Goal: Contribute content: Contribute content

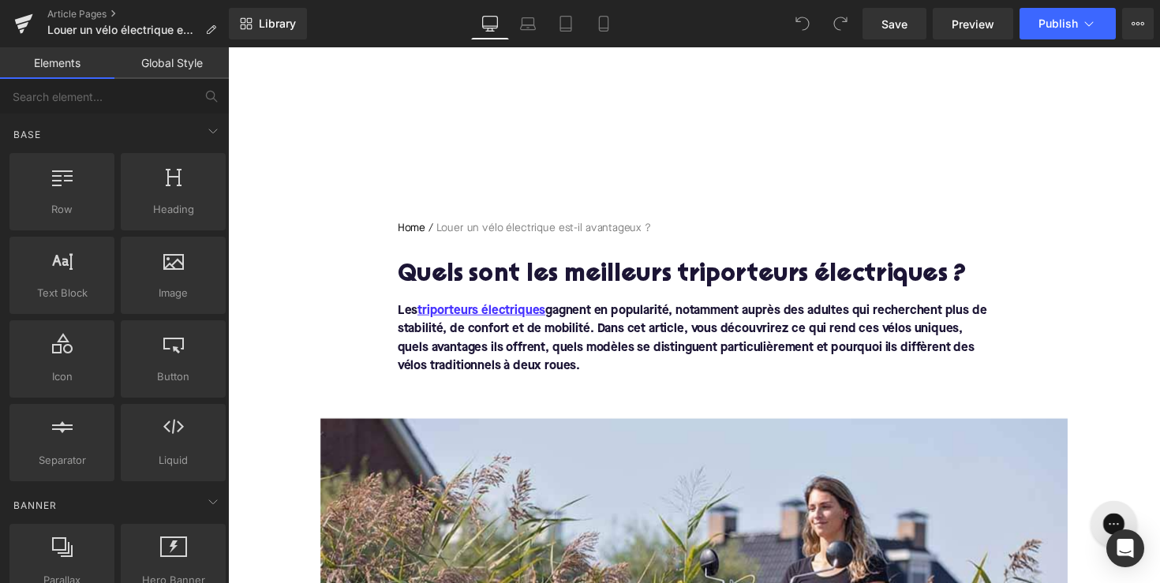
click at [520, 276] on h1 "Quels sont les meilleurs triporteurs électriques ?" at bounding box center [706, 282] width 608 height 28
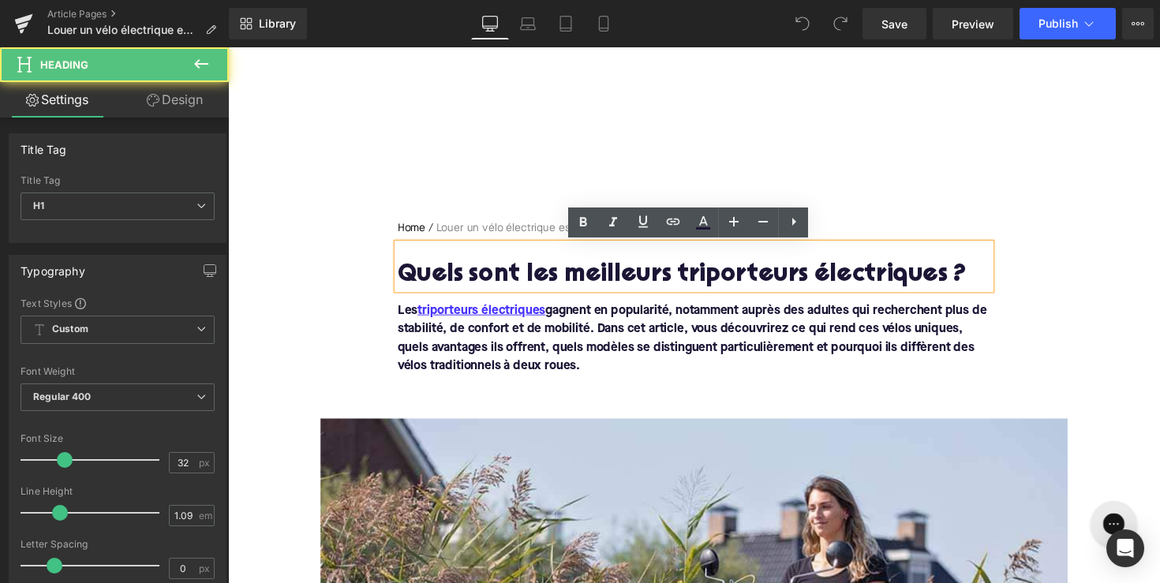
click at [520, 276] on h1 "Quels sont les meilleurs triporteurs électriques ?" at bounding box center [706, 282] width 608 height 28
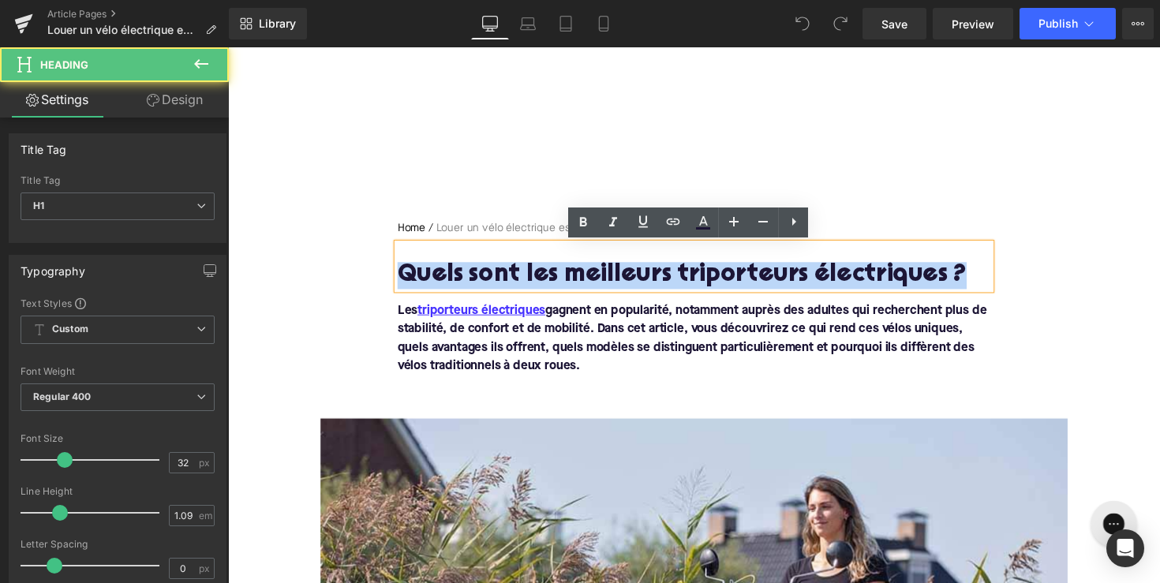
click at [520, 276] on h1 "Quels sont les meilleurs triporteurs électriques ?" at bounding box center [706, 282] width 608 height 28
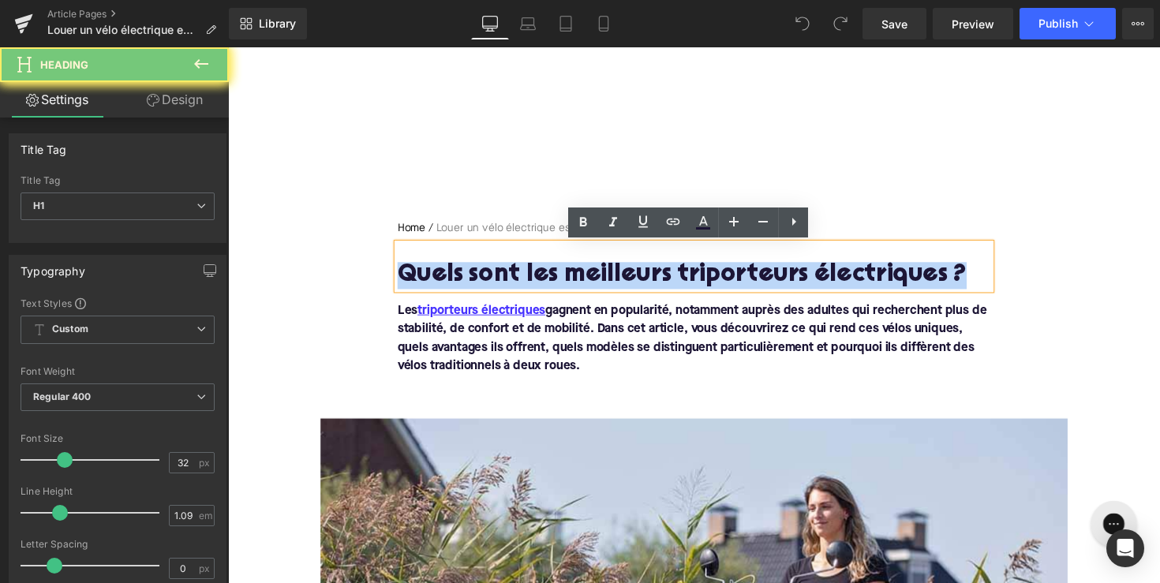
paste div
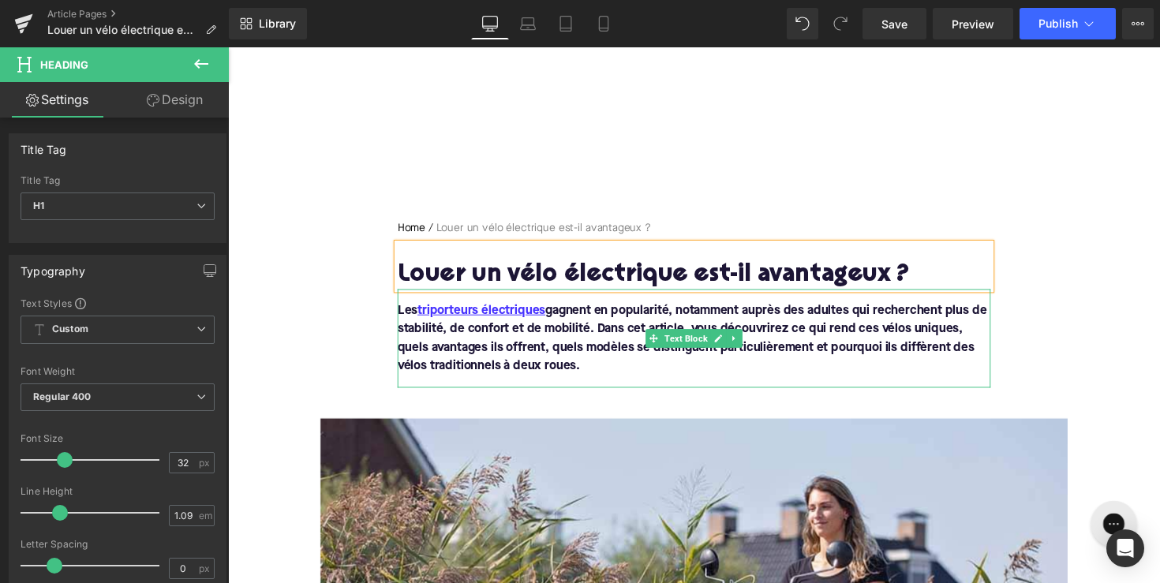
click at [594, 372] on p "Les triporteurs électriques gagnent en popularité, notamment auprès des adultes…" at bounding box center [706, 346] width 608 height 76
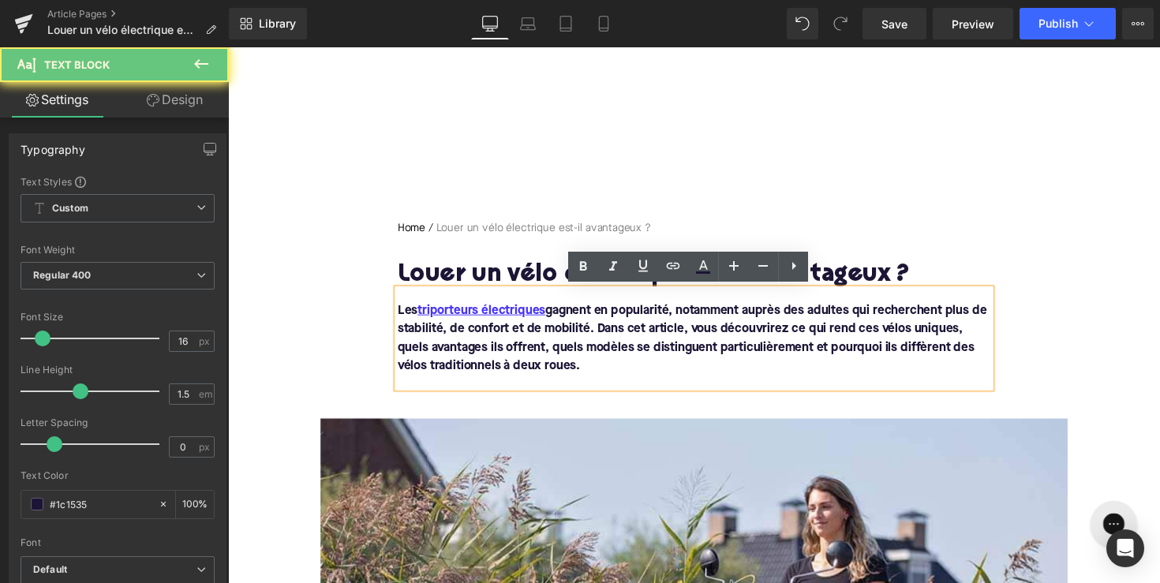
drag, startPoint x: 594, startPoint y: 372, endPoint x: 393, endPoint y: 317, distance: 207.8
click at [393, 317] on div "Home / Louer un vélo électrique est-il avantageux ? Breadcrumbs Louer un vélo é…" at bounding box center [706, 310] width 632 height 171
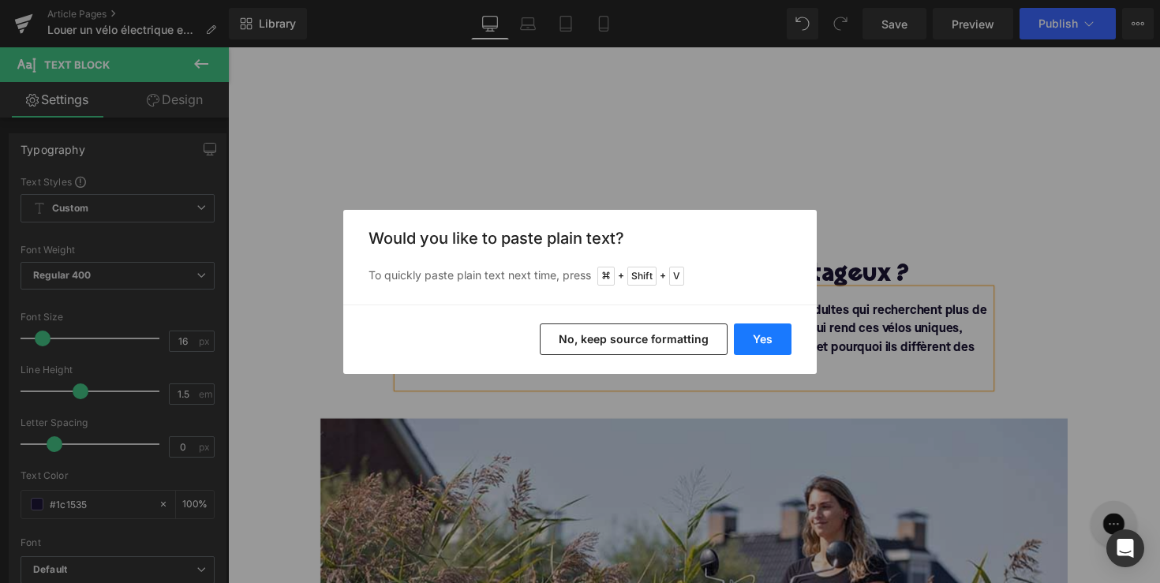
click at [755, 347] on button "Yes" at bounding box center [763, 340] width 58 height 32
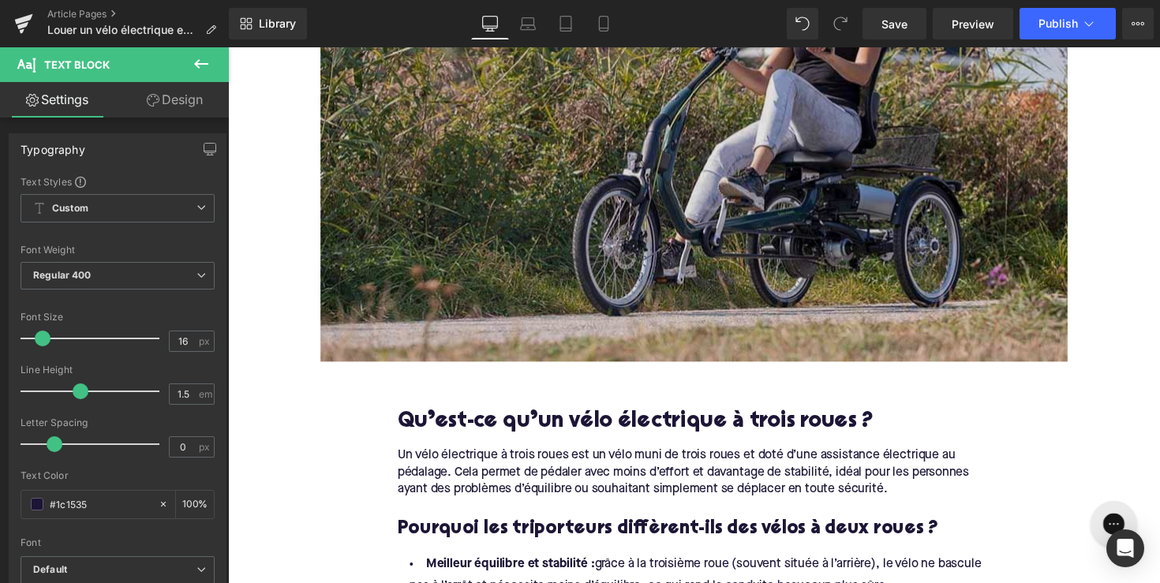
scroll to position [564, 0]
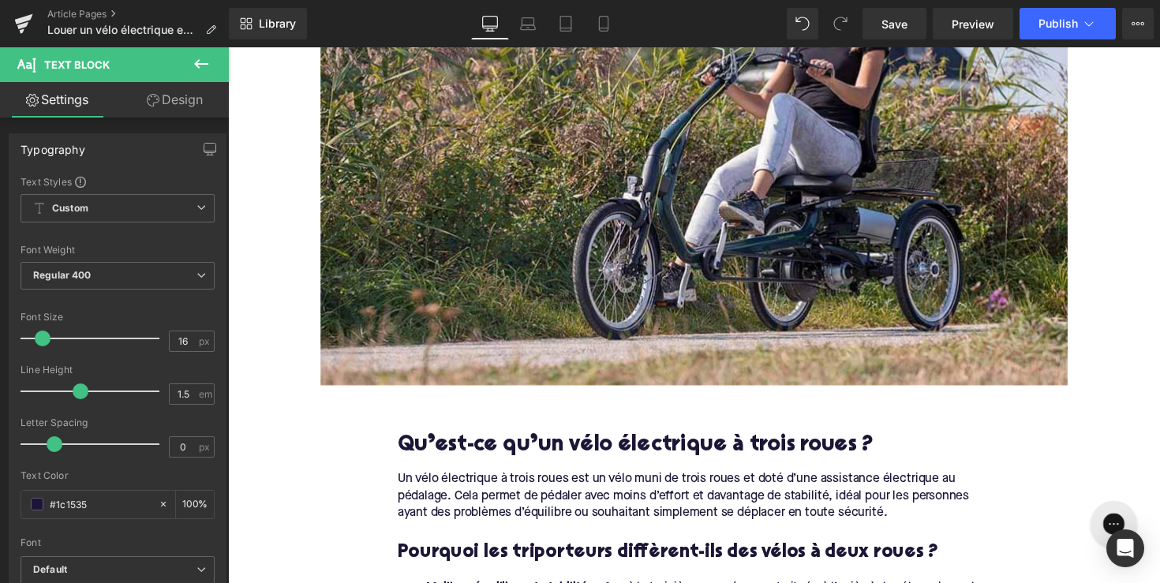
click at [582, 451] on h2 "Qu’est-ce qu’un vélo électrique à trois roues ?" at bounding box center [706, 456] width 608 height 24
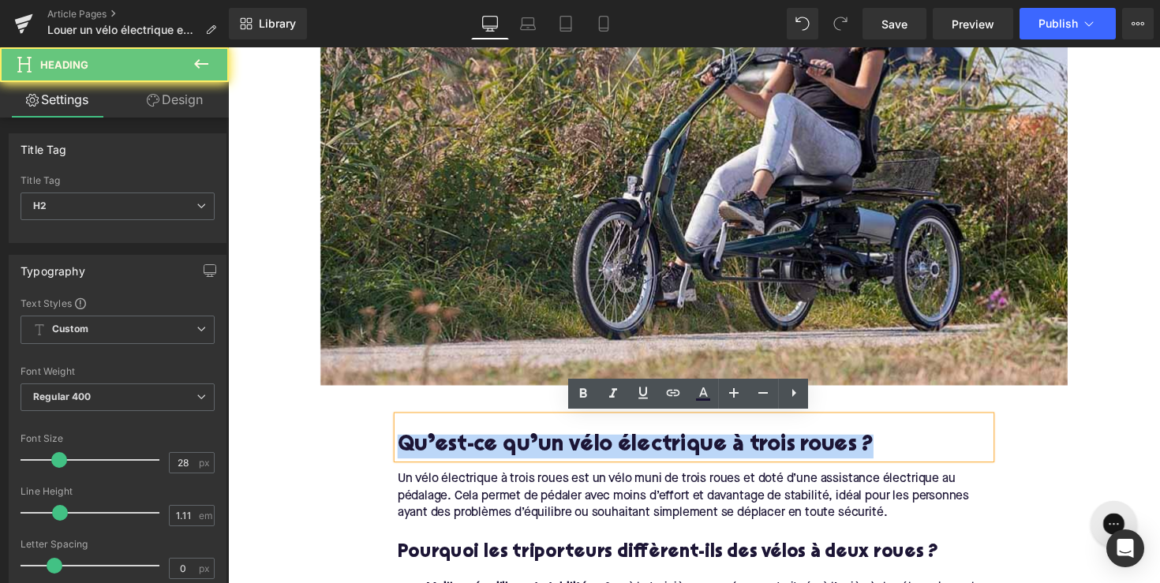
click at [582, 451] on h2 "Qu’est-ce qu’un vélo électrique à trois roues ?" at bounding box center [706, 456] width 608 height 24
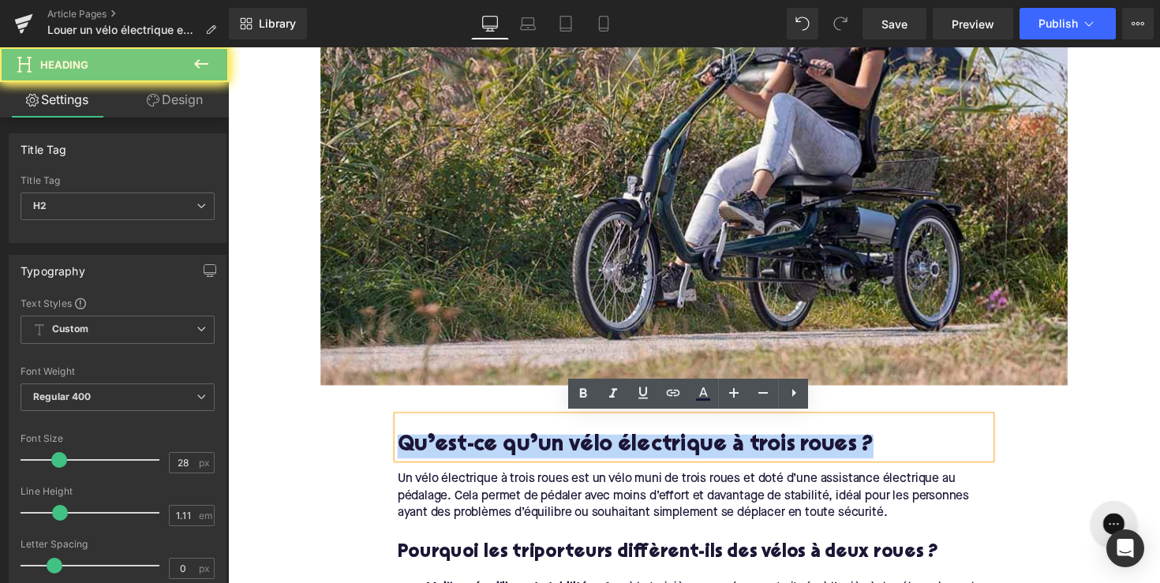
paste div
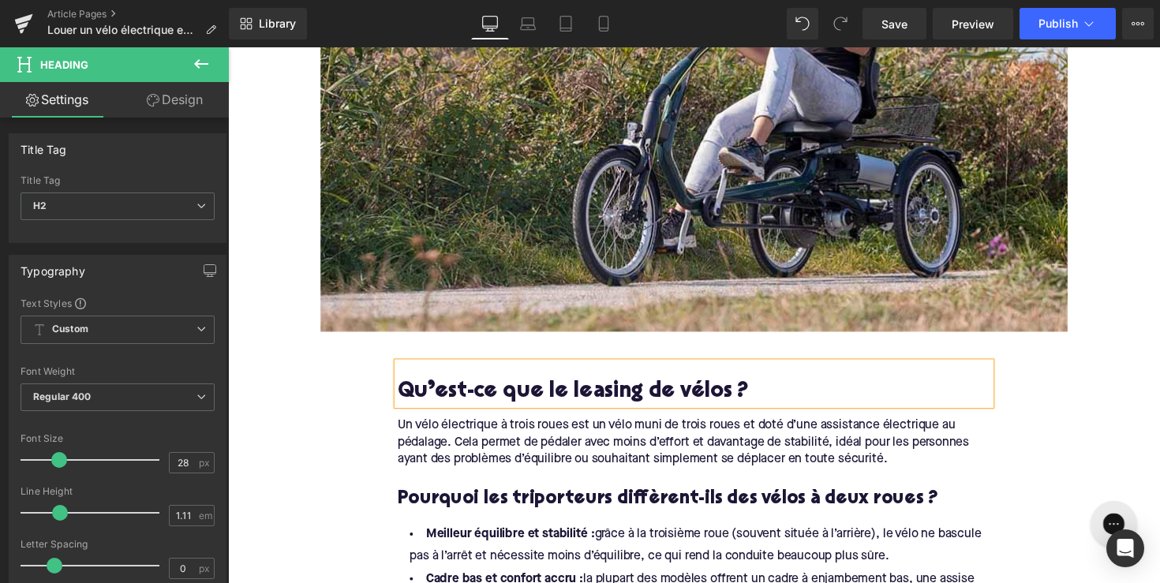
scroll to position [620, 0]
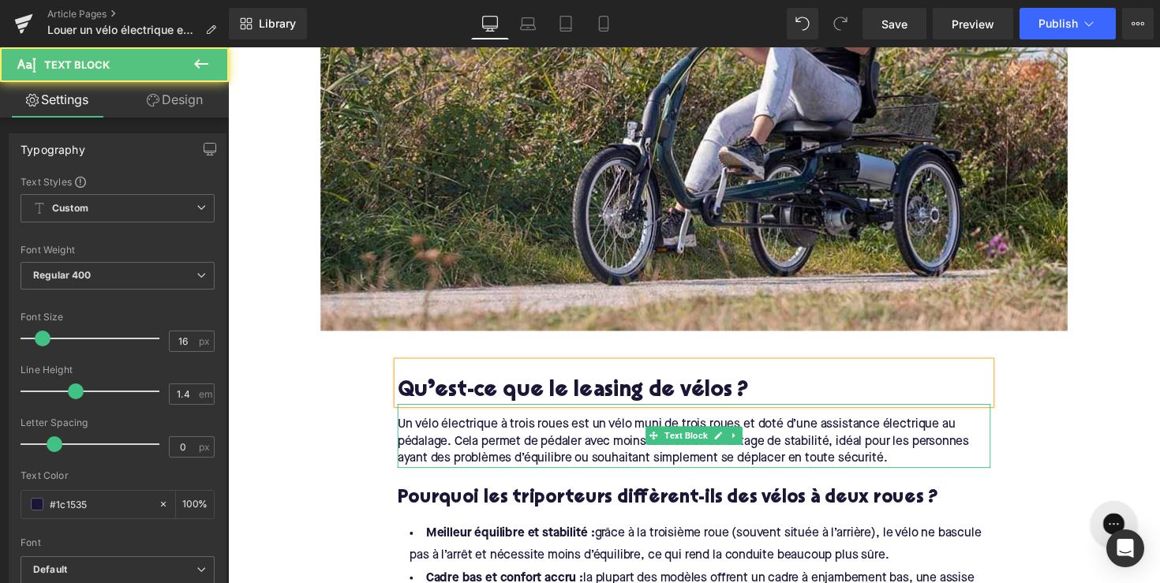
click at [605, 446] on div "Un vélo électrique à trois roues est un vélo muni de trois roues et doté d’une …" at bounding box center [706, 446] width 608 height 66
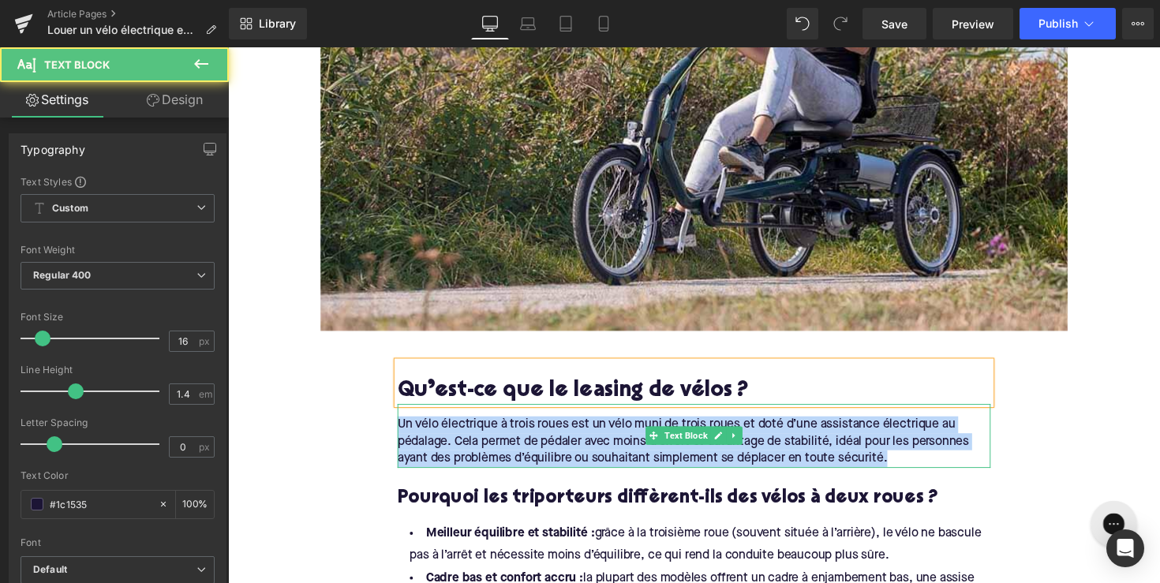
click at [605, 446] on div "Un vélo électrique à trois roues est un vélo muni de trois roues et doté d’une …" at bounding box center [706, 446] width 608 height 66
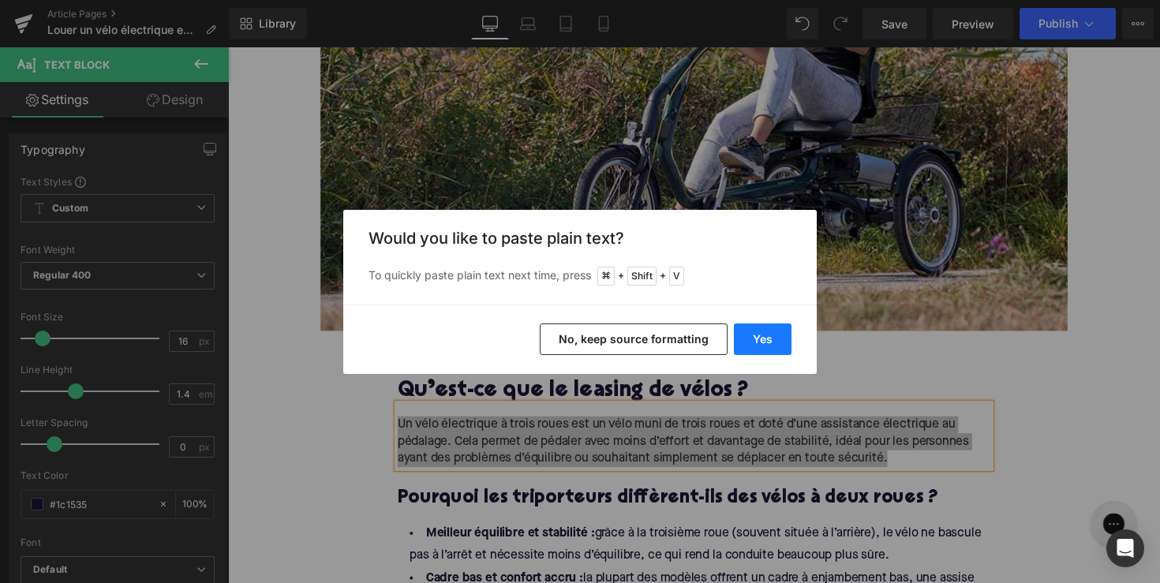
click at [770, 339] on button "Yes" at bounding box center [763, 340] width 58 height 32
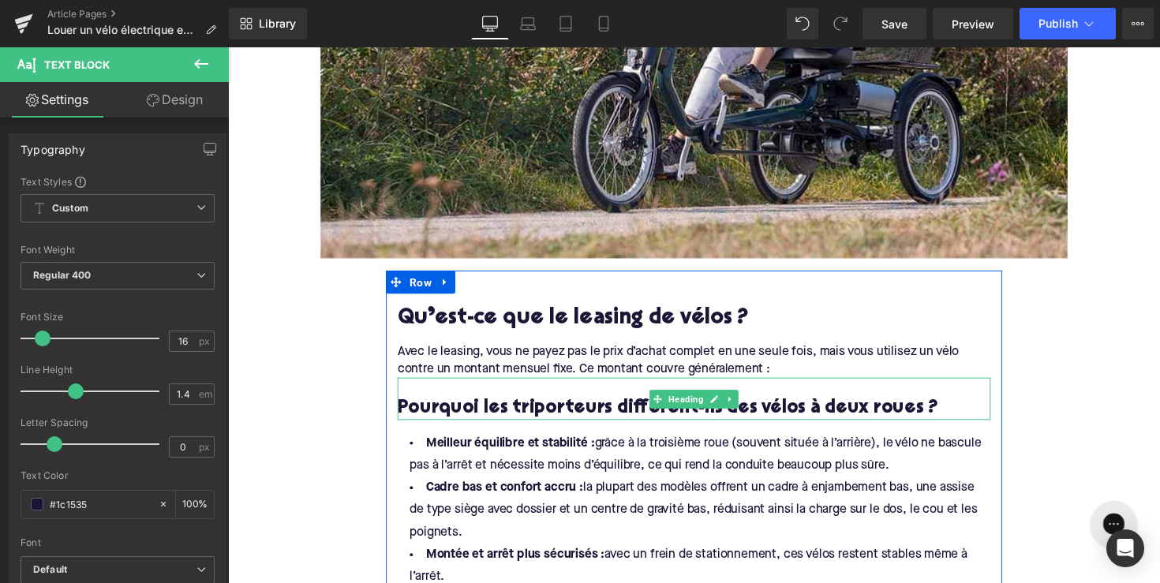
scroll to position [764, 0]
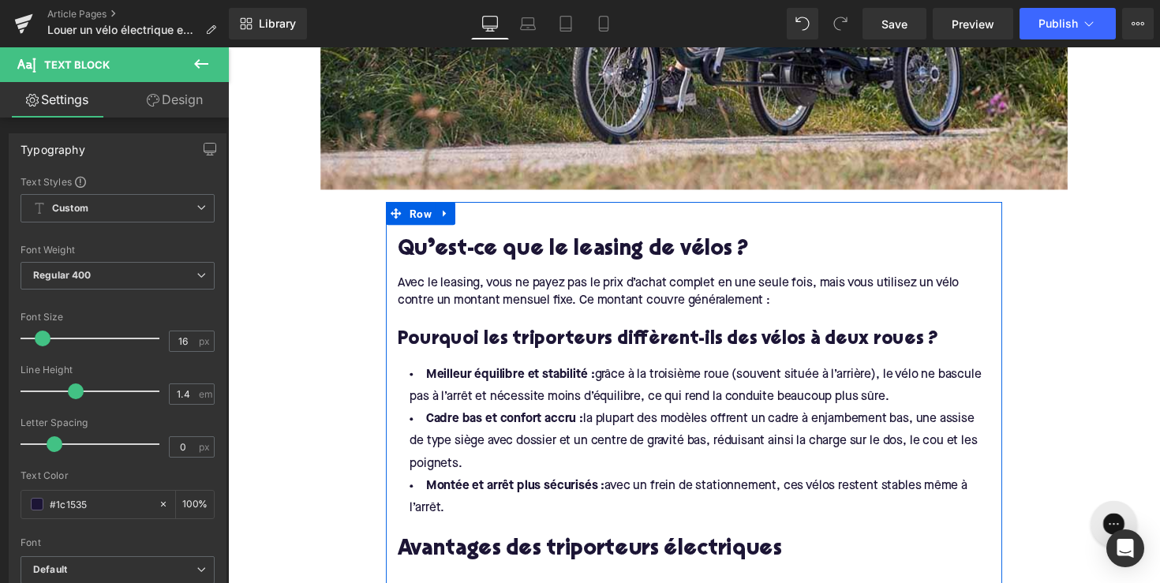
click at [770, 418] on li "Cadre bas et confort accru : la plupart des modèles offrent un cadre à enjambem…" at bounding box center [706, 452] width 608 height 69
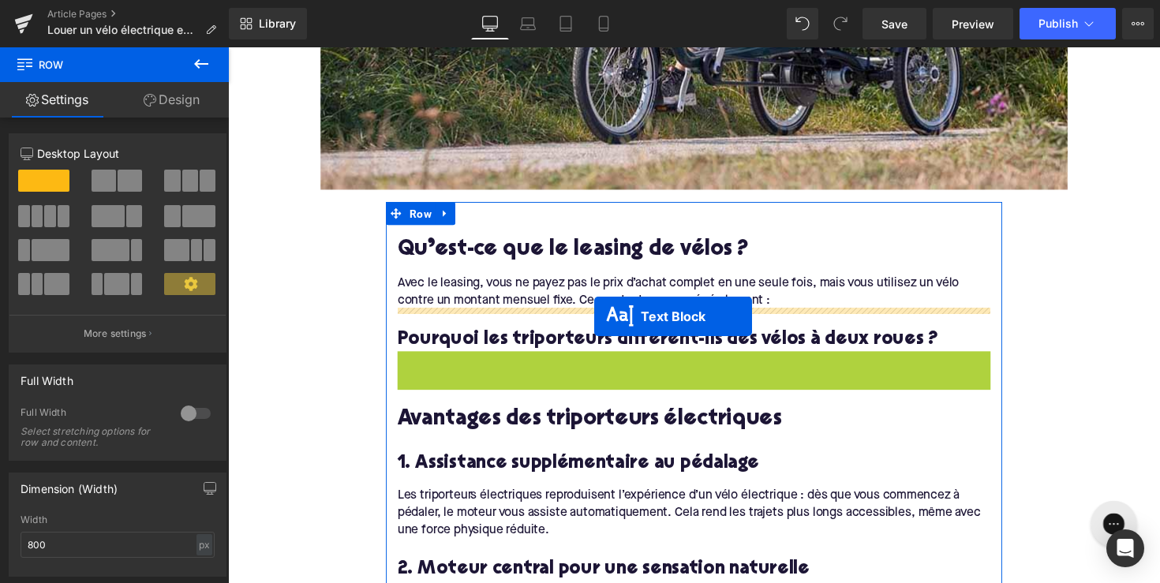
drag, startPoint x: 657, startPoint y: 448, endPoint x: 603, endPoint y: 323, distance: 135.8
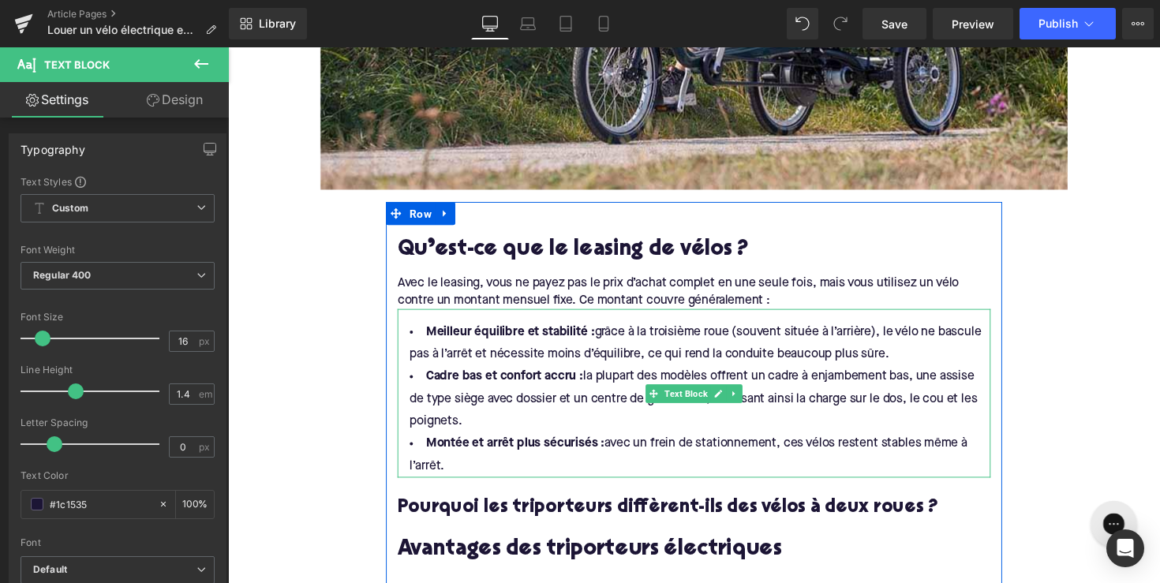
click at [492, 484] on div "Meilleur équilibre et stabilité : grâce à la troisième roue (souvent située à l…" at bounding box center [706, 402] width 608 height 173
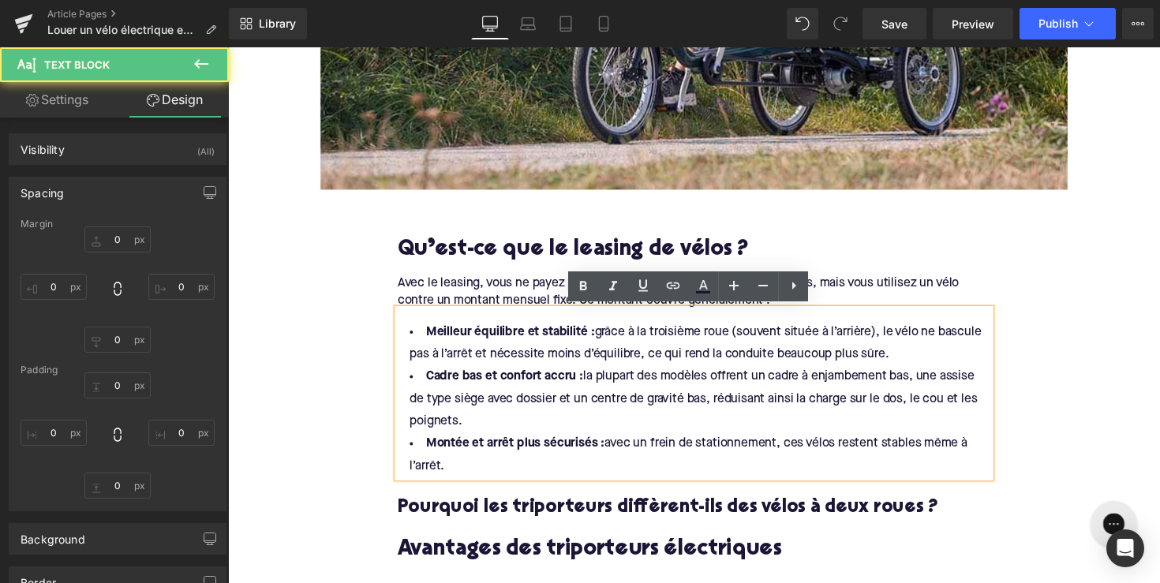
type input "0"
type input "16"
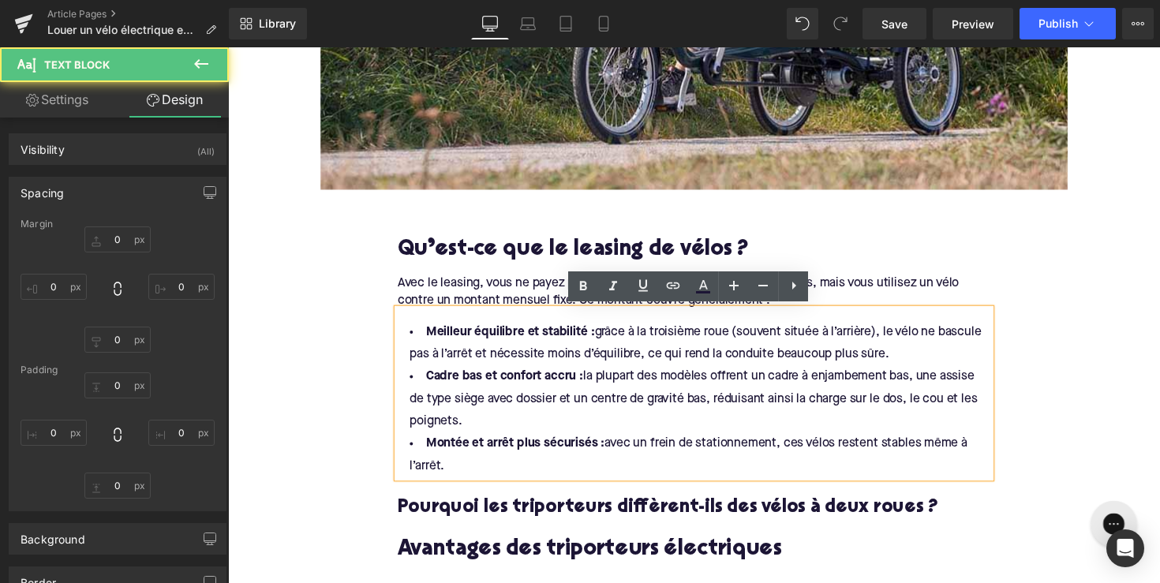
type input "0"
click at [465, 474] on li "Montée et arrêt plus sécurisés : avec un frein de stationnement, ces vélos rest…" at bounding box center [706, 466] width 608 height 46
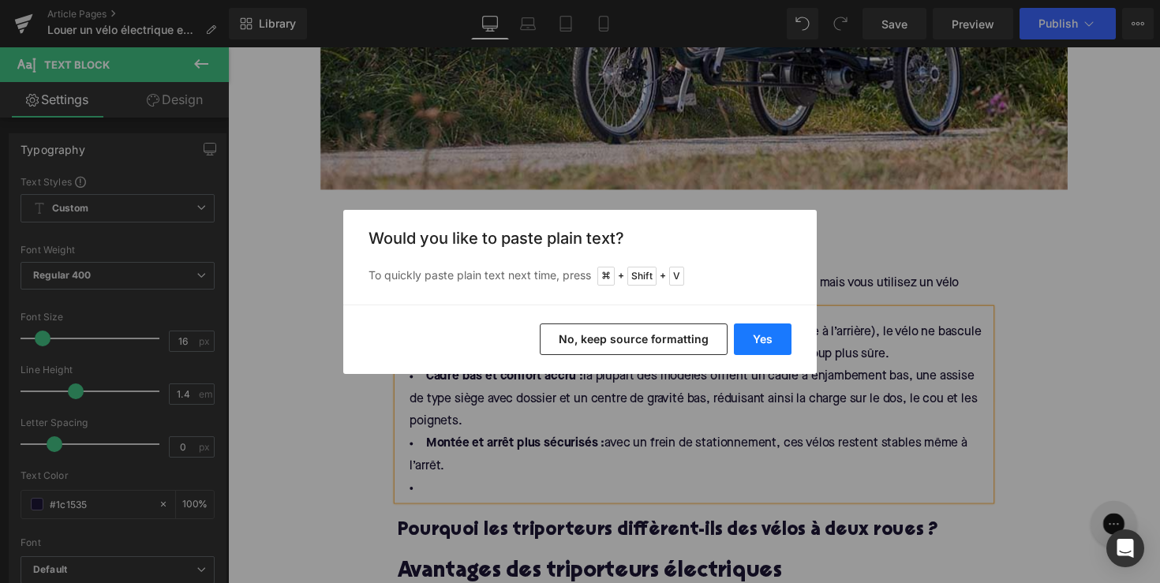
click at [752, 343] on button "Yes" at bounding box center [763, 340] width 58 height 32
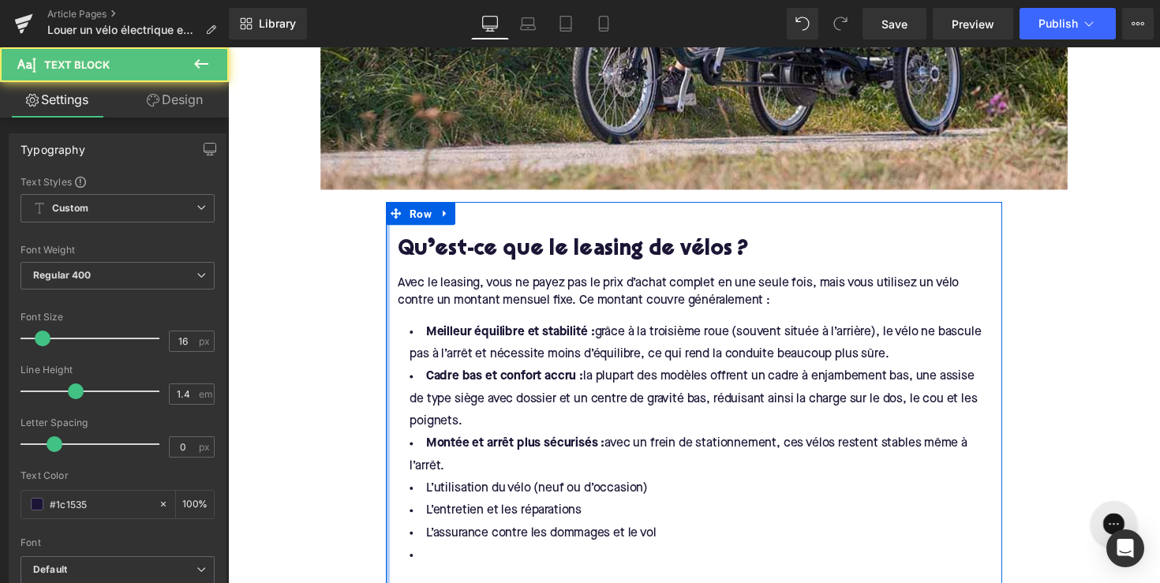
drag, startPoint x: 463, startPoint y: 477, endPoint x: 388, endPoint y: 329, distance: 165.2
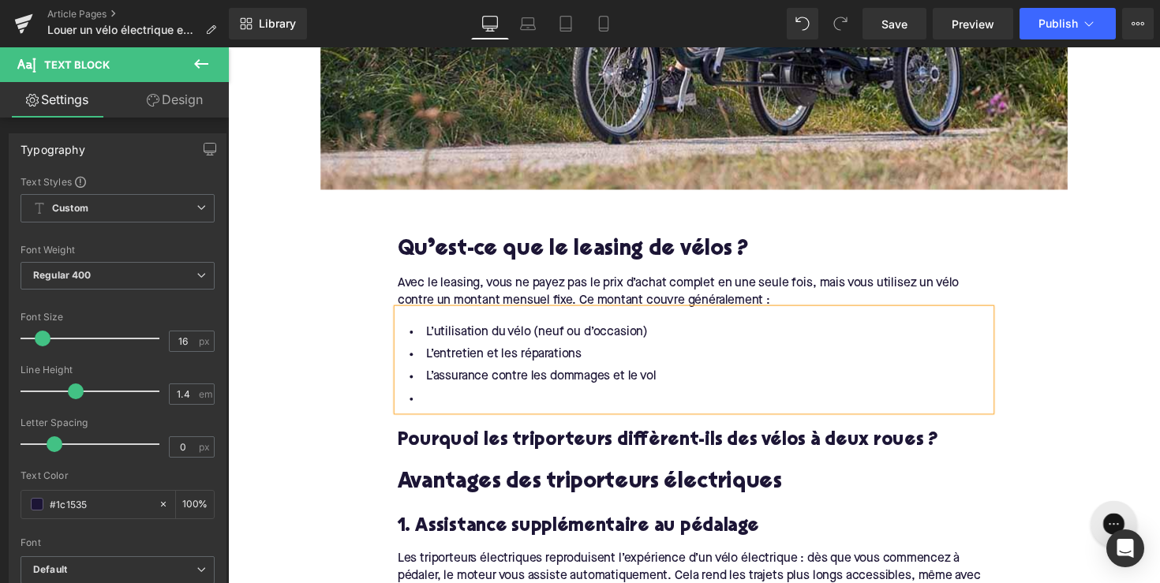
click at [430, 403] on li at bounding box center [706, 408] width 608 height 23
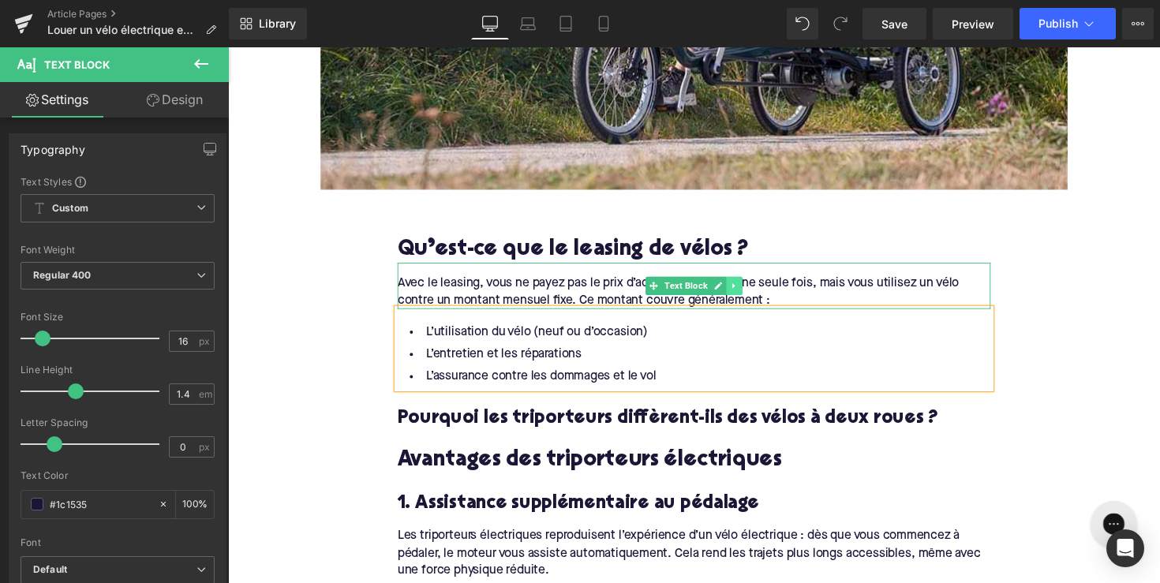
click at [749, 287] on link at bounding box center [747, 292] width 17 height 19
click at [737, 295] on icon at bounding box center [738, 291] width 9 height 9
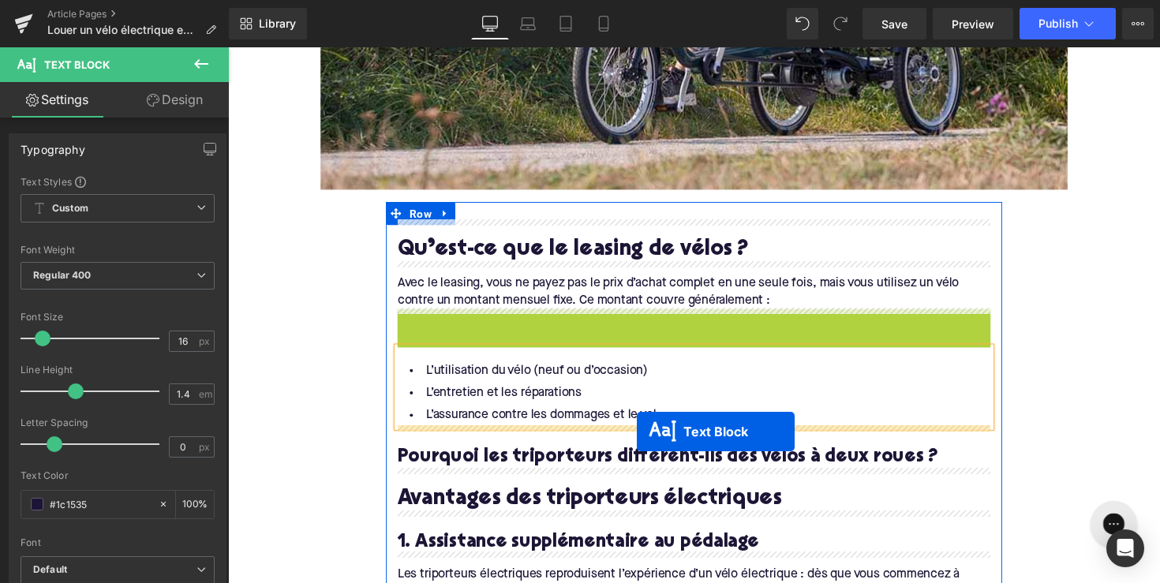
drag, startPoint x: 664, startPoint y: 339, endPoint x: 647, endPoint y: 441, distance: 103.2
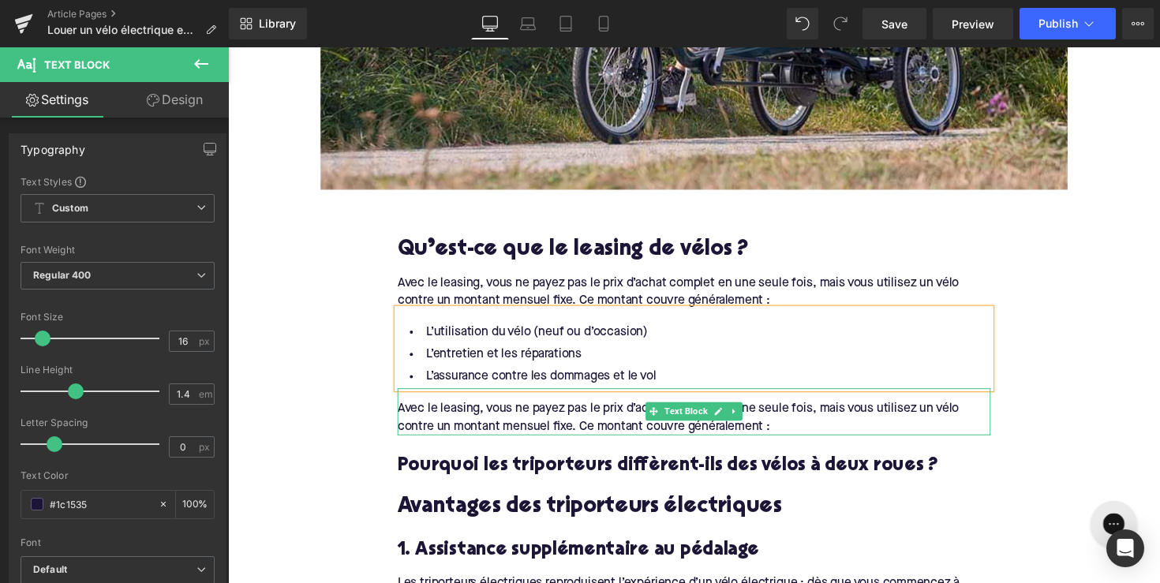
click at [619, 422] on div "Avec le leasing, vous ne payez pas le prix d’achat complet en une seule fois, m…" at bounding box center [706, 421] width 608 height 48
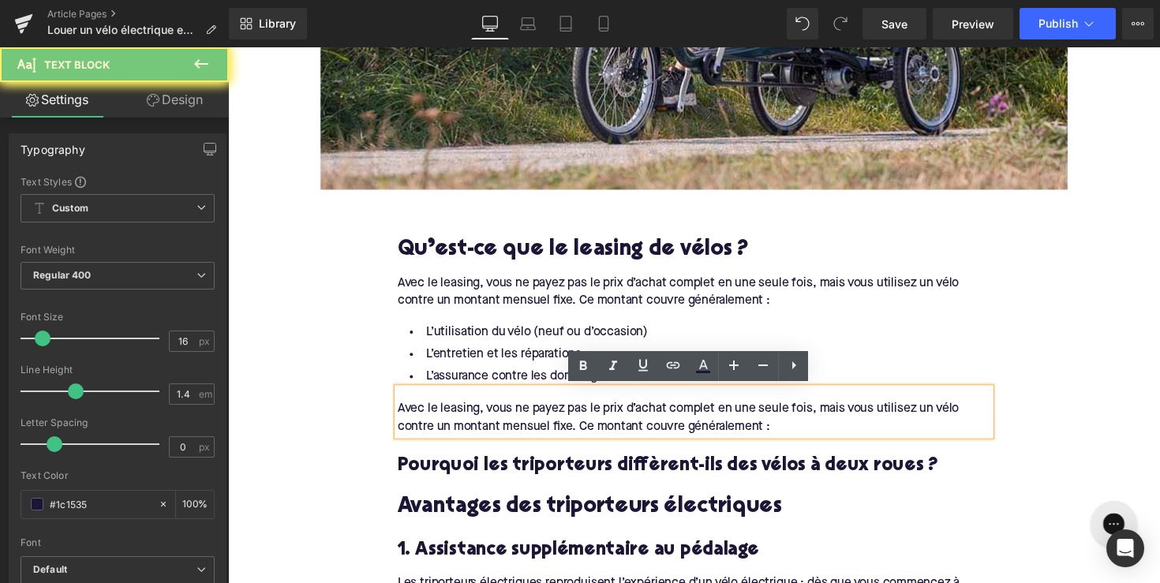
click at [778, 436] on div "Avec le leasing, vous ne payez pas le prix d’achat complet en une seule fois, m…" at bounding box center [706, 421] width 608 height 48
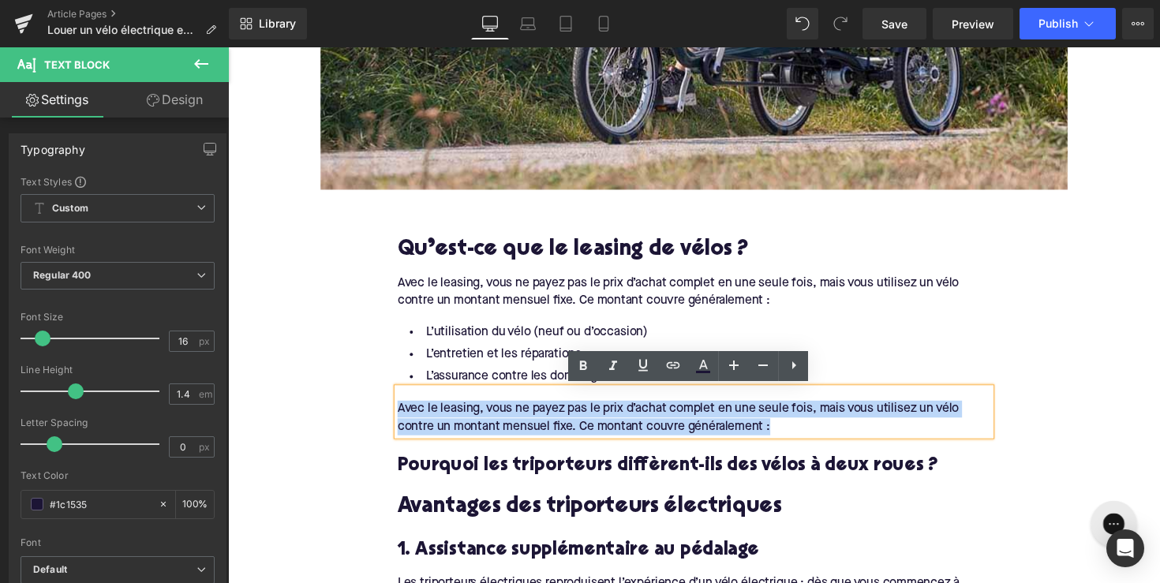
drag, startPoint x: 792, startPoint y: 436, endPoint x: 377, endPoint y: 407, distance: 415.5
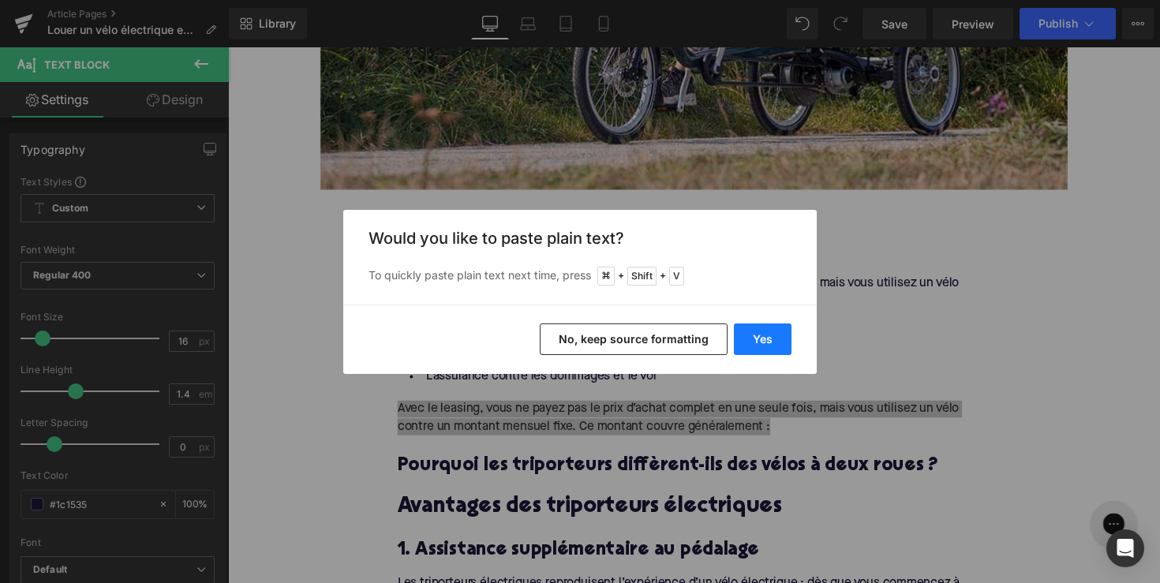
click at [776, 343] on button "Yes" at bounding box center [763, 340] width 58 height 32
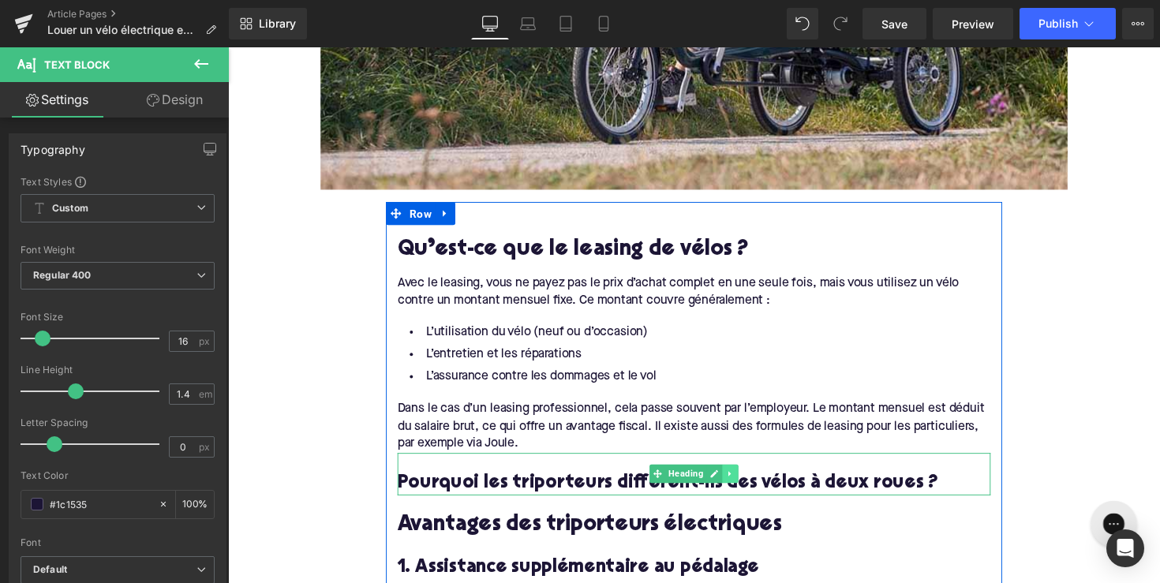
click at [741, 478] on link at bounding box center [743, 484] width 17 height 19
click at [743, 483] on link at bounding box center [751, 484] width 17 height 19
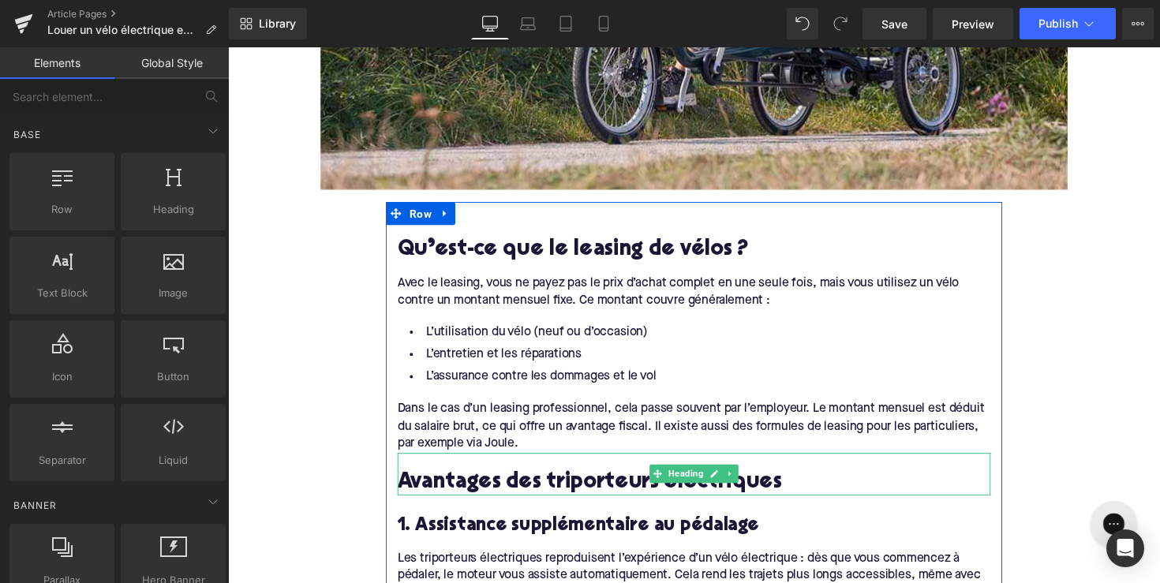
click at [549, 491] on h2 "Avantages des triporteurs électriques" at bounding box center [706, 494] width 608 height 24
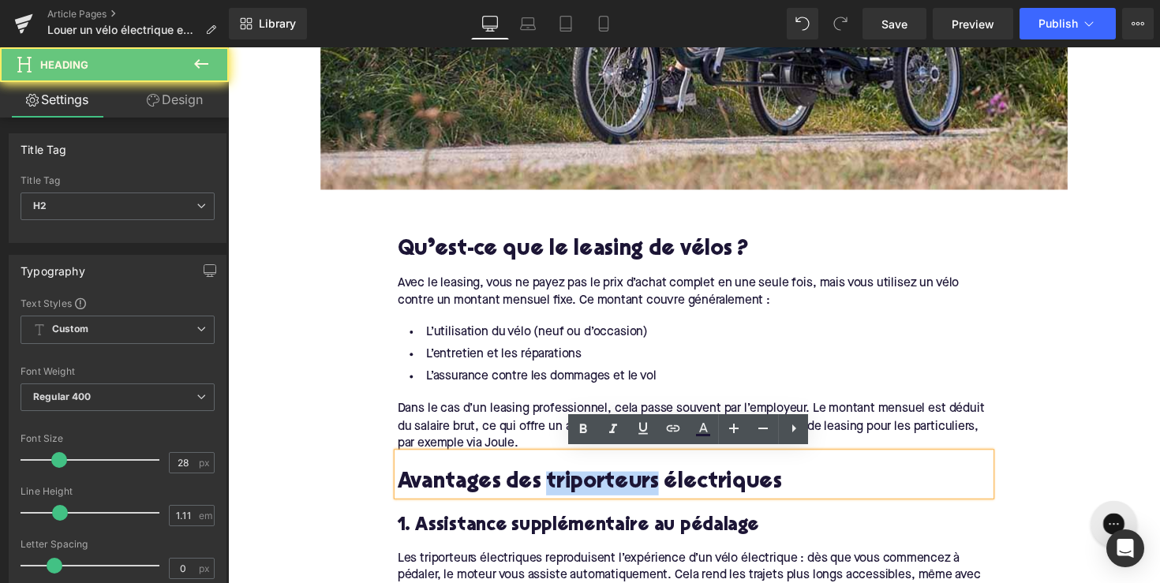
click at [549, 491] on h2 "Avantages des triporteurs électriques" at bounding box center [706, 494] width 608 height 24
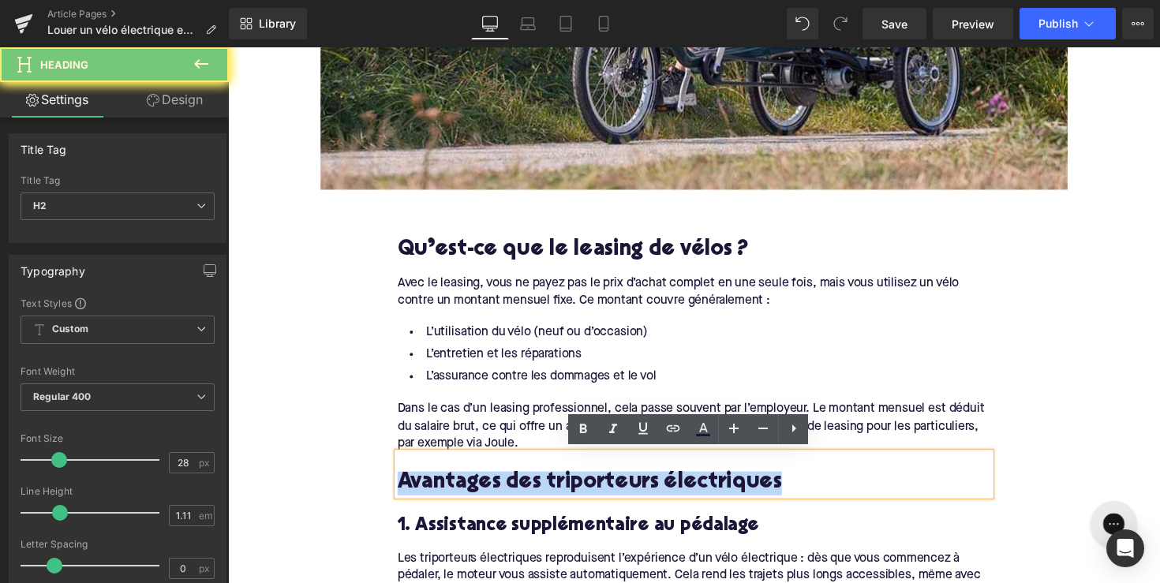
paste div
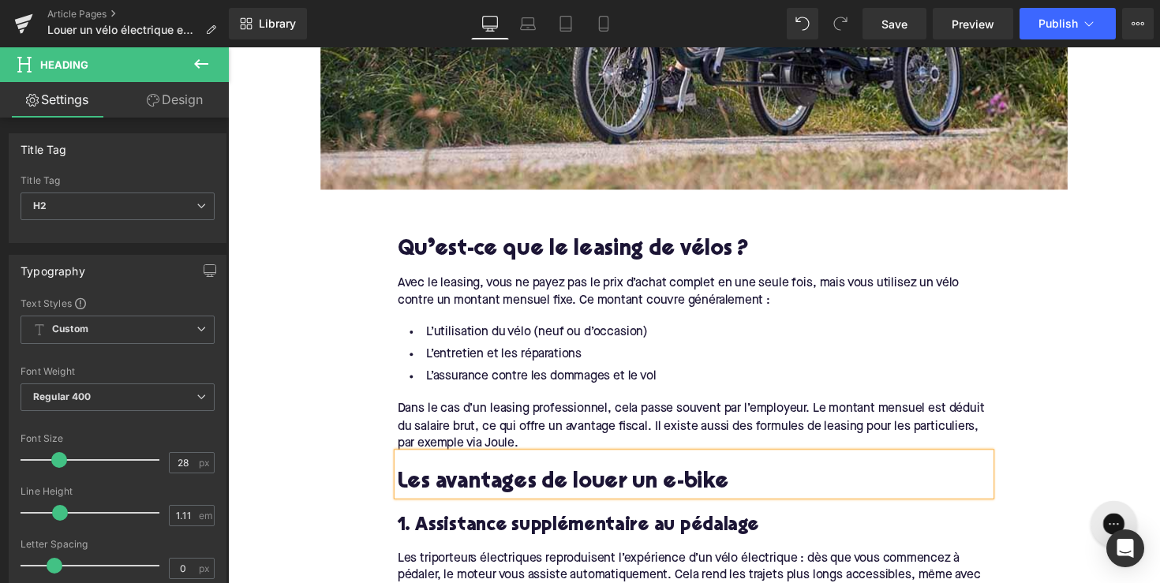
scroll to position [991, 0]
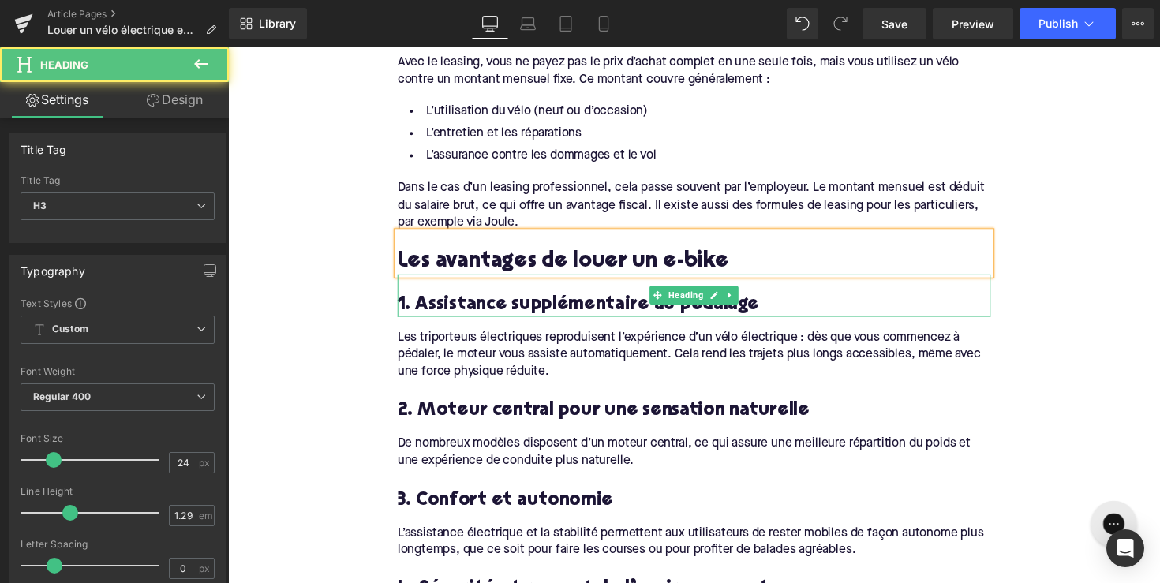
click at [515, 309] on h3 "1. Assistance supplémentaire au pédalage" at bounding box center [706, 311] width 608 height 24
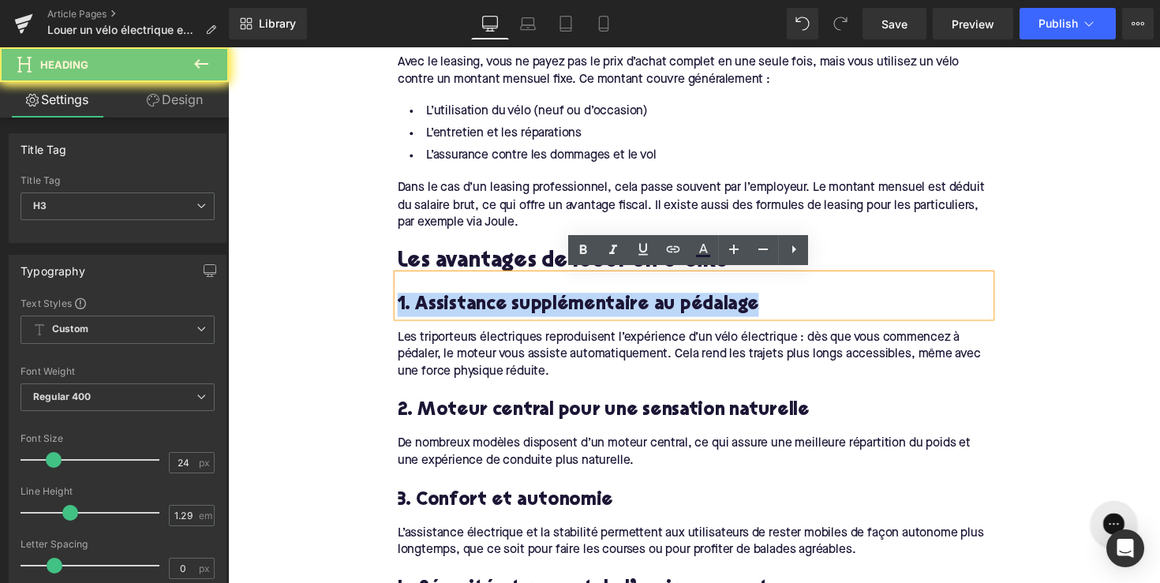
click at [515, 309] on h3 "1. Assistance supplémentaire au pédalage" at bounding box center [706, 311] width 608 height 24
paste div
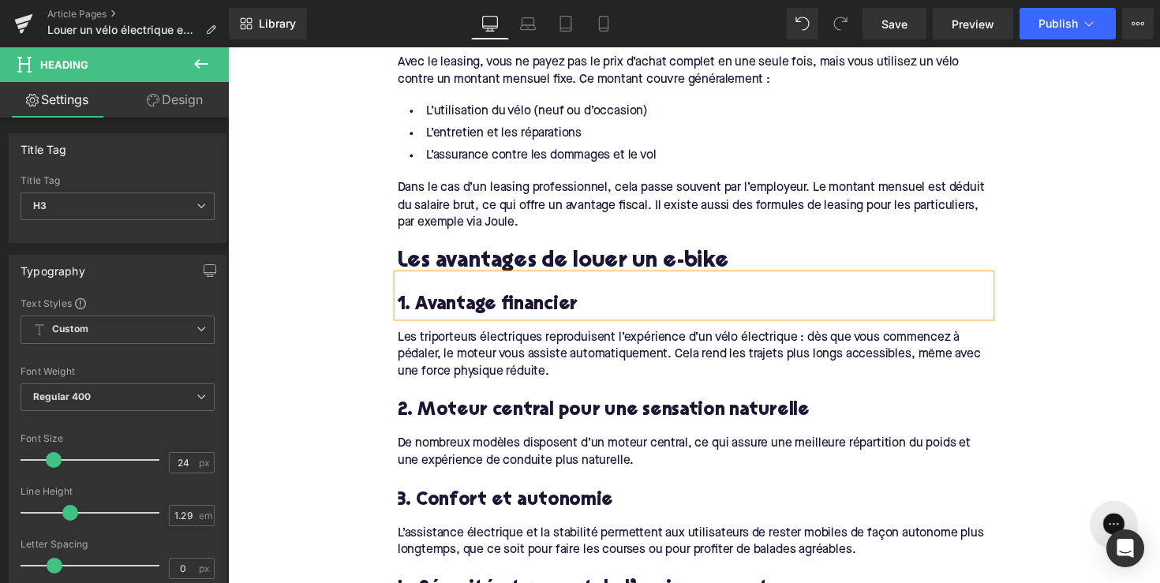
click at [509, 354] on div "Les triporteurs électriques reproduisent l’expérience d’un vélo électrique : dè…" at bounding box center [706, 357] width 608 height 66
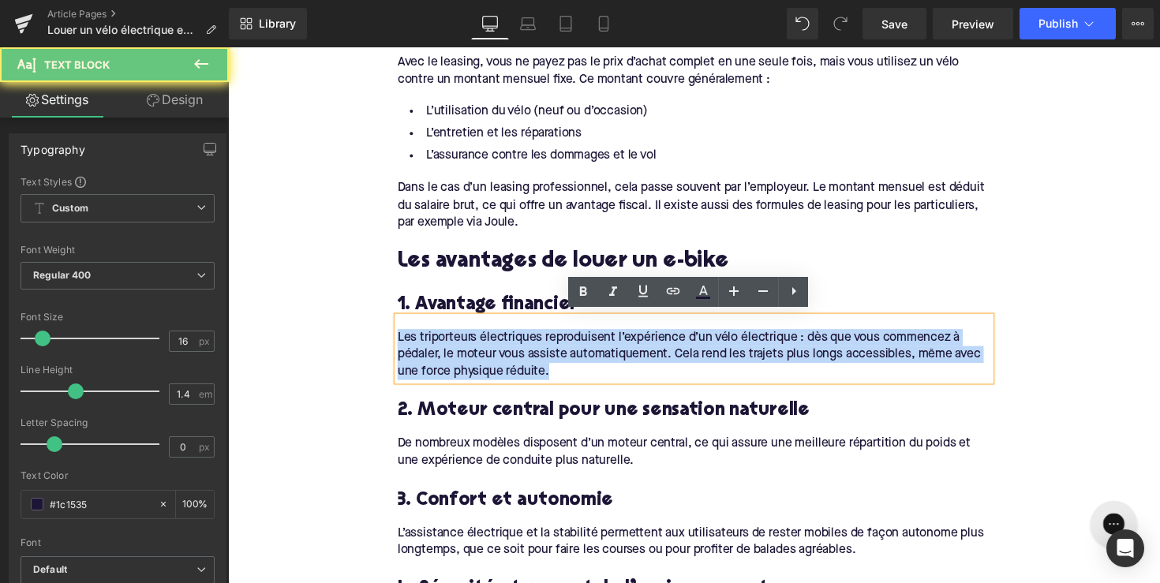
click at [509, 354] on div "Les triporteurs électriques reproduisent l’expérience d’un vélo électrique : dè…" at bounding box center [706, 357] width 608 height 66
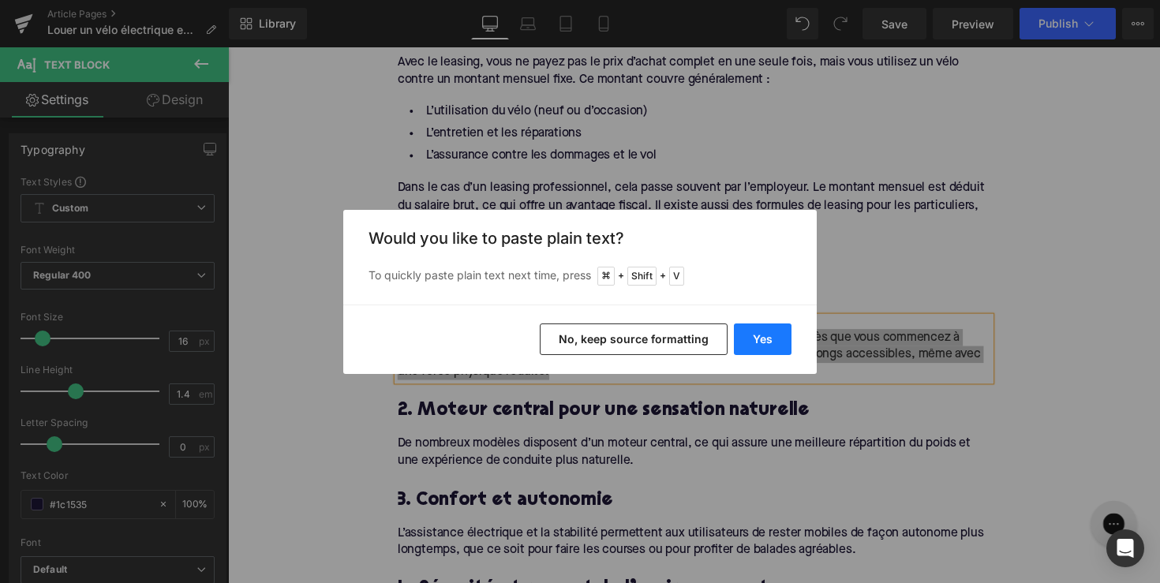
click at [758, 343] on button "Yes" at bounding box center [763, 340] width 58 height 32
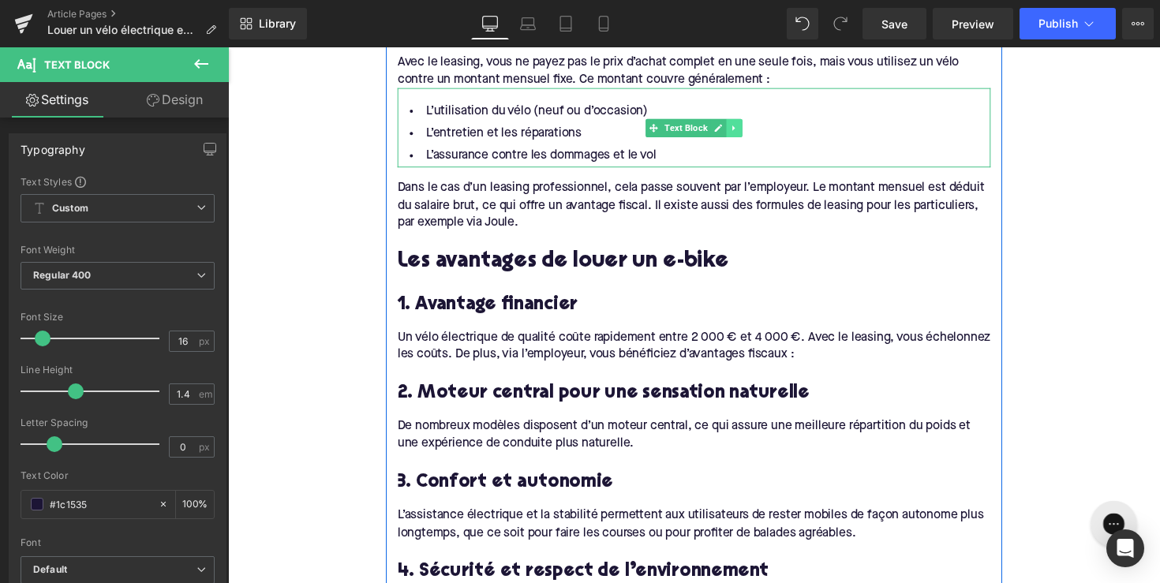
click at [747, 126] on icon at bounding box center [747, 130] width 9 height 9
click at [734, 126] on icon at bounding box center [738, 130] width 9 height 9
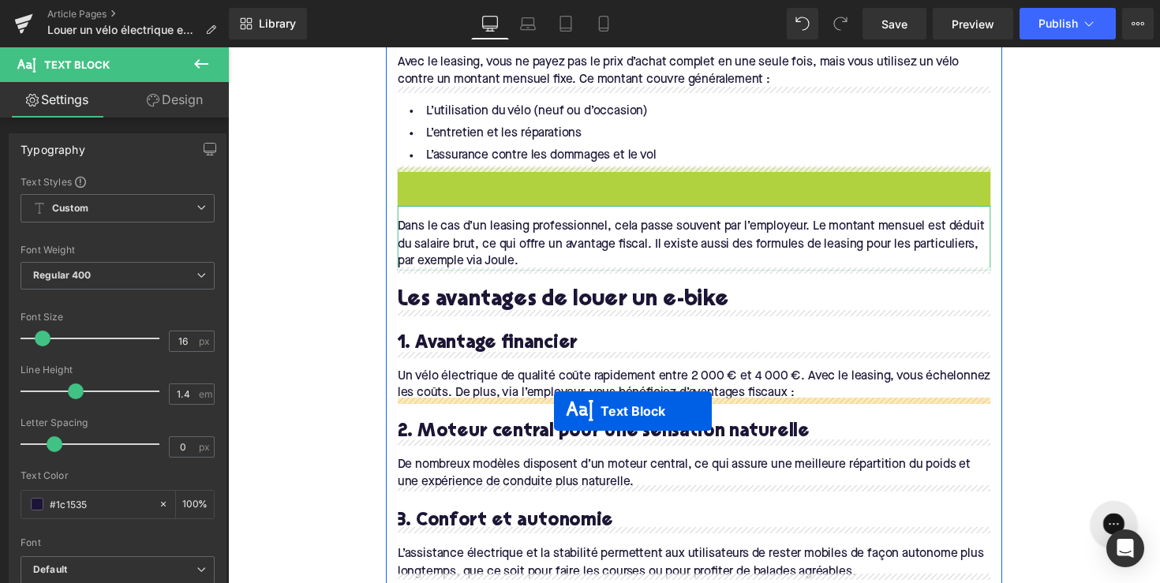
drag, startPoint x: 658, startPoint y: 212, endPoint x: 562, endPoint y: 420, distance: 228.5
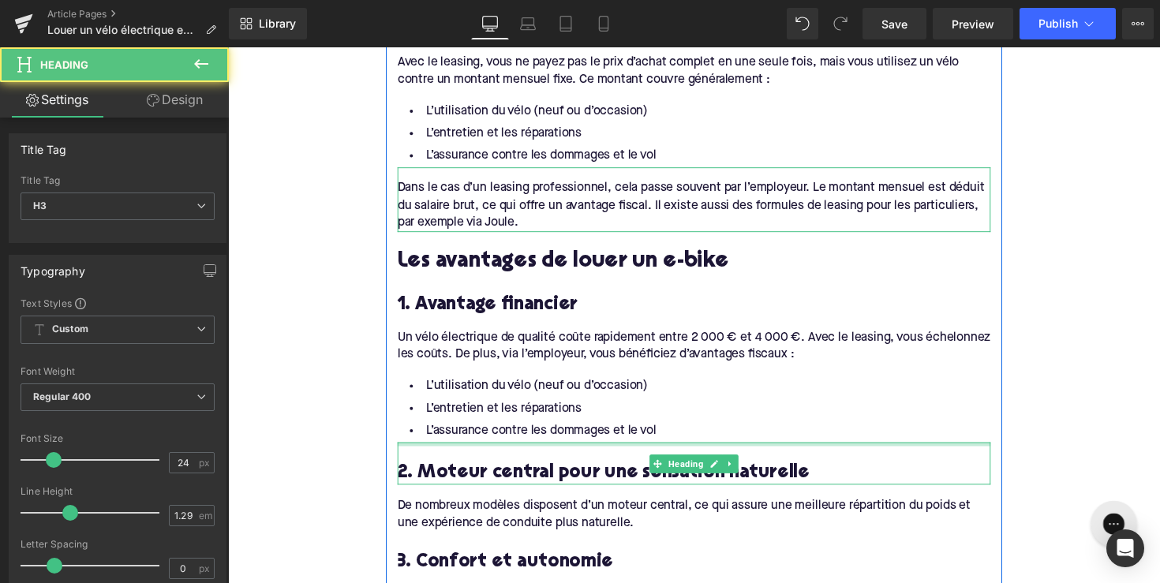
click at [601, 452] on div at bounding box center [706, 454] width 608 height 4
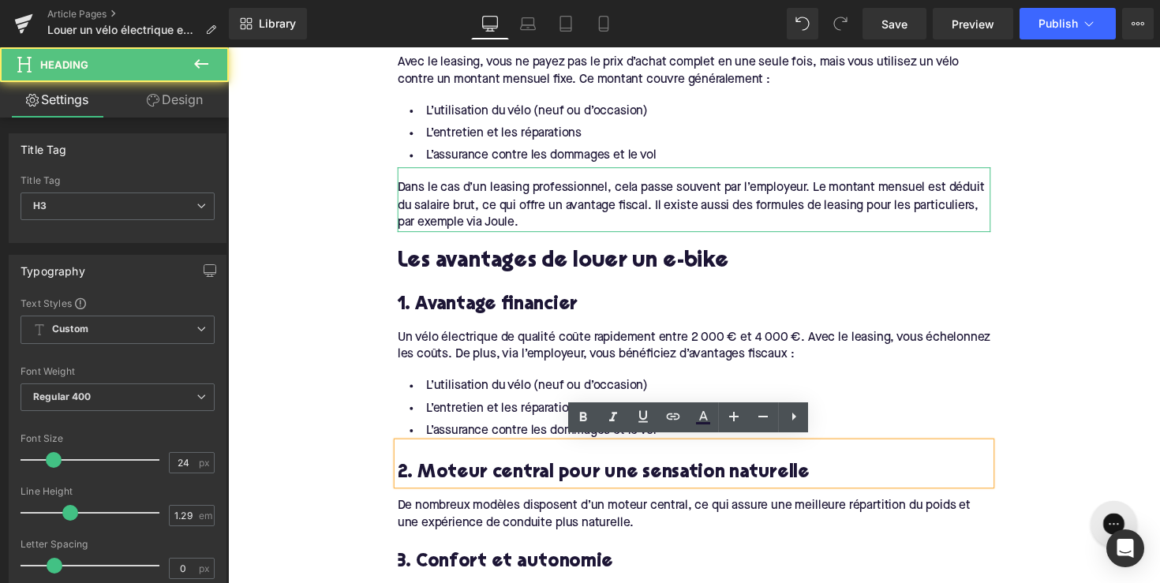
click at [603, 443] on li "L’assurance contre les dommages et le vol" at bounding box center [706, 440] width 608 height 23
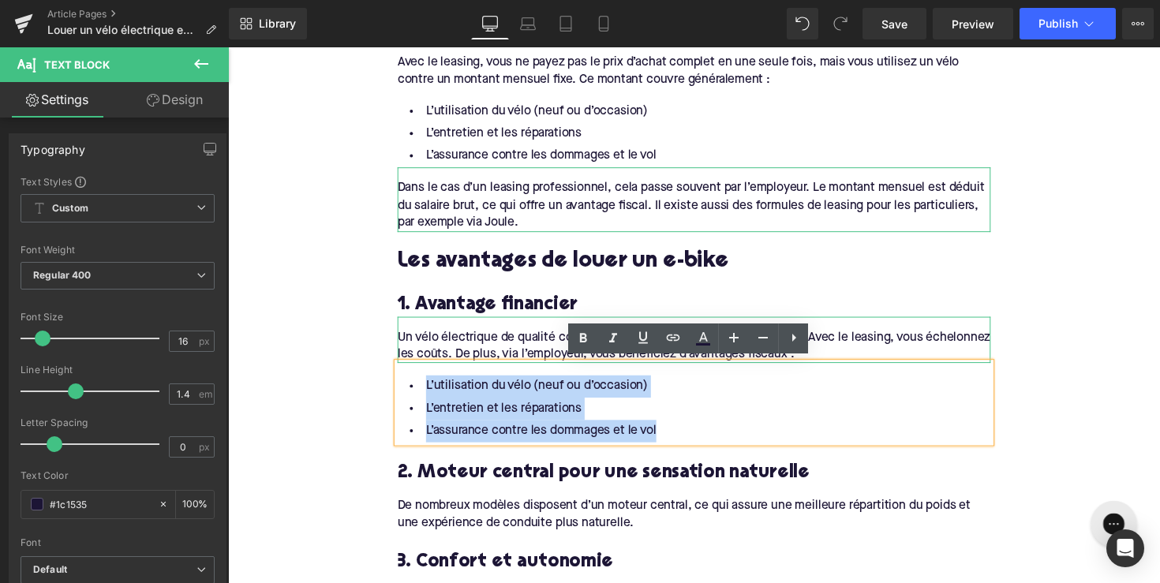
drag, startPoint x: 678, startPoint y: 433, endPoint x: 417, endPoint y: 358, distance: 271.9
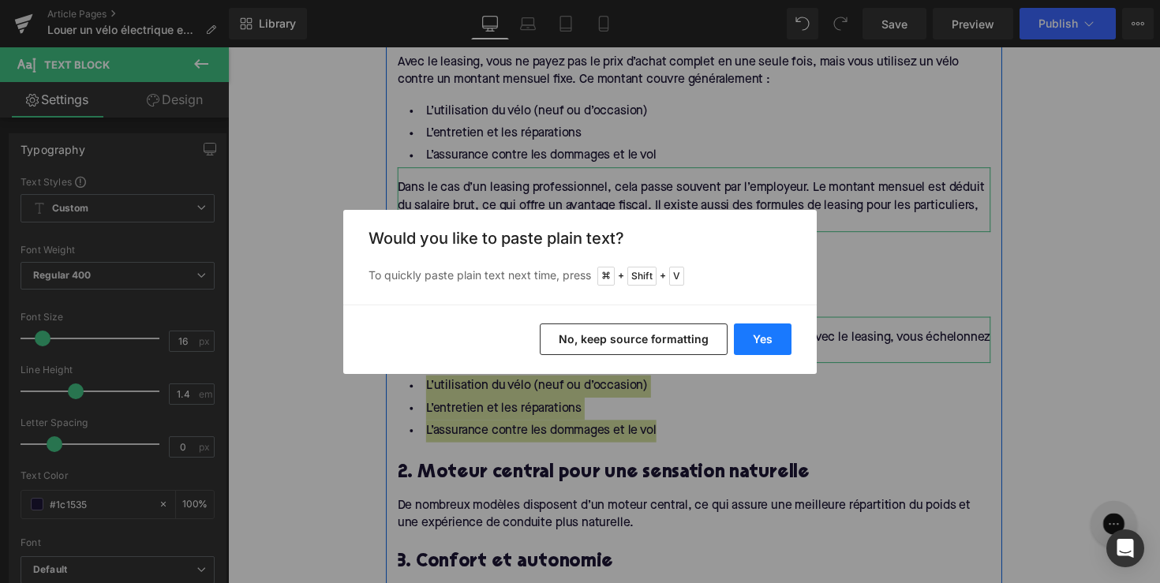
click at [742, 331] on button "Yes" at bounding box center [763, 340] width 58 height 32
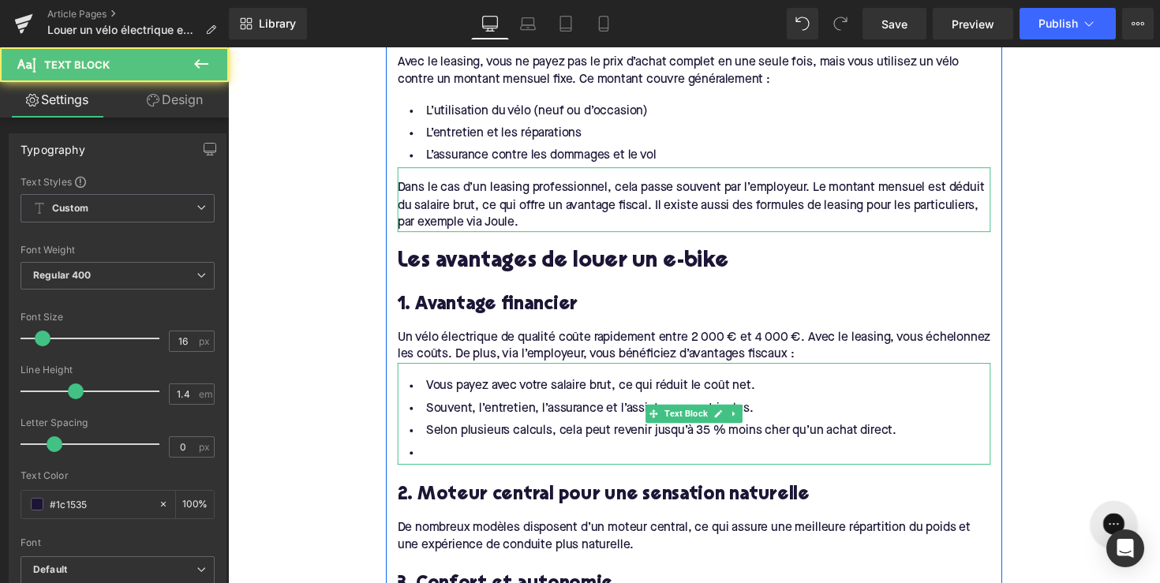
click at [471, 461] on li at bounding box center [706, 463] width 608 height 23
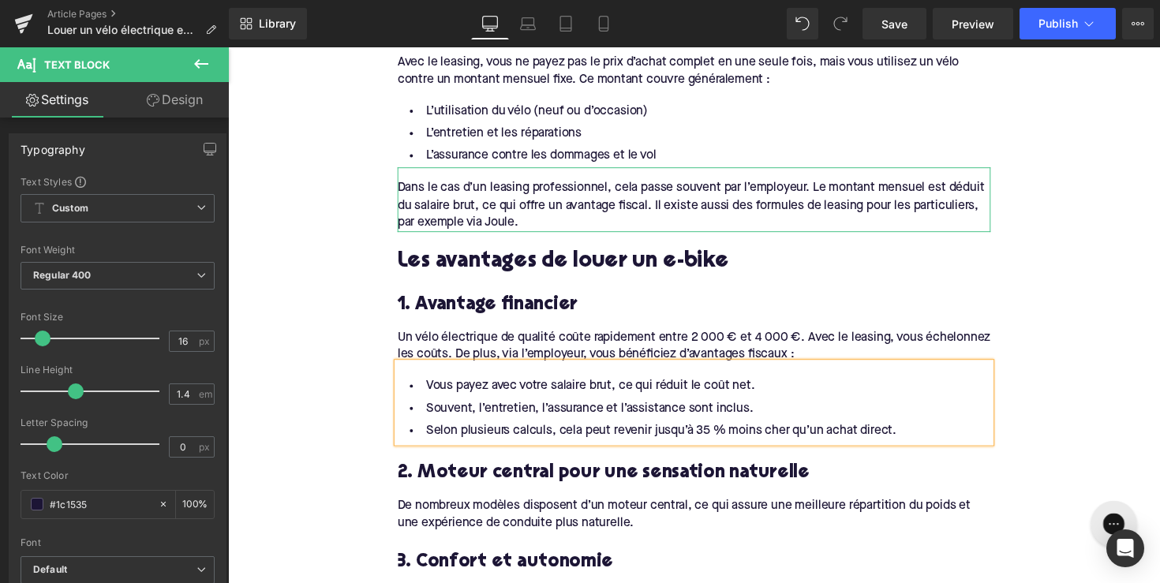
click at [587, 478] on h3 "2. Moteur central pour une sensation naturelle" at bounding box center [706, 483] width 608 height 24
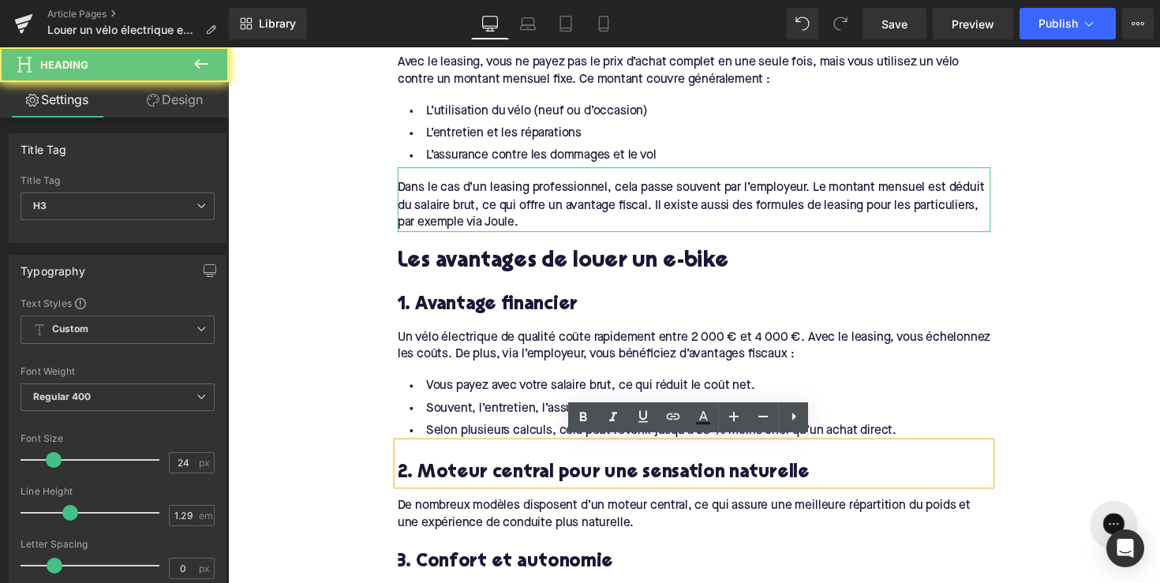
click at [587, 478] on h3 "2. Moteur central pour une sensation naturelle" at bounding box center [706, 483] width 608 height 24
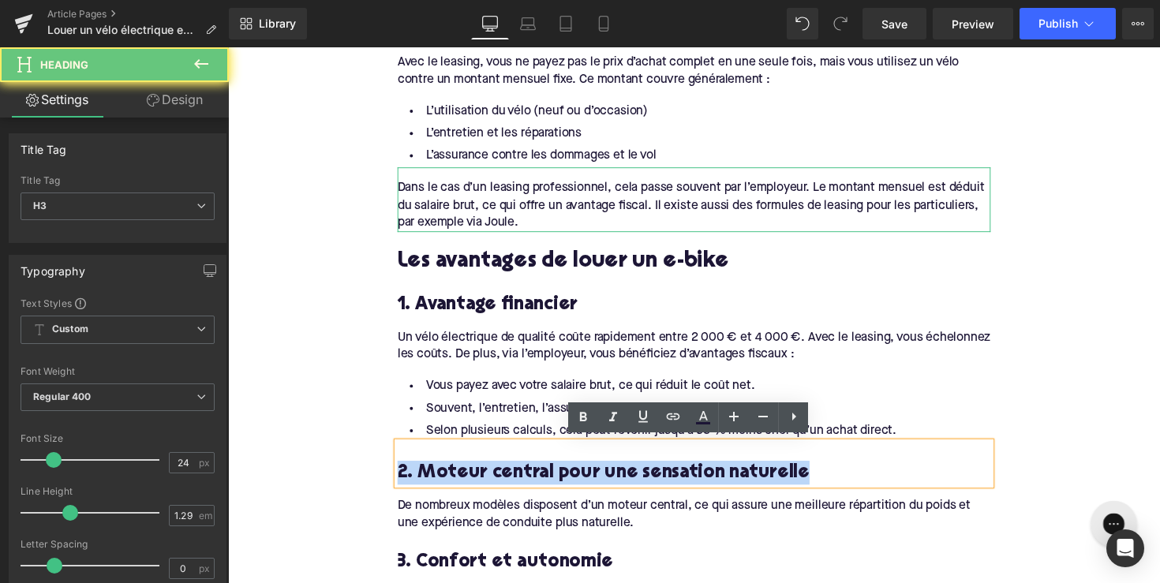
click at [587, 478] on h3 "2. Moteur central pour une sensation naturelle" at bounding box center [706, 483] width 608 height 24
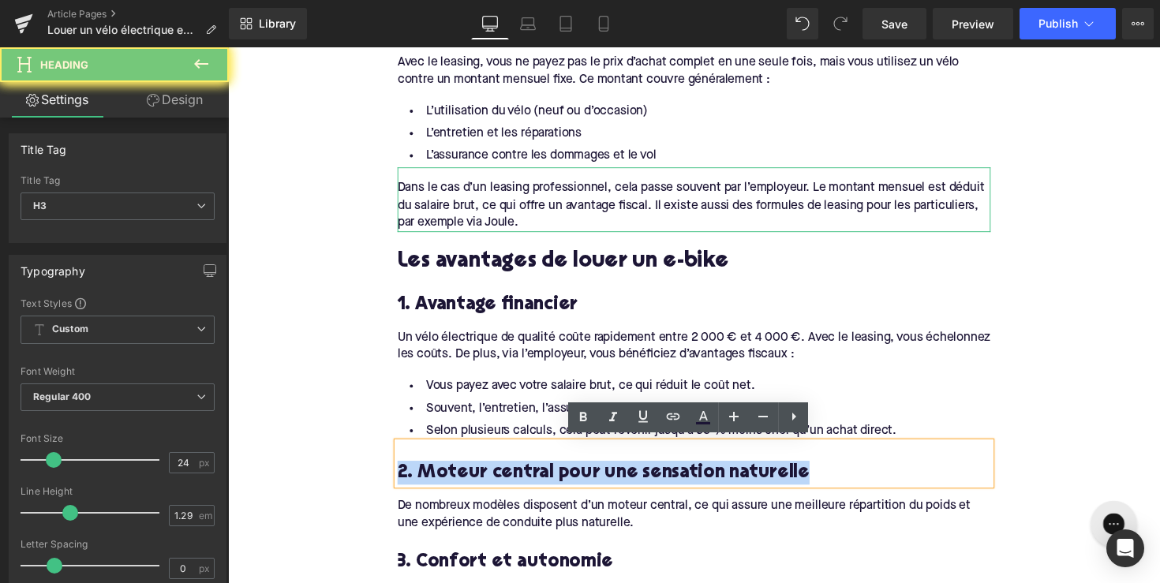
paste div
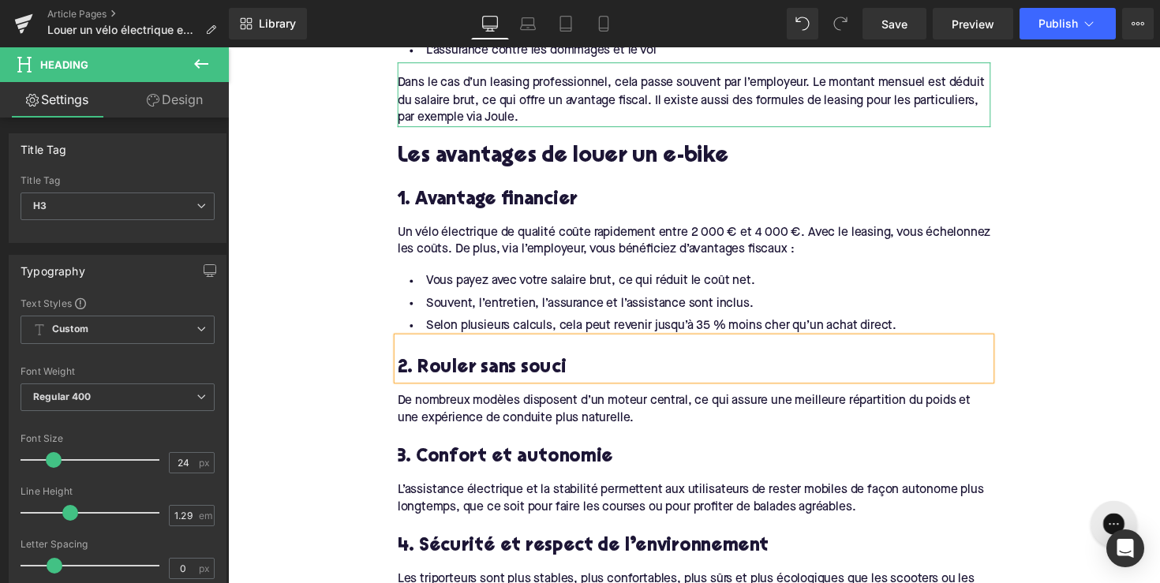
scroll to position [1111, 0]
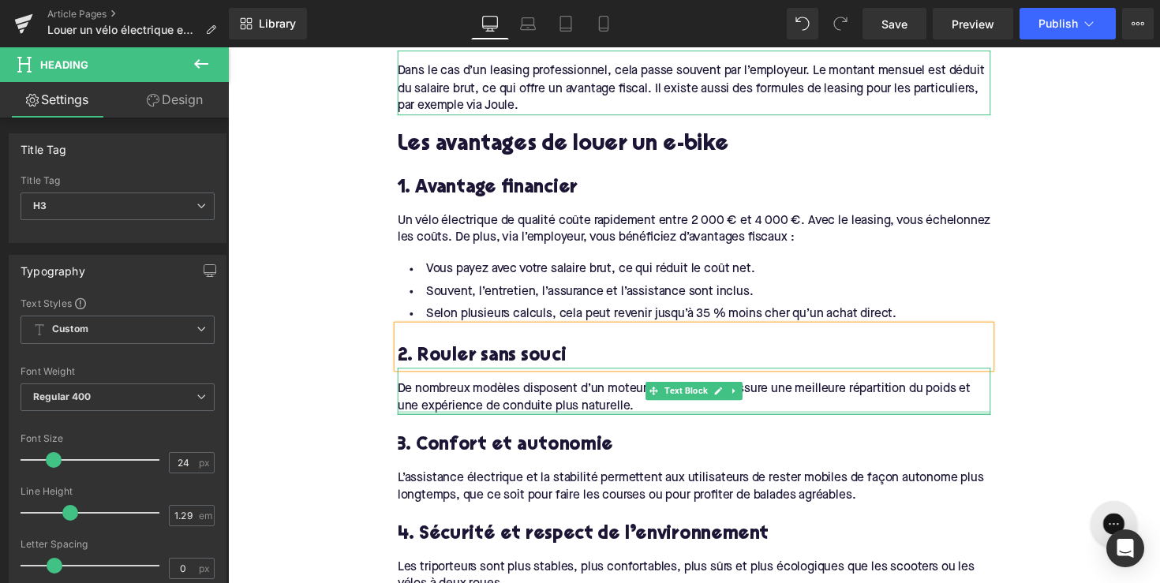
click at [556, 420] on div at bounding box center [706, 422] width 608 height 4
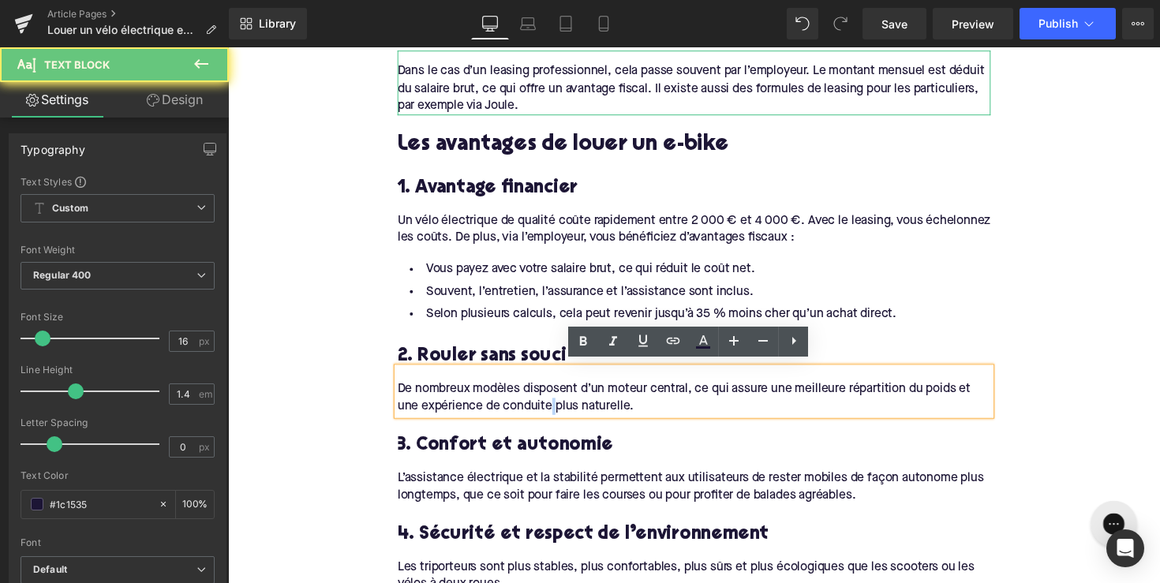
click at [556, 415] on div "De nombreux modèles disposent d’un moteur central, ce qui assure une meilleure …" at bounding box center [706, 400] width 608 height 48
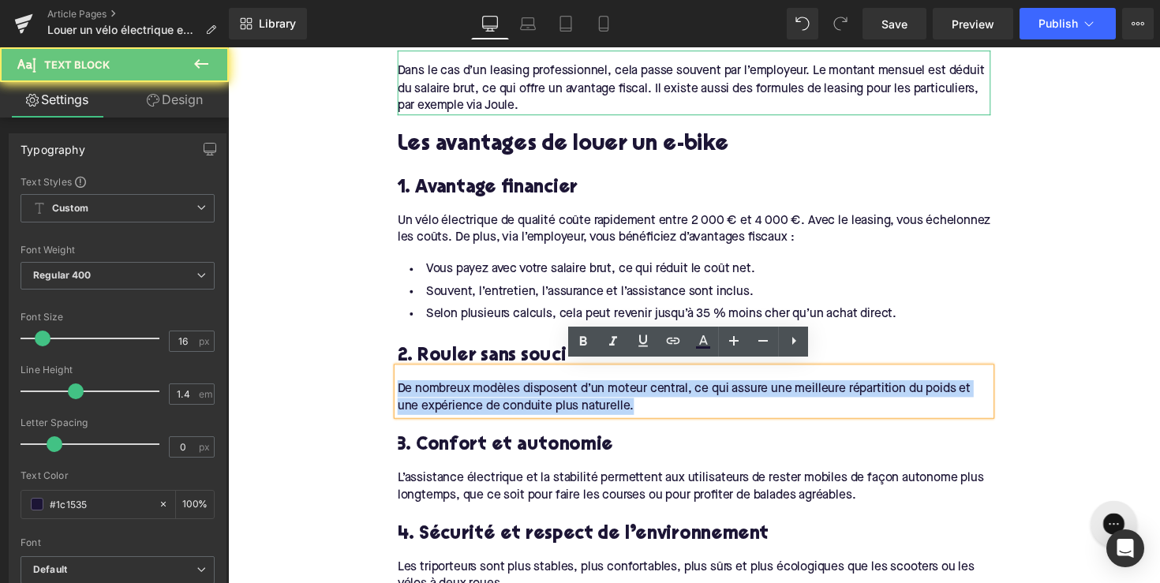
click at [556, 415] on div "De nombreux modèles disposent d’un moteur central, ce qui assure une meilleure …" at bounding box center [706, 400] width 608 height 48
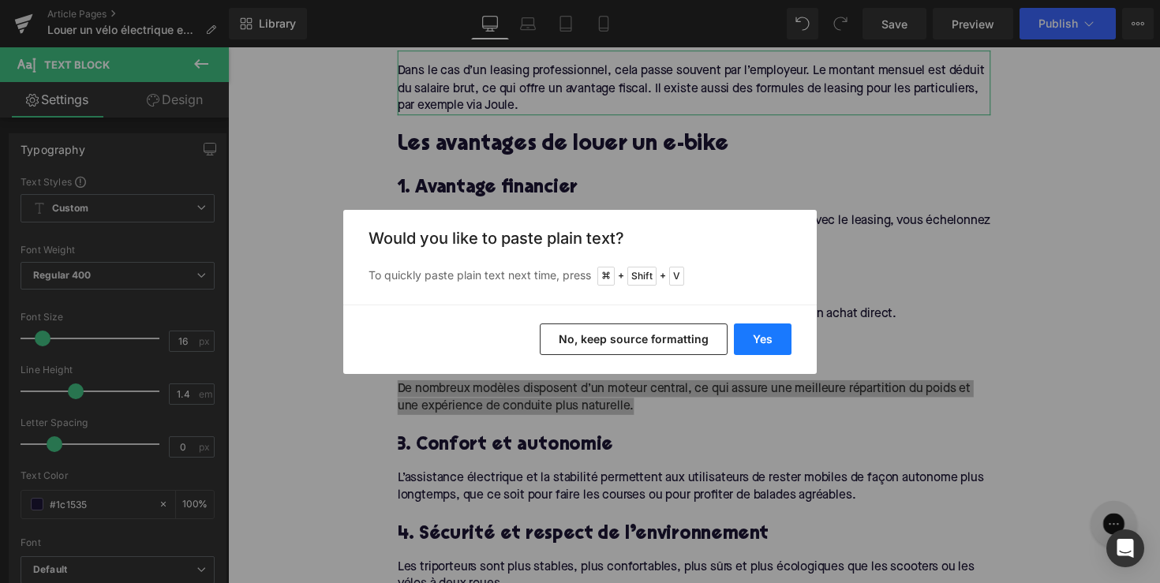
click at [772, 332] on button "Yes" at bounding box center [763, 340] width 58 height 32
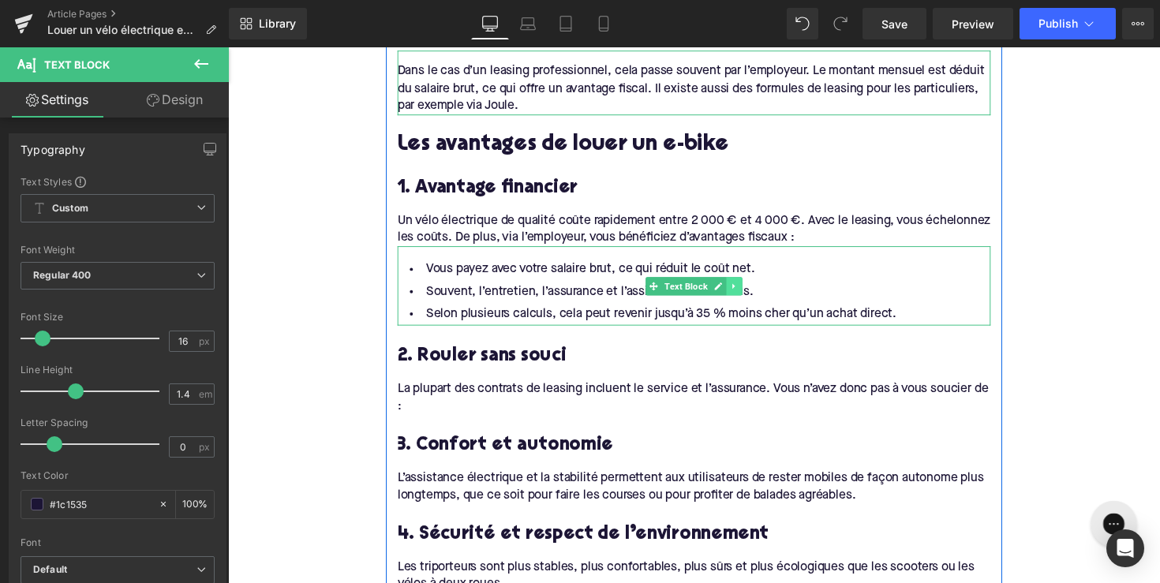
click at [749, 291] on link at bounding box center [747, 292] width 17 height 19
click at [734, 291] on icon at bounding box center [738, 291] width 9 height 9
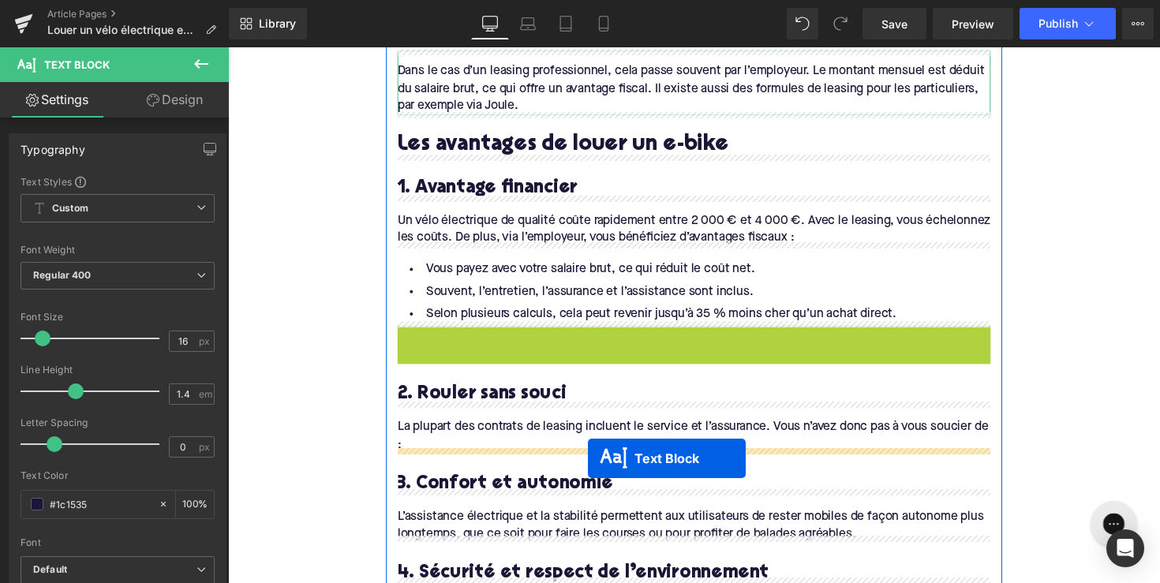
drag, startPoint x: 662, startPoint y: 373, endPoint x: 596, endPoint y: 467, distance: 115.0
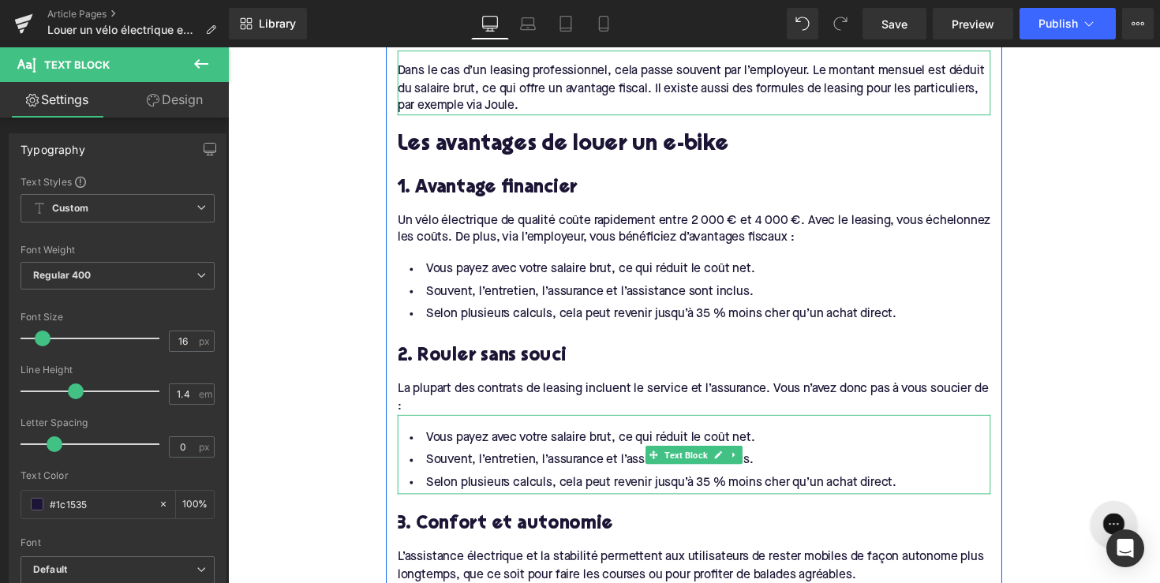
click at [534, 485] on li "Selon plusieurs calculs, cela peut revenir jusqu’à 35 % moins cher qu’un achat …" at bounding box center [706, 493] width 608 height 23
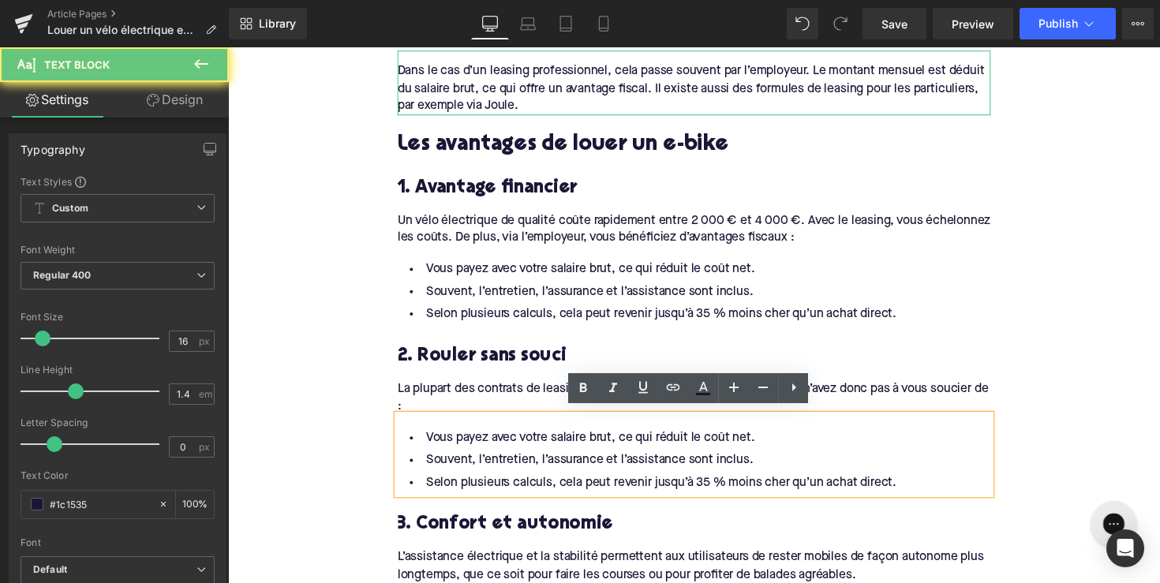
click at [912, 482] on li "Selon plusieurs calculs, cela peut revenir jusqu’à 35 % moins cher qu’un achat …" at bounding box center [706, 493] width 608 height 23
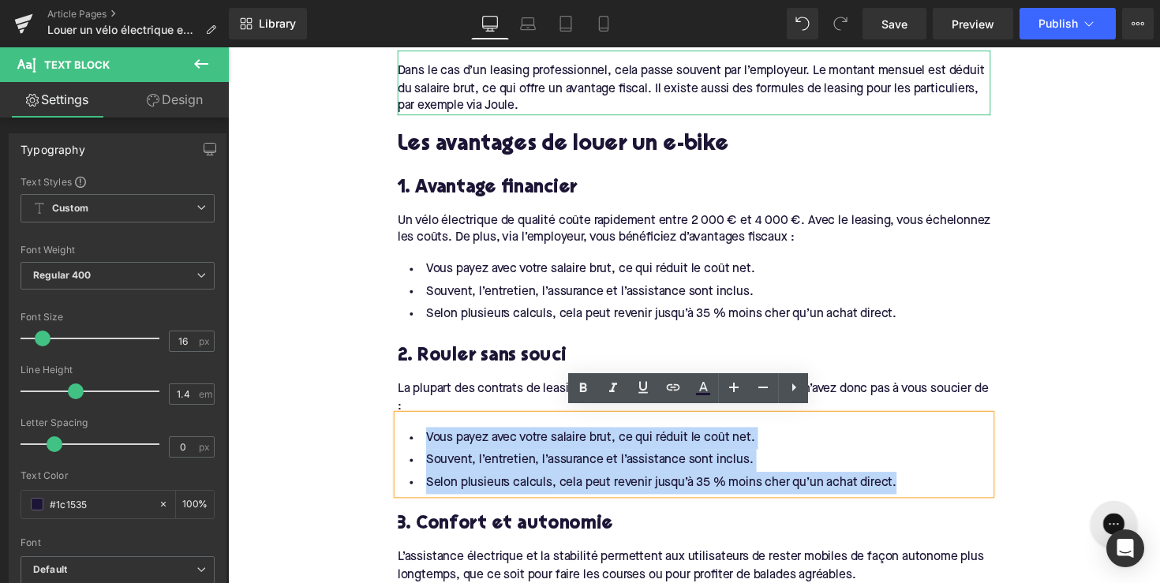
drag, startPoint x: 915, startPoint y: 487, endPoint x: 392, endPoint y: 448, distance: 524.8
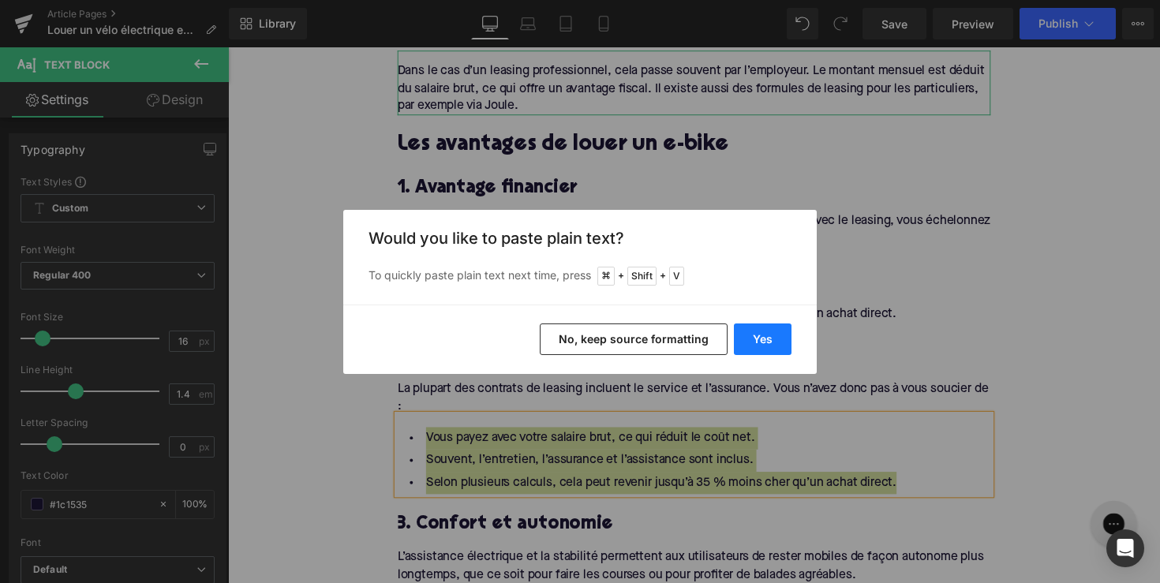
click at [778, 340] on button "Yes" at bounding box center [763, 340] width 58 height 32
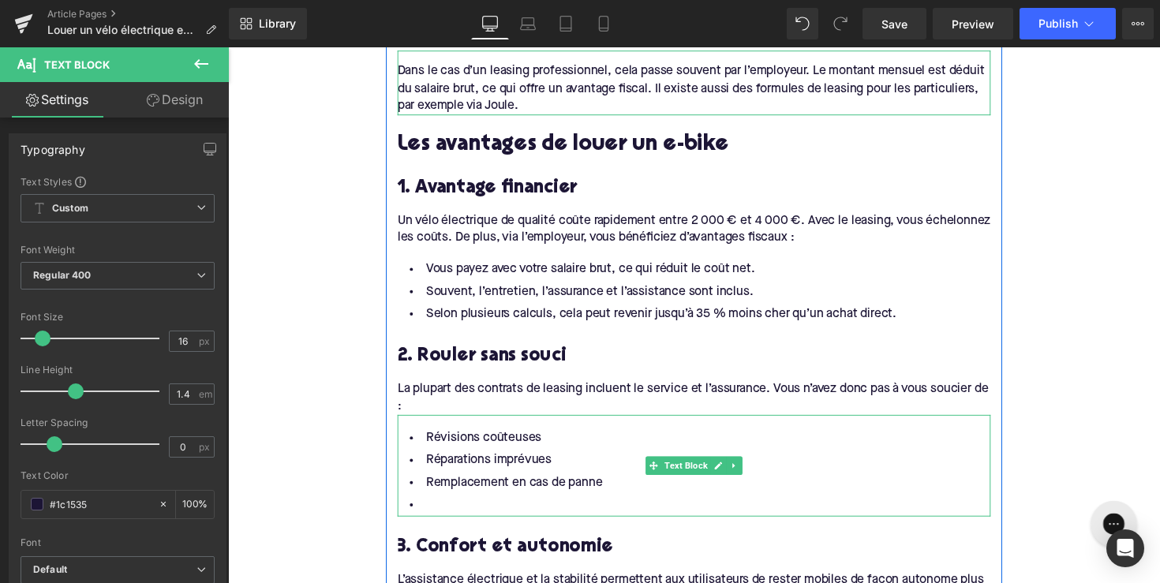
click at [473, 505] on li at bounding box center [706, 516] width 608 height 23
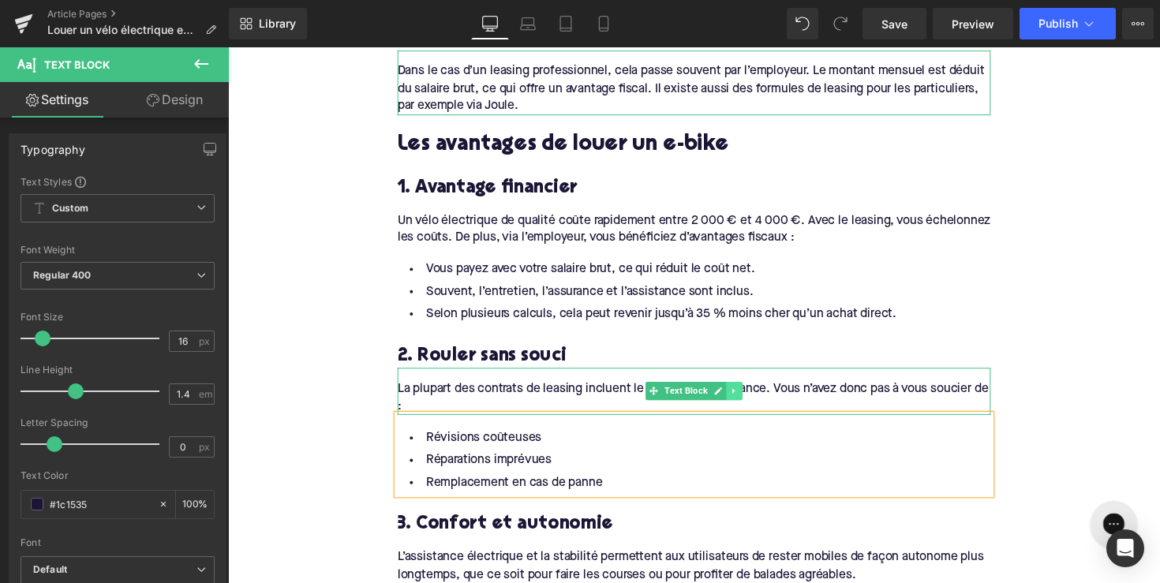
click at [750, 399] on link at bounding box center [747, 399] width 17 height 19
click at [742, 399] on link at bounding box center [739, 399] width 17 height 19
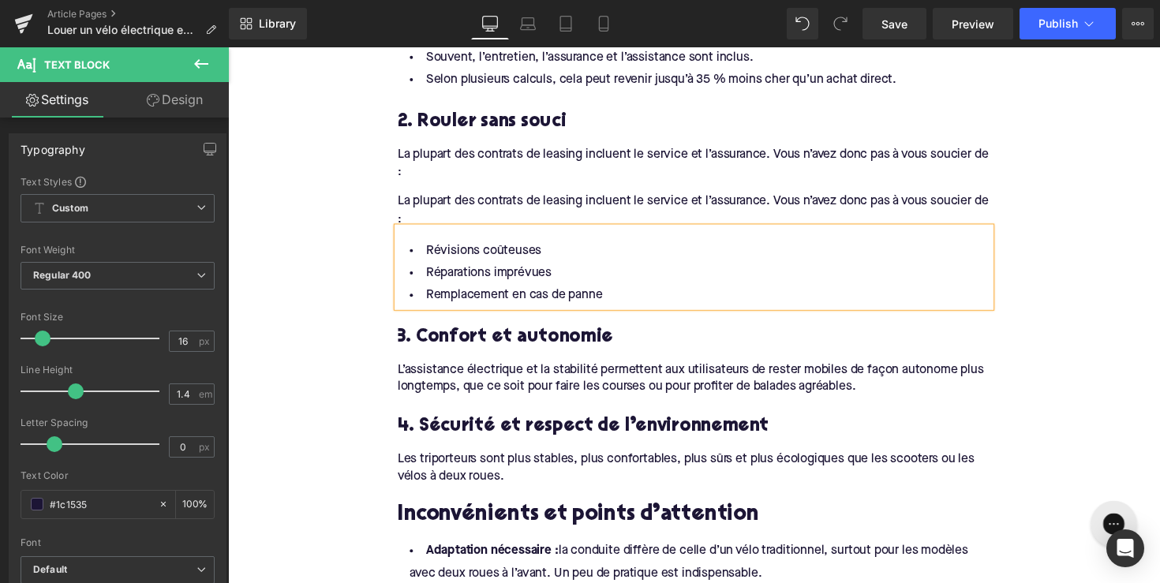
scroll to position [1325, 0]
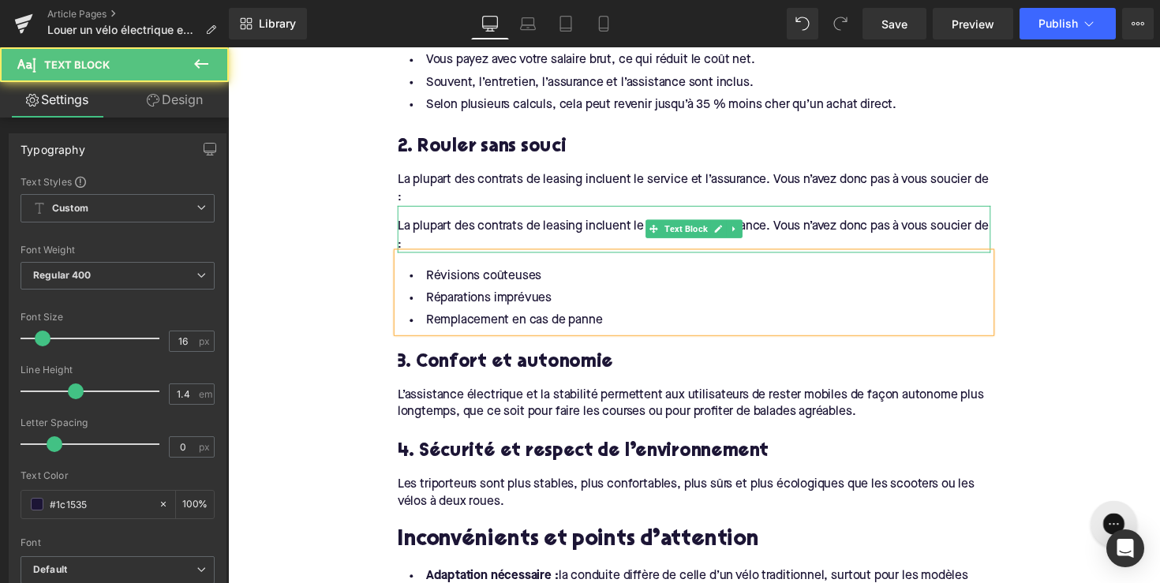
click at [643, 231] on div "La plupart des contrats de leasing incluent le service et l’assurance. Vous n’a…" at bounding box center [706, 234] width 608 height 48
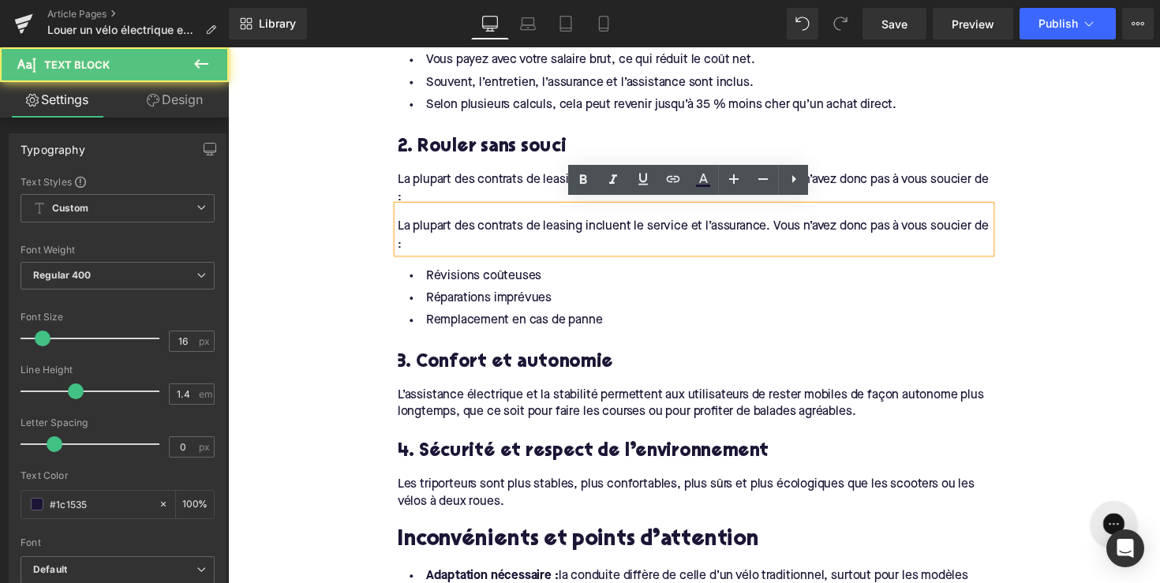
click at [544, 180] on div "La plupart des contrats de leasing incluent le service et l’assurance. Vous n’a…" at bounding box center [706, 186] width 608 height 48
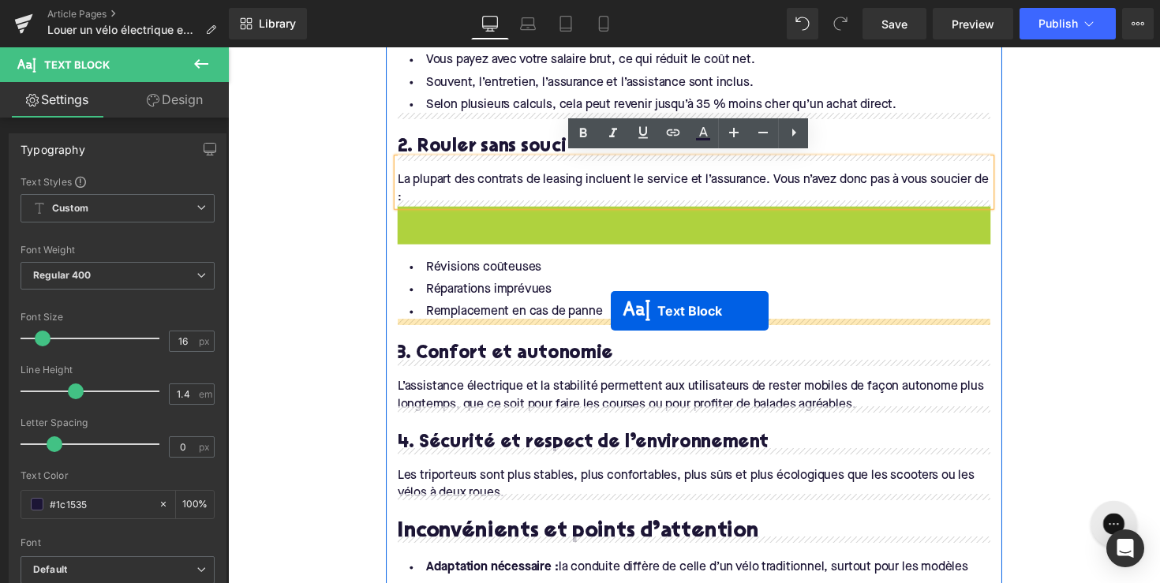
drag, startPoint x: 660, startPoint y: 234, endPoint x: 620, endPoint y: 317, distance: 92.5
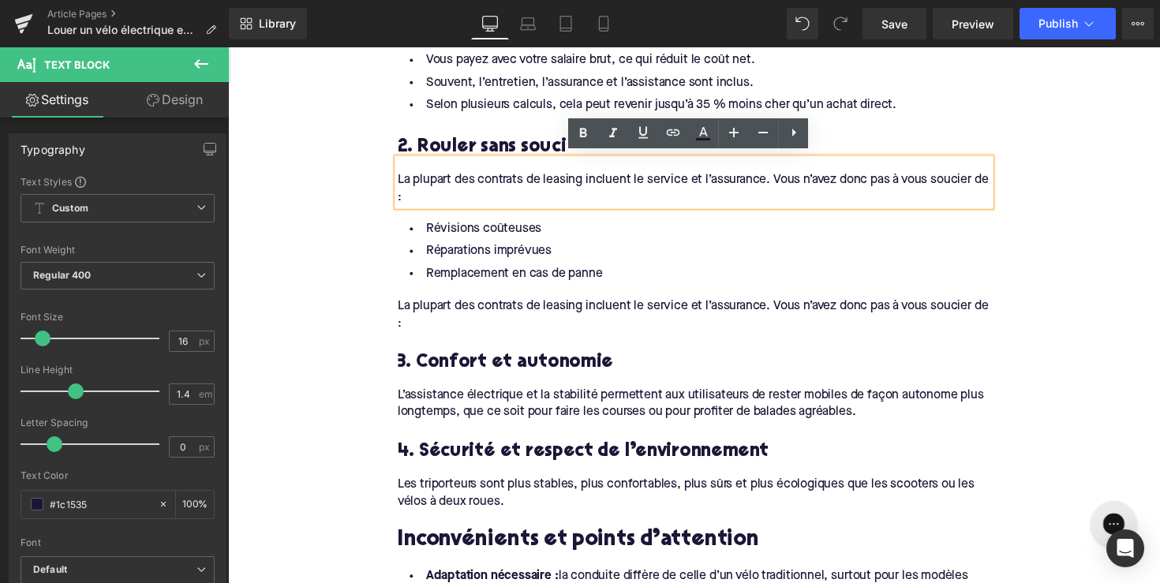
click at [572, 306] on div "La plupart des contrats de leasing incluent le service et l’assurance. Vous n’a…" at bounding box center [706, 315] width 608 height 48
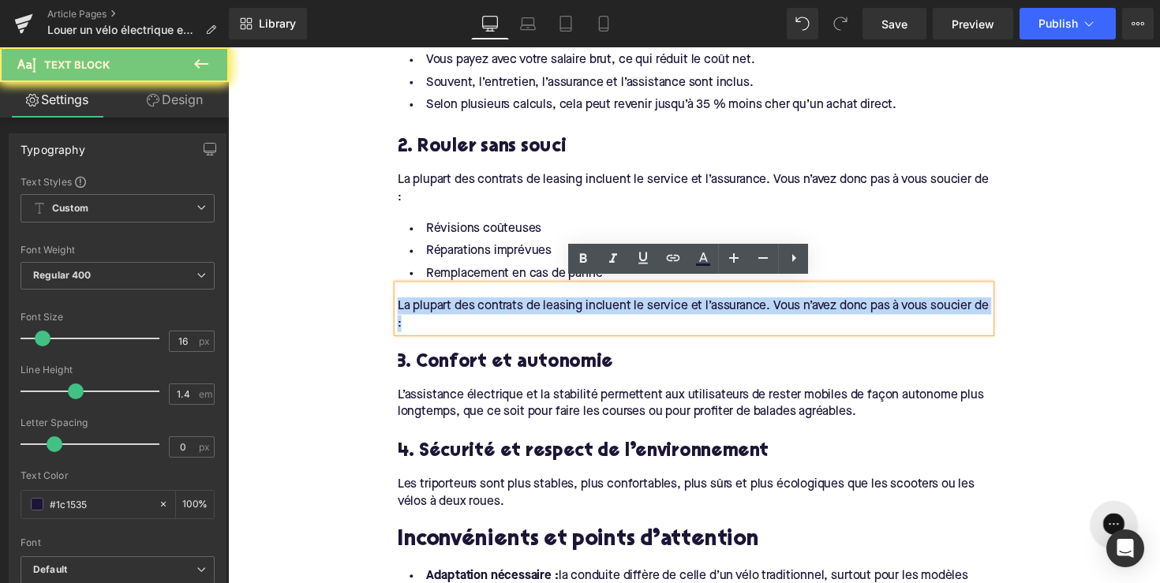
click at [572, 306] on div "La plupart des contrats de leasing incluent le service et l’assurance. Vous n’a…" at bounding box center [706, 315] width 608 height 48
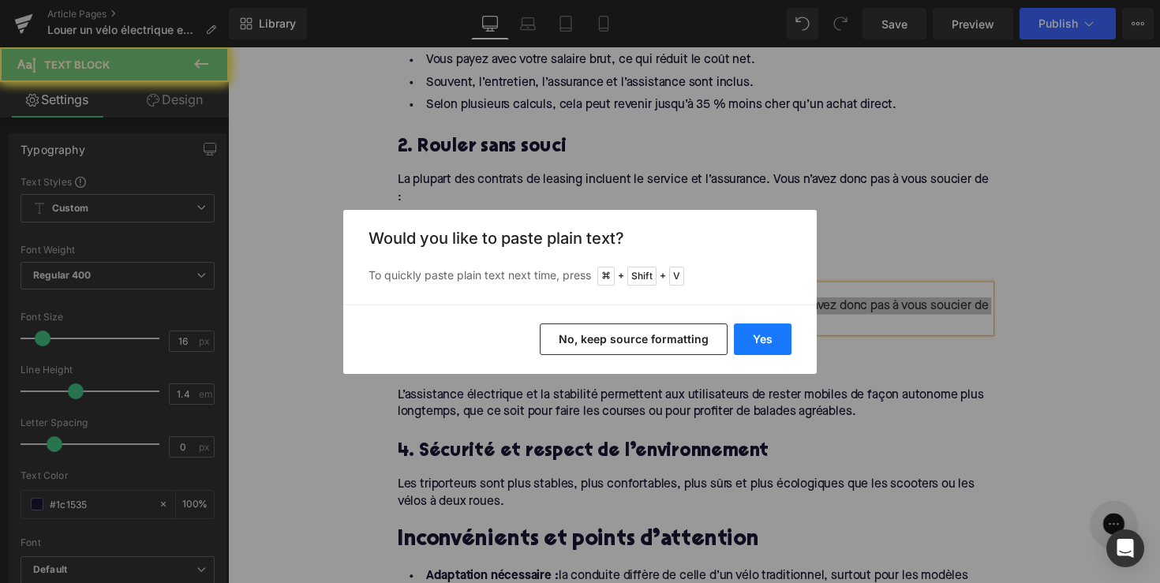
click at [765, 346] on button "Yes" at bounding box center [763, 340] width 58 height 32
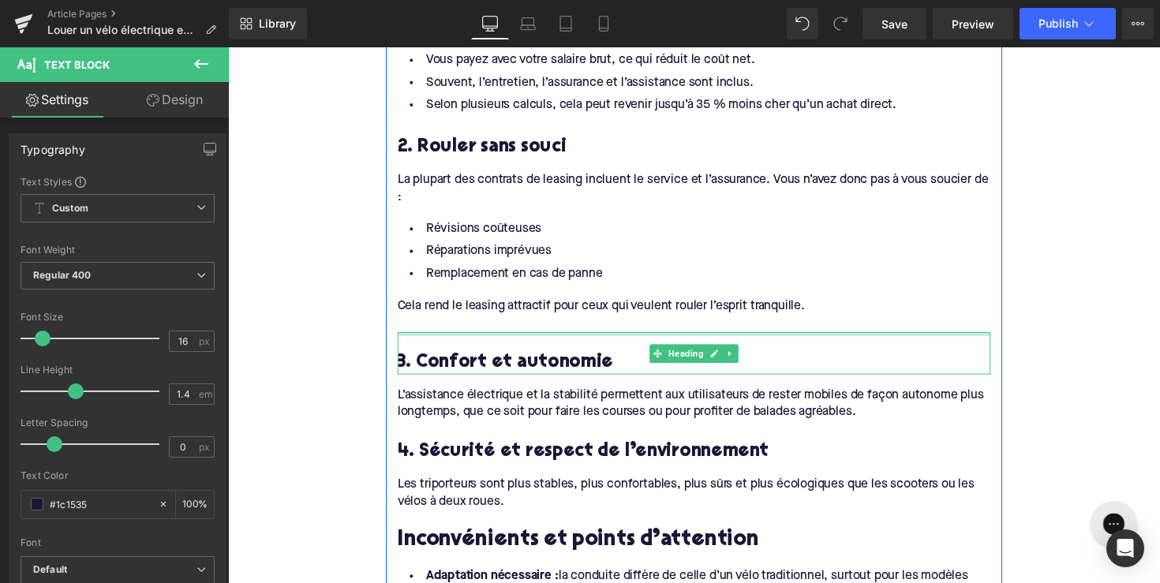
click at [564, 339] on div at bounding box center [706, 341] width 608 height 4
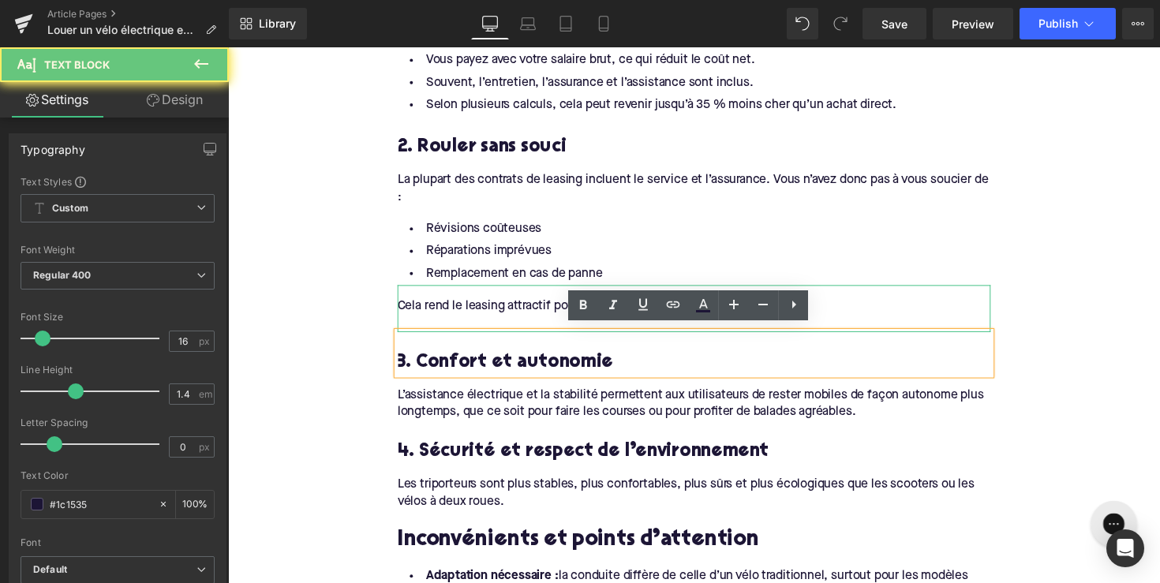
click at [564, 322] on div at bounding box center [706, 330] width 608 height 17
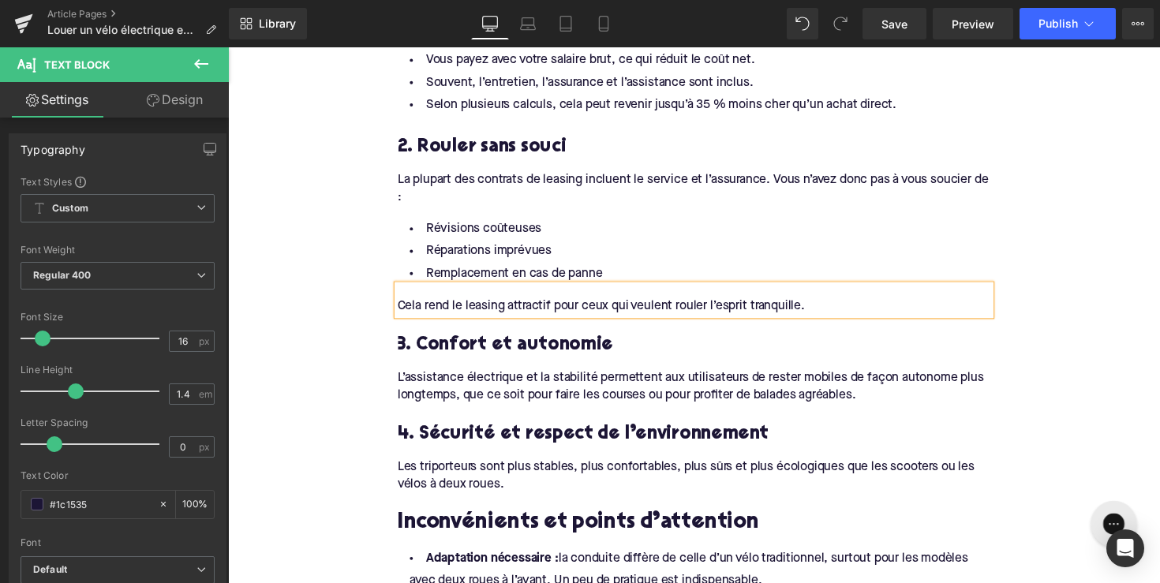
click at [510, 343] on h3 "3. Confort et autonomie" at bounding box center [706, 353] width 608 height 24
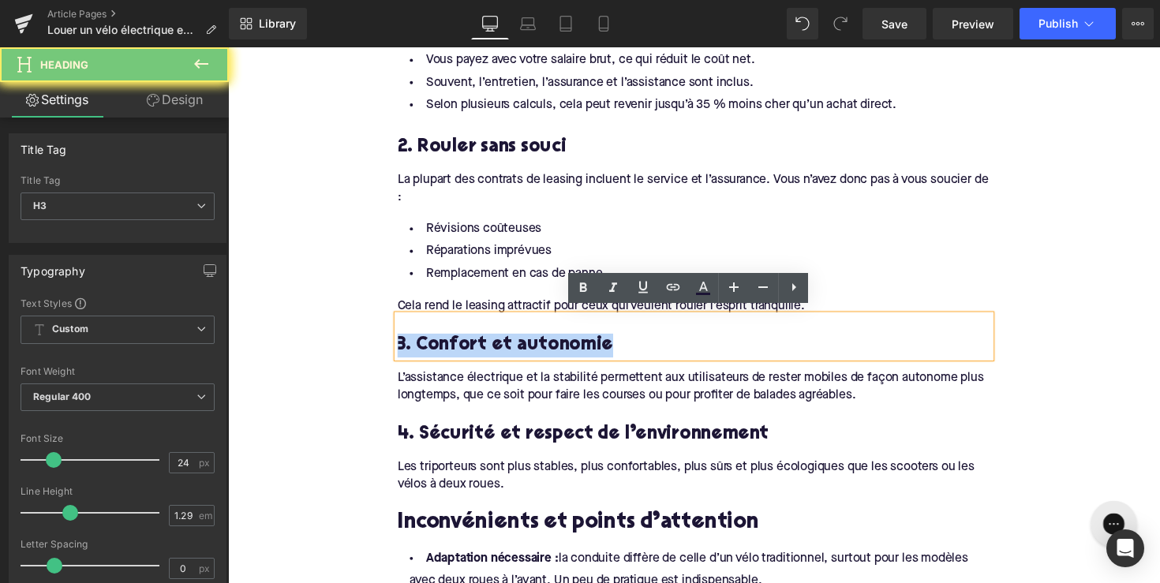
click at [510, 343] on h3 "3. Confort et autonomie" at bounding box center [706, 353] width 608 height 24
paste div
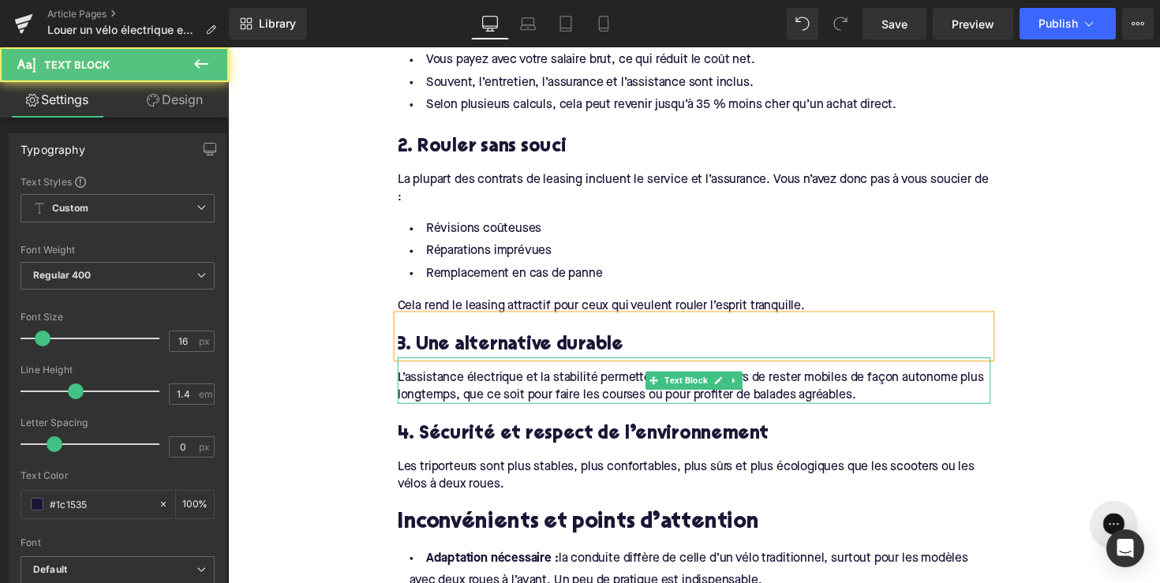
click at [630, 376] on div "L’assistance électrique et la stabilité permettent aux utilisateurs de rester m…" at bounding box center [706, 390] width 608 height 48
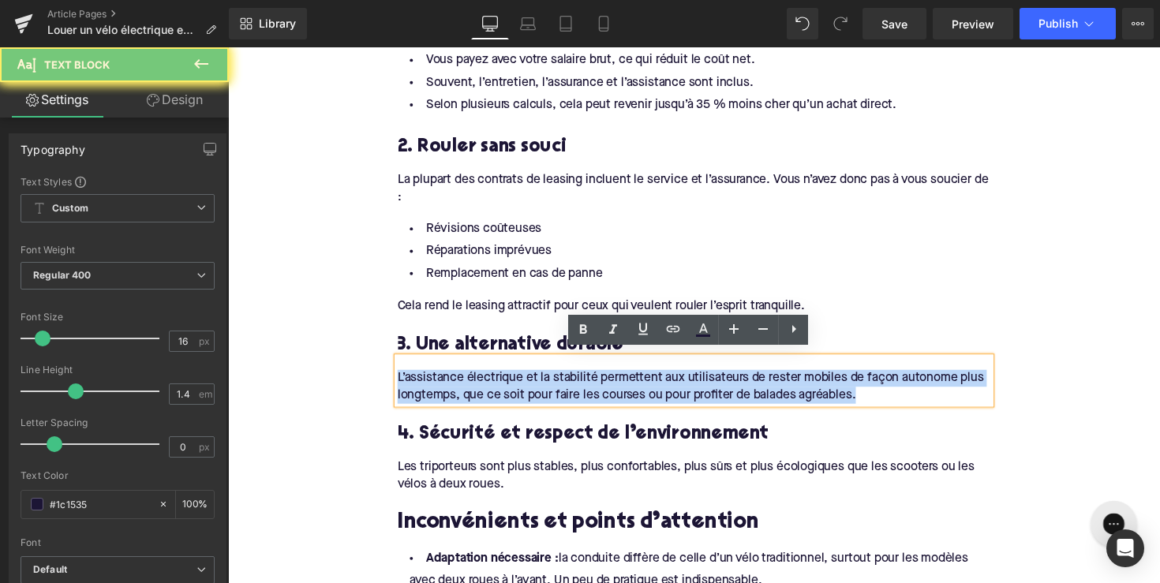
click at [630, 376] on div "L’assistance électrique et la stabilité permettent aux utilisateurs de rester m…" at bounding box center [706, 390] width 608 height 48
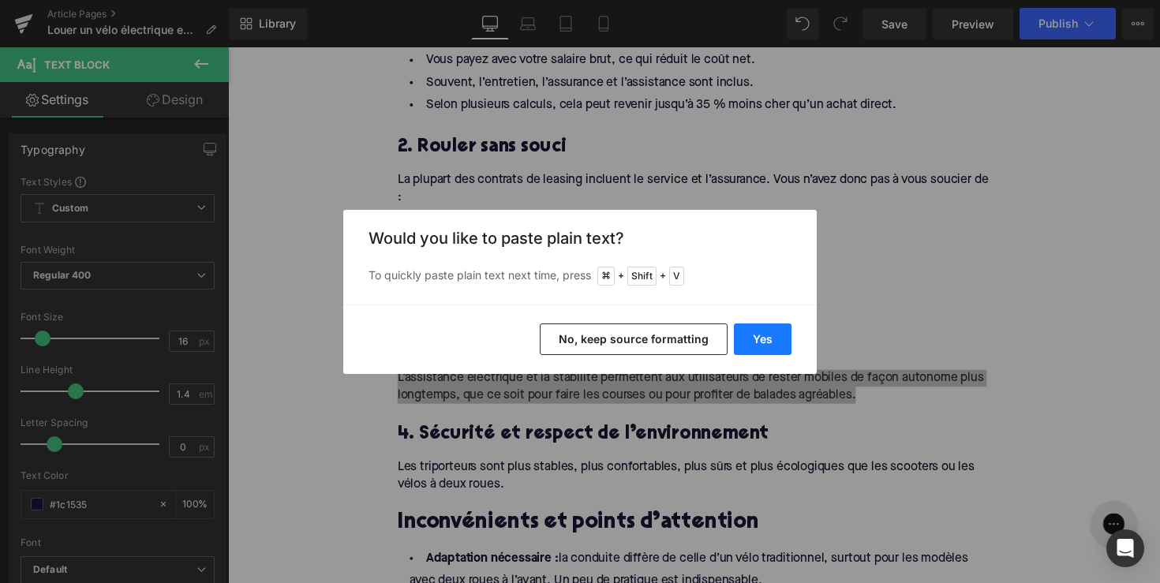
click at [735, 341] on button "Yes" at bounding box center [763, 340] width 58 height 32
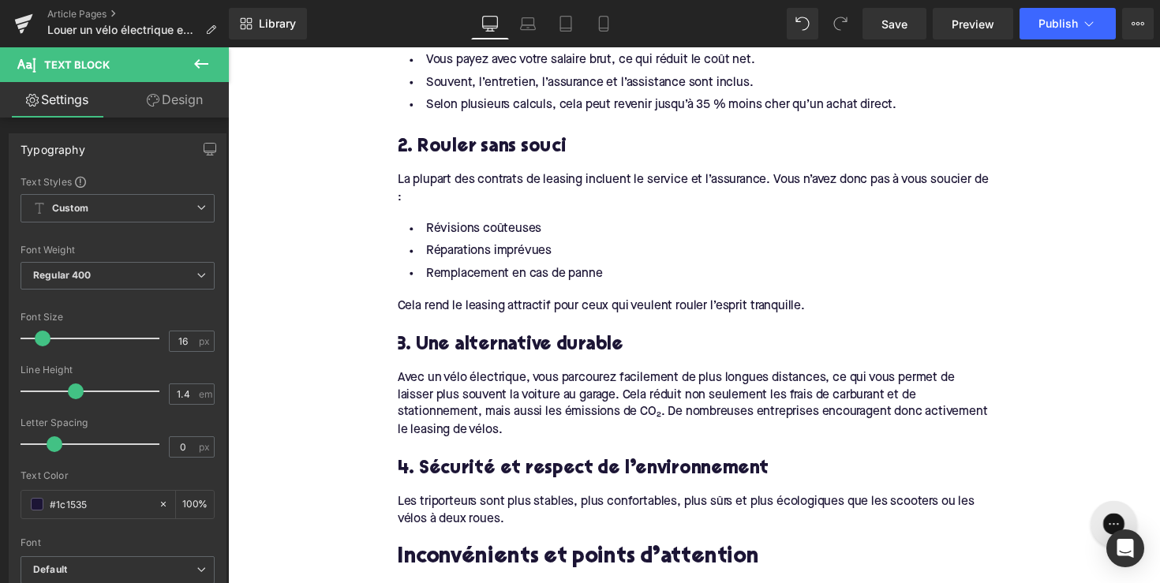
click at [560, 471] on h3 "4. Sécurité et respect de l’environnement" at bounding box center [706, 479] width 608 height 24
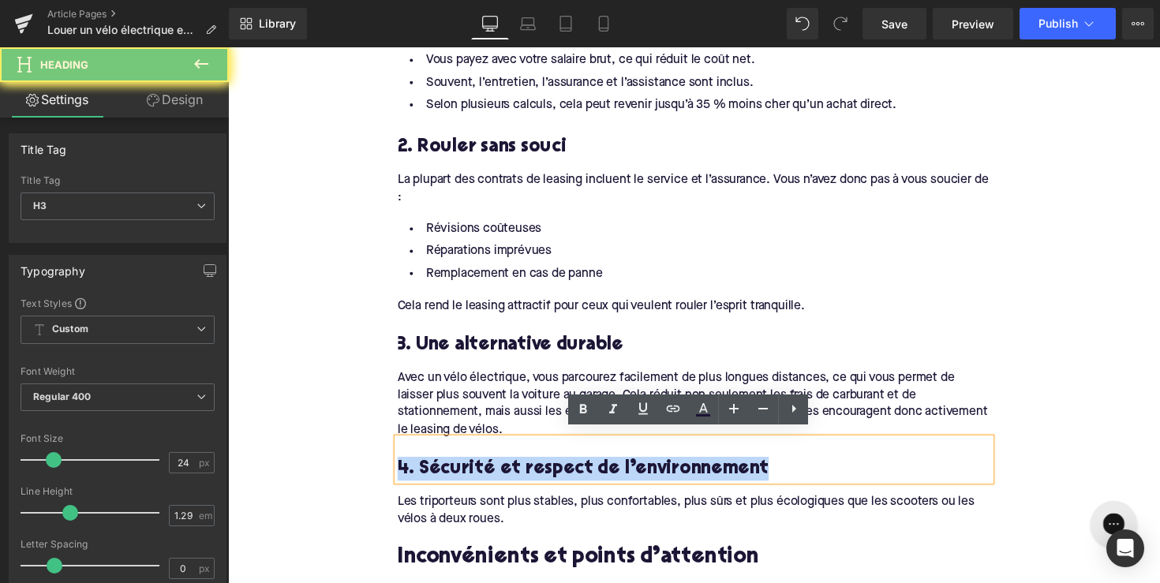
click at [560, 471] on h3 "4. Sécurité et respect de l’environnement" at bounding box center [706, 479] width 608 height 24
paste div
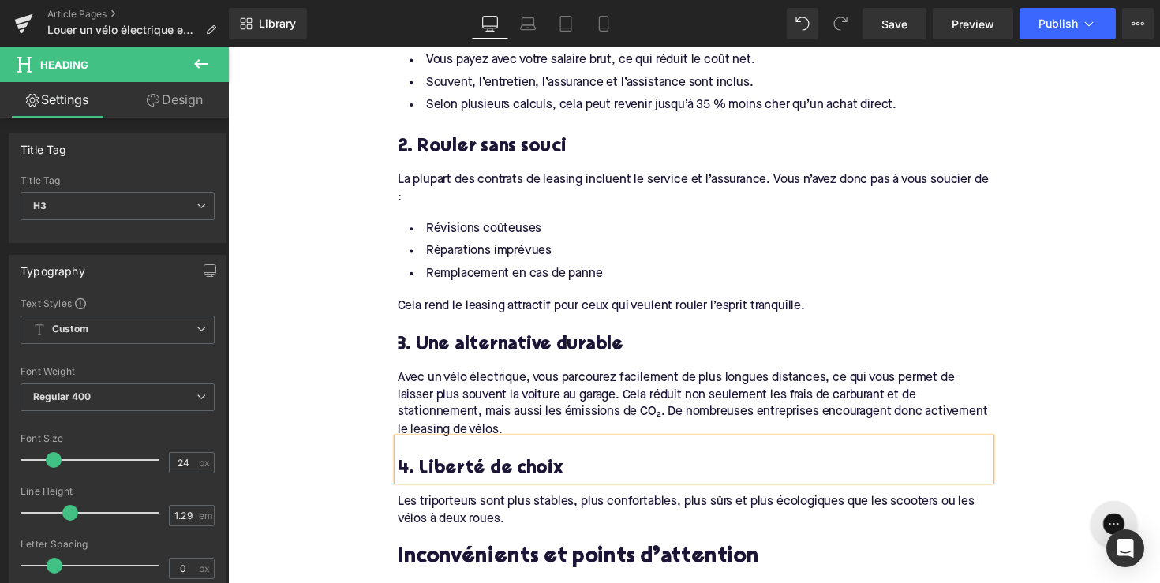
scroll to position [1370, 0]
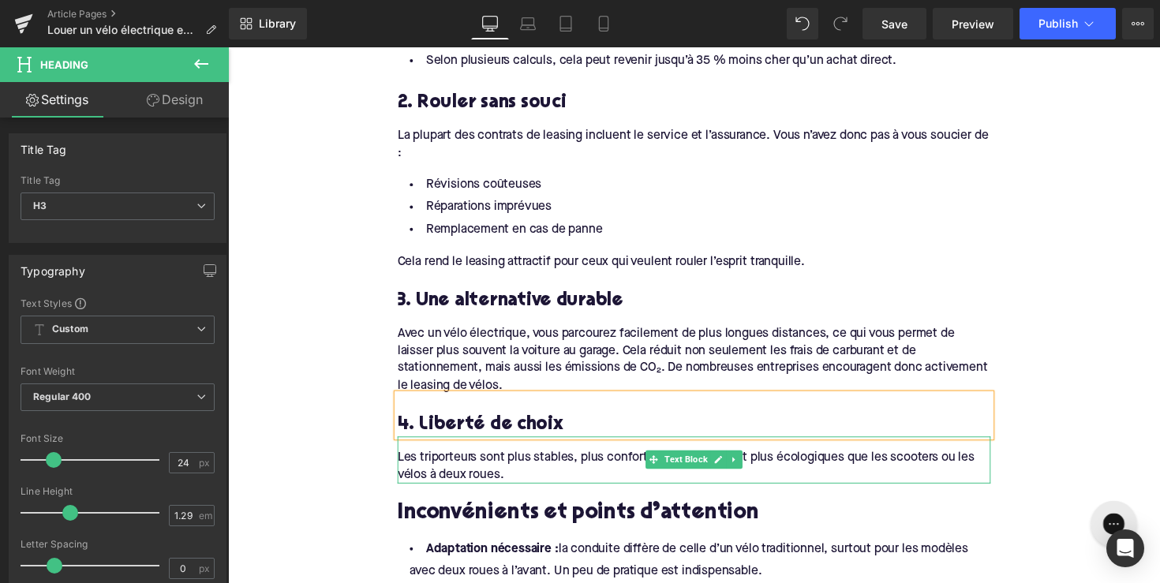
click at [500, 467] on div "Les triporteurs sont plus stables, plus confortables, plus sûrs et plus écologi…" at bounding box center [706, 470] width 608 height 48
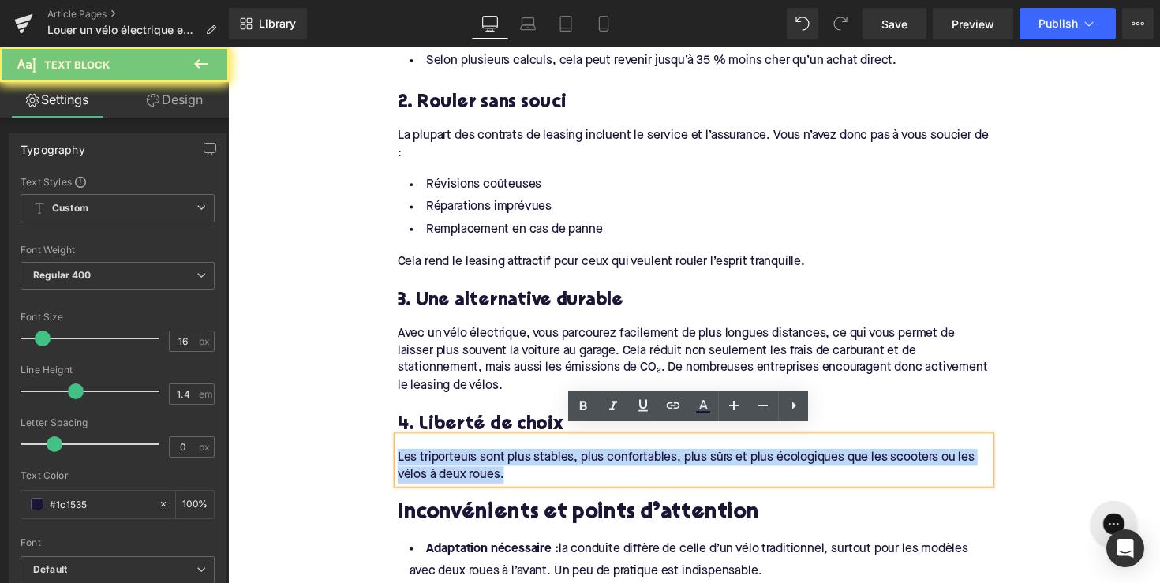
click at [500, 467] on div "Les triporteurs sont plus stables, plus confortables, plus sûrs et plus écologi…" at bounding box center [706, 470] width 608 height 48
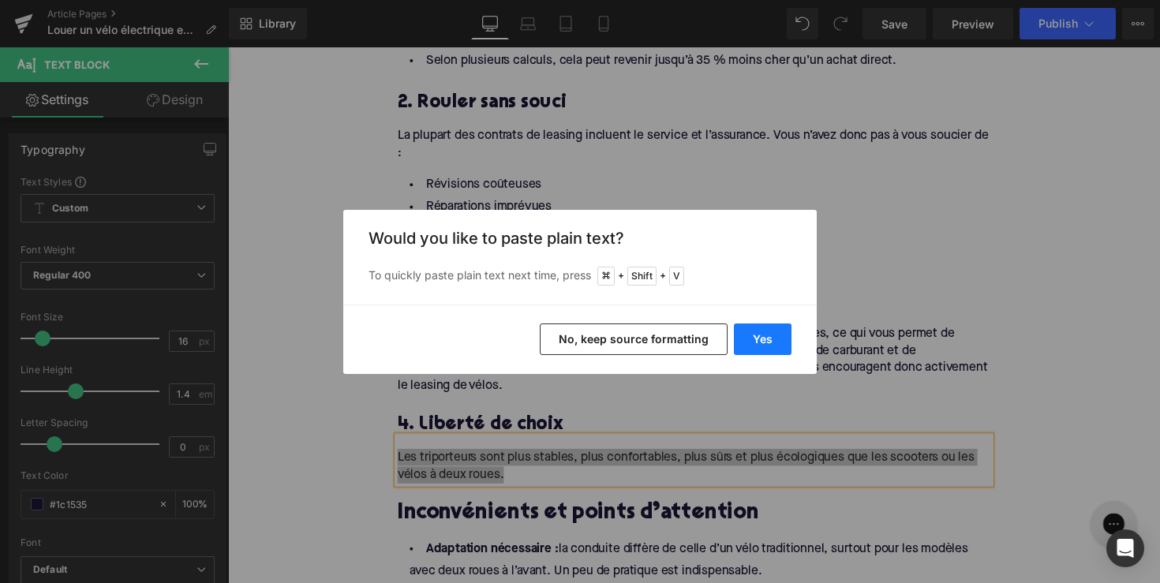
click at [758, 347] on button "Yes" at bounding box center [763, 340] width 58 height 32
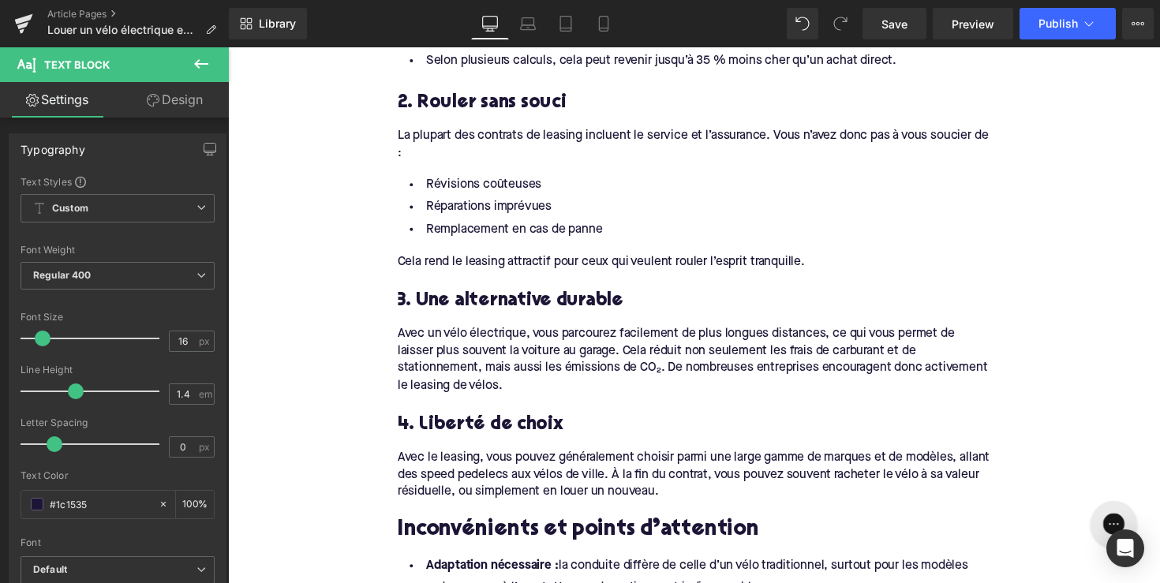
scroll to position [1494, 0]
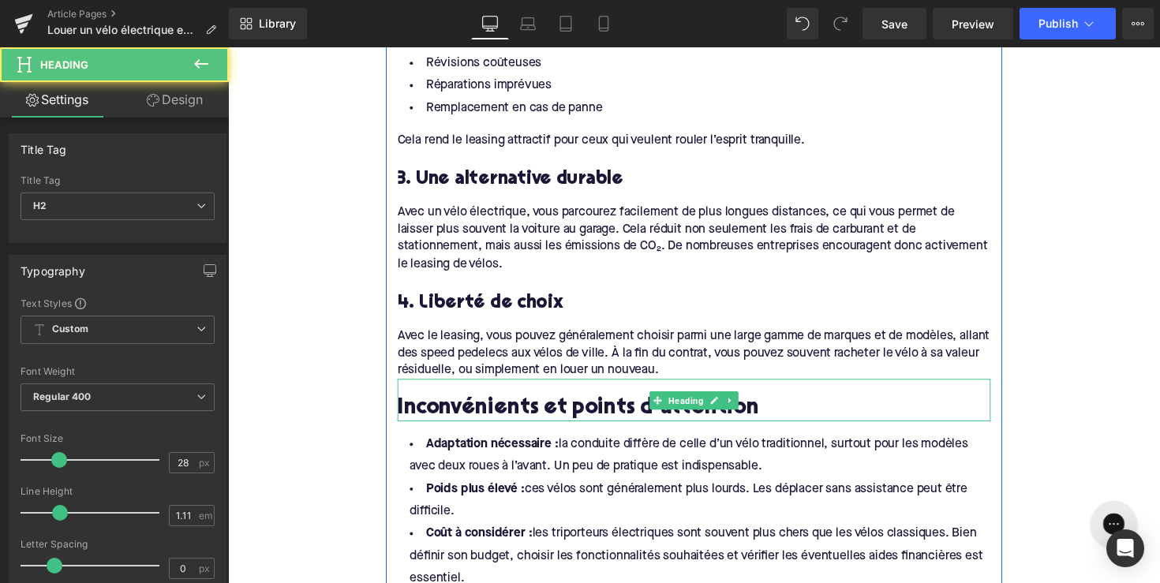
click at [605, 411] on h2 "Inconvénients et points d’attention" at bounding box center [706, 419] width 608 height 24
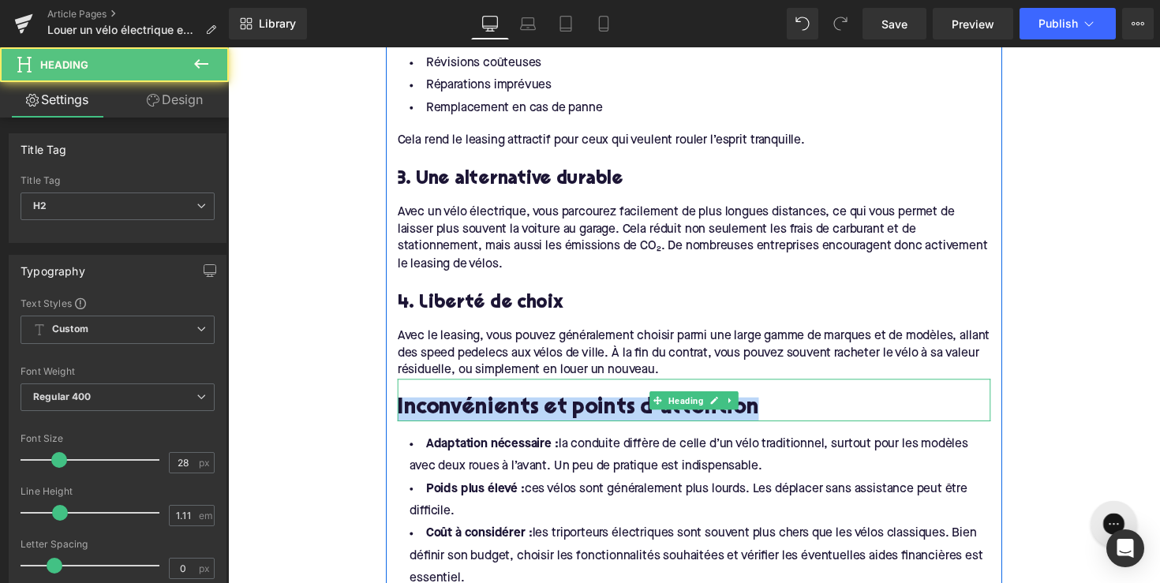
click at [605, 411] on h2 "Inconvénients et points d’attention" at bounding box center [706, 419] width 608 height 24
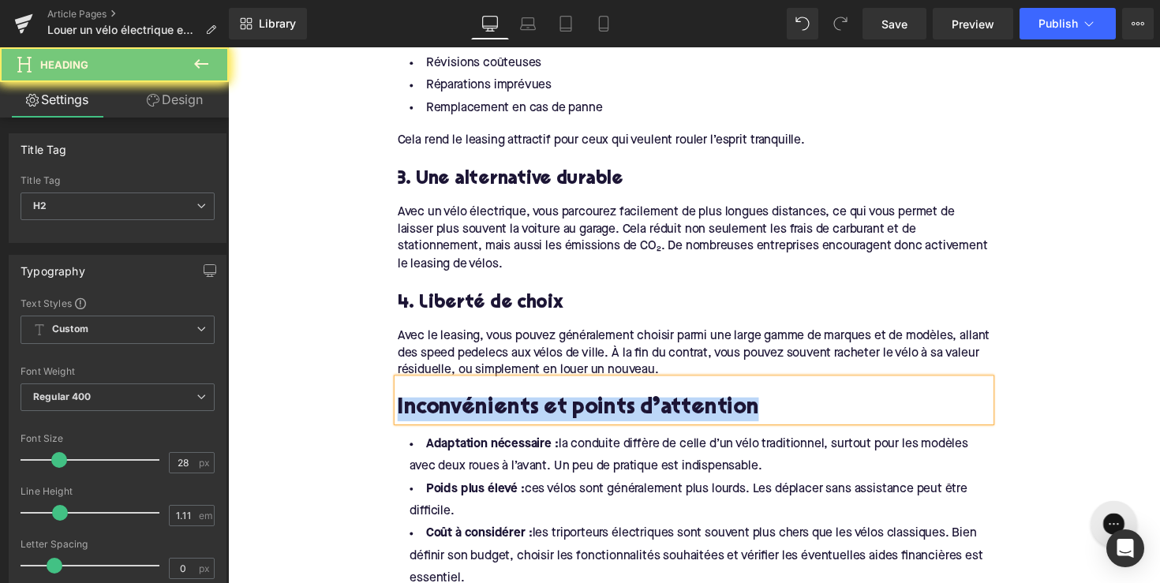
paste div
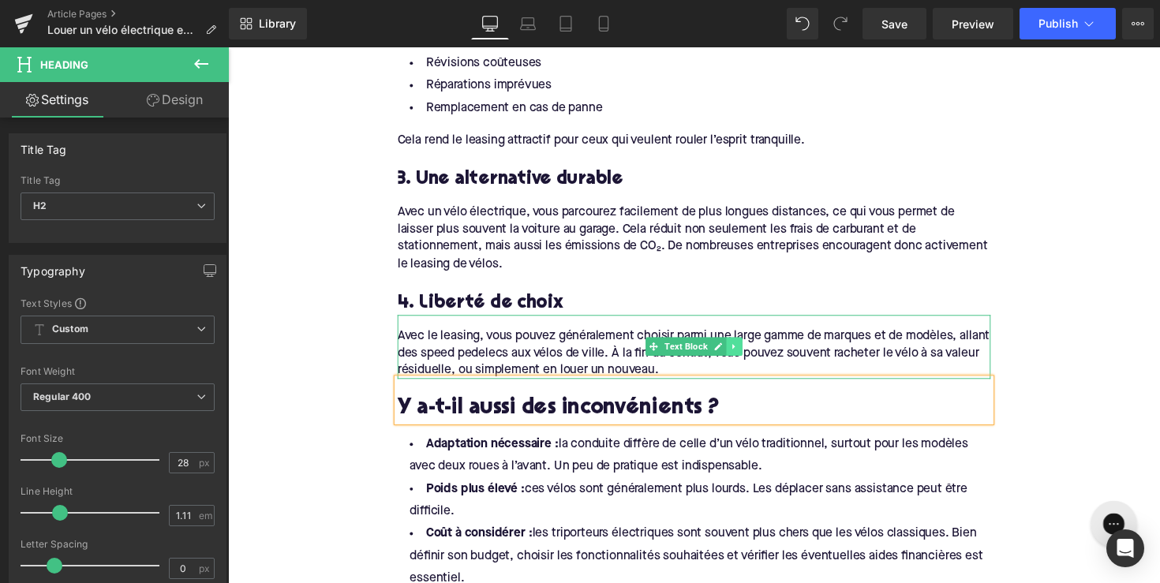
click at [747, 350] on icon at bounding box center [747, 354] width 9 height 9
click at [737, 351] on icon at bounding box center [738, 355] width 9 height 9
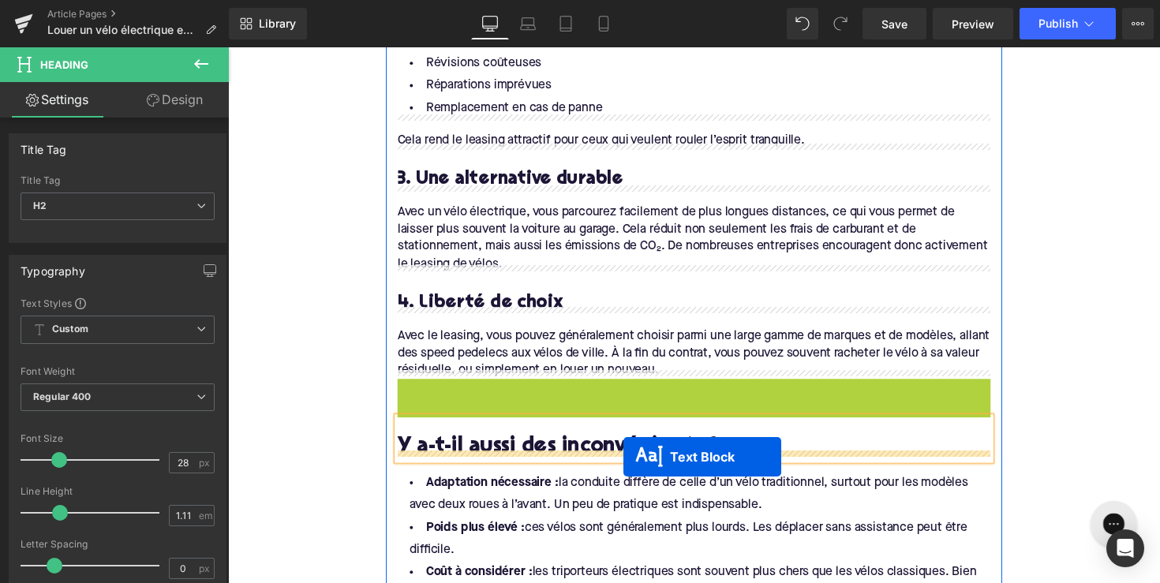
drag, startPoint x: 662, startPoint y: 408, endPoint x: 633, endPoint y: 467, distance: 66.0
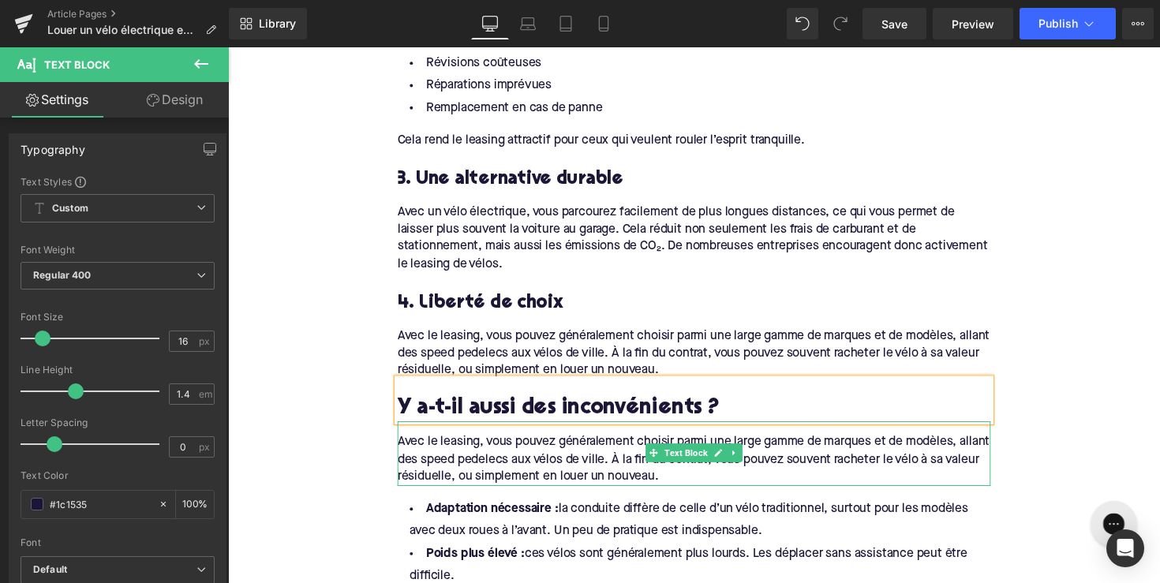
click at [621, 453] on div "Avec le leasing, vous pouvez généralement choisir parmi une large gamme de marq…" at bounding box center [706, 464] width 608 height 66
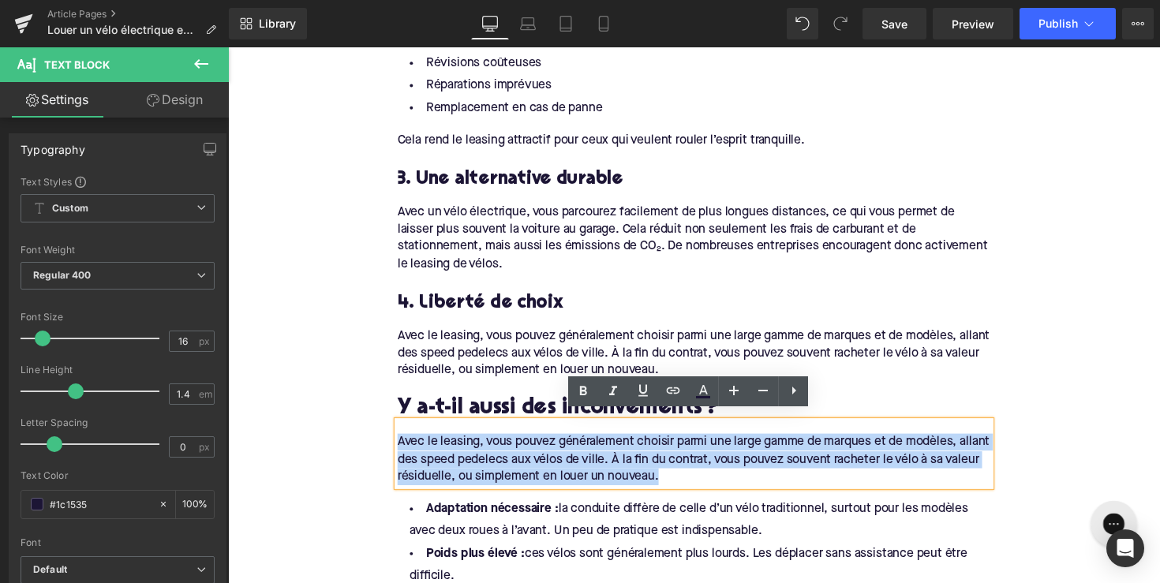
drag, startPoint x: 721, startPoint y: 477, endPoint x: 379, endPoint y: 437, distance: 344.1
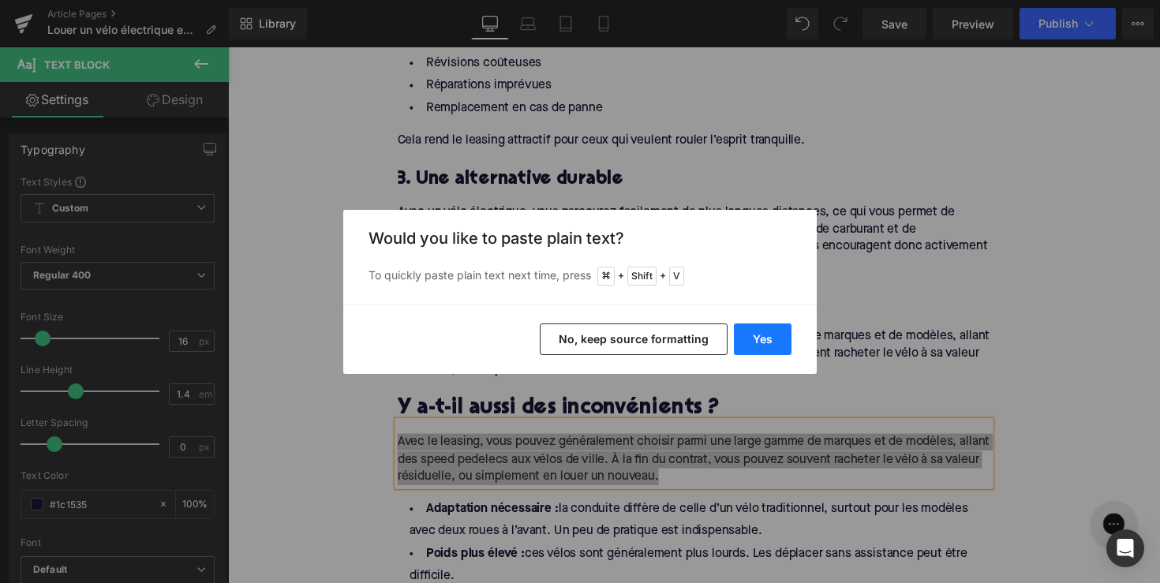
click at [771, 334] on button "Yes" at bounding box center [763, 340] width 58 height 32
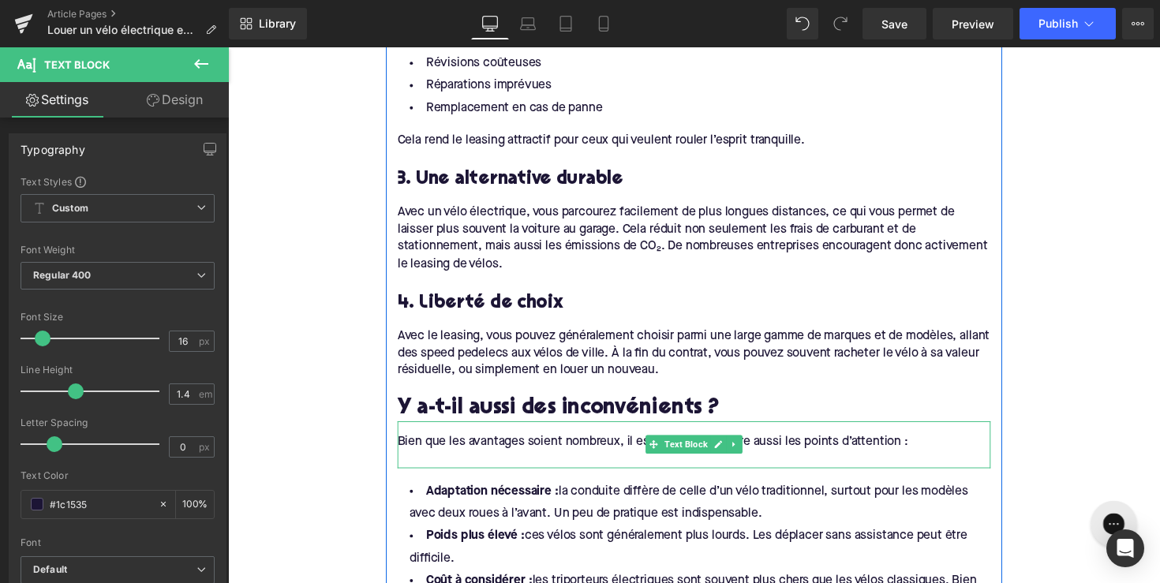
click at [467, 462] on div at bounding box center [706, 470] width 608 height 17
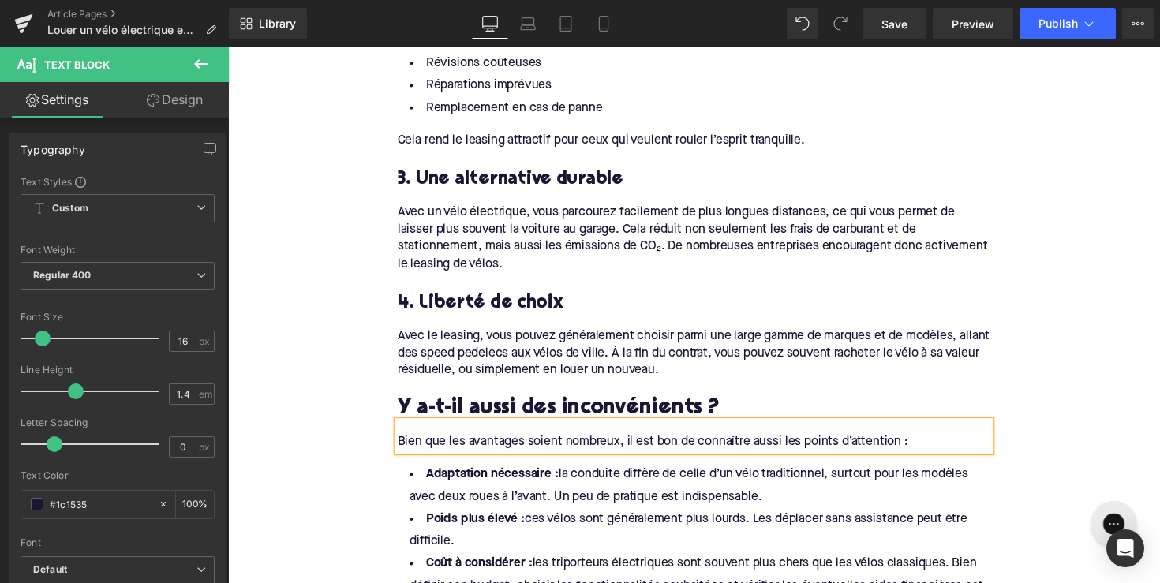
scroll to position [1651, 0]
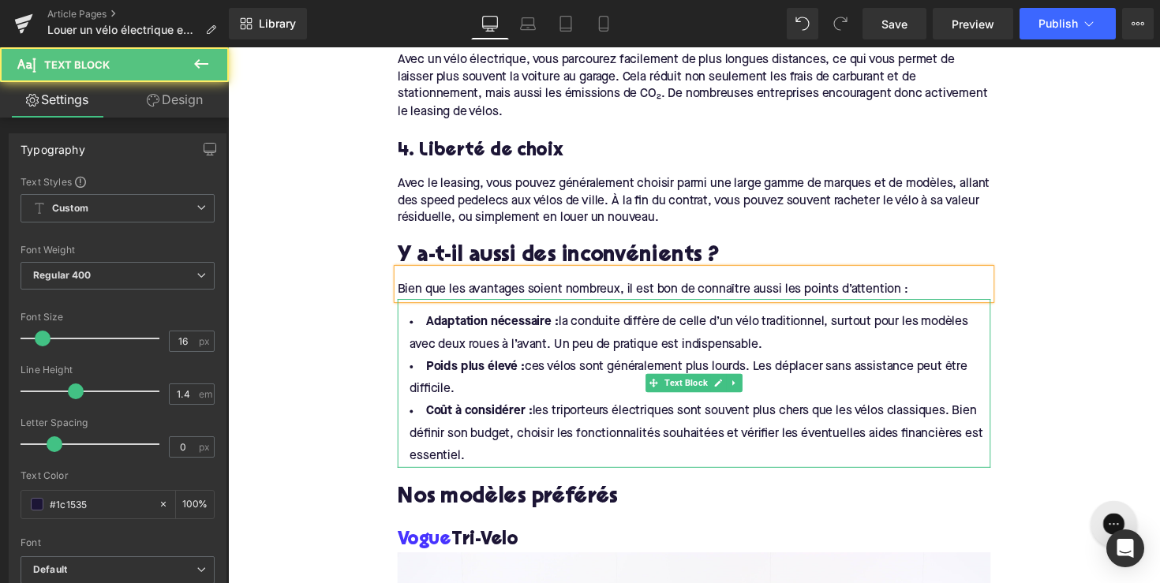
click at [512, 450] on li "Coût à considérer : les triporteurs électriques sont souvent plus chers que les…" at bounding box center [706, 444] width 608 height 69
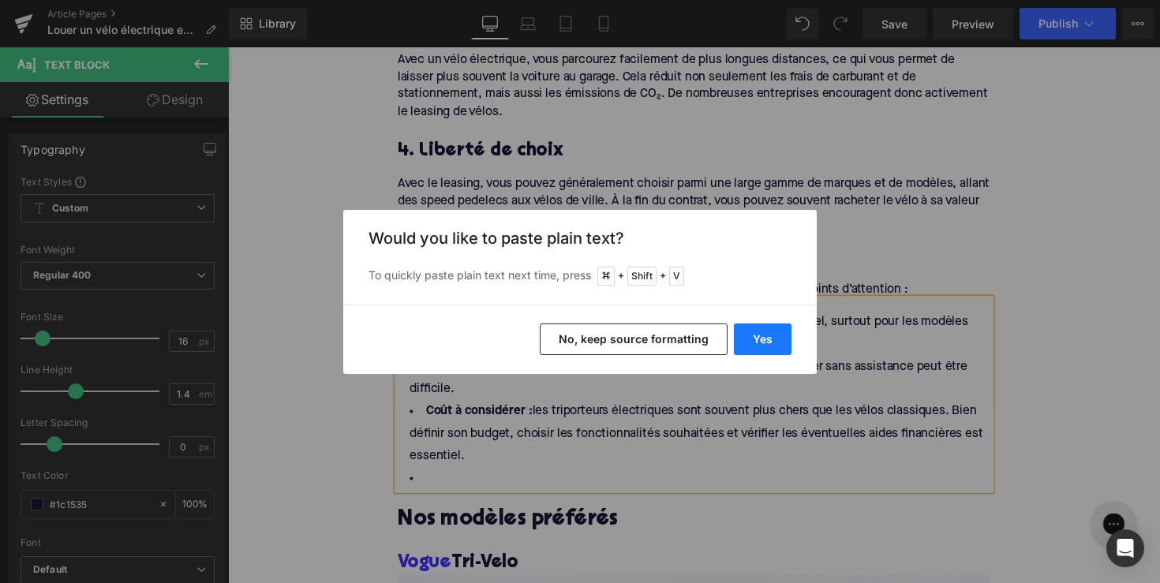
click at [747, 347] on button "Yes" at bounding box center [763, 340] width 58 height 32
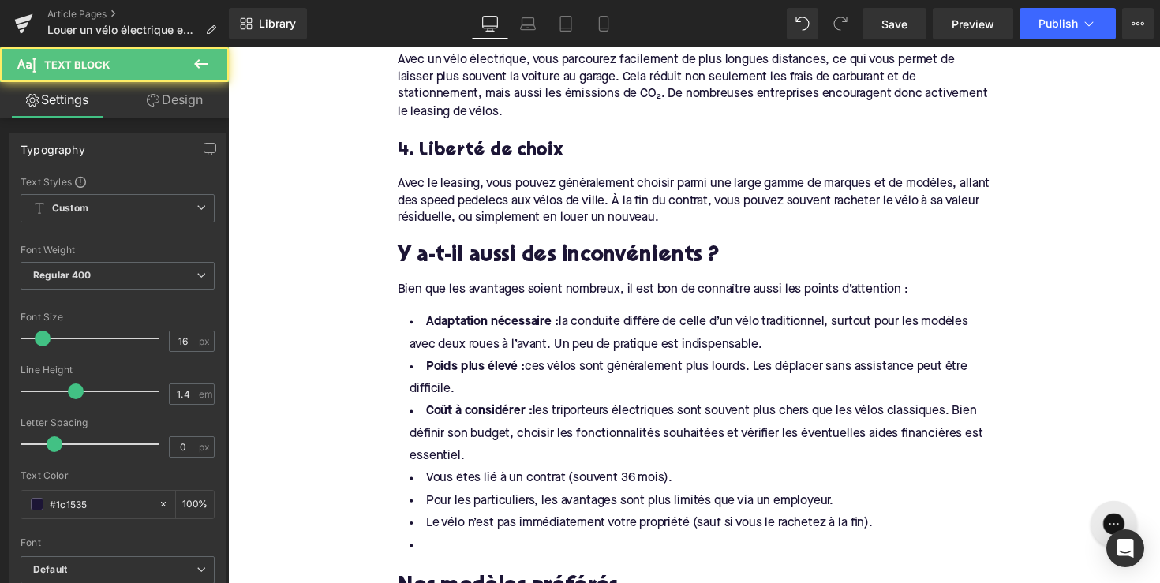
drag, startPoint x: 502, startPoint y: 453, endPoint x: 336, endPoint y: 247, distance: 264.5
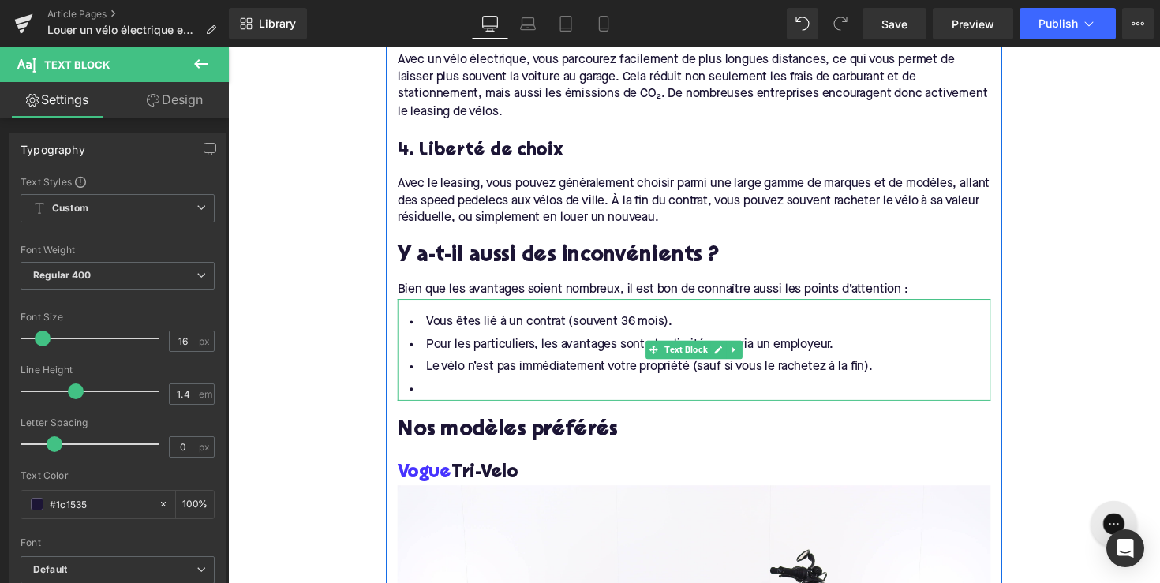
click at [441, 388] on li at bounding box center [706, 398] width 608 height 23
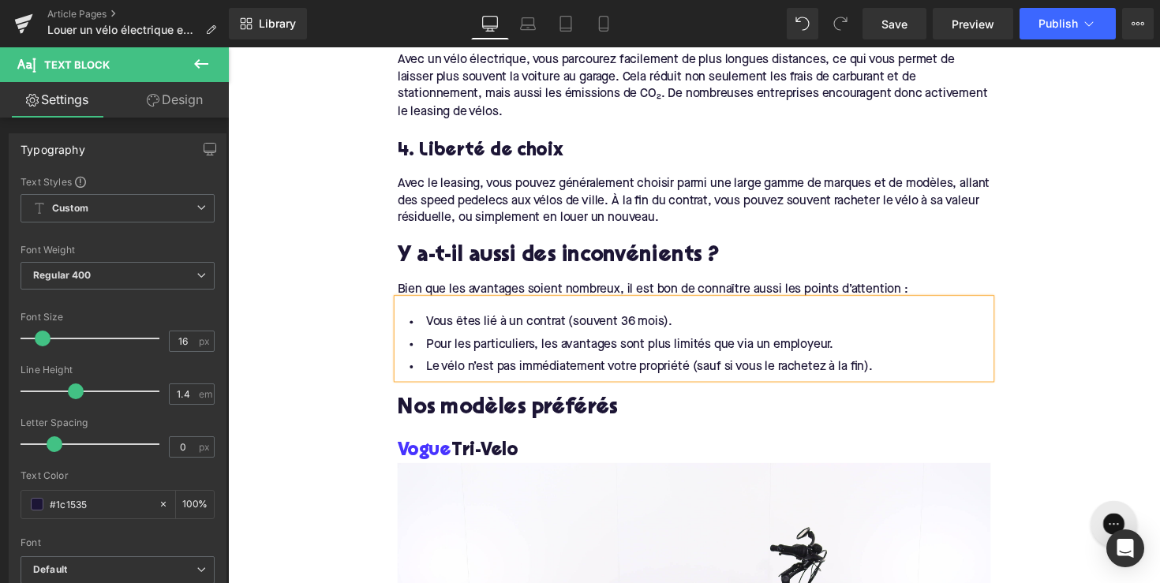
click at [482, 411] on h2 "Nos modèles préférés" at bounding box center [706, 418] width 608 height 24
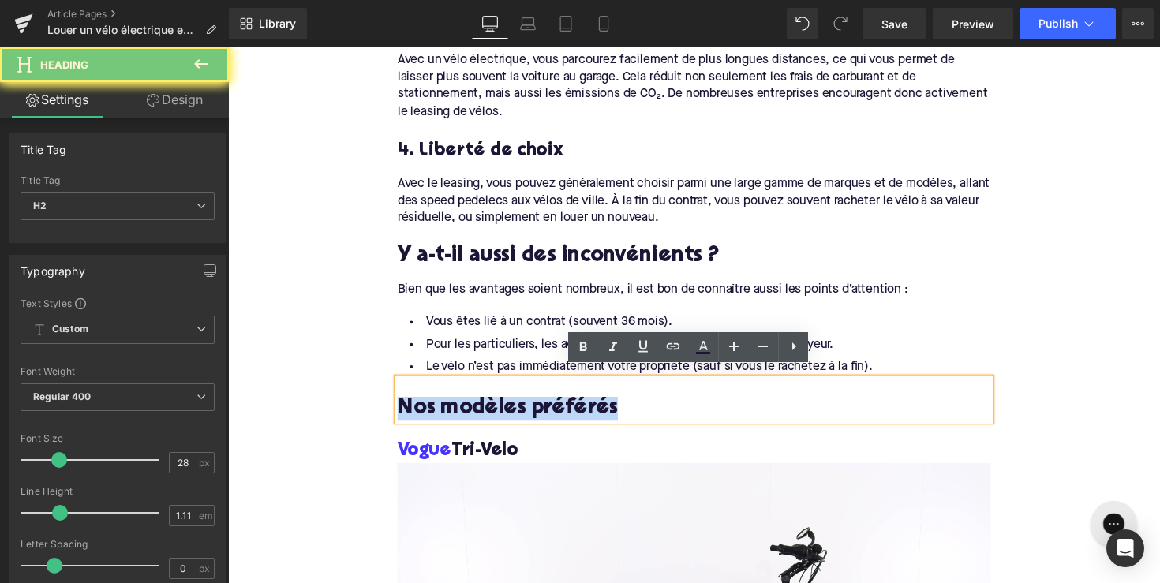
click at [482, 411] on h2 "Nos modèles préférés" at bounding box center [706, 418] width 608 height 24
paste div
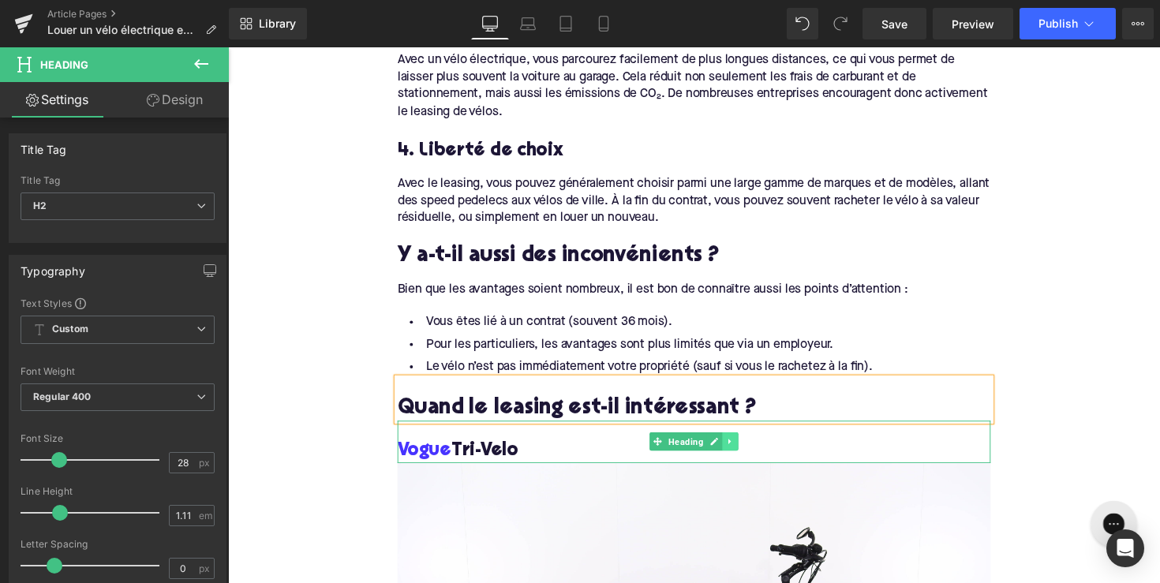
click at [740, 447] on icon at bounding box center [743, 451] width 9 height 9
click at [747, 448] on icon at bounding box center [751, 452] width 9 height 9
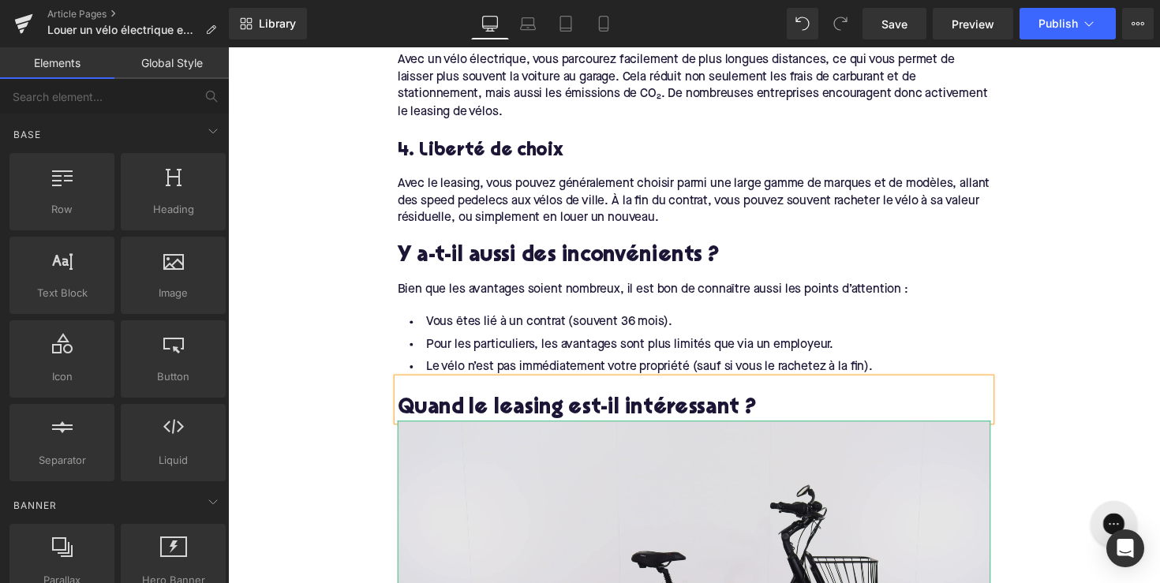
scroll to position [1850, 0]
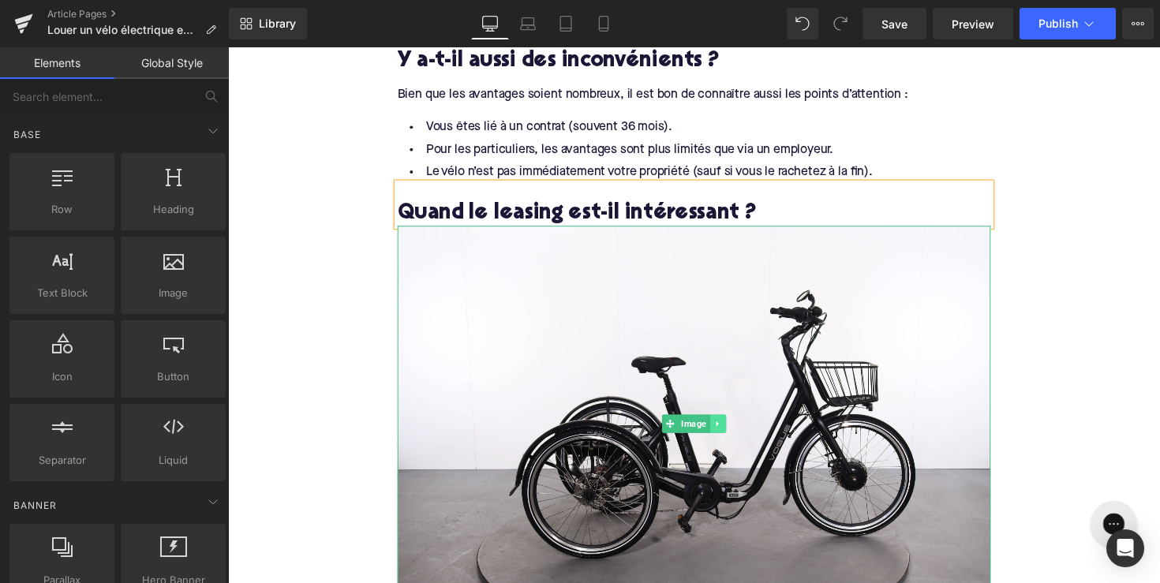
click at [729, 429] on icon at bounding box center [729, 433] width 9 height 9
click at [734, 429] on icon at bounding box center [738, 433] width 9 height 9
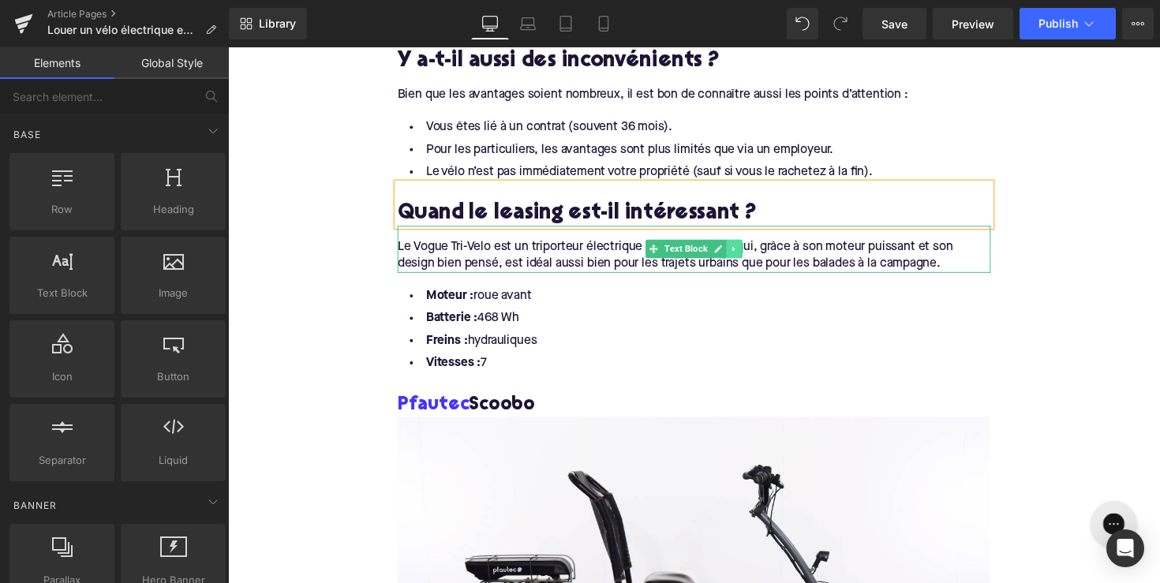
click at [745, 252] on icon at bounding box center [746, 255] width 2 height 6
click at [753, 249] on icon at bounding box center [755, 253] width 9 height 9
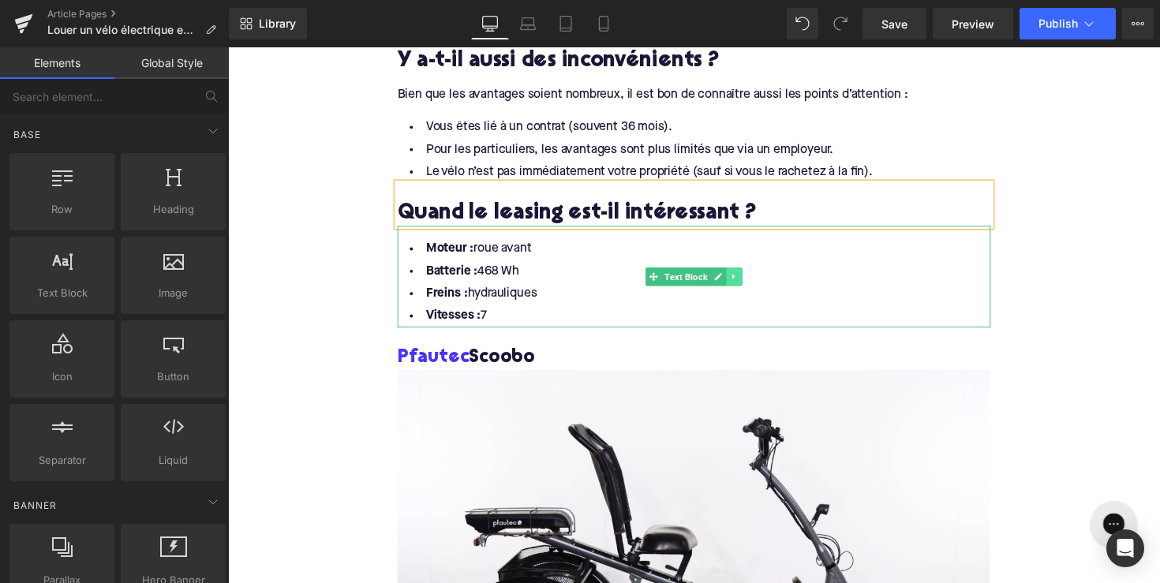
click at [740, 273] on link at bounding box center [747, 282] width 17 height 19
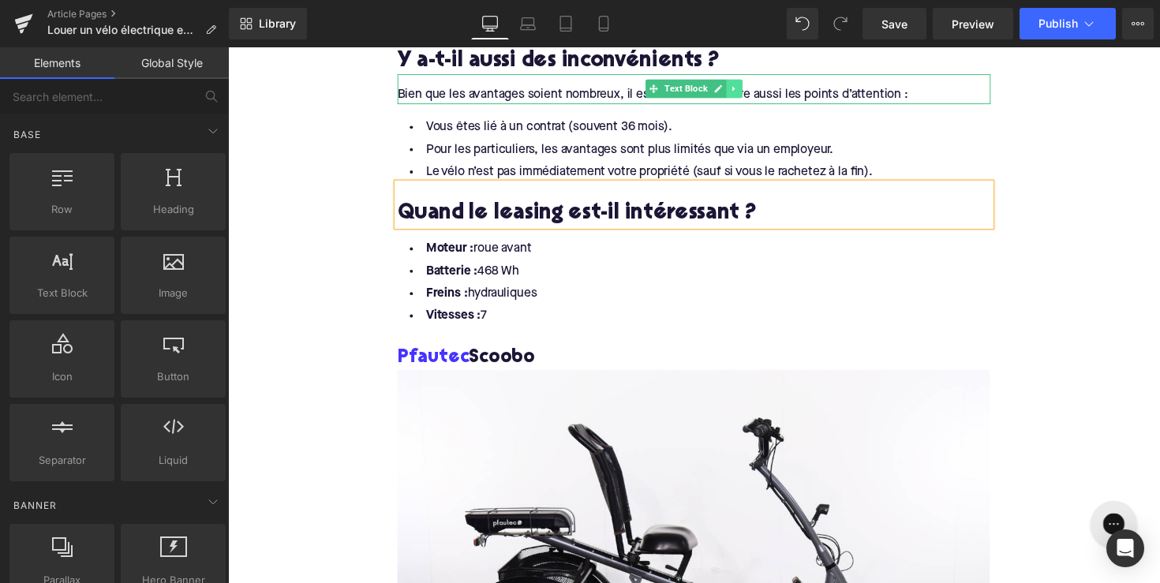
click at [748, 85] on icon at bounding box center [747, 89] width 9 height 9
click at [737, 86] on icon at bounding box center [738, 90] width 9 height 9
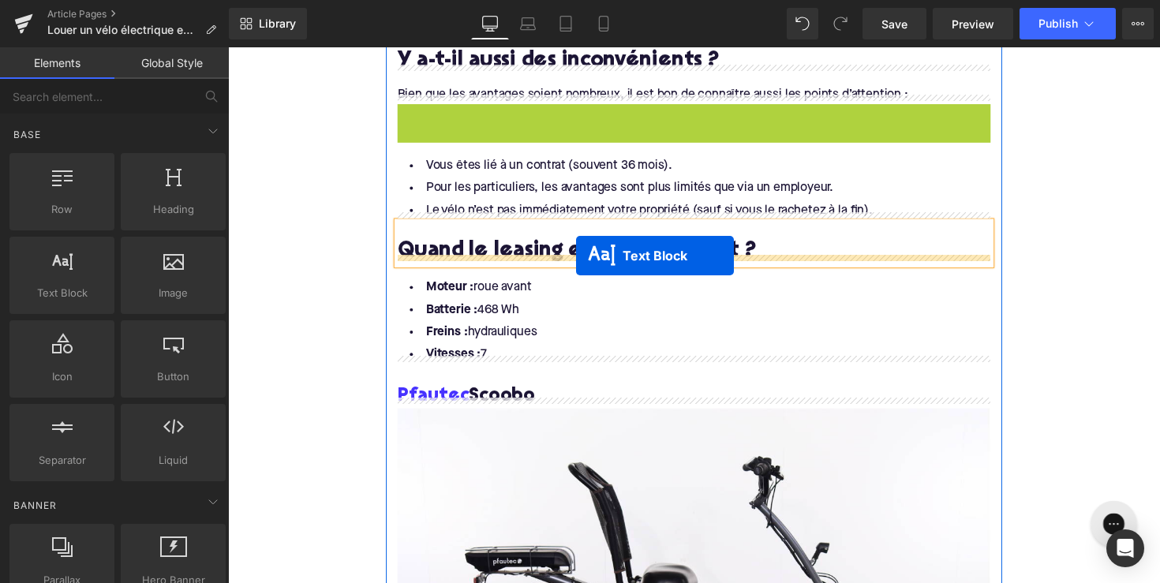
drag, startPoint x: 658, startPoint y: 112, endPoint x: 585, endPoint y: 261, distance: 165.6
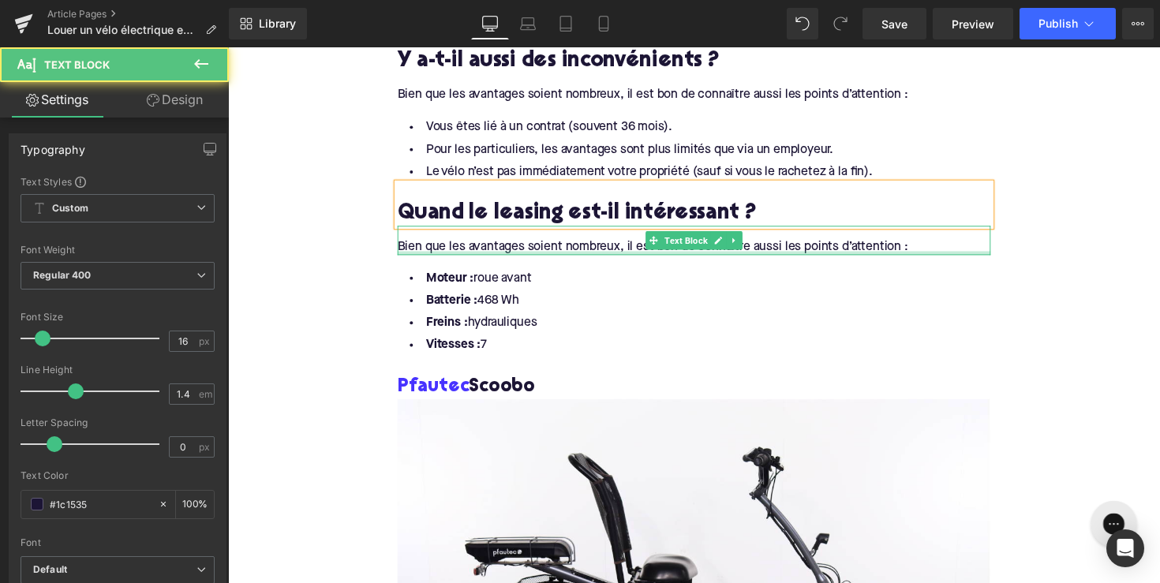
click at [537, 238] on div "Bien que les avantages soient nombreux, il est bon de connaître aussi les point…" at bounding box center [706, 246] width 608 height 30
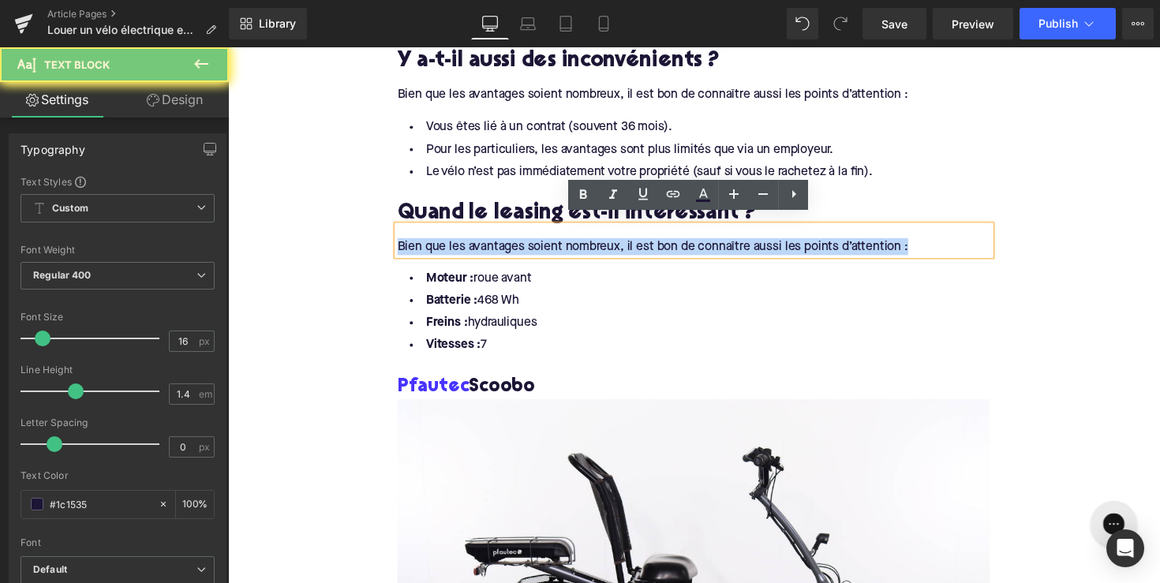
click at [537, 238] on div "Bien que les avantages soient nombreux, il est bon de connaître aussi les point…" at bounding box center [706, 246] width 608 height 30
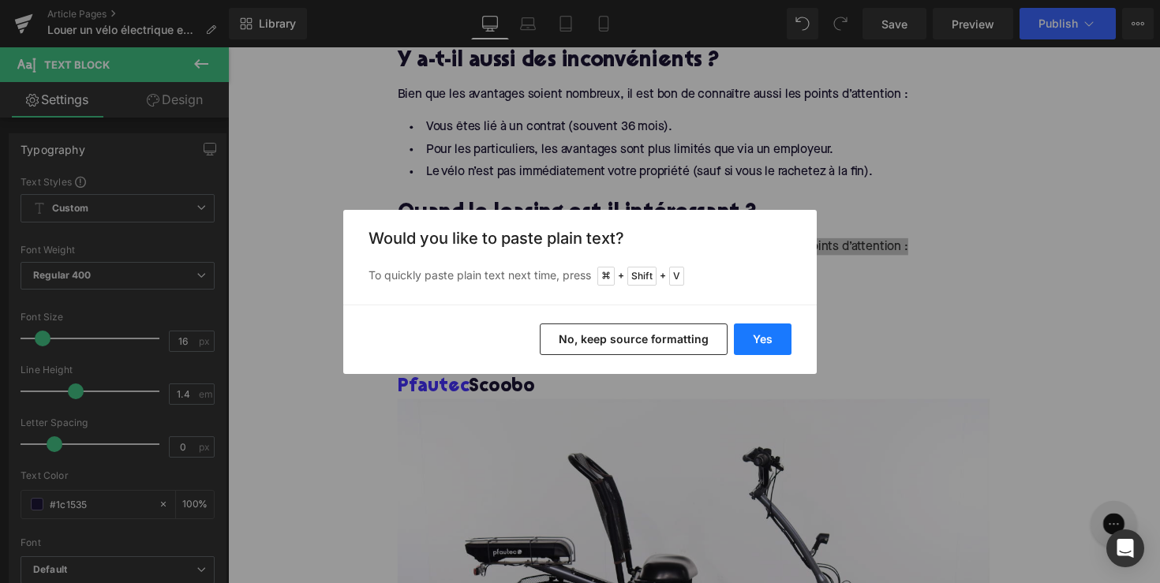
click at [766, 348] on button "Yes" at bounding box center [763, 340] width 58 height 32
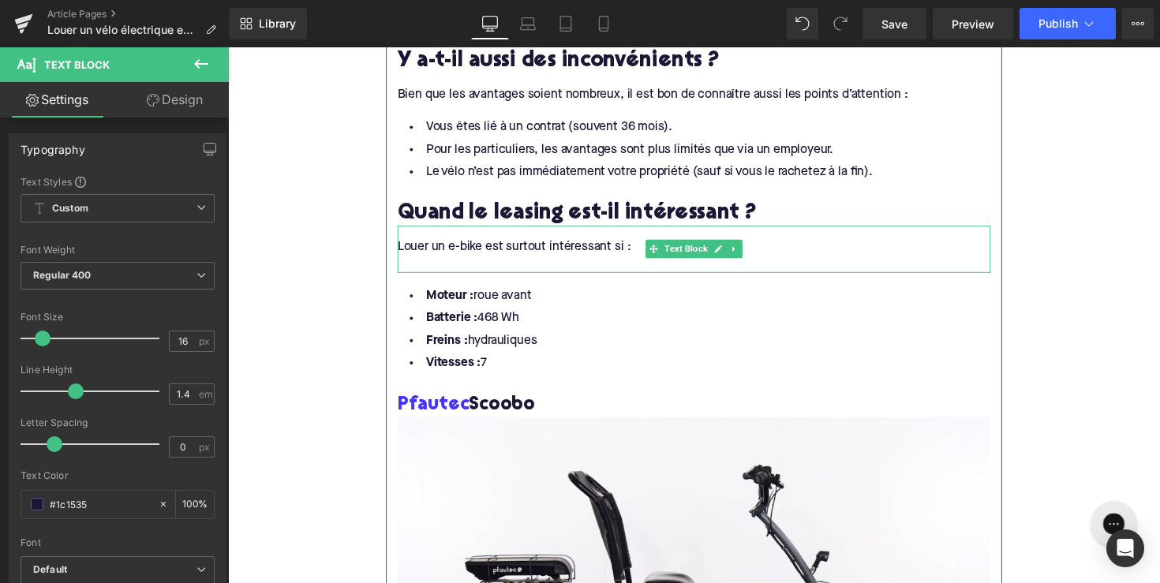
click at [458, 261] on div at bounding box center [706, 269] width 608 height 17
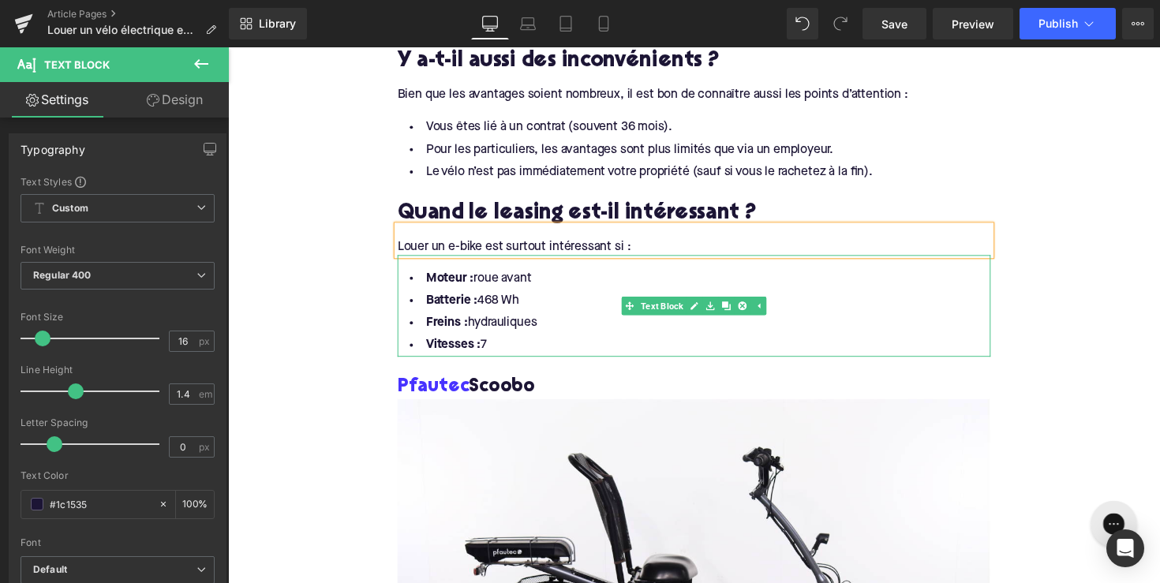
click at [504, 343] on li "Vitesses : 7" at bounding box center [706, 353] width 608 height 23
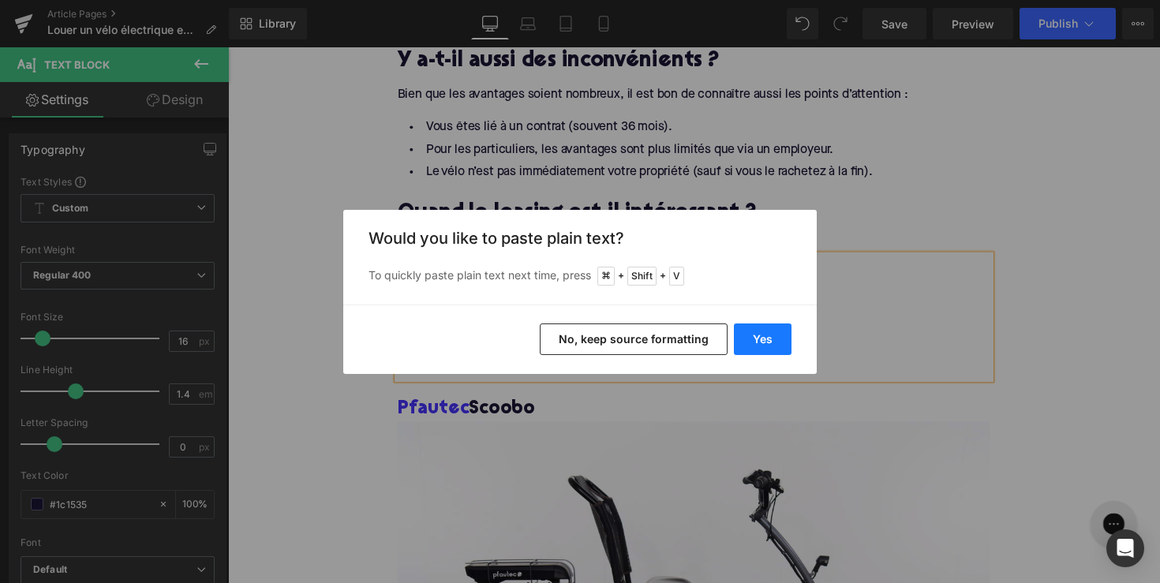
click at [762, 339] on button "Yes" at bounding box center [763, 340] width 58 height 32
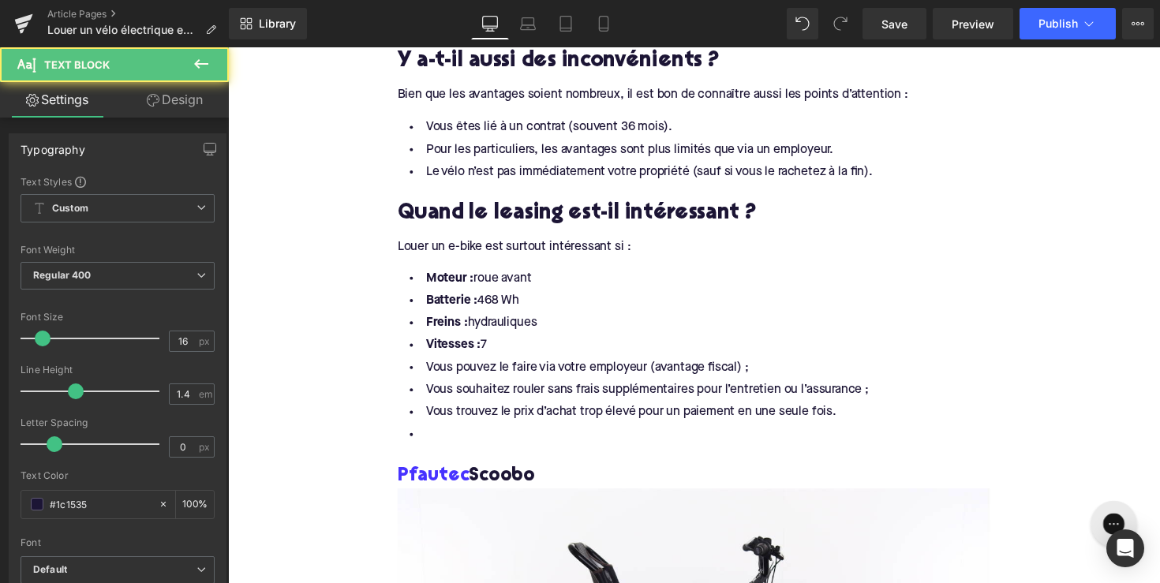
drag, startPoint x: 531, startPoint y: 341, endPoint x: 317, endPoint y: 278, distance: 223.1
click at [317, 278] on div "Home / Louer un vélo électrique est-il avantageux ? Breadcrumbs Louer un vélo é…" at bounding box center [705, 177] width 955 height 3695
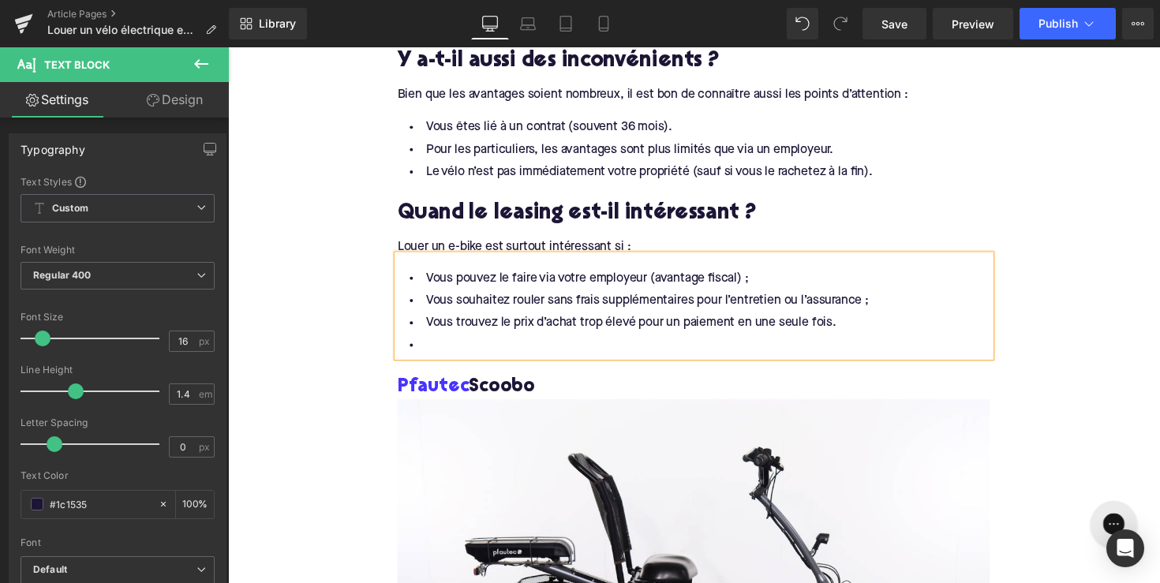
click at [431, 343] on li at bounding box center [706, 353] width 608 height 23
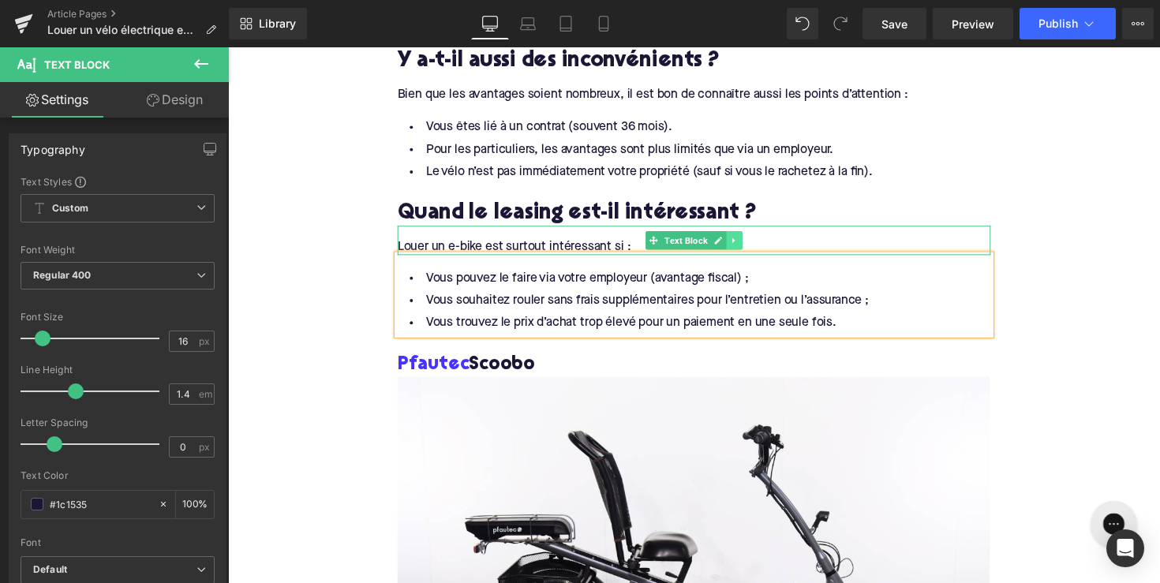
click at [743, 241] on icon at bounding box center [747, 245] width 9 height 9
click at [734, 241] on icon at bounding box center [738, 245] width 9 height 9
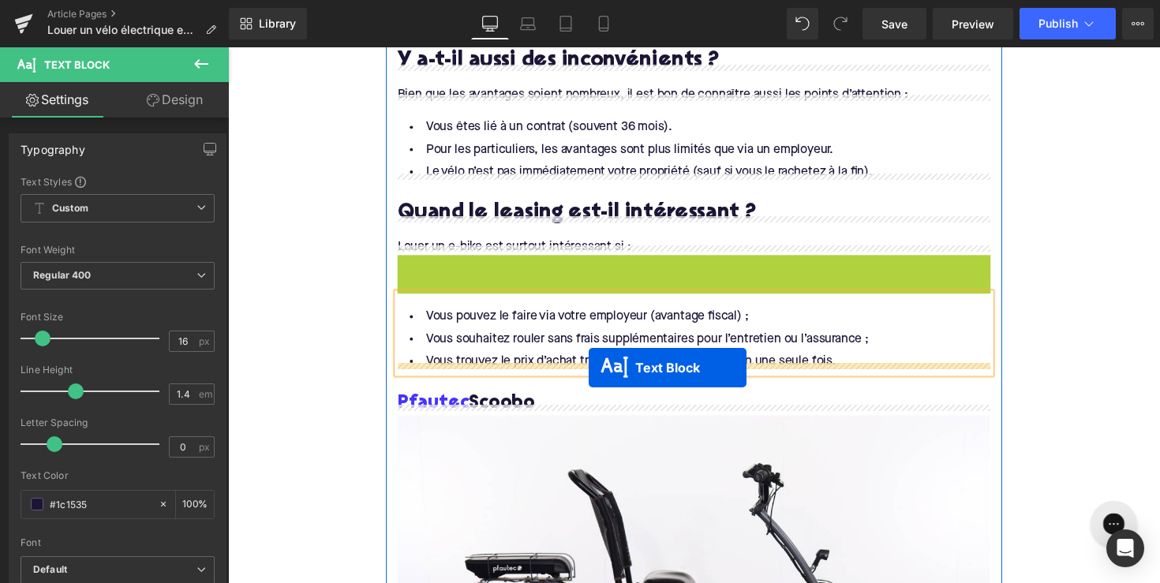
drag, startPoint x: 659, startPoint y: 266, endPoint x: 598, endPoint y: 376, distance: 125.8
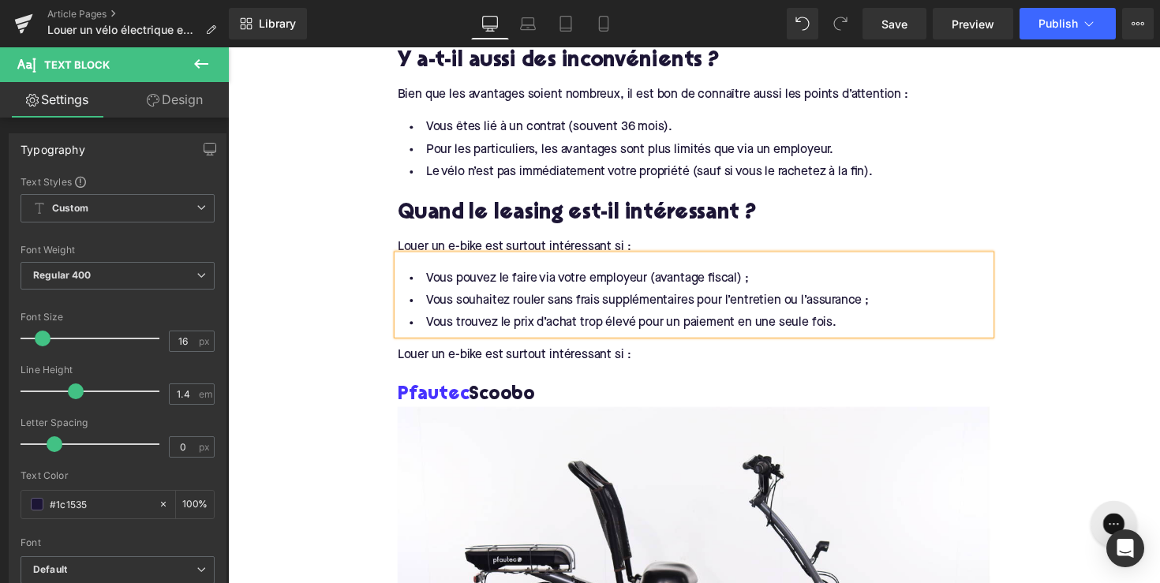
click at [471, 351] on div "Louer un e-bike est surtout intéressant si :" at bounding box center [706, 357] width 608 height 30
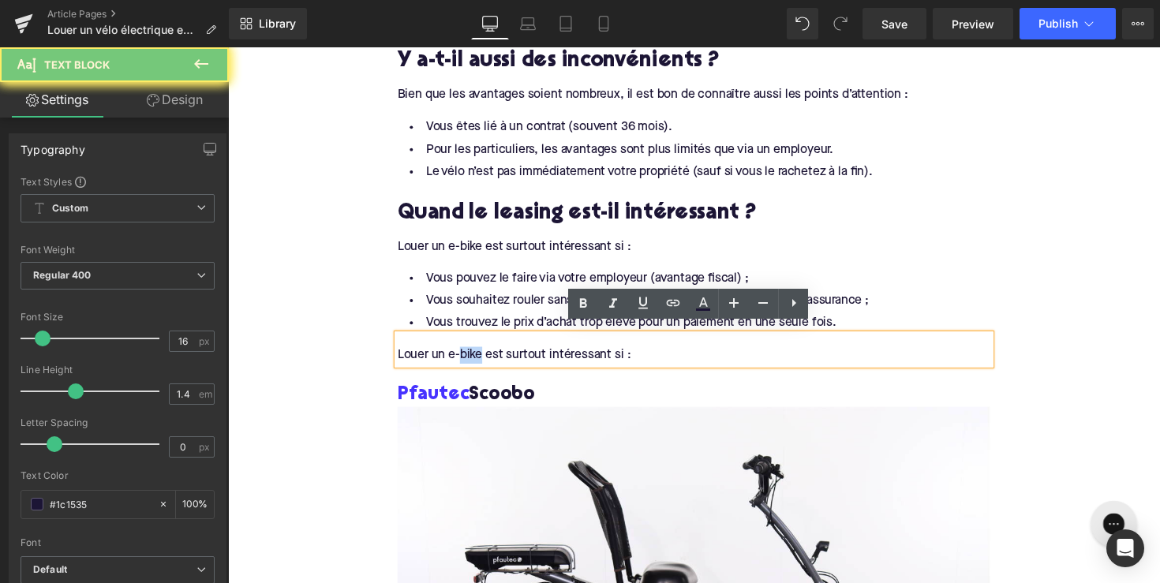
click at [471, 351] on div "Louer un e-bike est surtout intéressant si :" at bounding box center [706, 357] width 608 height 30
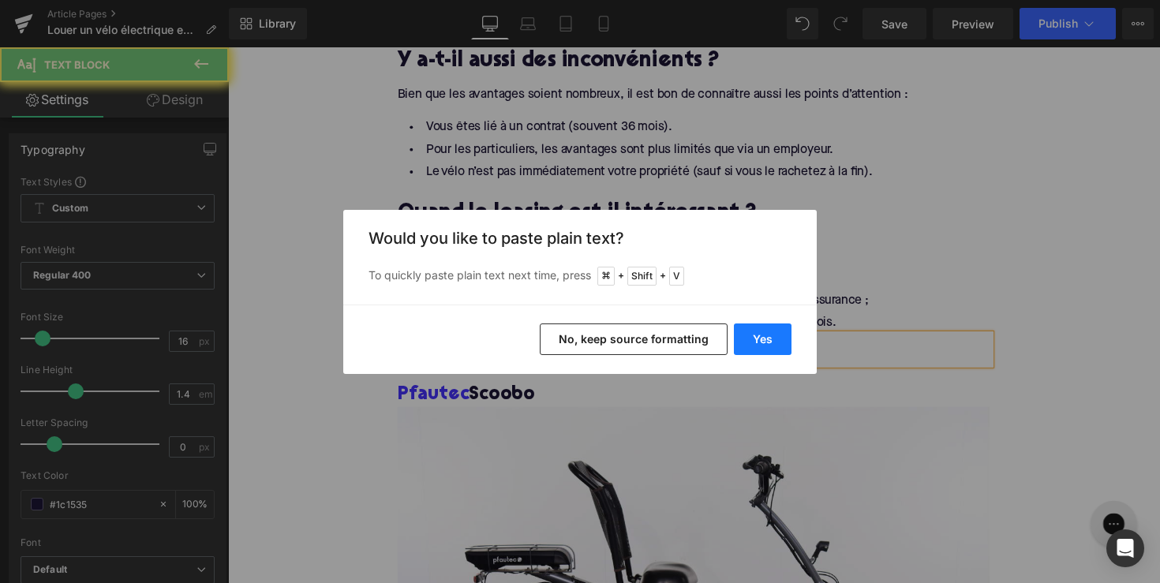
click at [749, 336] on button "Yes" at bounding box center [763, 340] width 58 height 32
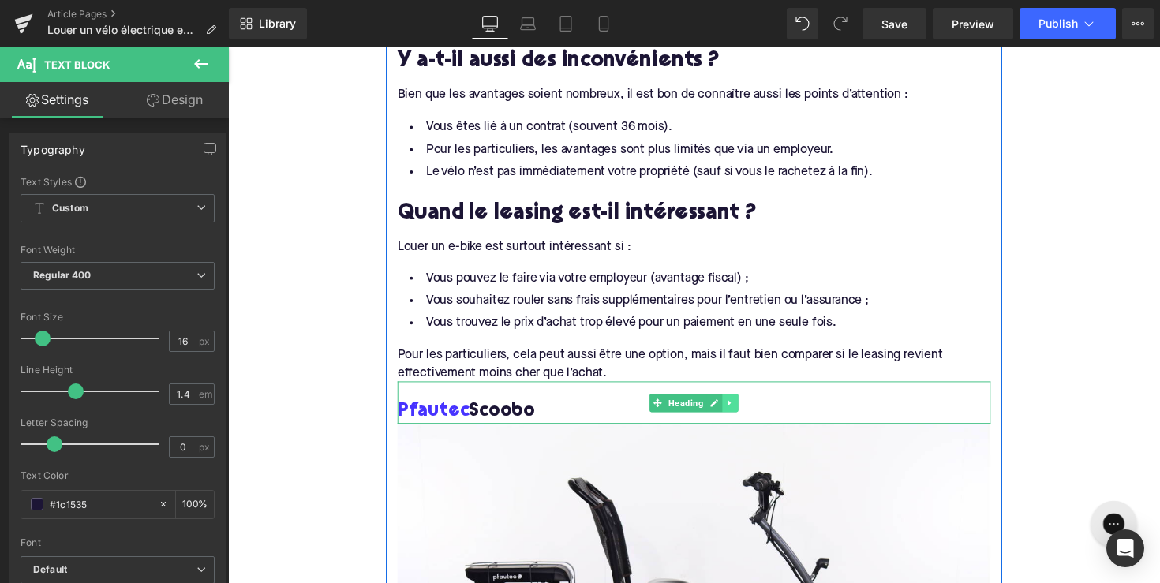
click at [747, 403] on link at bounding box center [743, 412] width 17 height 19
click at [747, 407] on icon at bounding box center [751, 411] width 9 height 9
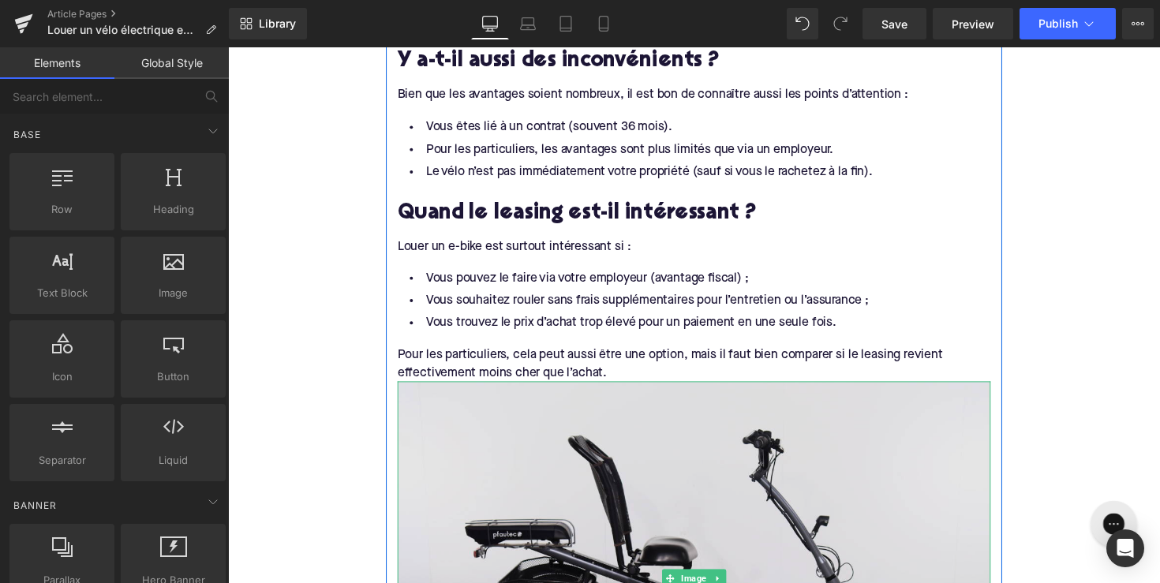
scroll to position [2024, 0]
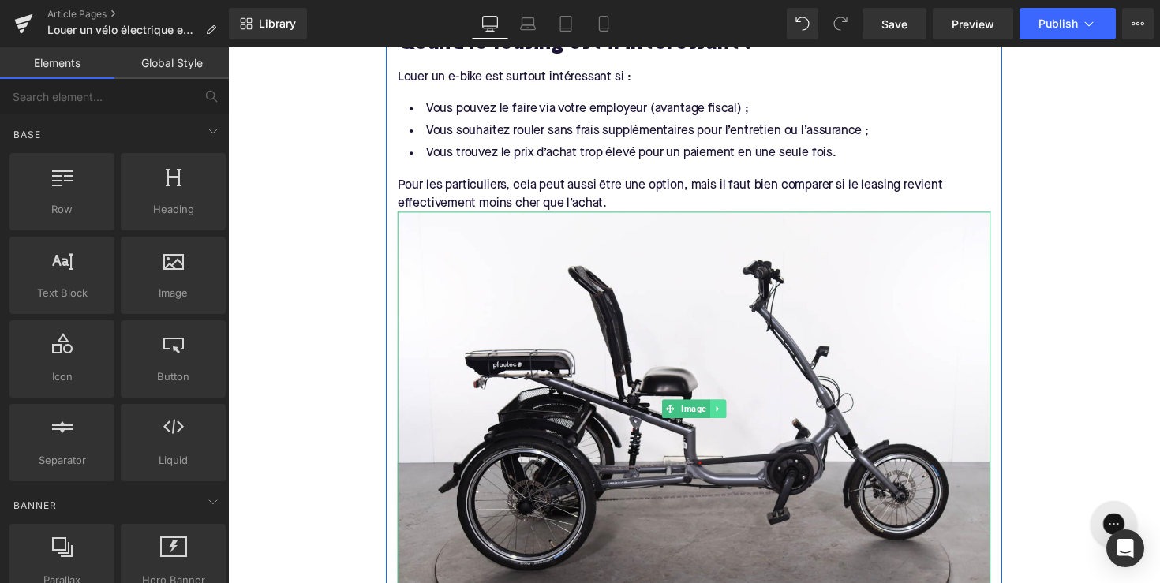
click at [728, 415] on icon at bounding box center [729, 418] width 2 height 6
click at [737, 414] on icon at bounding box center [738, 418] width 9 height 9
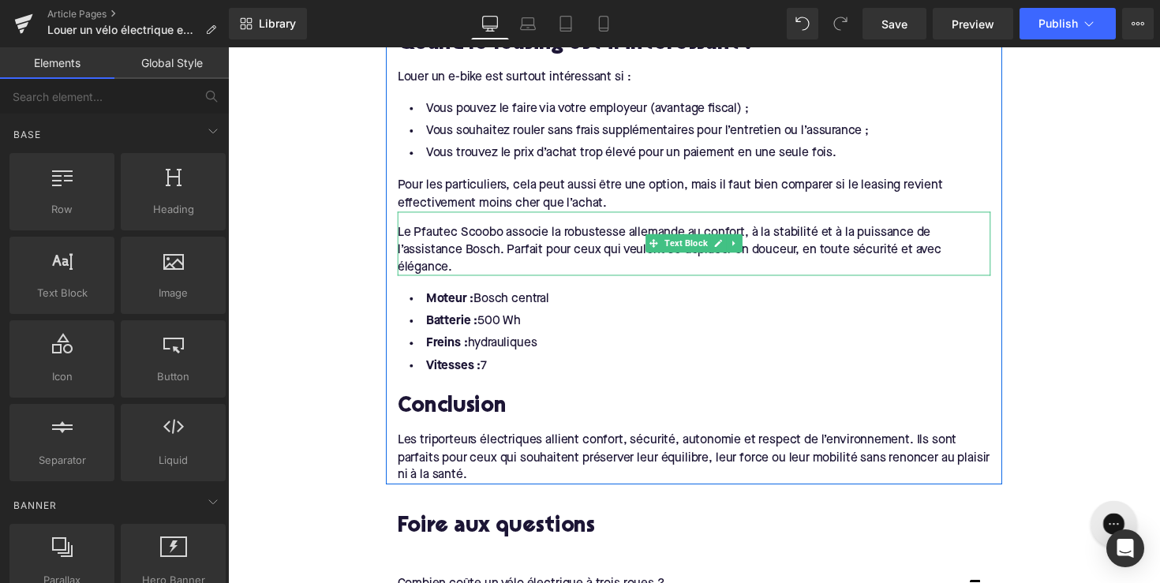
scroll to position [2002, 0]
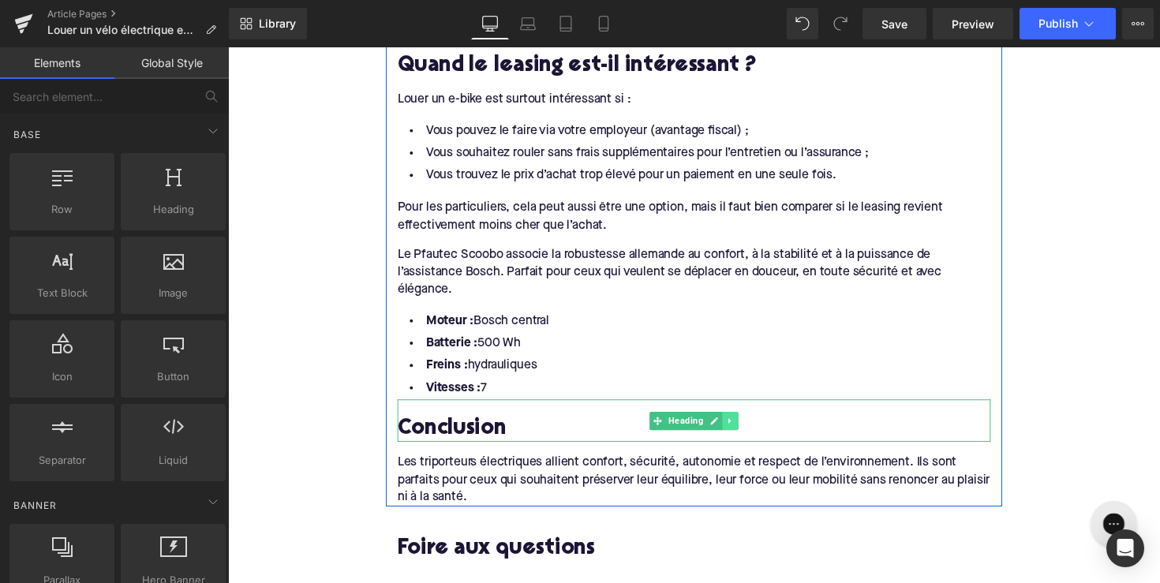
click at [742, 426] on icon at bounding box center [743, 430] width 9 height 9
click at [736, 421] on link at bounding box center [734, 430] width 17 height 19
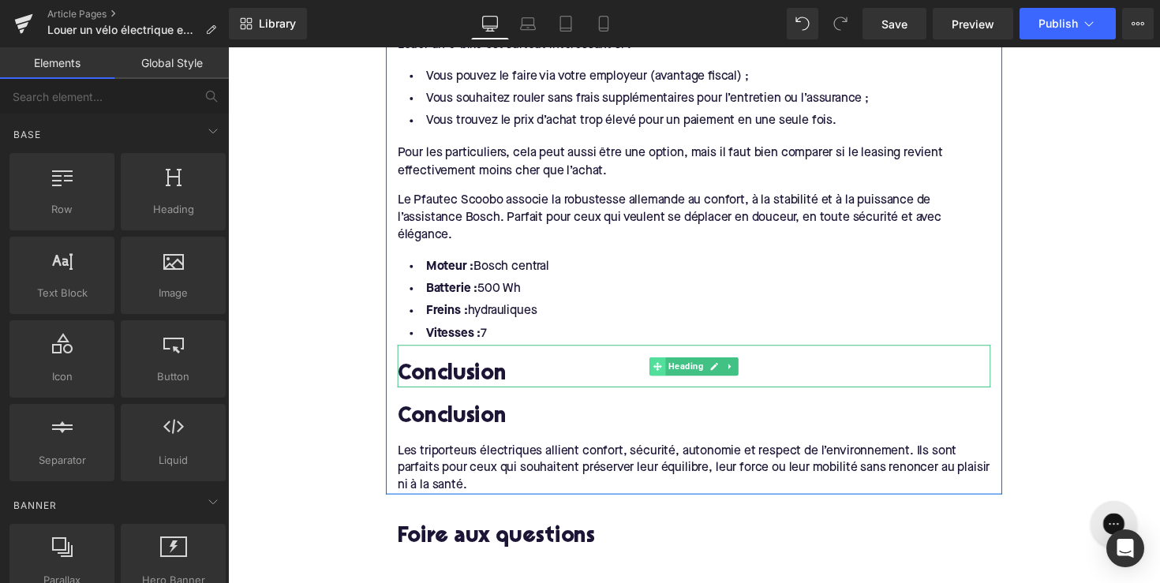
scroll to position [2023, 0]
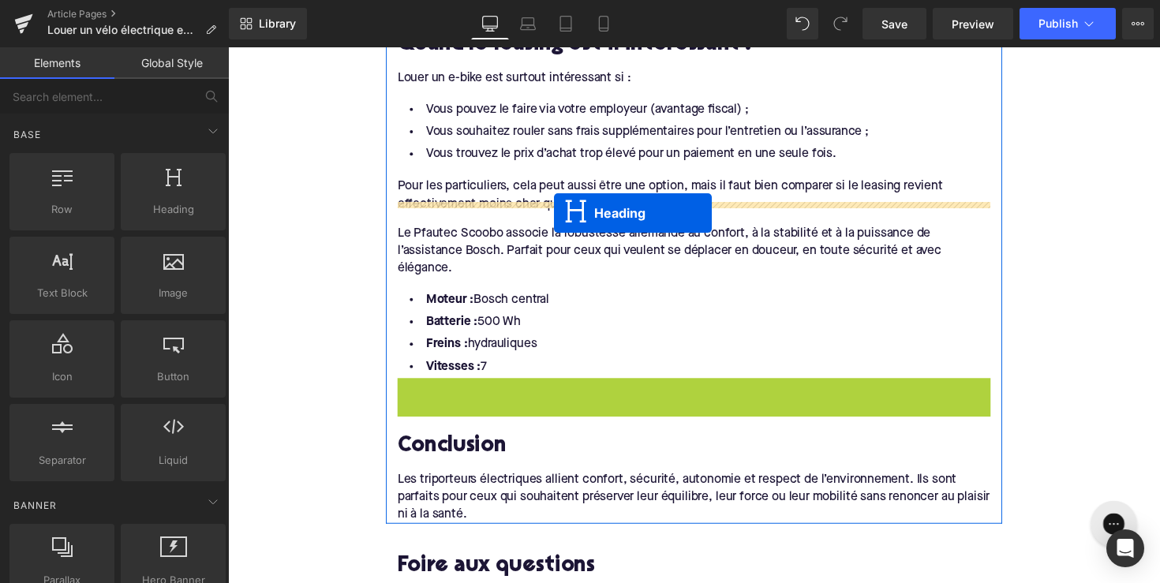
drag, startPoint x: 635, startPoint y: 290, endPoint x: 562, endPoint y: 217, distance: 102.7
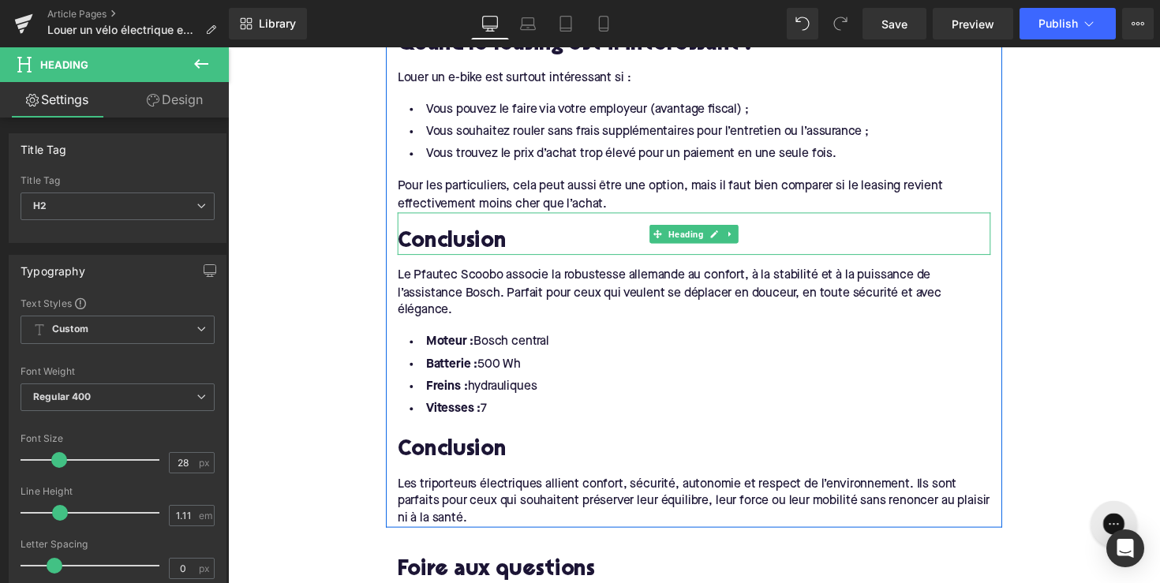
click at [483, 236] on h2 "Conclusion" at bounding box center [706, 248] width 608 height 24
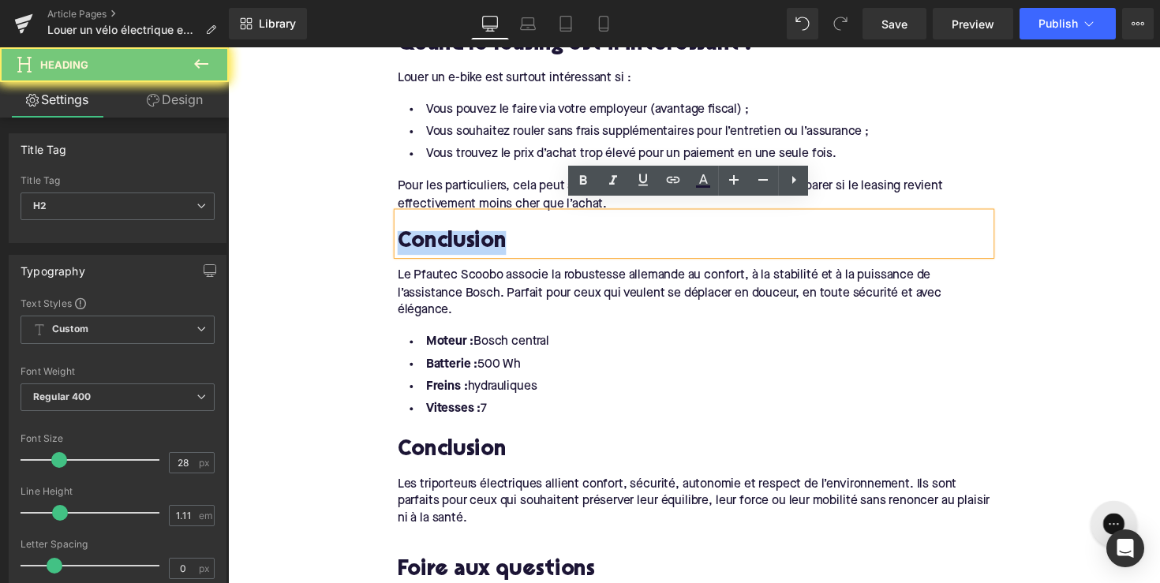
paste div
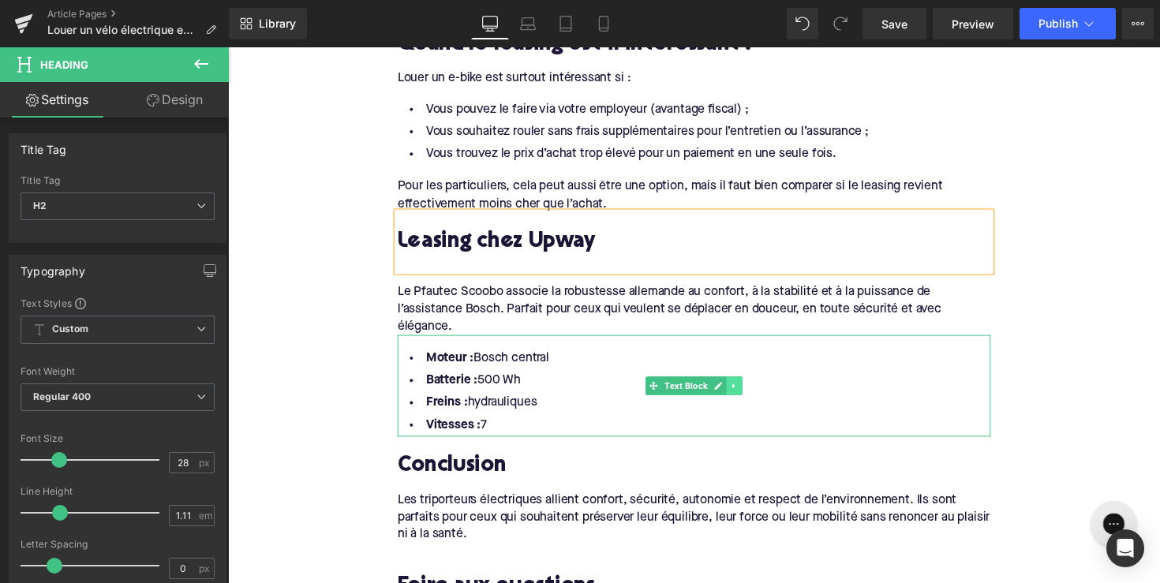
click at [744, 390] on icon at bounding box center [747, 394] width 9 height 9
click at [747, 385] on link at bounding box center [755, 394] width 17 height 19
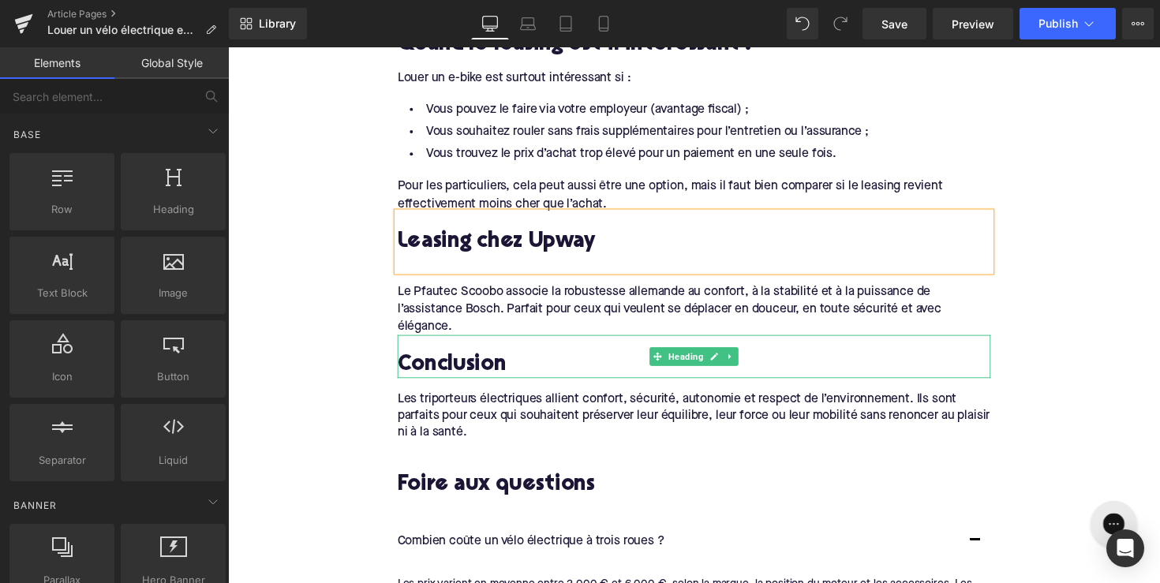
click at [474, 306] on div "Le Pfautec Scoobo associe la robustesse allemande au confort, à la stabilité et…" at bounding box center [706, 310] width 608 height 66
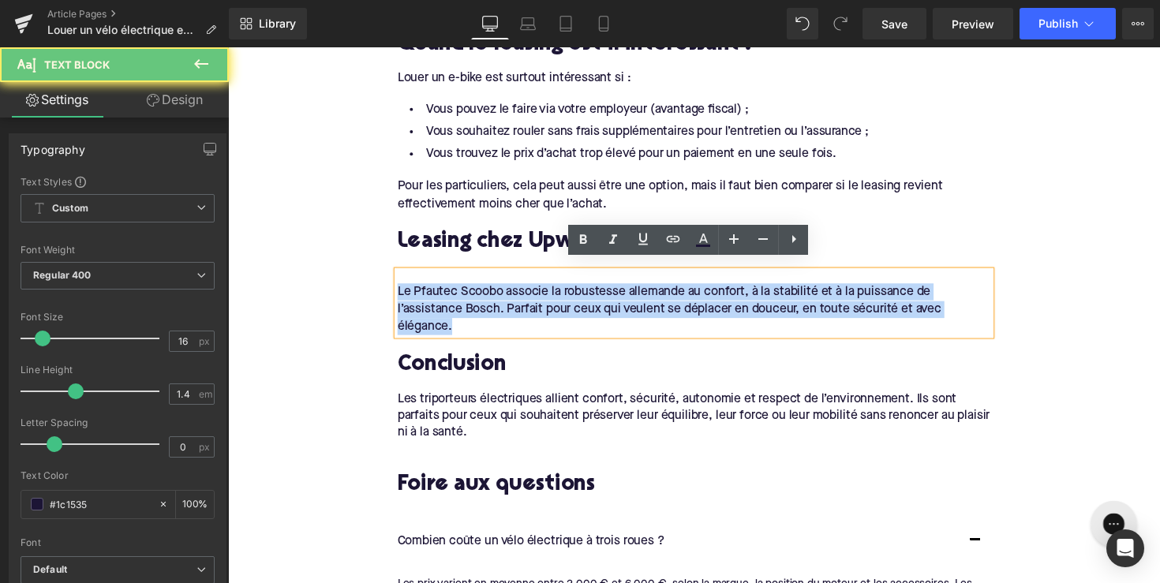
drag, startPoint x: 470, startPoint y: 321, endPoint x: 373, endPoint y: 277, distance: 106.4
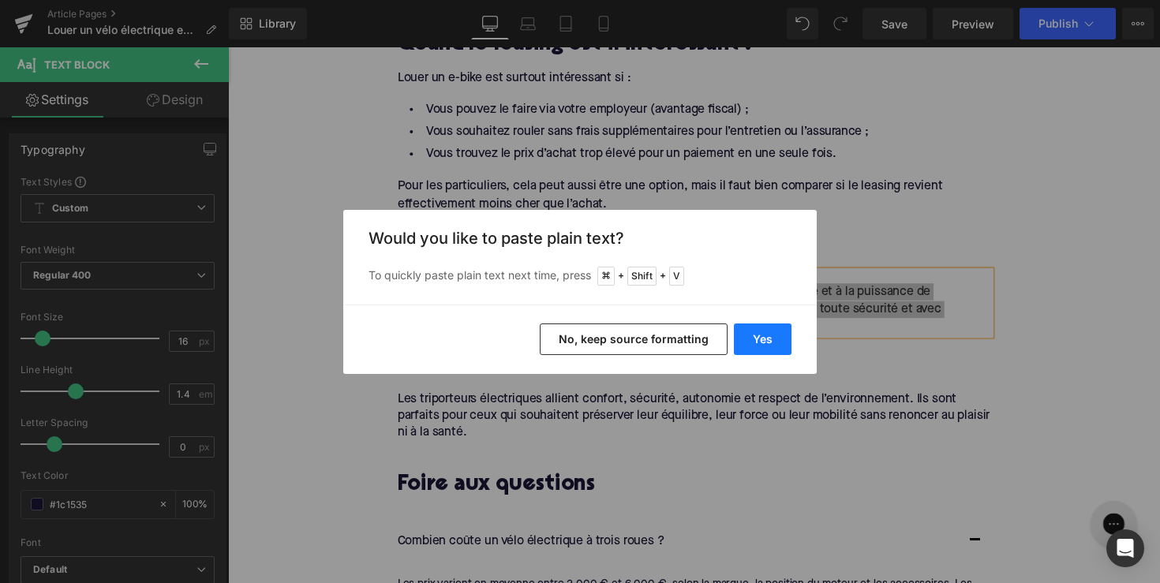
click at [782, 336] on button "Yes" at bounding box center [763, 340] width 58 height 32
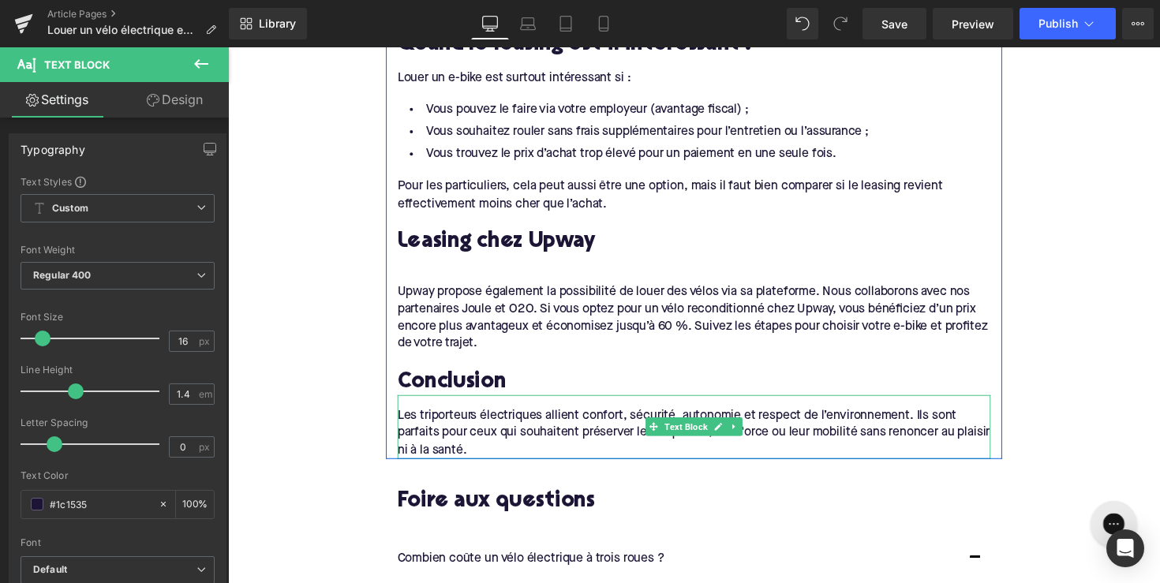
click at [517, 429] on div "Les triporteurs électriques allient confort, sécurité, autonomie et respect de …" at bounding box center [706, 437] width 608 height 66
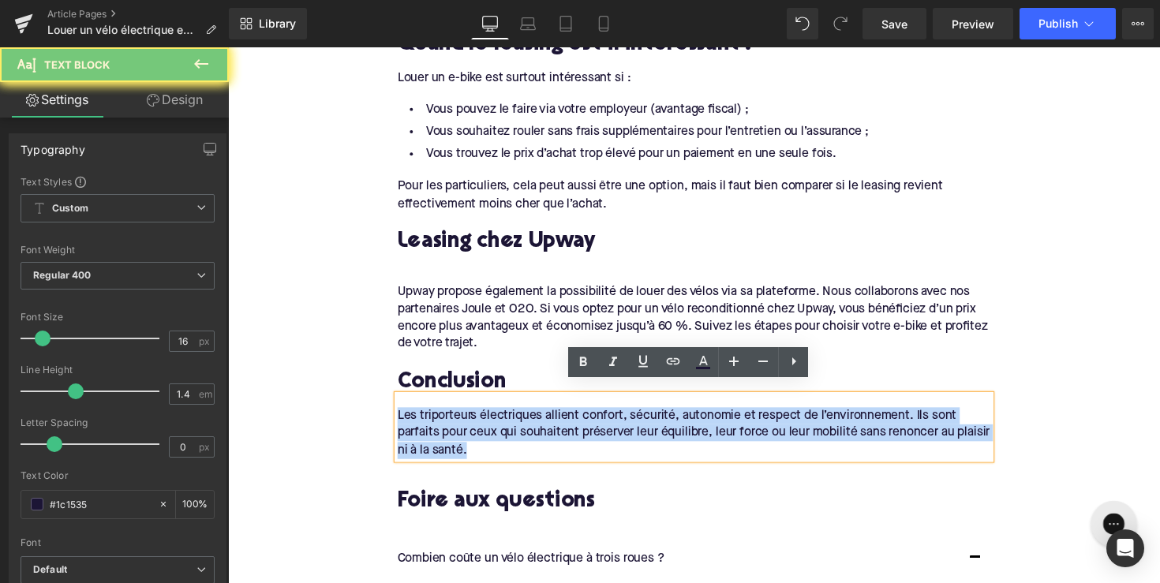
drag, startPoint x: 506, startPoint y: 447, endPoint x: 378, endPoint y: 399, distance: 136.4
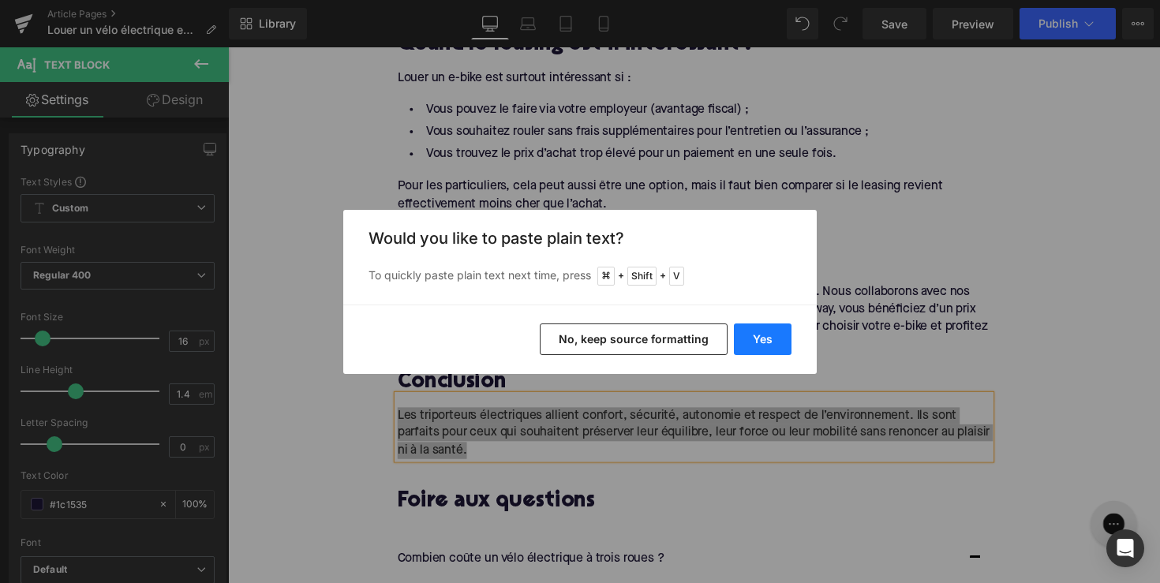
click at [758, 333] on button "Yes" at bounding box center [763, 340] width 58 height 32
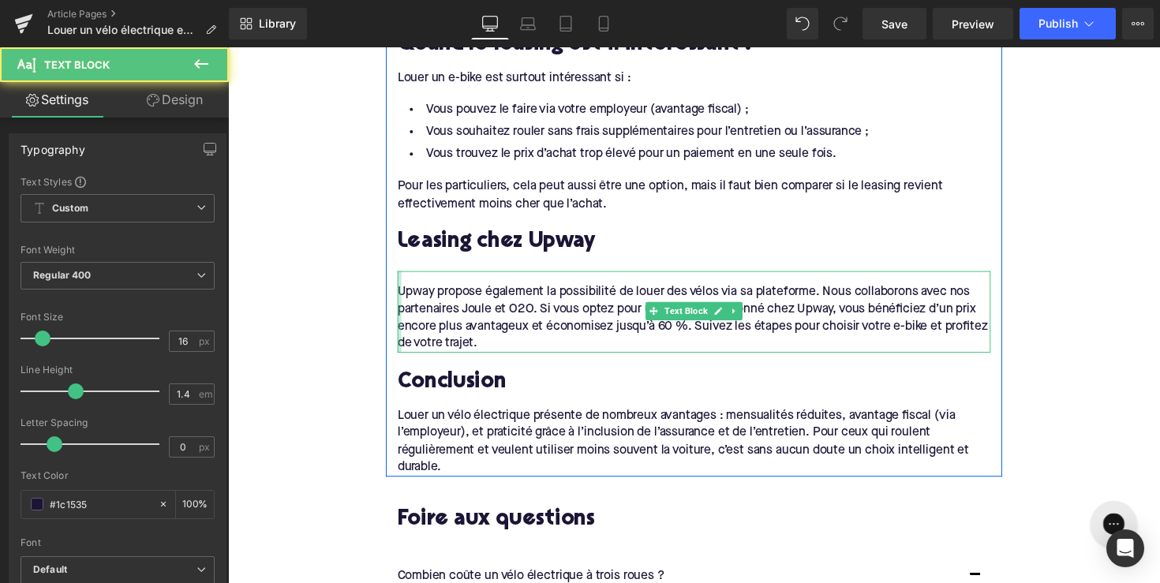
click at [402, 285] on div at bounding box center [404, 319] width 4 height 84
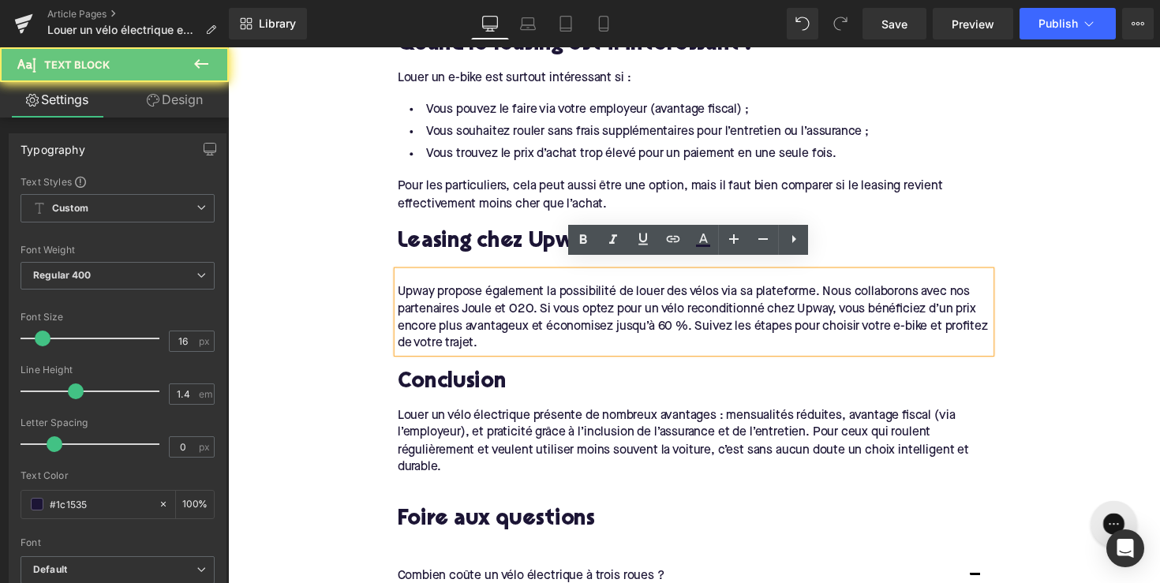
click at [402, 285] on div "Upway propose également la possibilité de louer des vélos via sa plateforme. No…" at bounding box center [706, 319] width 608 height 84
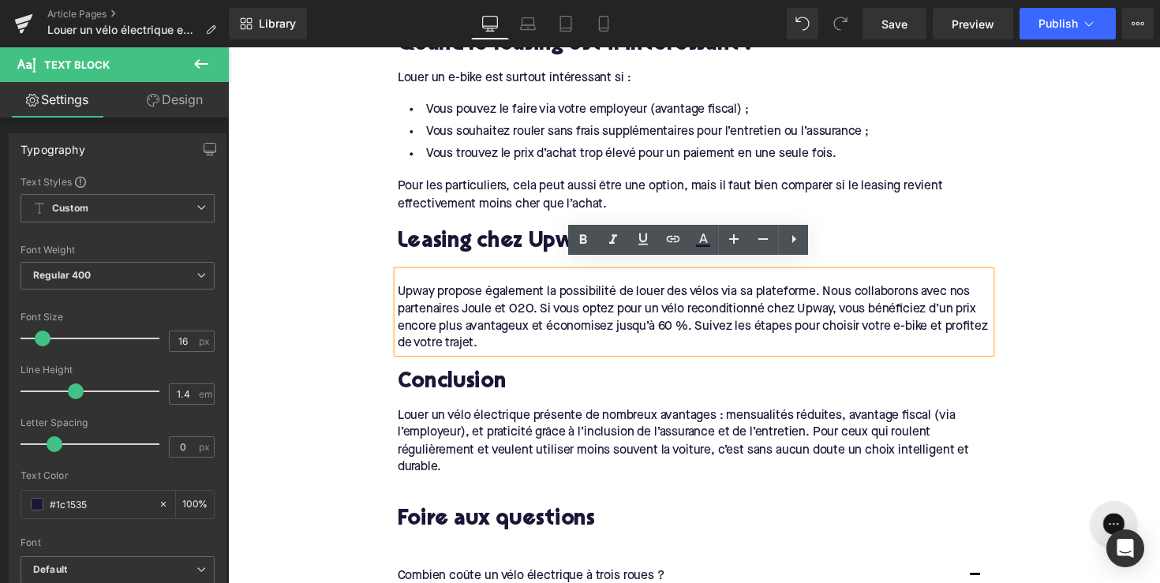
click at [402, 250] on div "Leasing chez Upway Heading" at bounding box center [706, 247] width 608 height 60
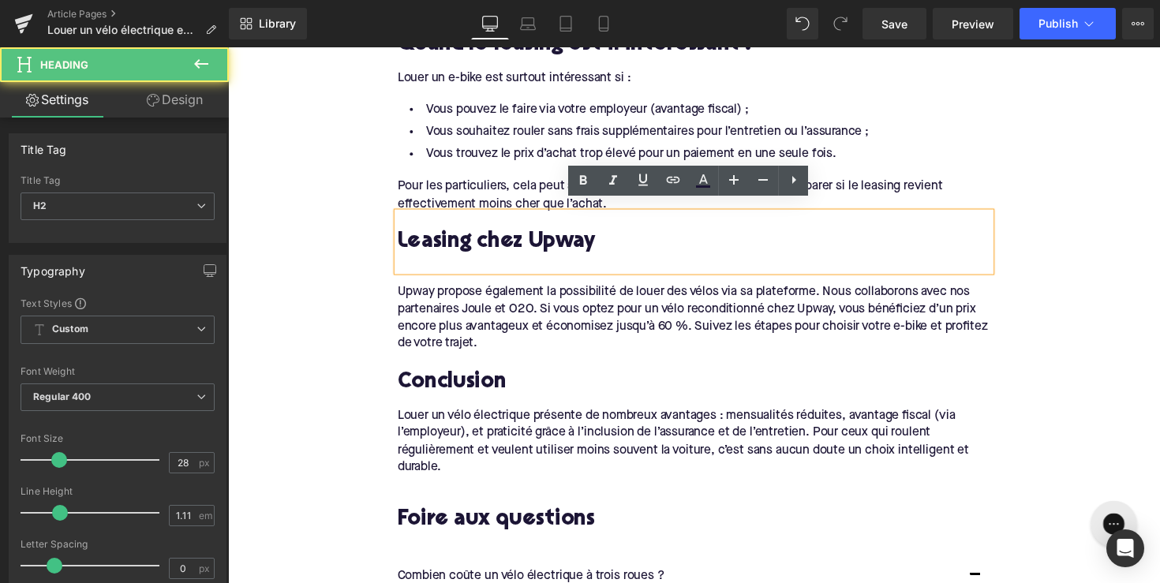
click at [406, 261] on div at bounding box center [706, 269] width 608 height 17
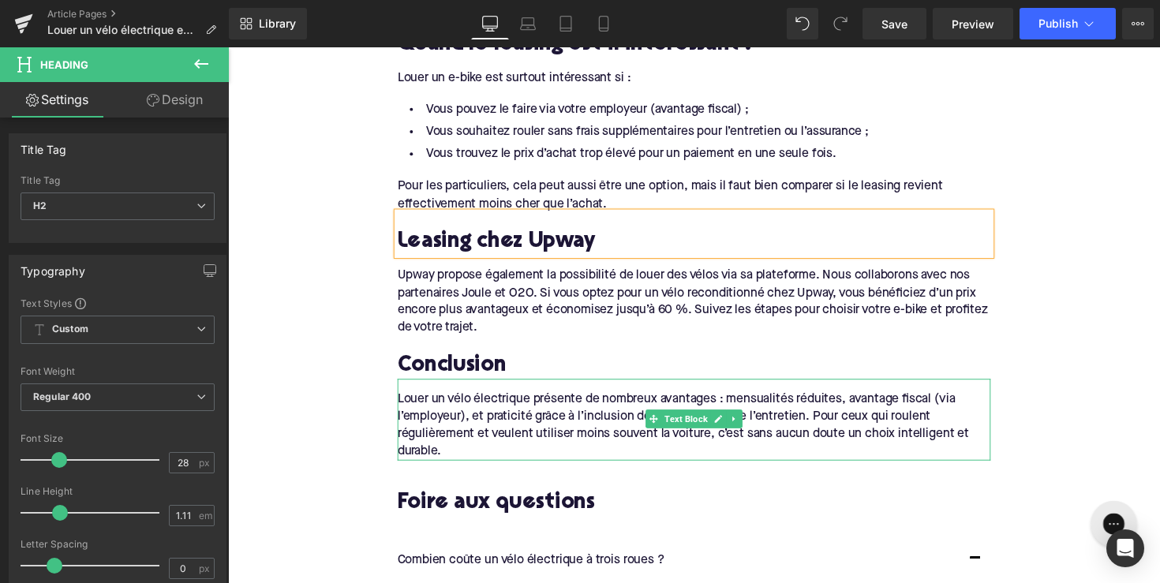
click at [451, 388] on div "Louer un vélo électrique présente de nombreux avantages : mensualités réduites,…" at bounding box center [706, 430] width 608 height 84
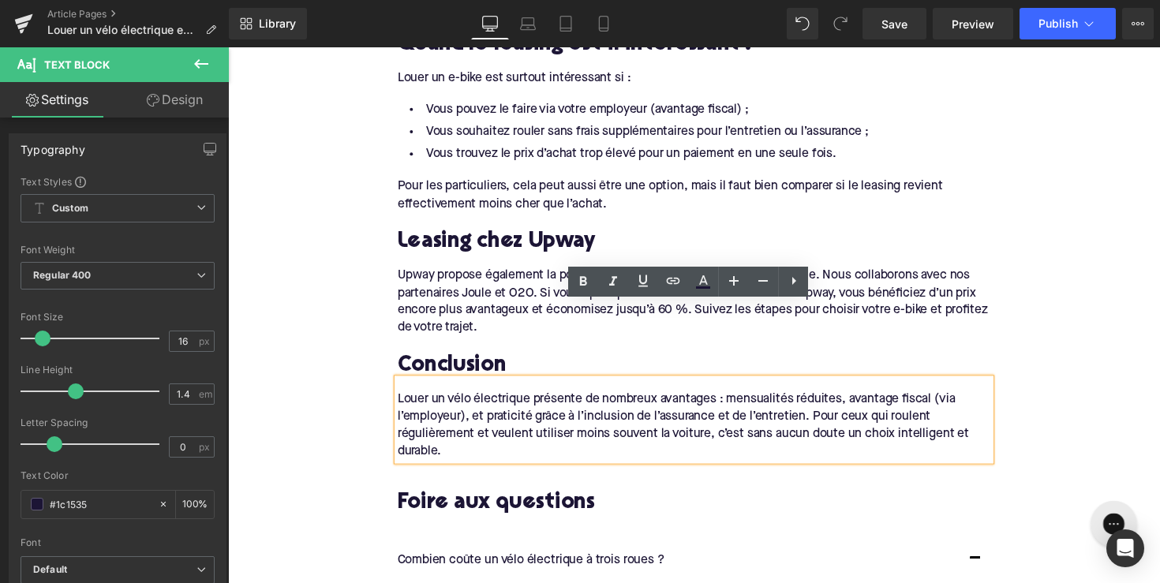
scroll to position [2203, 0]
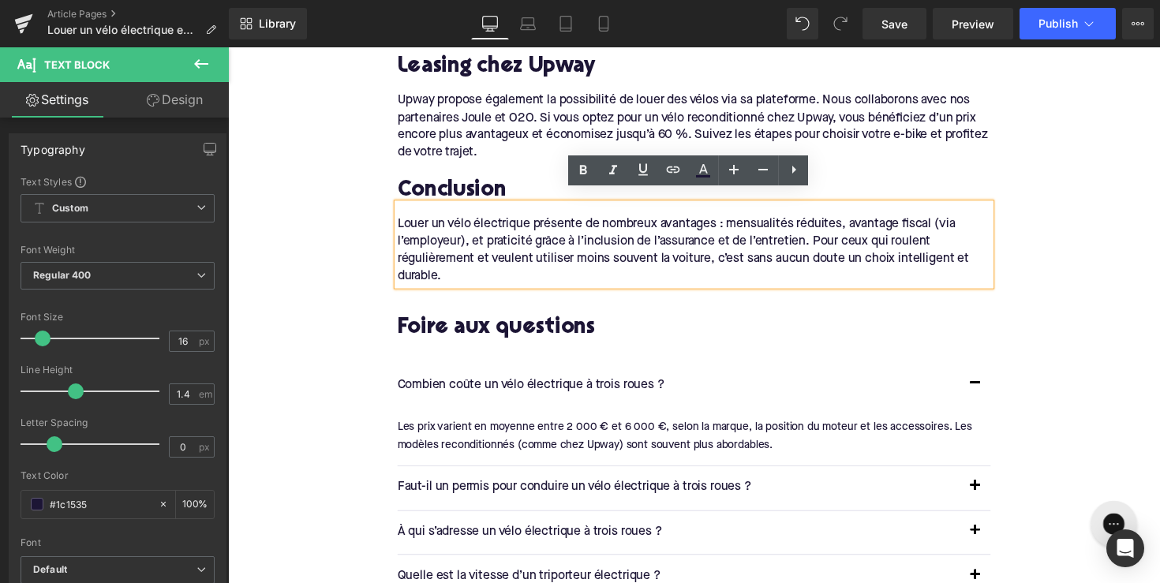
click at [578, 384] on p "Combien coûte un vélo électrique à trois roues ?" at bounding box center [690, 394] width 576 height 21
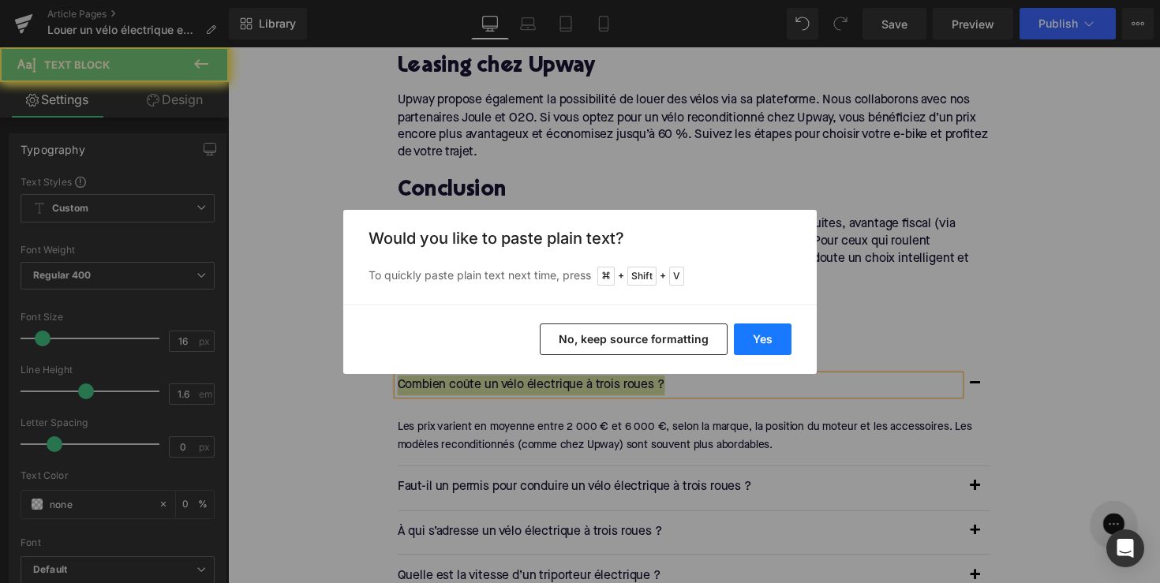
click at [771, 343] on button "Yes" at bounding box center [763, 340] width 58 height 32
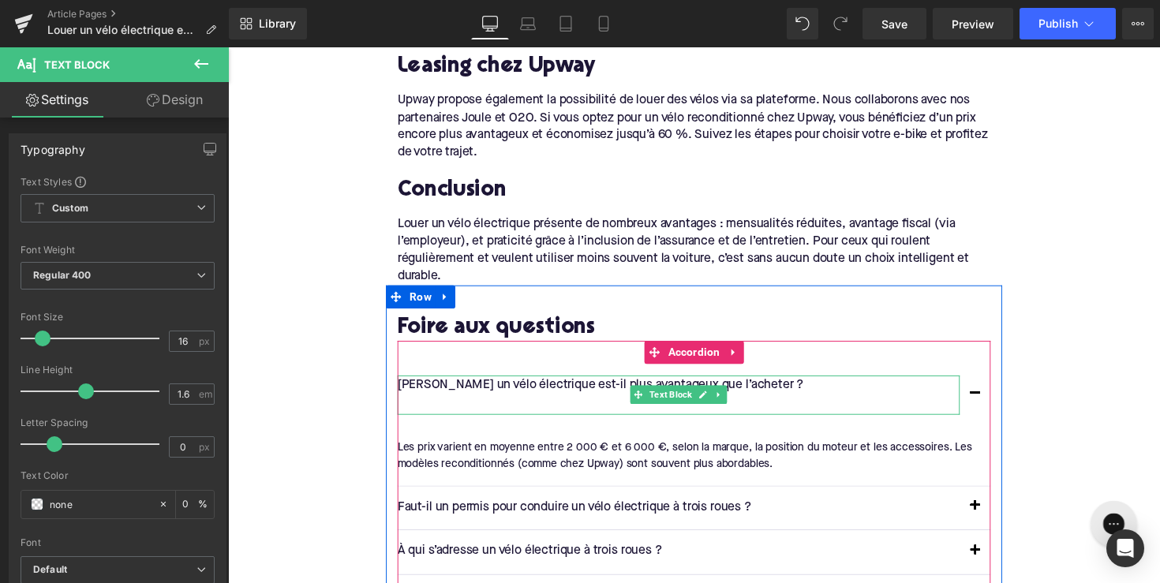
click at [517, 403] on p at bounding box center [690, 413] width 576 height 21
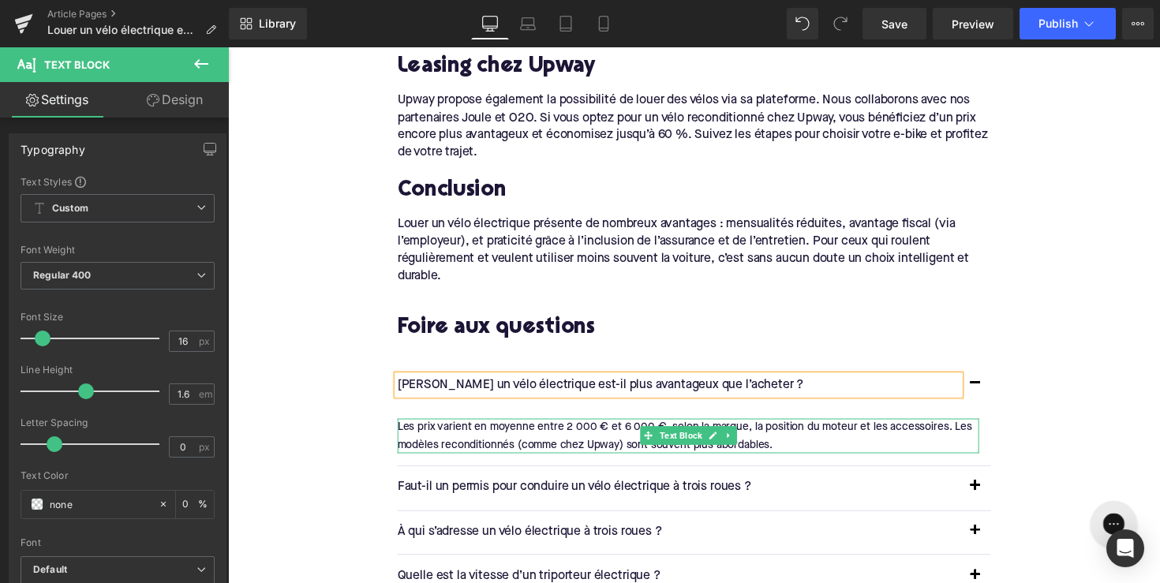
click at [477, 428] on div "Les prix varient en moyenne entre 2 000 € et 6 000 €, selon la marque, la posit…" at bounding box center [700, 446] width 596 height 36
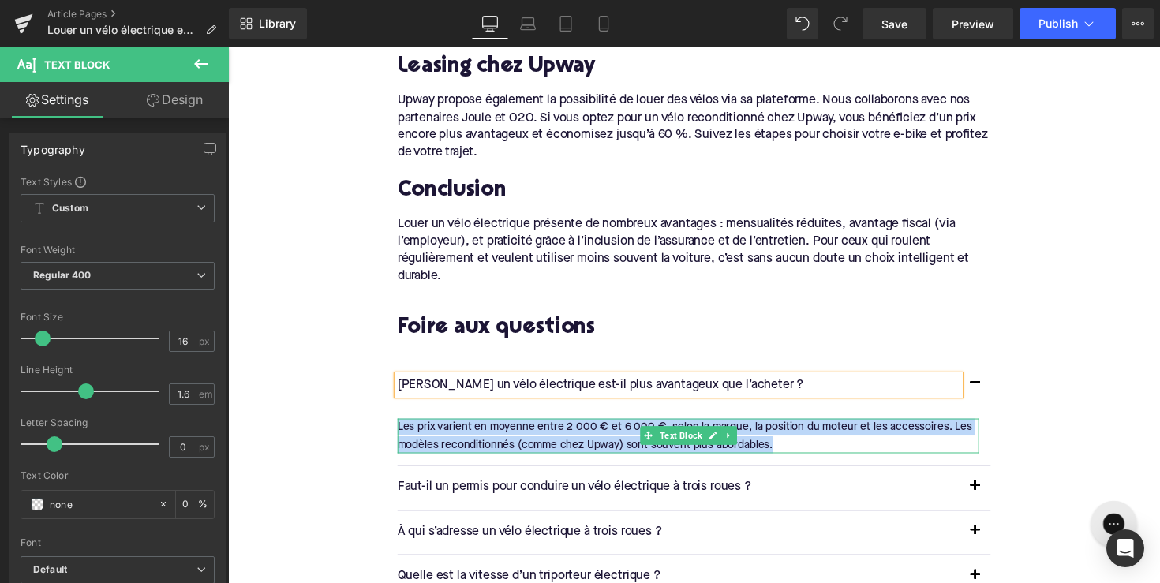
click at [477, 428] on div "Les prix varient en moyenne entre 2 000 € et 6 000 €, selon la marque, la posit…" at bounding box center [700, 446] width 596 height 36
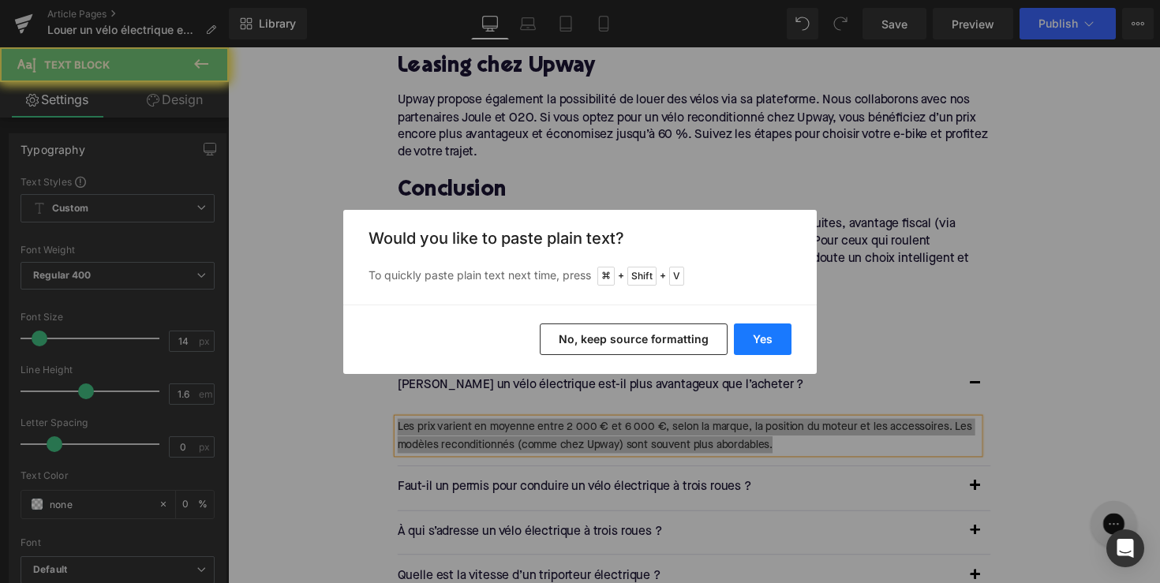
click at [755, 334] on button "Yes" at bounding box center [763, 340] width 58 height 32
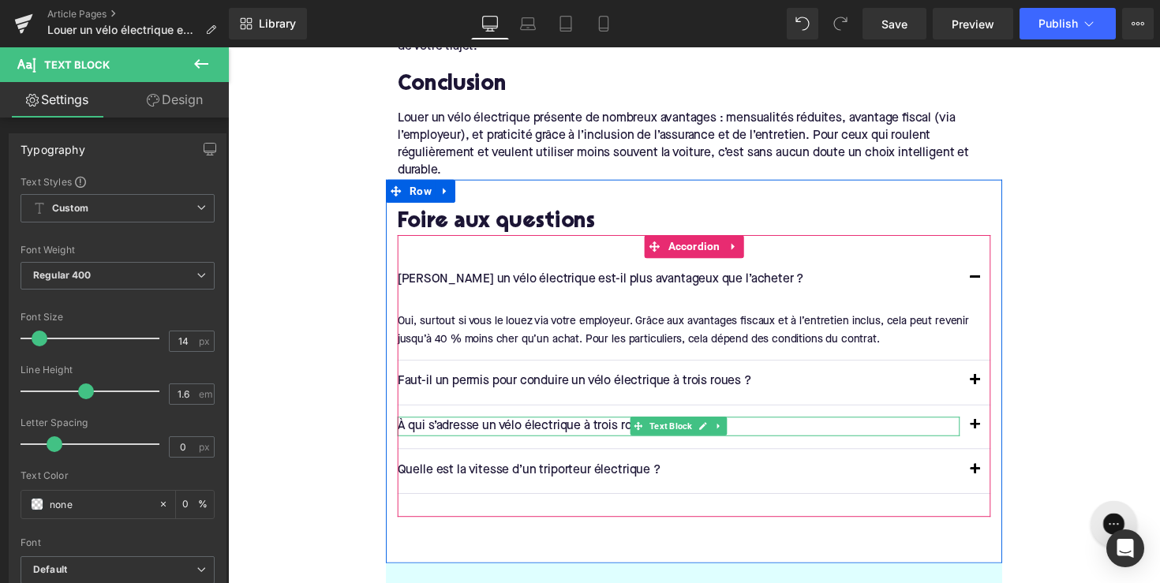
scroll to position [2377, 0]
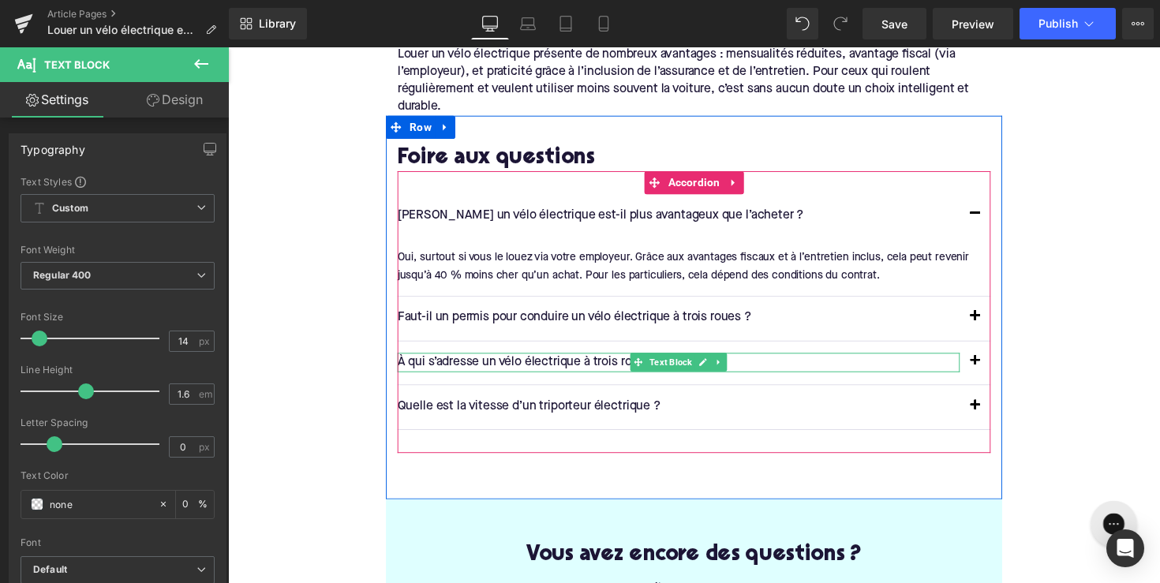
click at [509, 315] on p "Faut-il un permis pour conduire un vélo électrique à trois roues ?" at bounding box center [690, 325] width 576 height 21
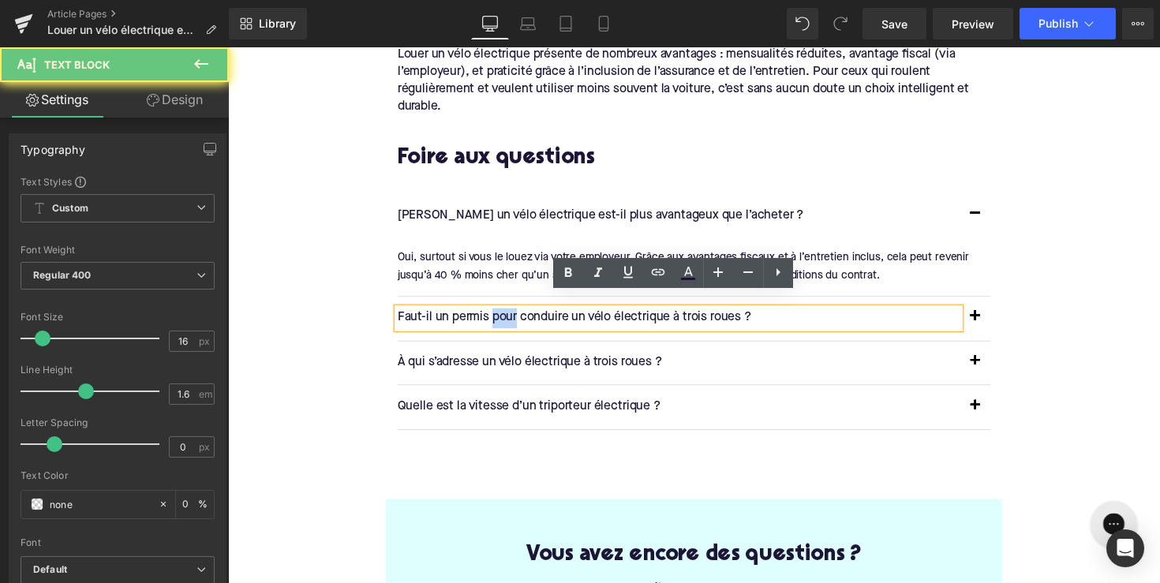
click at [509, 315] on p "Faut-il un permis pour conduire un vélo électrique à trois roues ?" at bounding box center [690, 325] width 576 height 21
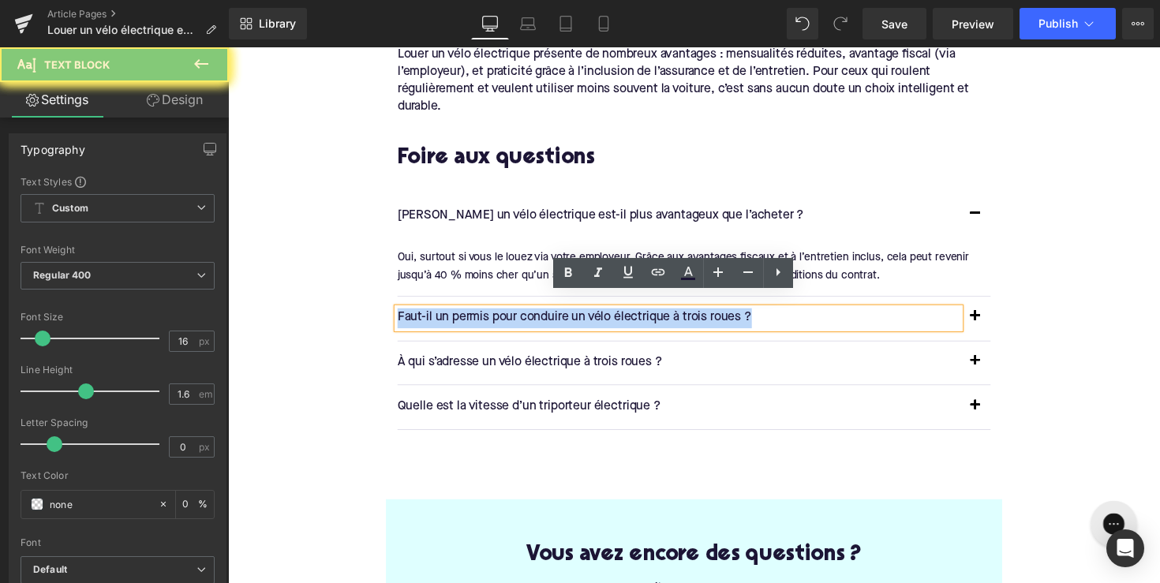
click at [509, 315] on p "Faut-il un permis pour conduire un vélo électrique à trois roues ?" at bounding box center [690, 325] width 576 height 21
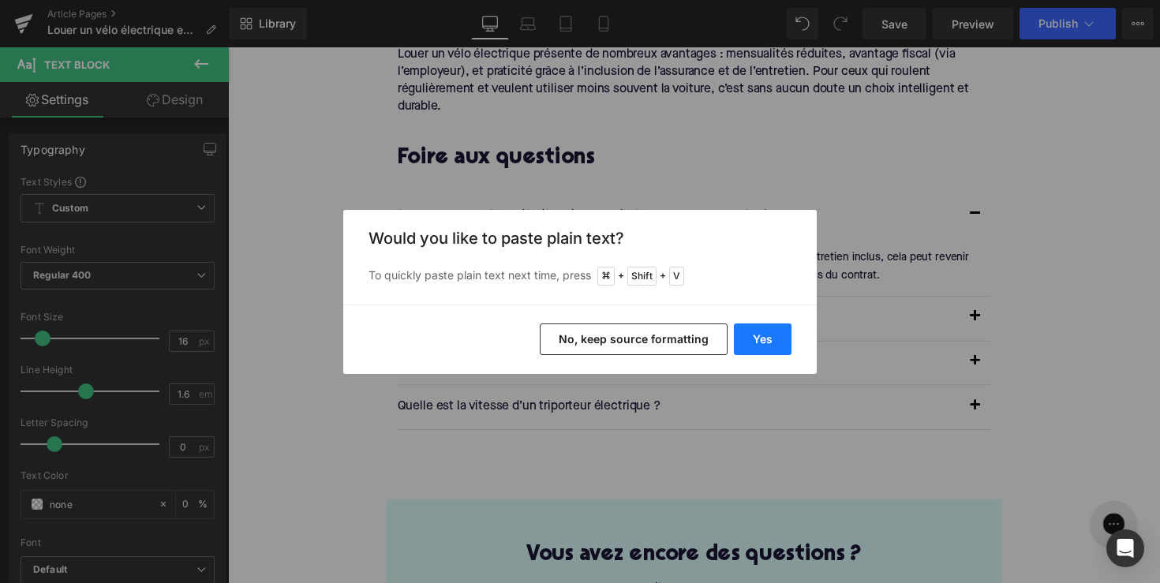
click at [756, 332] on button "Yes" at bounding box center [763, 340] width 58 height 32
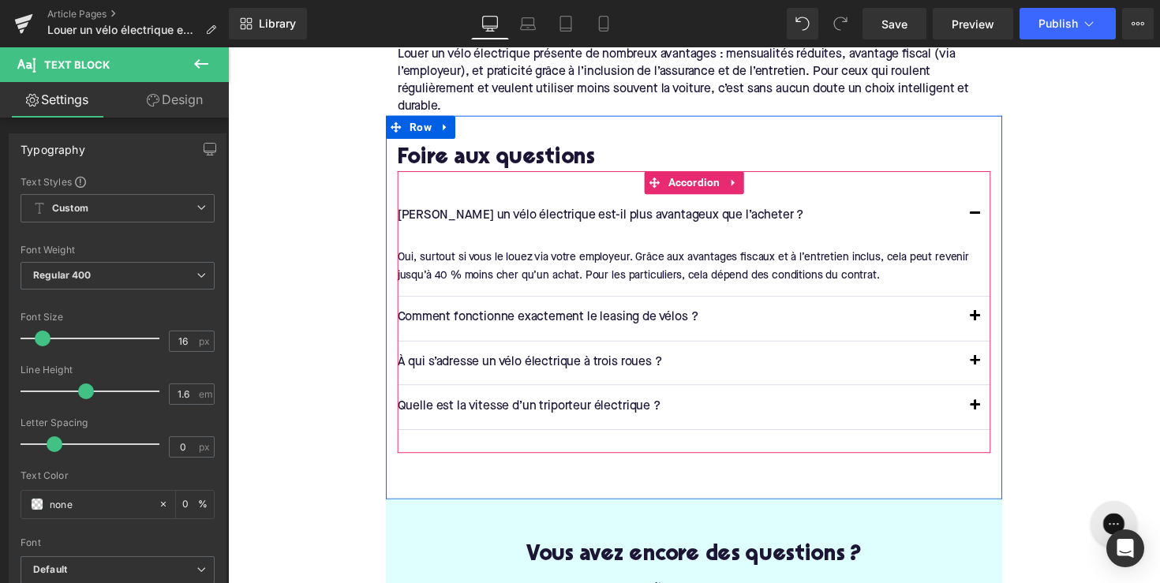
click at [994, 328] on span "button" at bounding box center [994, 328] width 0 height 0
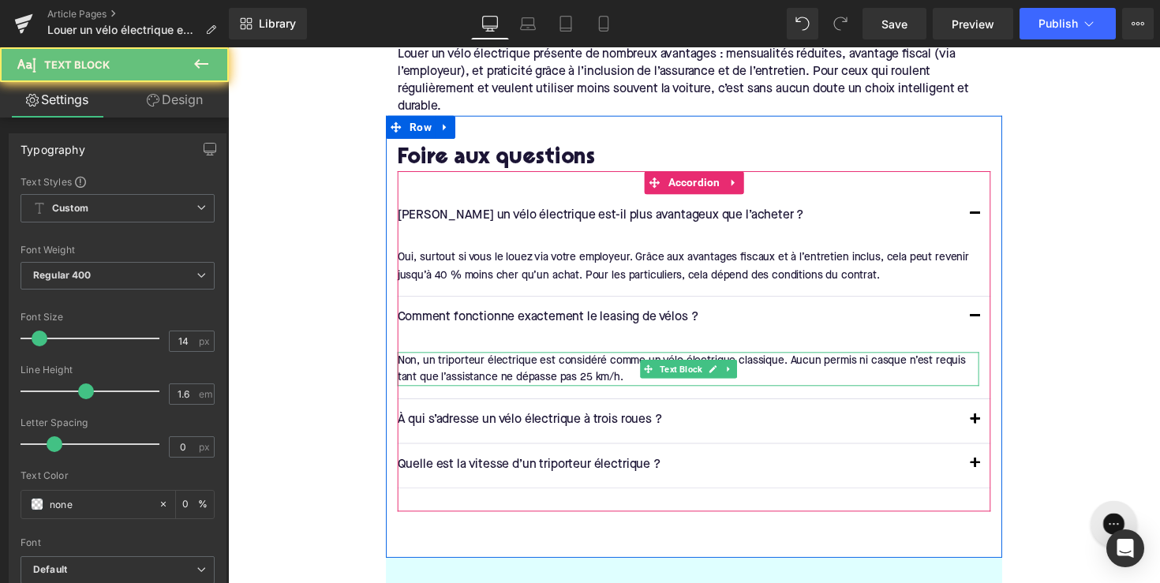
click at [612, 360] on div "Non, un triporteur électrique est considéré comme un vélo électrique classique.…" at bounding box center [700, 378] width 596 height 36
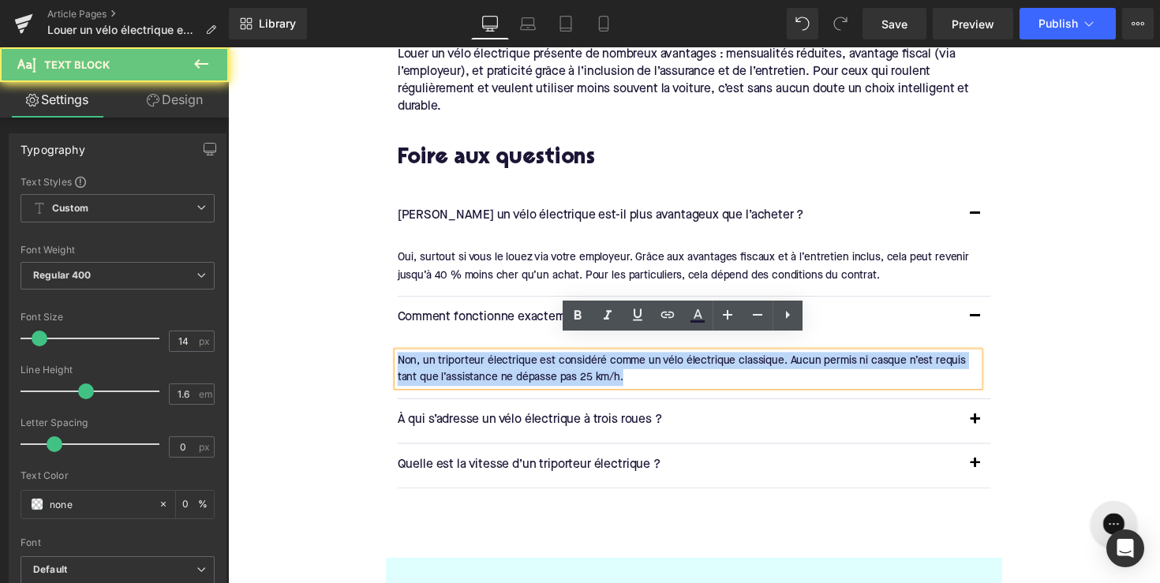
click at [612, 360] on div "Non, un triporteur électrique est considéré comme un vélo électrique classique.…" at bounding box center [700, 378] width 596 height 36
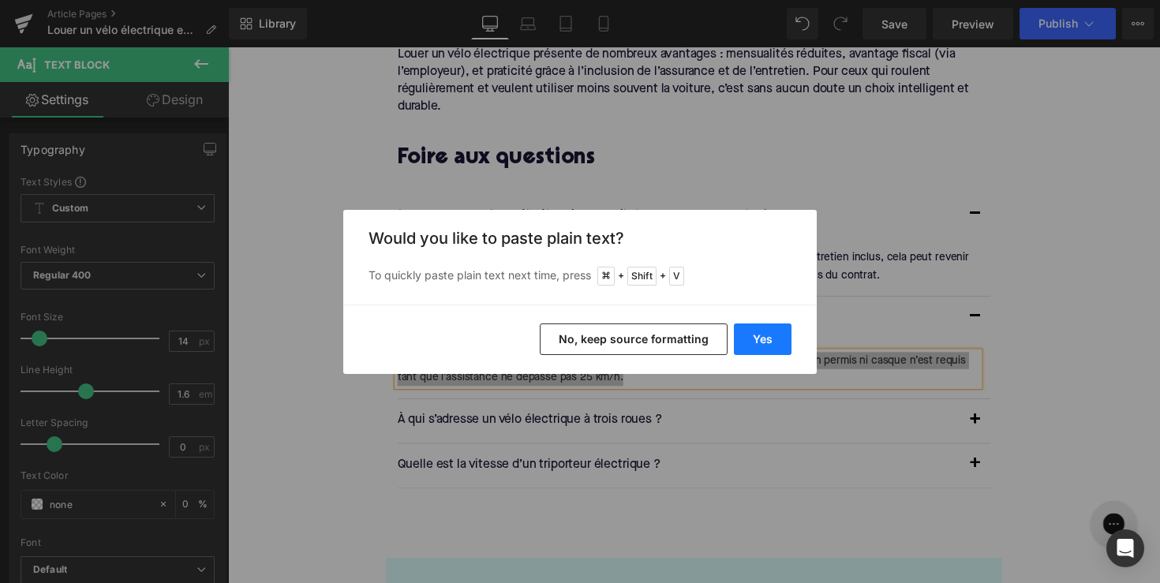
click at [776, 339] on button "Yes" at bounding box center [763, 340] width 58 height 32
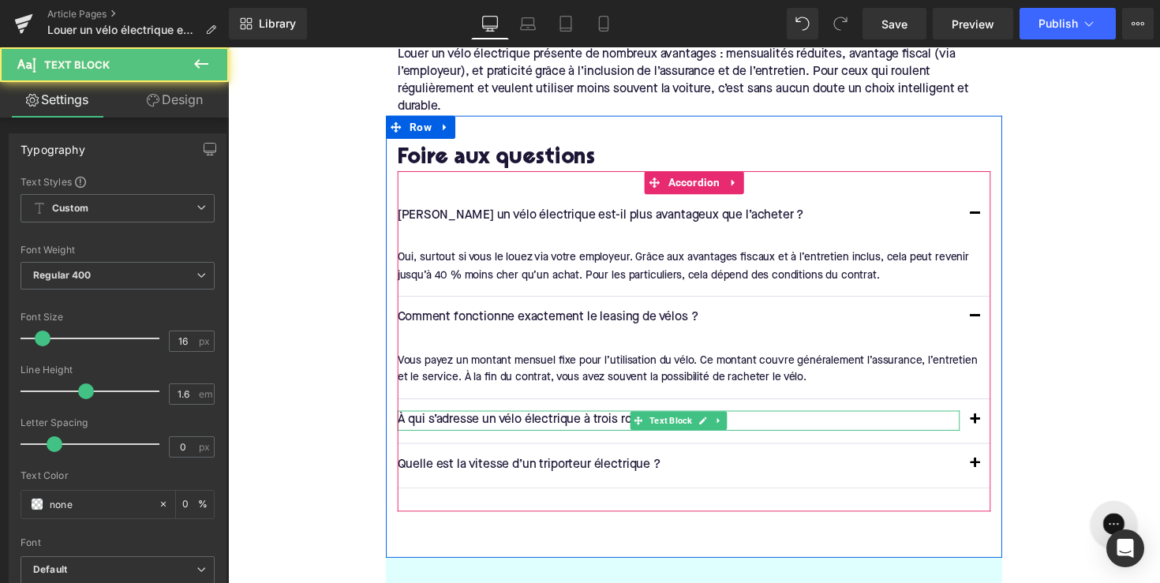
click at [499, 420] on p "À qui s’adresse un vélo électrique à trois roues ?" at bounding box center [690, 430] width 576 height 21
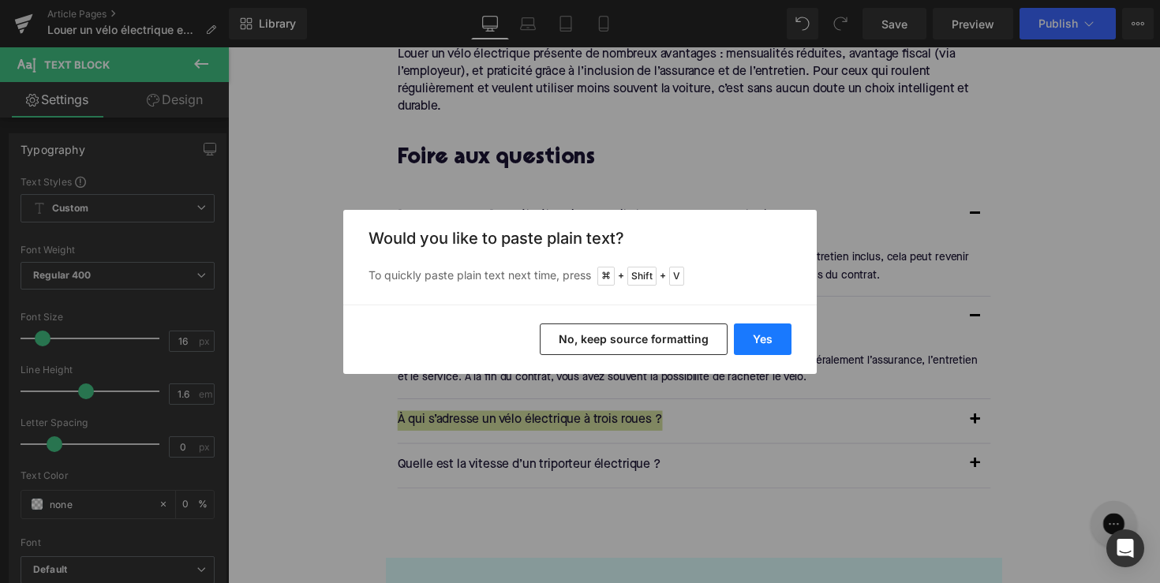
drag, startPoint x: 766, startPoint y: 330, endPoint x: 418, endPoint y: 487, distance: 381.2
click at [766, 330] on button "Yes" at bounding box center [763, 340] width 58 height 32
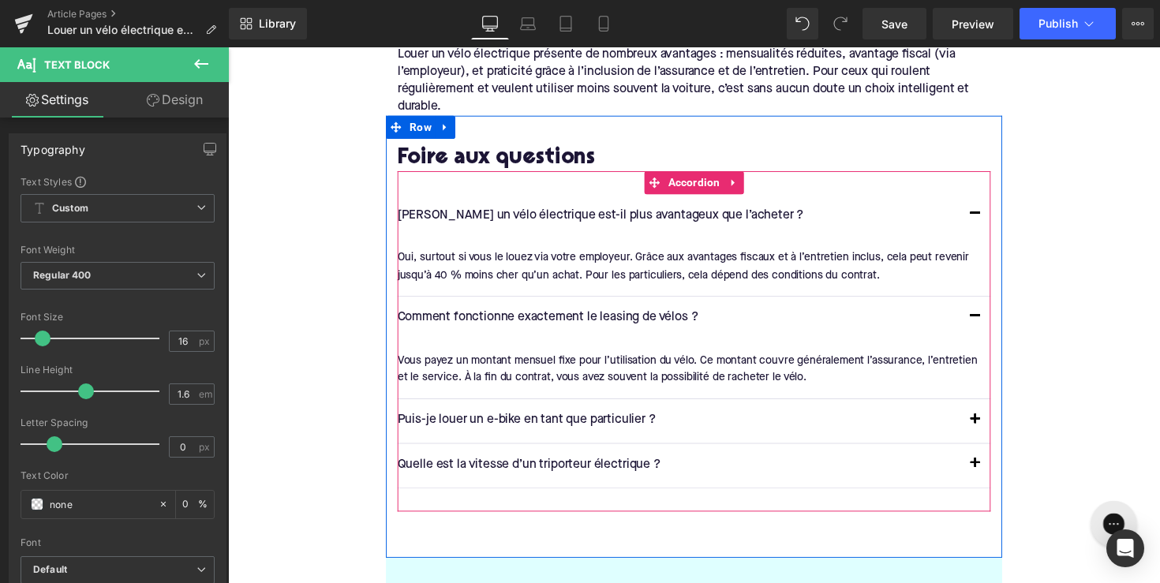
click at [994, 433] on span "button" at bounding box center [994, 433] width 0 height 0
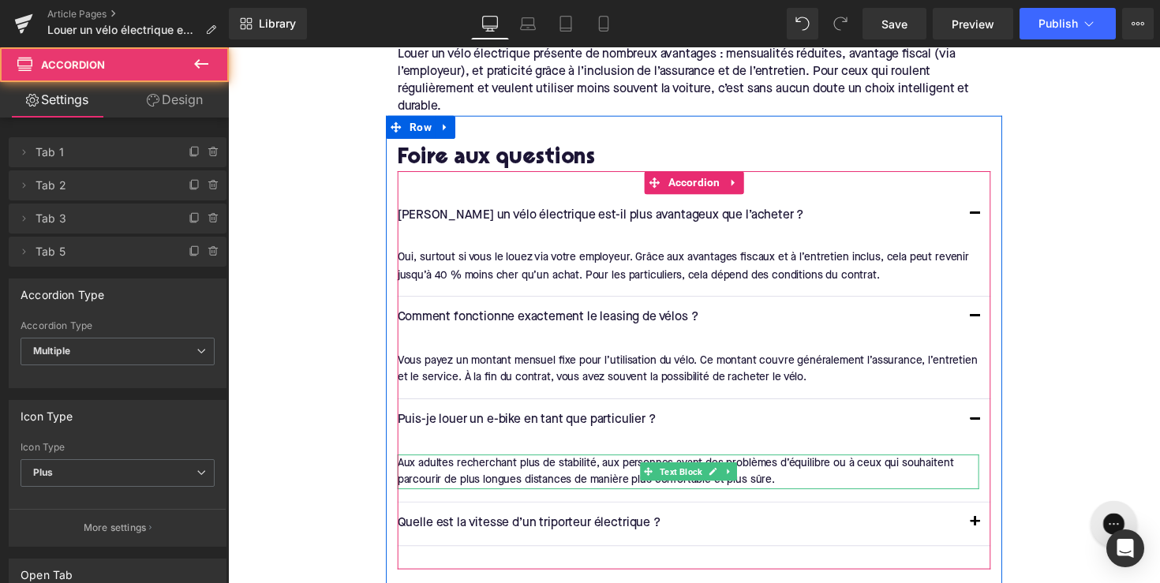
click at [617, 465] on div "Aux adultes recherchant plus de stabilité, aux personnes ayant des problèmes d’…" at bounding box center [700, 483] width 596 height 36
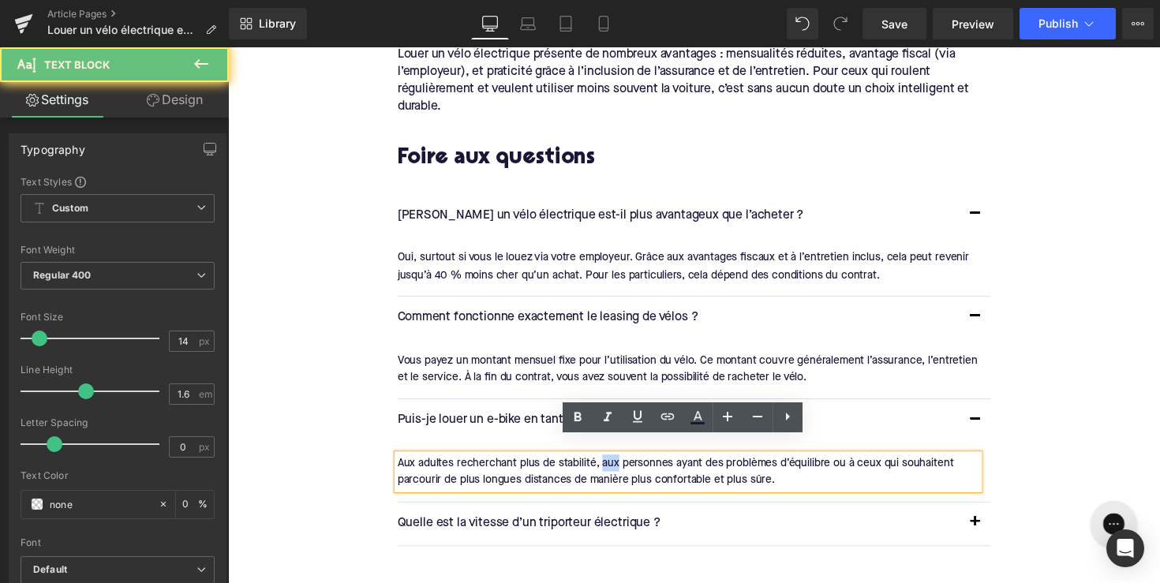
click at [617, 465] on div "Aux adultes recherchant plus de stabilité, aux personnes ayant des problèmes d’…" at bounding box center [700, 483] width 596 height 36
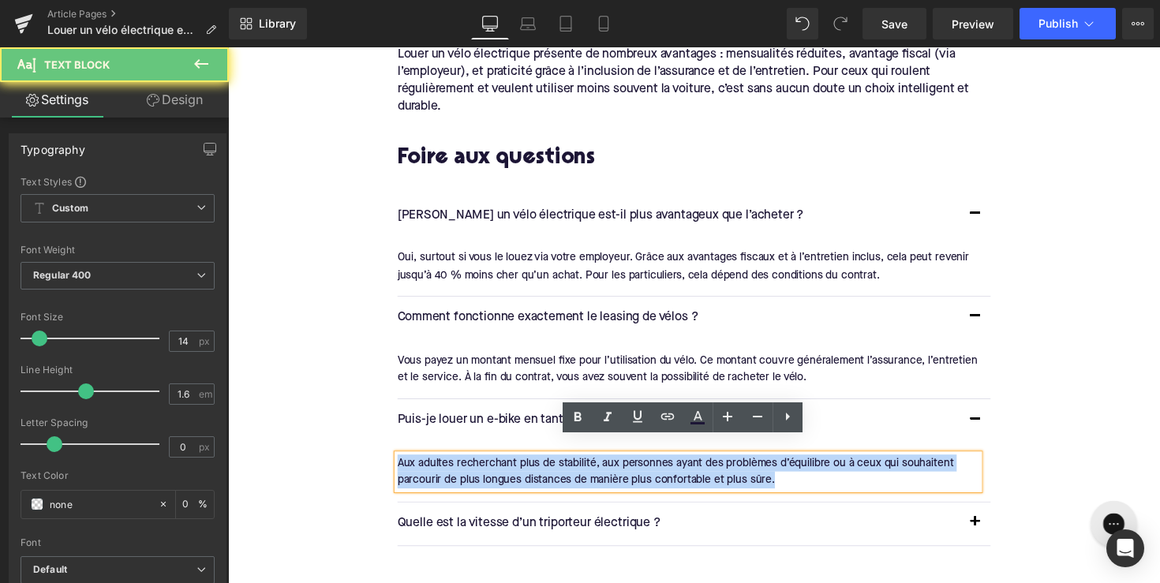
click at [617, 465] on div "Aux adultes recherchant plus de stabilité, aux personnes ayant des problèmes d’…" at bounding box center [700, 483] width 596 height 36
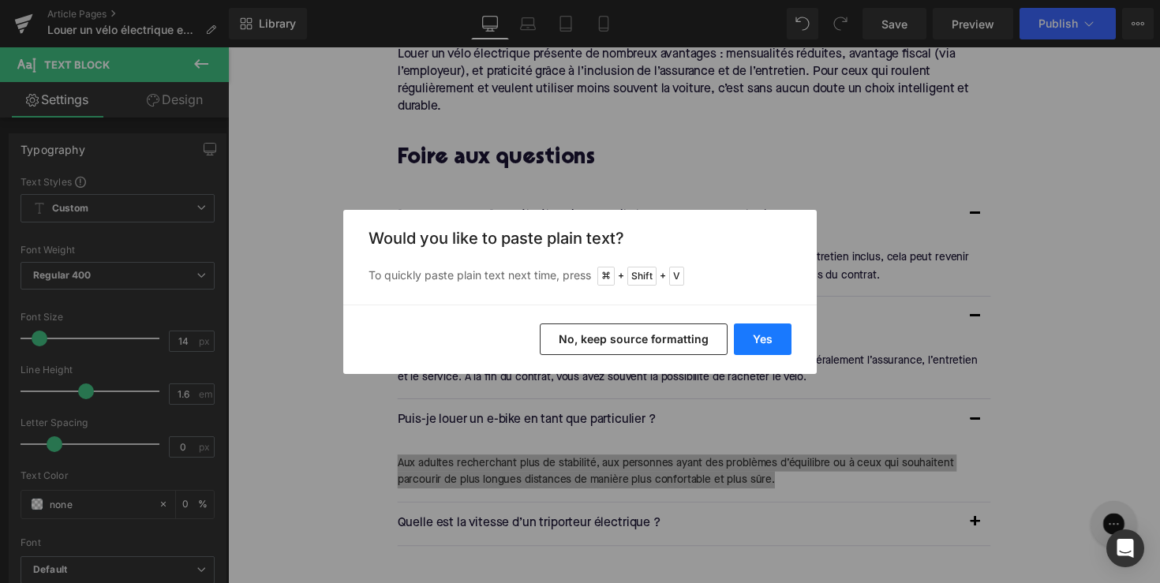
drag, startPoint x: 748, startPoint y: 336, endPoint x: 435, endPoint y: 455, distance: 334.3
click at [748, 336] on button "Yes" at bounding box center [763, 340] width 58 height 32
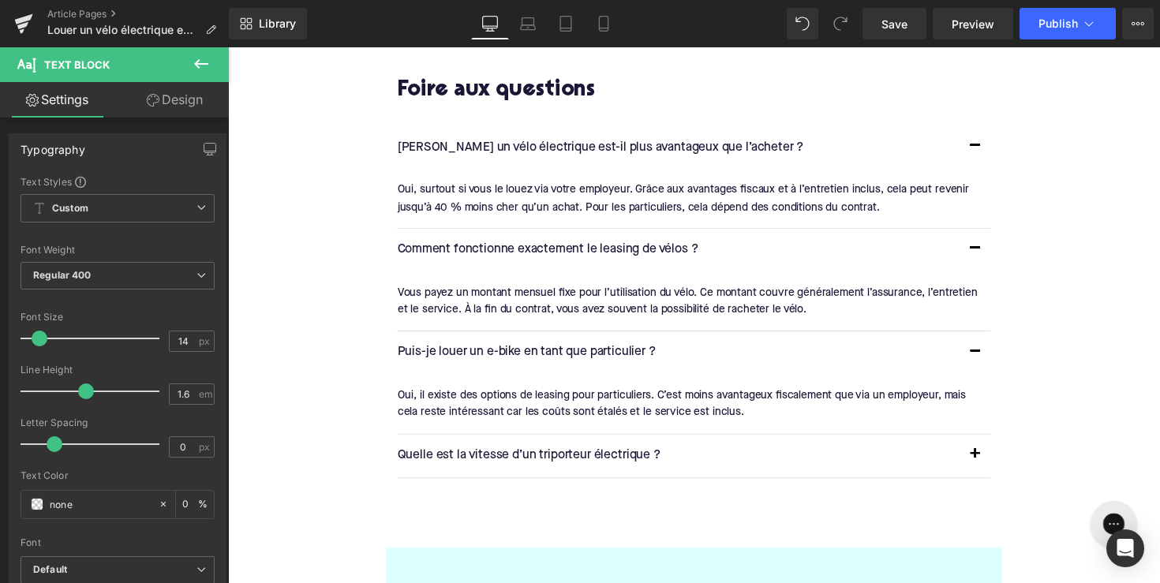
scroll to position [2483, 0]
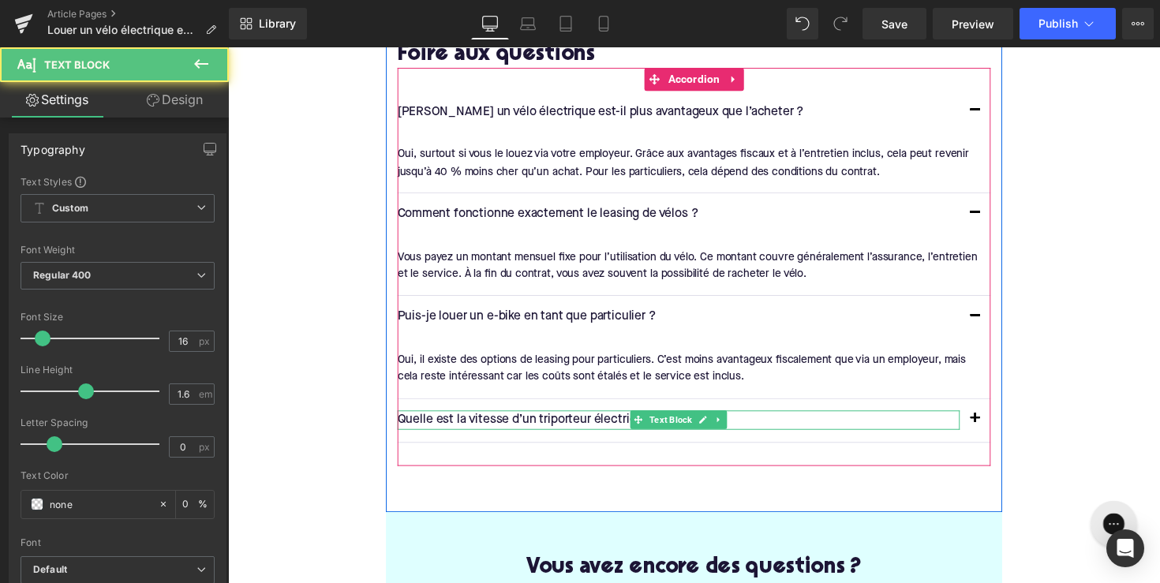
click at [536, 420] on p "Quelle est la vitesse d’un triporteur électrique ?" at bounding box center [690, 430] width 576 height 21
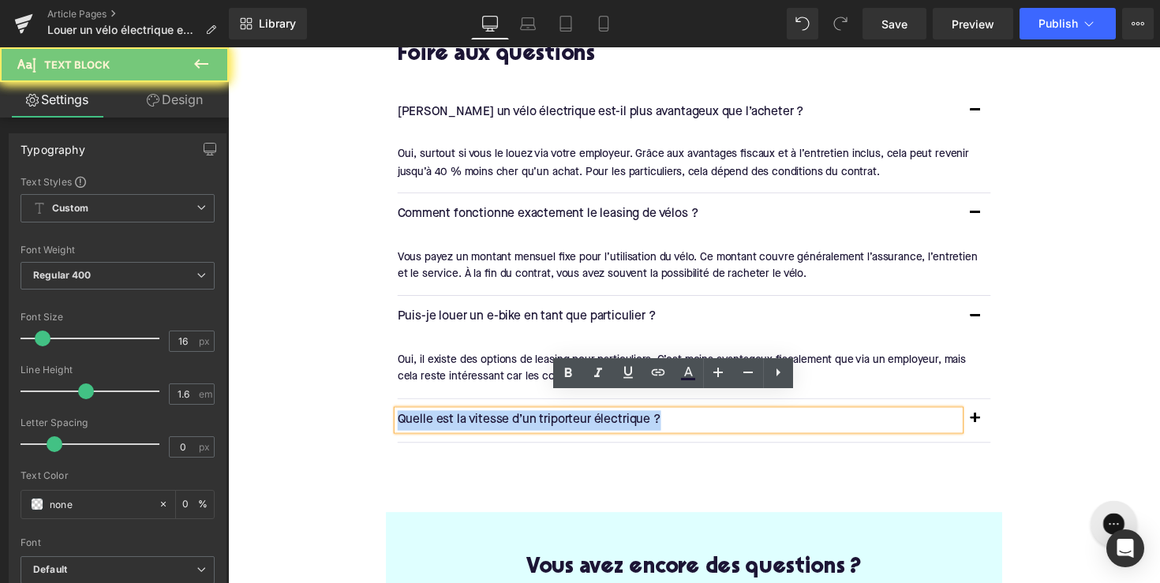
click at [536, 420] on p "Quelle est la vitesse d’un triporteur électrique ?" at bounding box center [690, 430] width 576 height 21
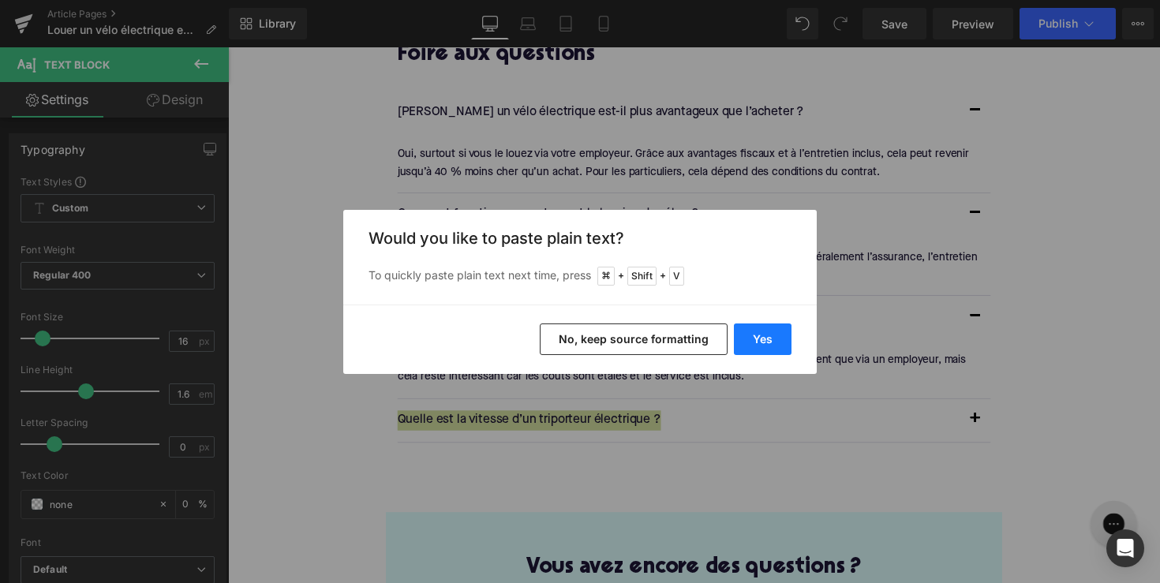
drag, startPoint x: 767, startPoint y: 351, endPoint x: 681, endPoint y: 354, distance: 86.1
click at [767, 351] on button "Yes" at bounding box center [763, 340] width 58 height 32
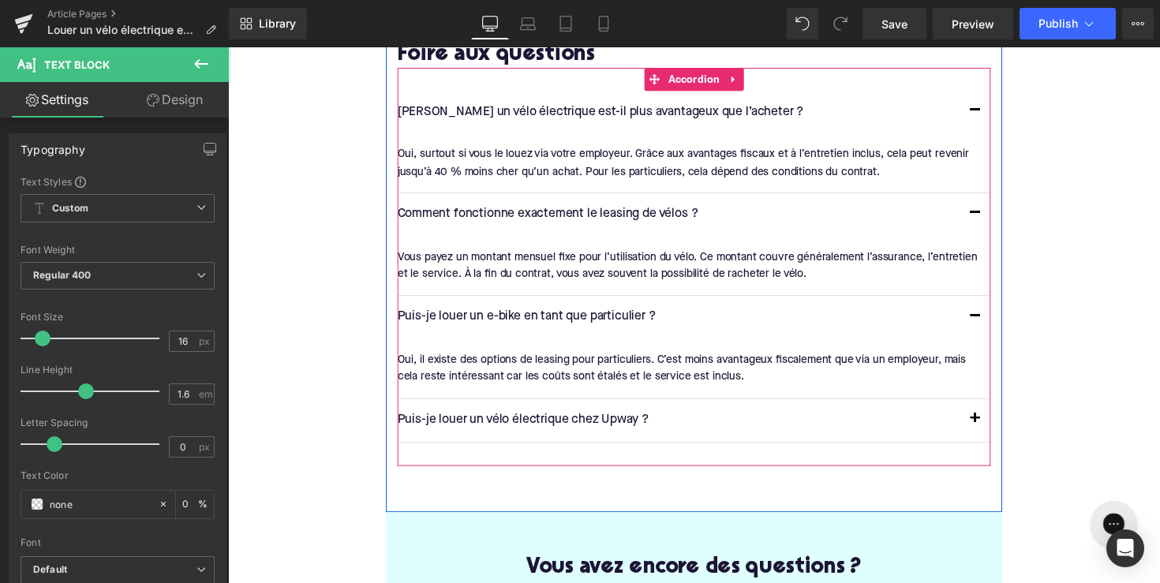
click at [998, 410] on button "button" at bounding box center [994, 430] width 32 height 44
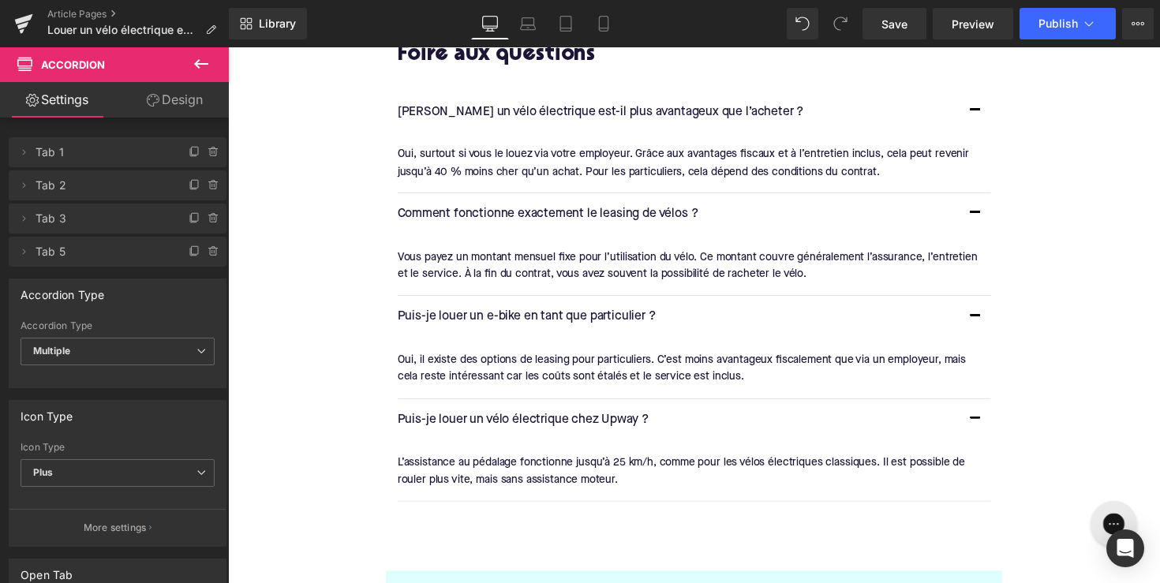
click at [228, 47] on div at bounding box center [228, 47] width 0 height 0
click at [509, 464] on div "L’assistance au pédalage fonctionne jusqu’à 25 km/h, comme pour les vélos élect…" at bounding box center [700, 482] width 596 height 36
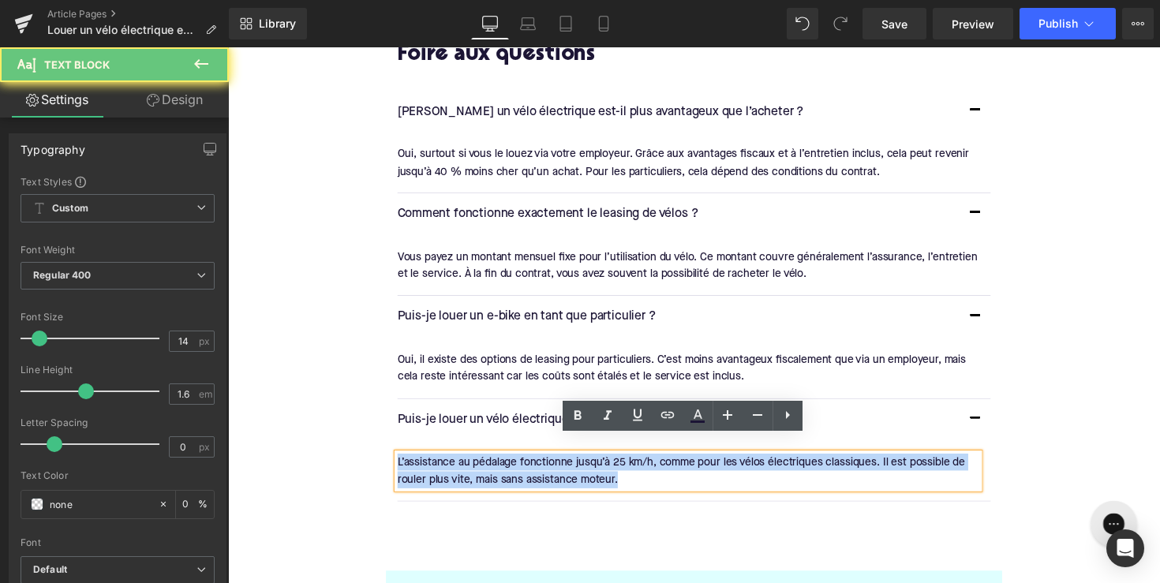
click at [509, 464] on div "L’assistance au pédalage fonctionne jusqu’à 25 km/h, comme pour les vélos élect…" at bounding box center [700, 482] width 596 height 36
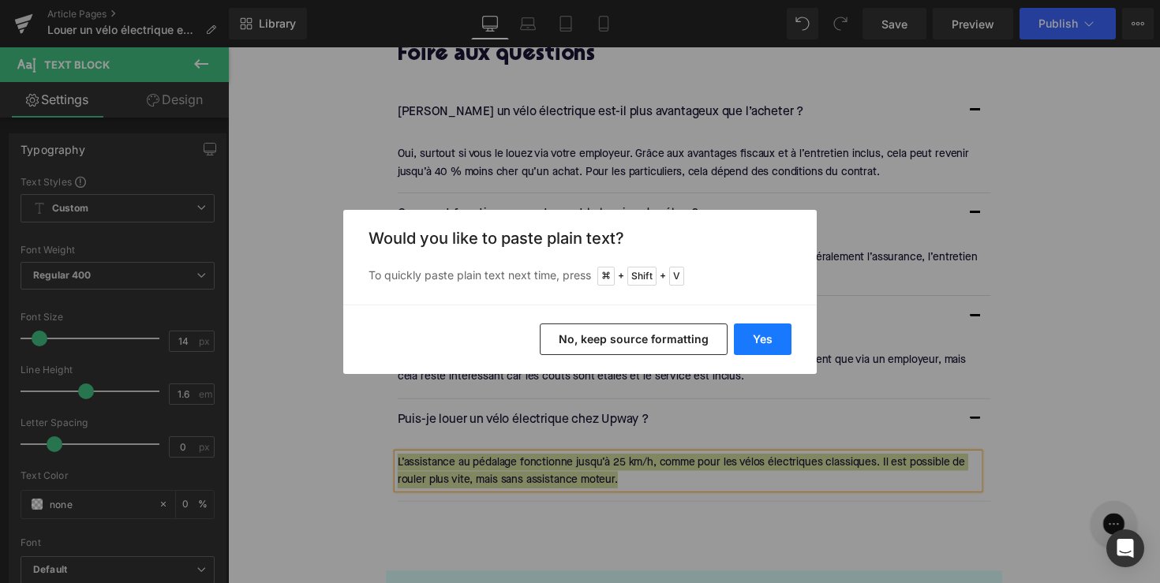
click at [767, 337] on button "Yes" at bounding box center [763, 340] width 58 height 32
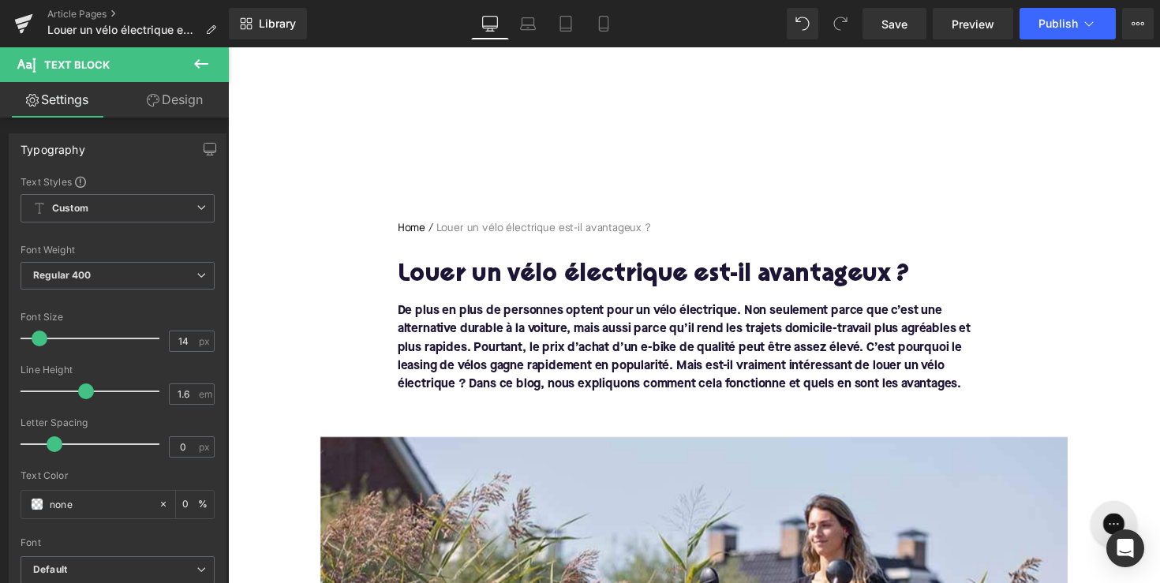
scroll to position [0, 0]
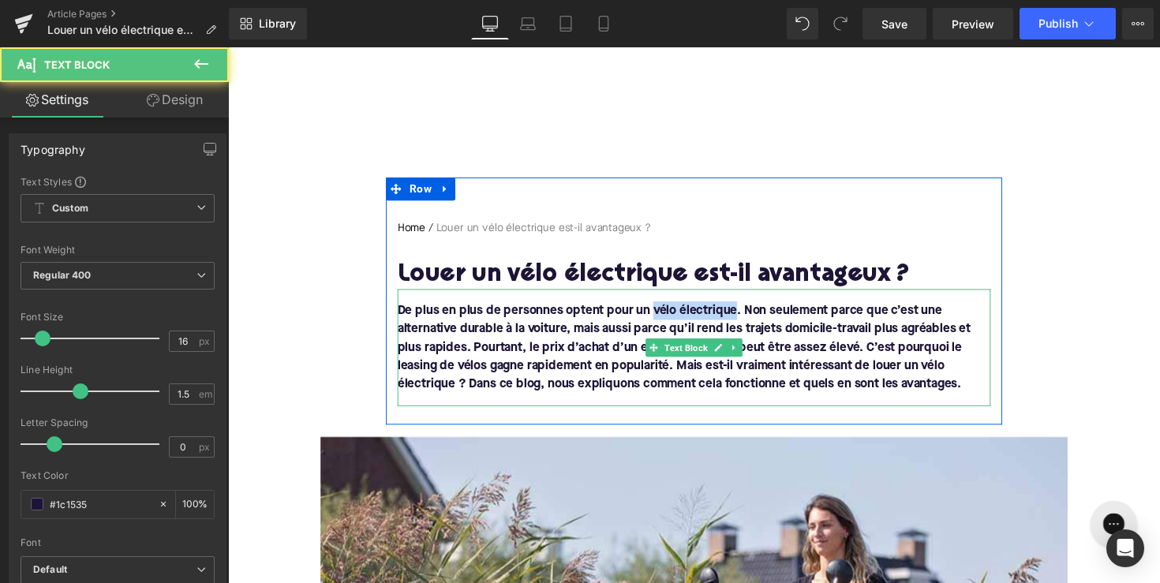
drag, startPoint x: 660, startPoint y: 317, endPoint x: 745, endPoint y: 315, distance: 85.3
click at [745, 315] on font "De plus en plus de personnes optent pour un vélo électrique. Non seulement parc…" at bounding box center [695, 355] width 587 height 88
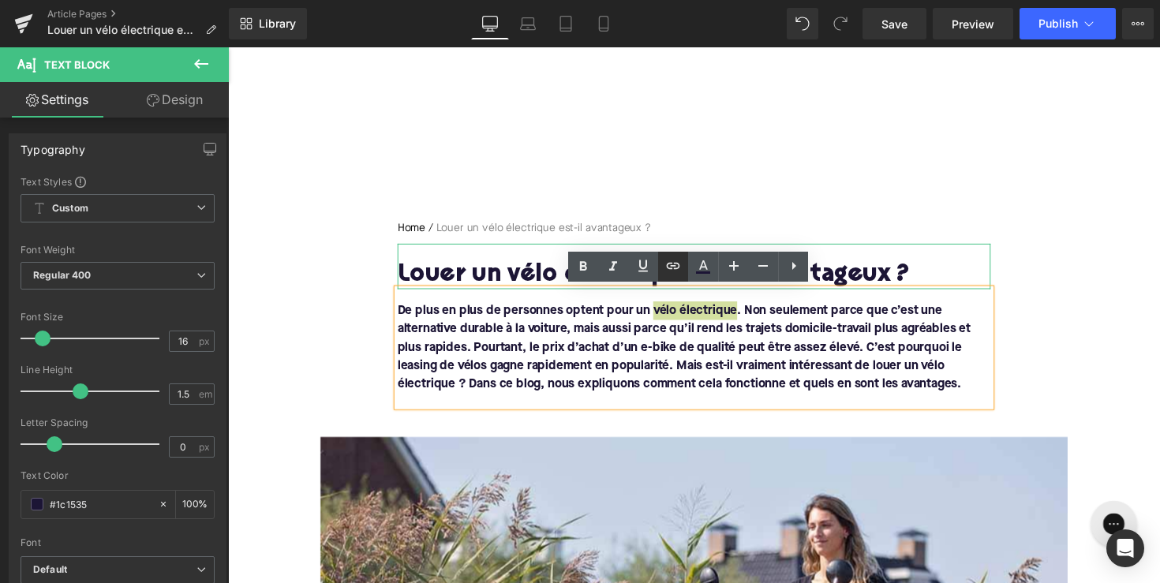
click at [674, 272] on icon at bounding box center [673, 266] width 19 height 19
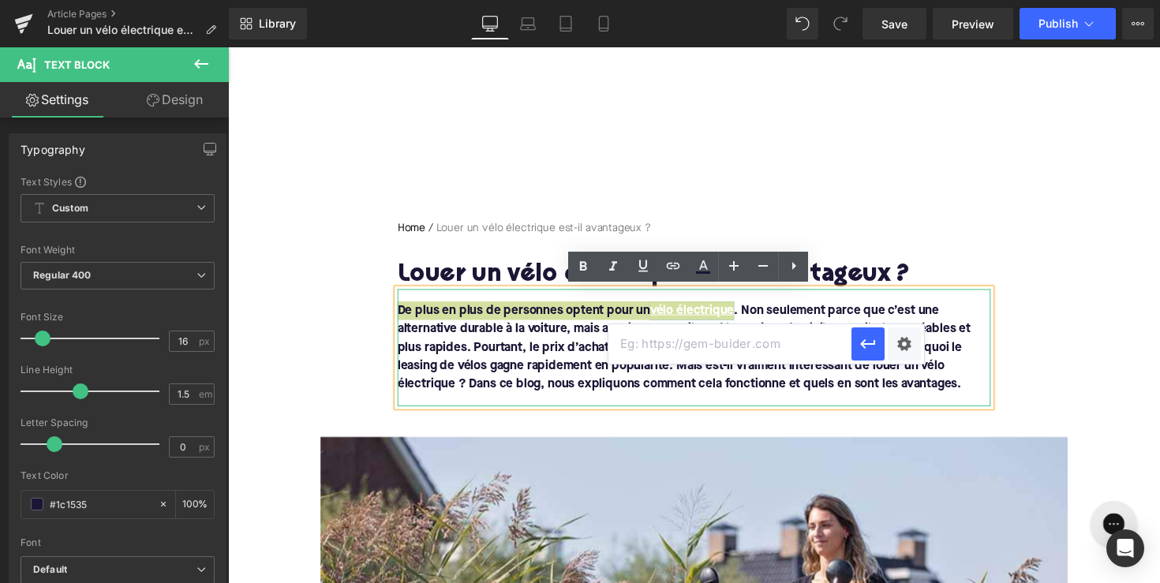
click at [664, 343] on input "text" at bounding box center [730, 343] width 243 height 39
paste input "[URL][DOMAIN_NAME]"
type input "[URL][DOMAIN_NAME]"
click at [868, 345] on icon "button" at bounding box center [868, 344] width 19 height 19
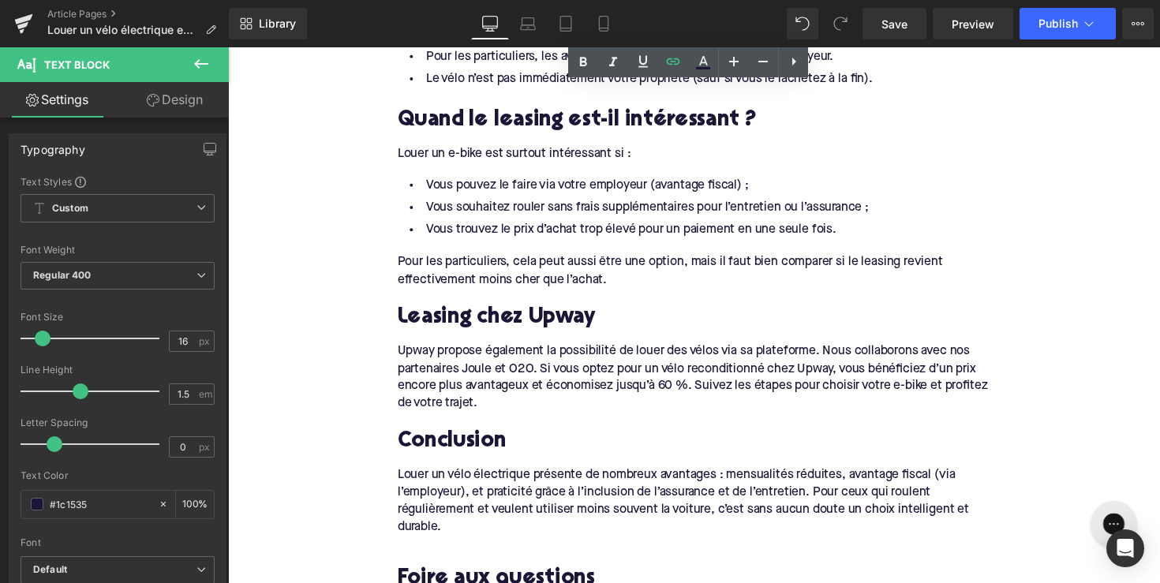
scroll to position [1948, 0]
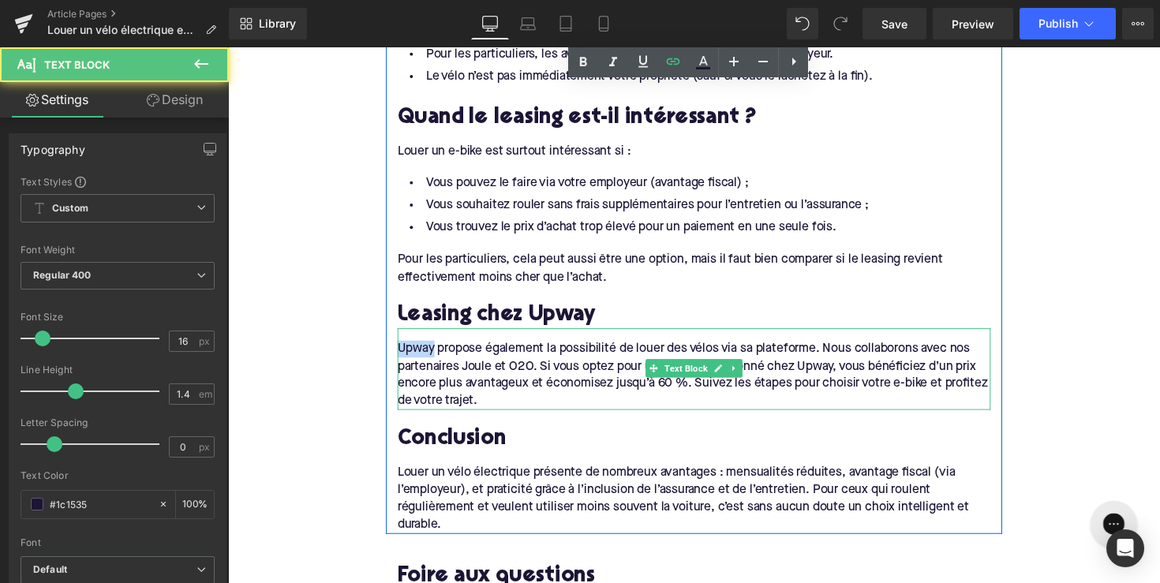
drag, startPoint x: 436, startPoint y: 348, endPoint x: 395, endPoint y: 348, distance: 41.1
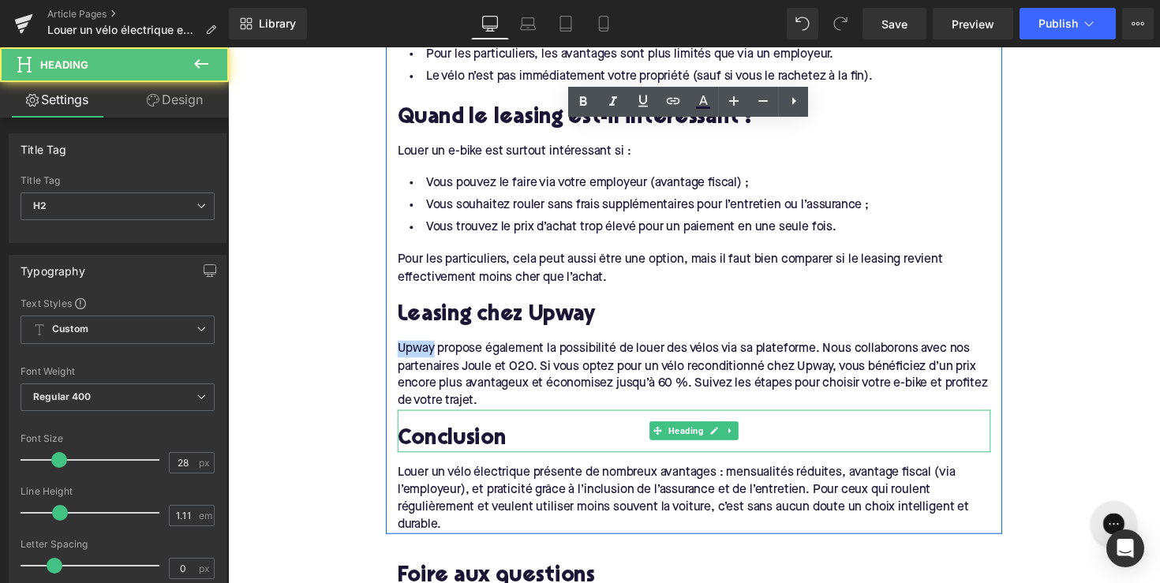
click at [474, 419] on div "Conclusion" at bounding box center [706, 440] width 608 height 43
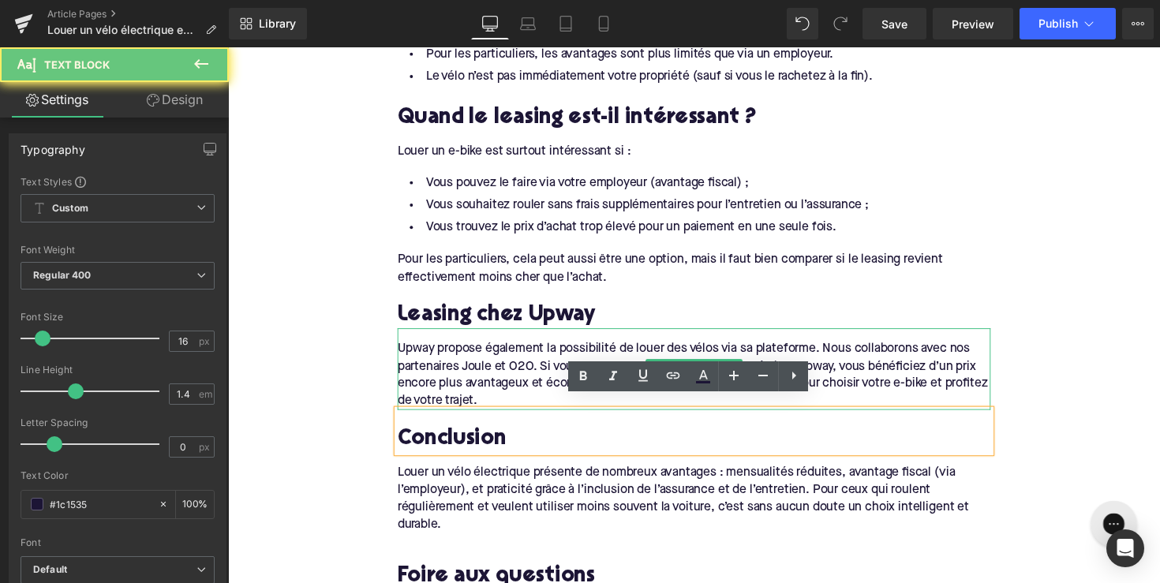
click at [451, 376] on div "Upway propose également la possibilité de louer des vélos via sa plateforme. No…" at bounding box center [706, 378] width 608 height 84
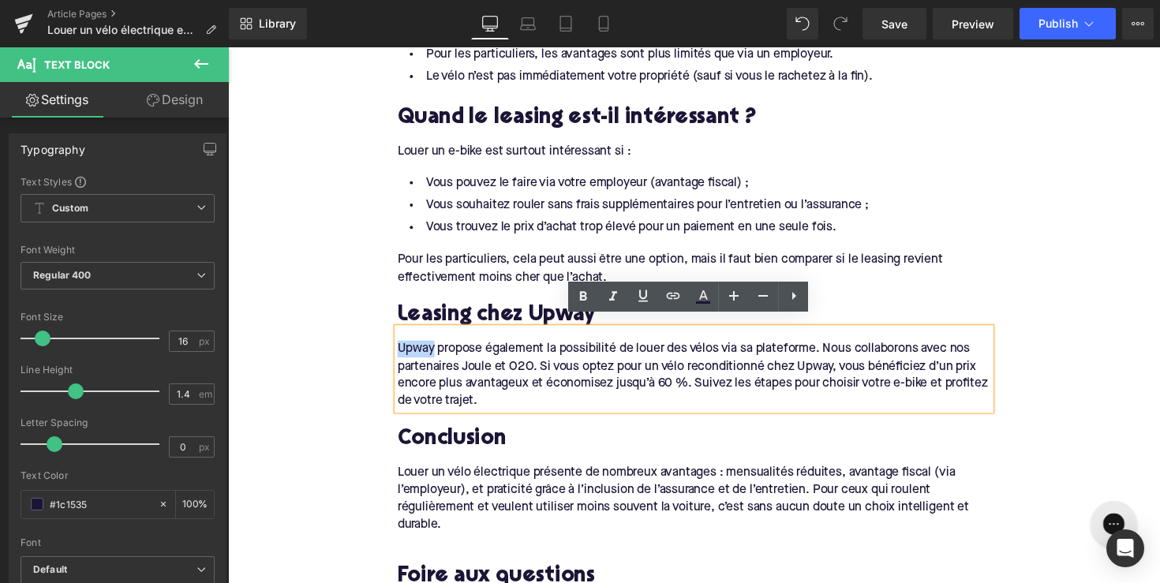
drag, startPoint x: 436, startPoint y: 350, endPoint x: 395, endPoint y: 350, distance: 41.1
click at [402, 350] on div "Upway propose également la possibilité de louer des vélos via sa plateforme. No…" at bounding box center [706, 378] width 608 height 84
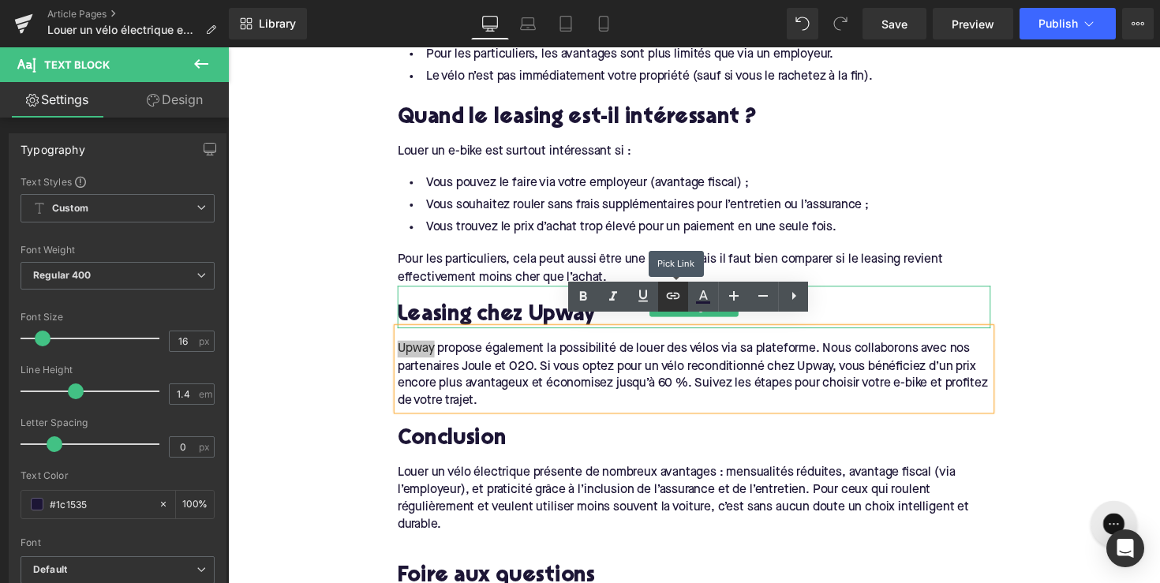
click at [662, 291] on link at bounding box center [673, 297] width 30 height 30
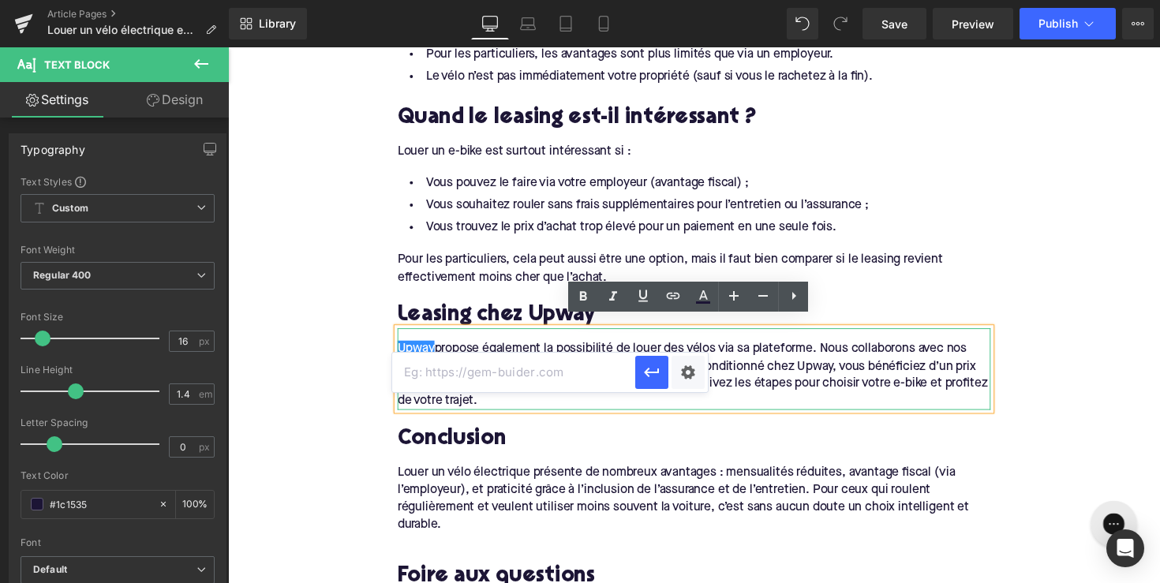
click at [594, 366] on input "text" at bounding box center [513, 372] width 243 height 39
paste input "[URL][DOMAIN_NAME]"
click at [660, 367] on icon "button" at bounding box center [652, 372] width 19 height 19
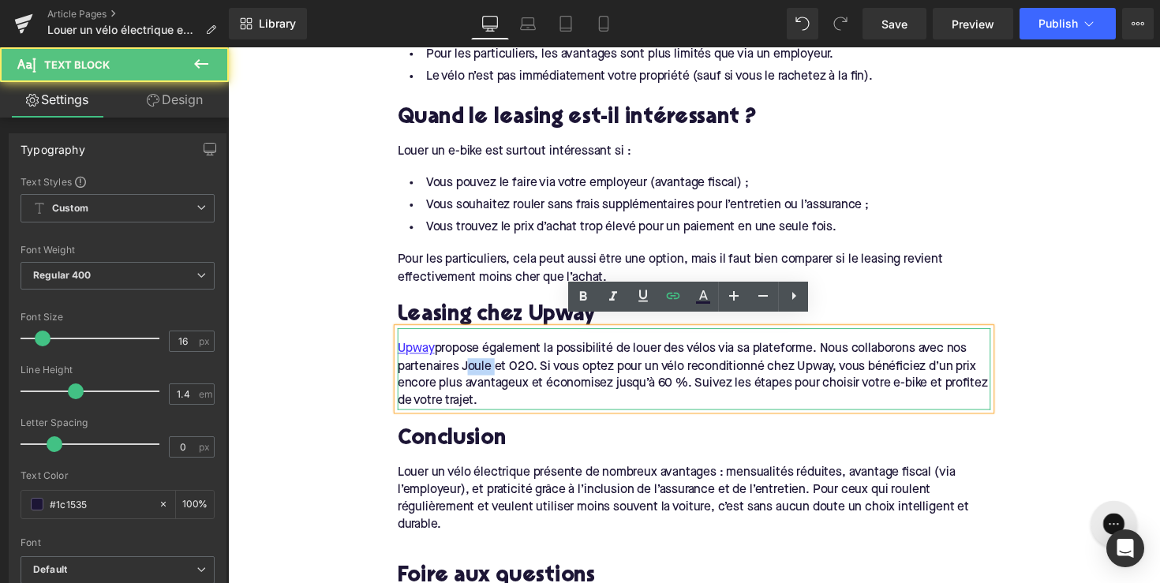
drag, startPoint x: 494, startPoint y: 363, endPoint x: 467, endPoint y: 366, distance: 27.7
click at [467, 366] on div "Upway propose également la possibilité de louer des vélos via sa plateforme. No…" at bounding box center [706, 378] width 608 height 84
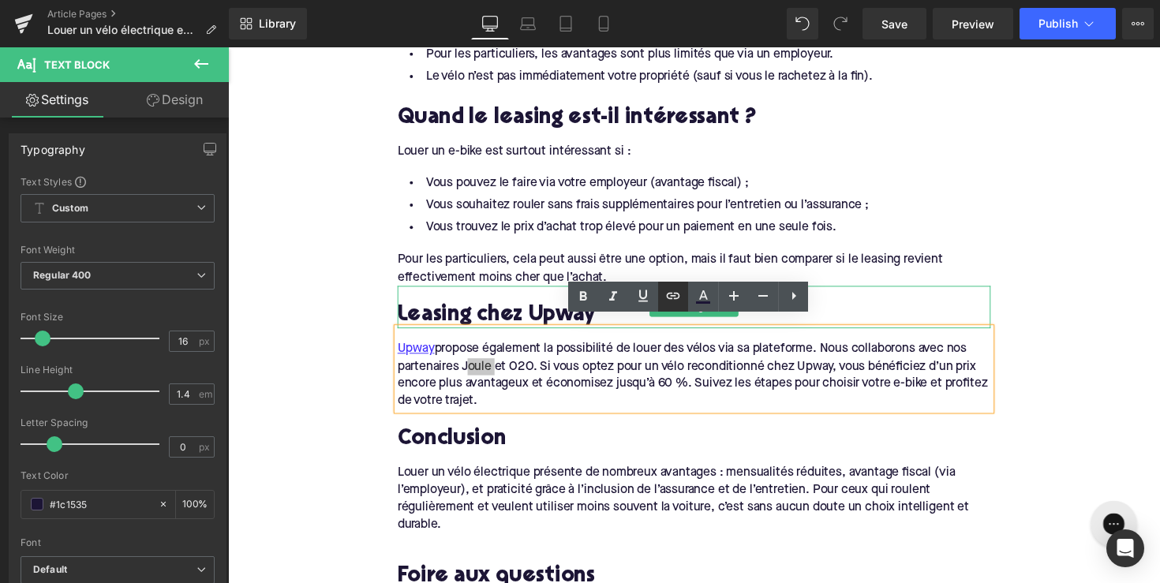
click at [671, 299] on icon at bounding box center [673, 296] width 13 height 6
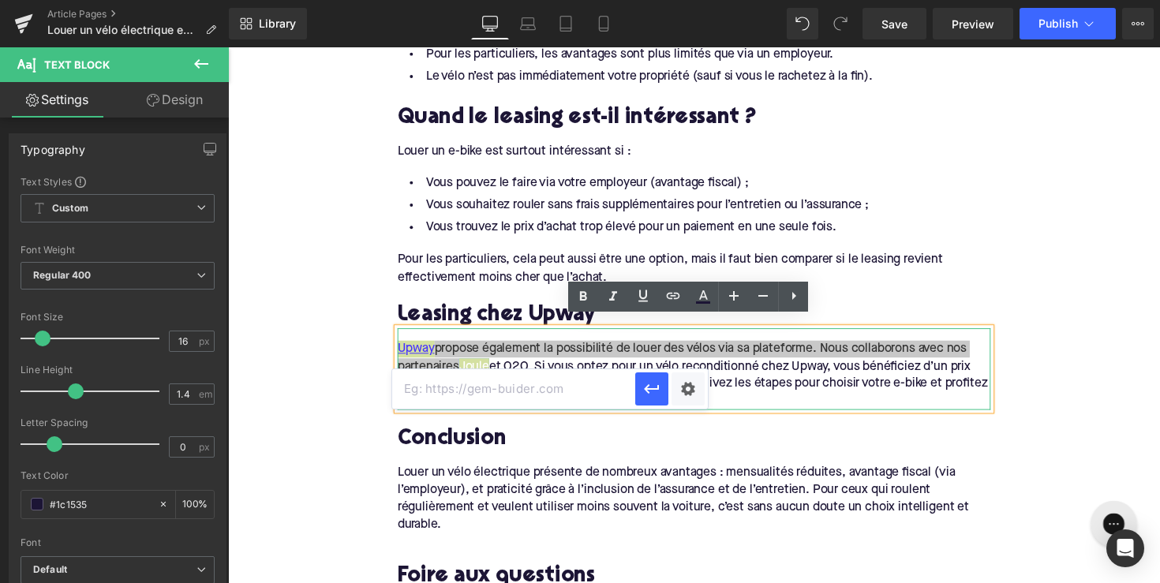
click at [583, 392] on input "text" at bounding box center [513, 388] width 243 height 39
paste input "[URL][DOMAIN_NAME]"
click at [653, 386] on icon "button" at bounding box center [652, 389] width 19 height 19
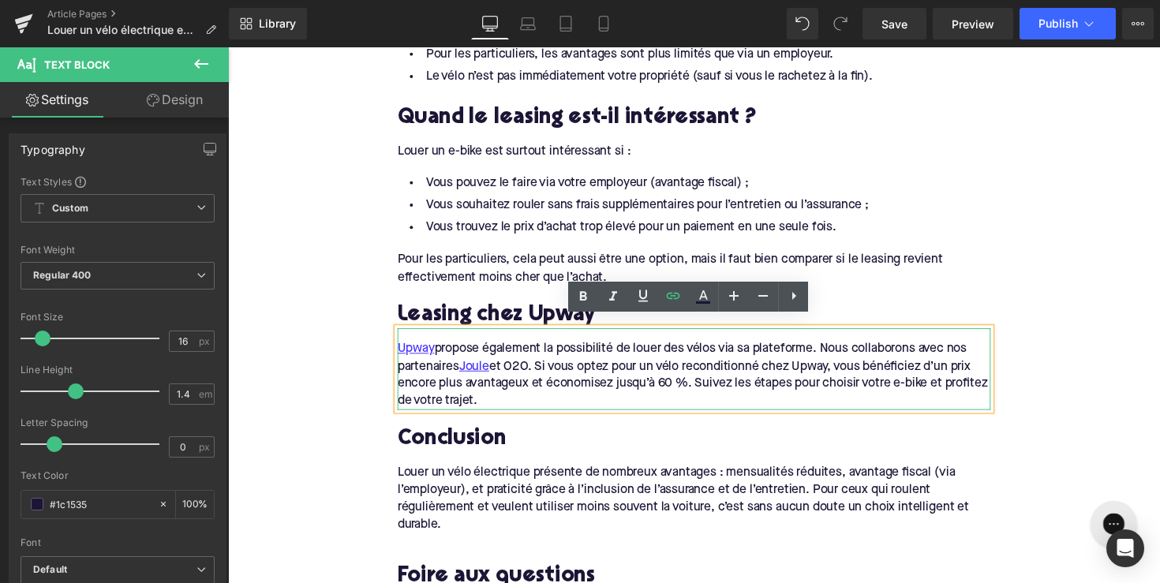
click at [543, 366] on div "Upway propose également la possibilité de louer des vélos via sa plateforme. No…" at bounding box center [706, 378] width 608 height 84
drag, startPoint x: 538, startPoint y: 365, endPoint x: 515, endPoint y: 365, distance: 23.7
click at [515, 365] on div "Upway propose également la possibilité de louer des vélos via sa plateforme. No…" at bounding box center [706, 378] width 608 height 84
drag, startPoint x: 669, startPoint y: 291, endPoint x: 370, endPoint y: 312, distance: 299.1
click at [669, 291] on icon at bounding box center [673, 296] width 19 height 19
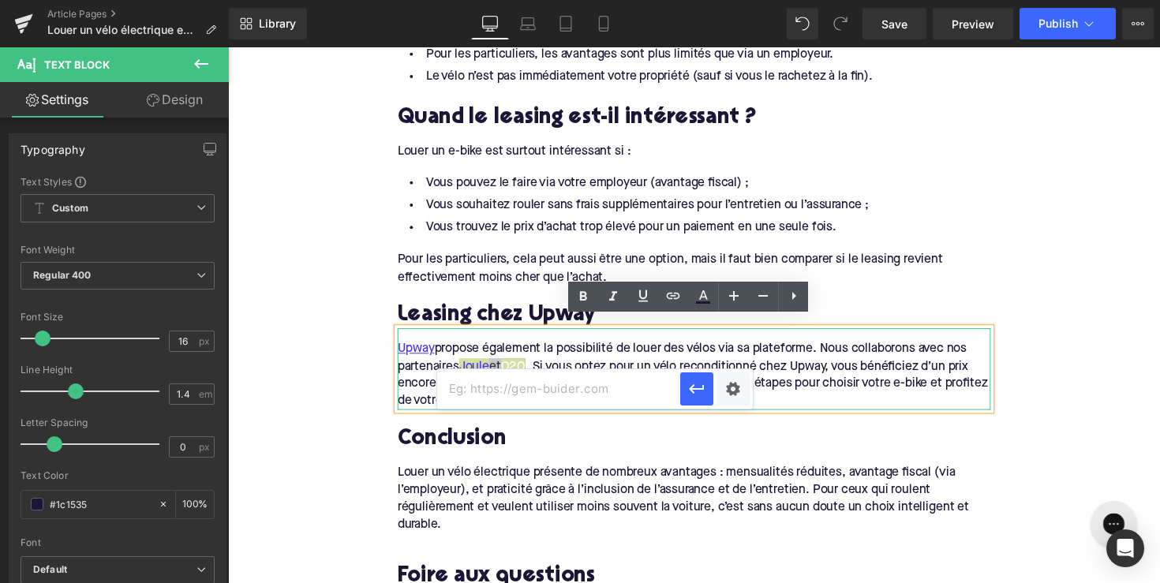
click at [557, 401] on input "text" at bounding box center [558, 388] width 243 height 39
paste input "[URL][DOMAIN_NAME]"
type input "[URL][DOMAIN_NAME]"
click at [680, 392] on button "button" at bounding box center [696, 389] width 33 height 33
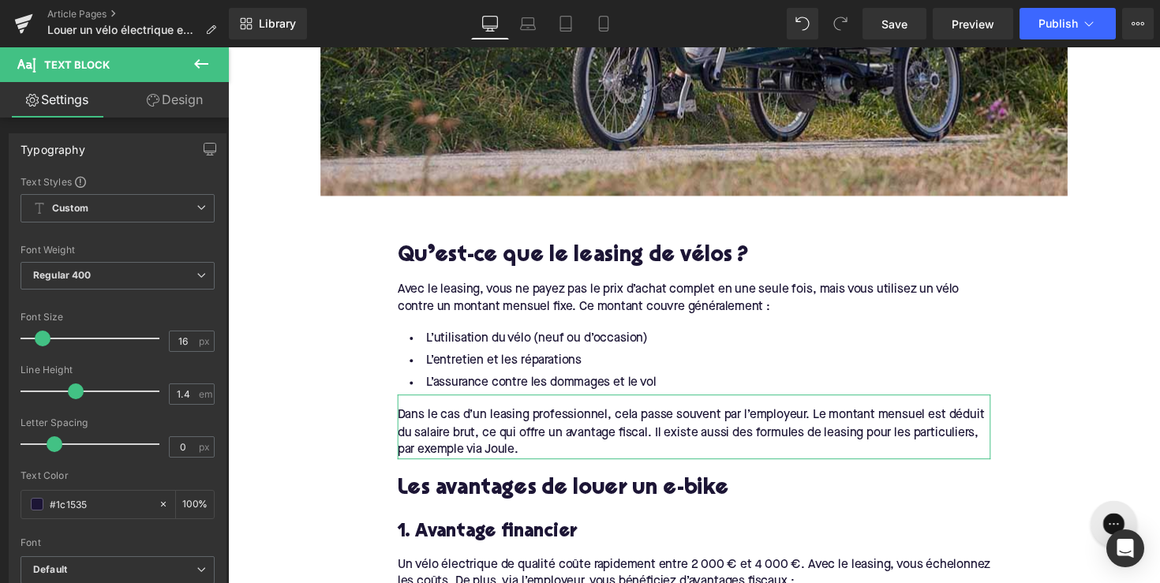
scroll to position [570, 0]
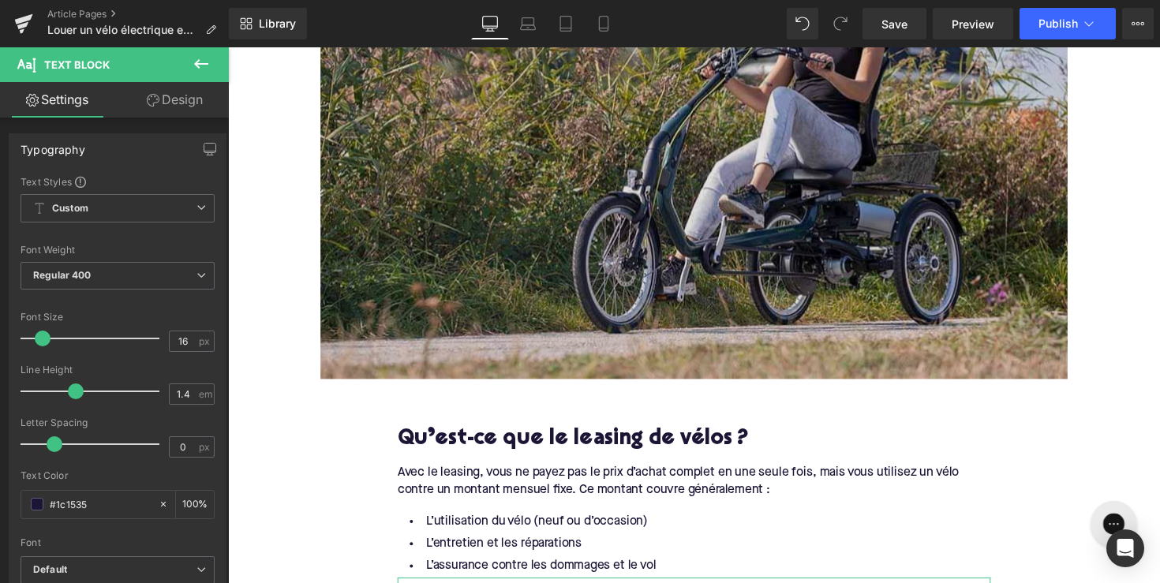
click at [628, 257] on img at bounding box center [706, 132] width 766 height 511
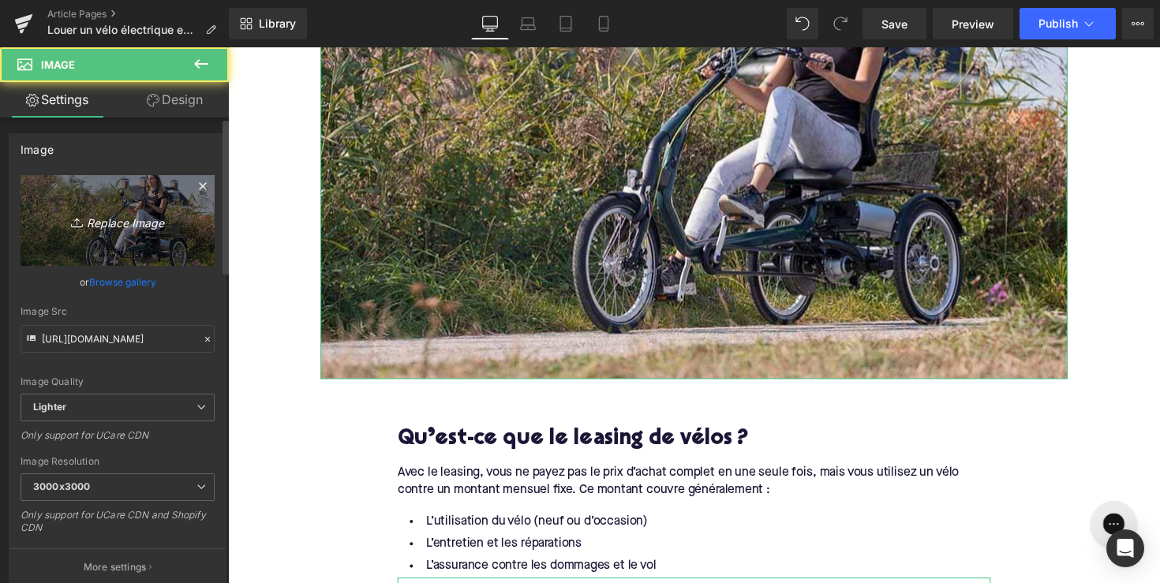
click at [172, 225] on icon "Replace Image" at bounding box center [117, 221] width 126 height 20
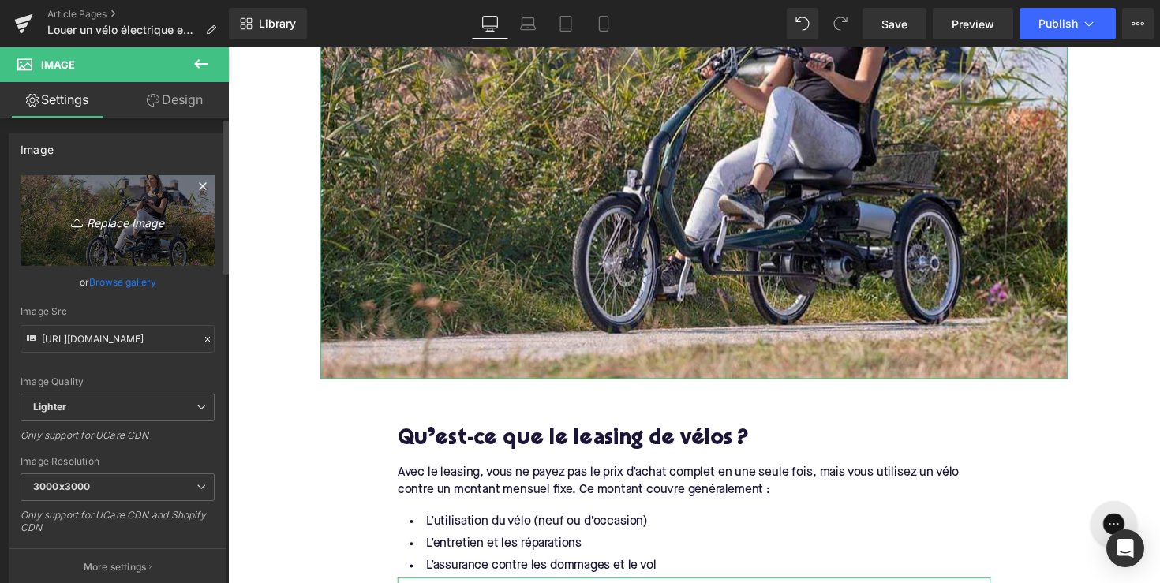
type input "C:\fakepath\e-bike-leasen.jpeg"
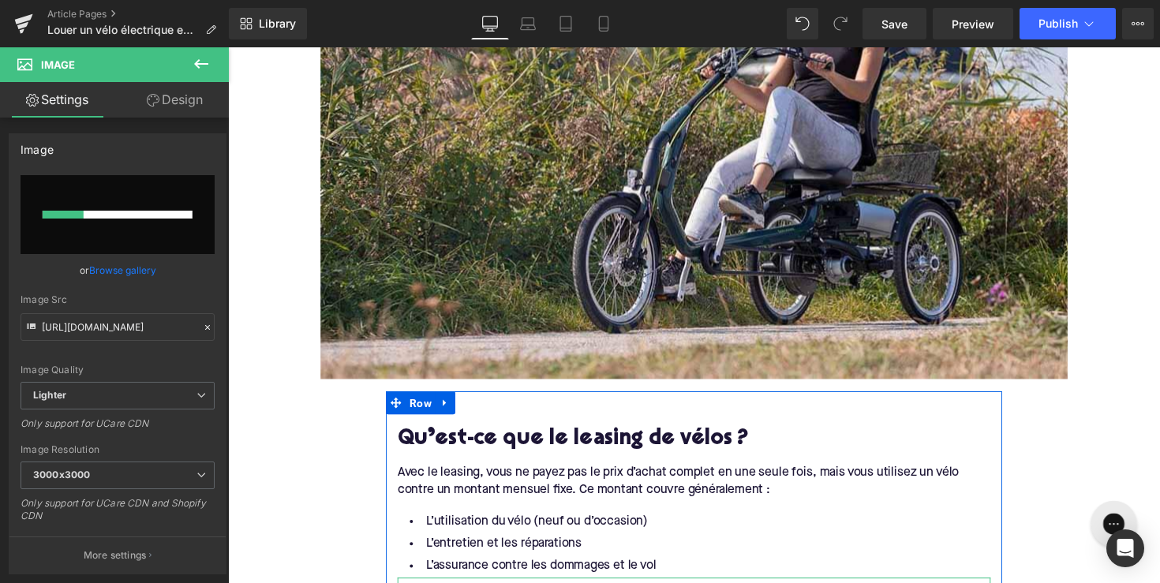
scroll to position [786, 0]
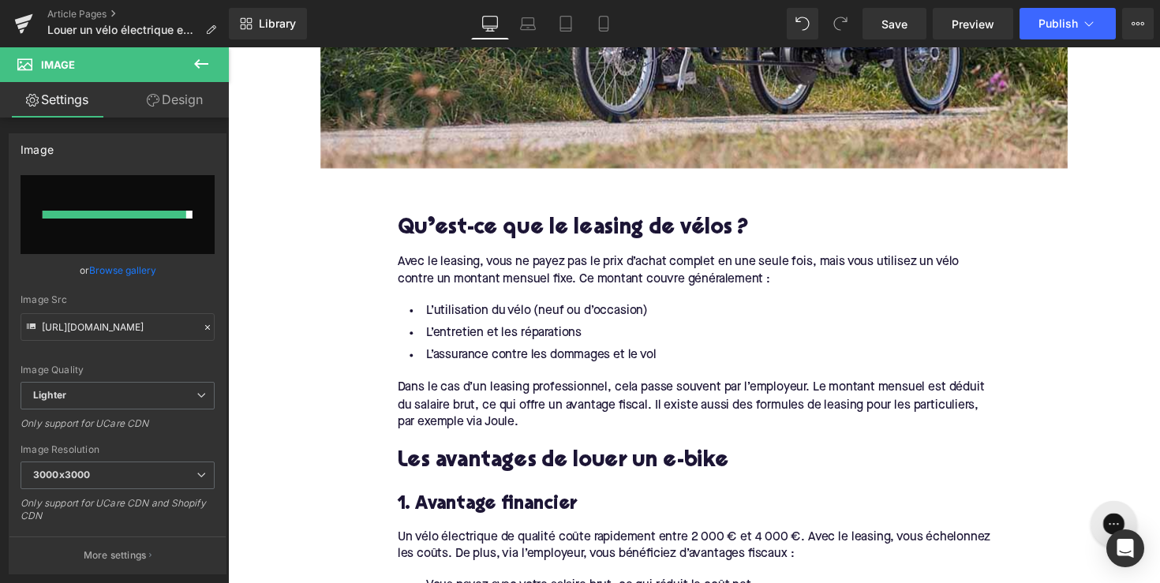
type input "[URL][DOMAIN_NAME]"
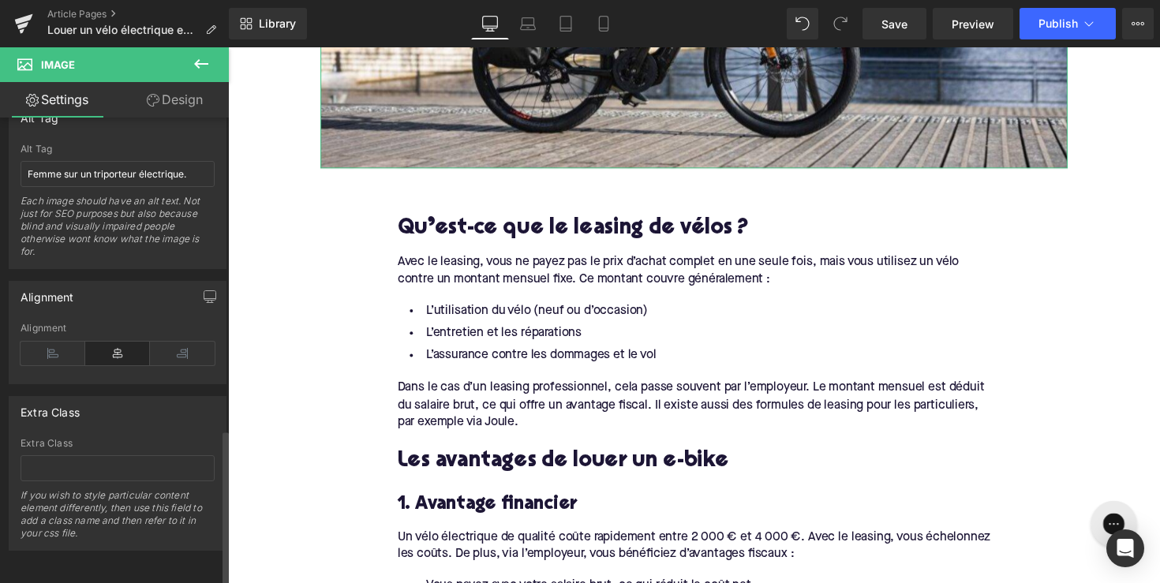
scroll to position [862, 0]
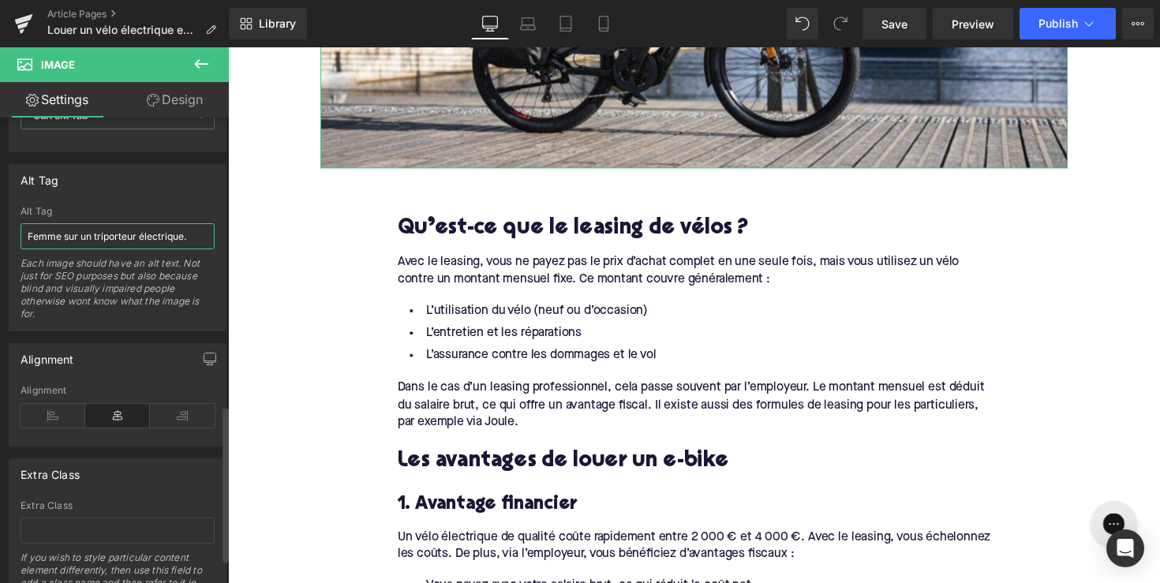
click at [81, 246] on input "Femme sur un triporteur électrique." at bounding box center [118, 236] width 194 height 26
type input "leasing vélo électrique"
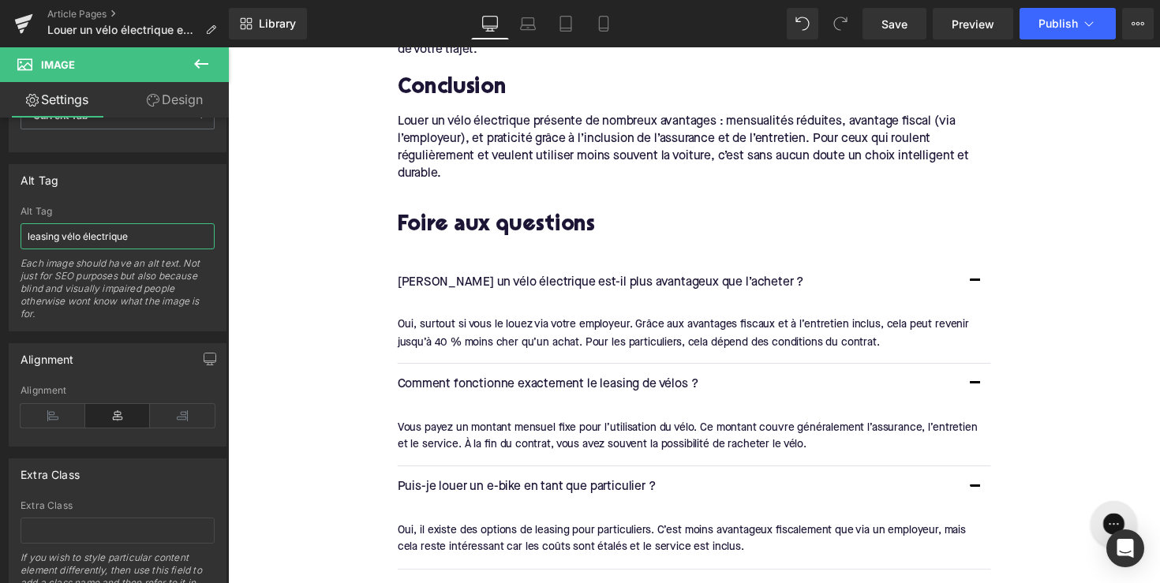
scroll to position [2325, 0]
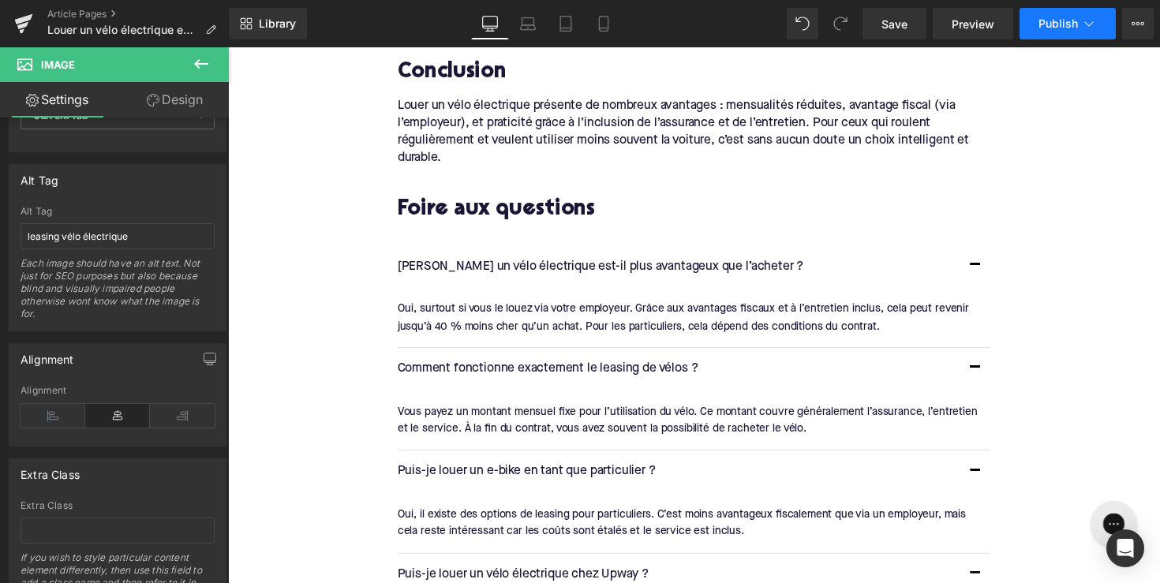
click at [1052, 28] on span "Publish" at bounding box center [1058, 23] width 39 height 13
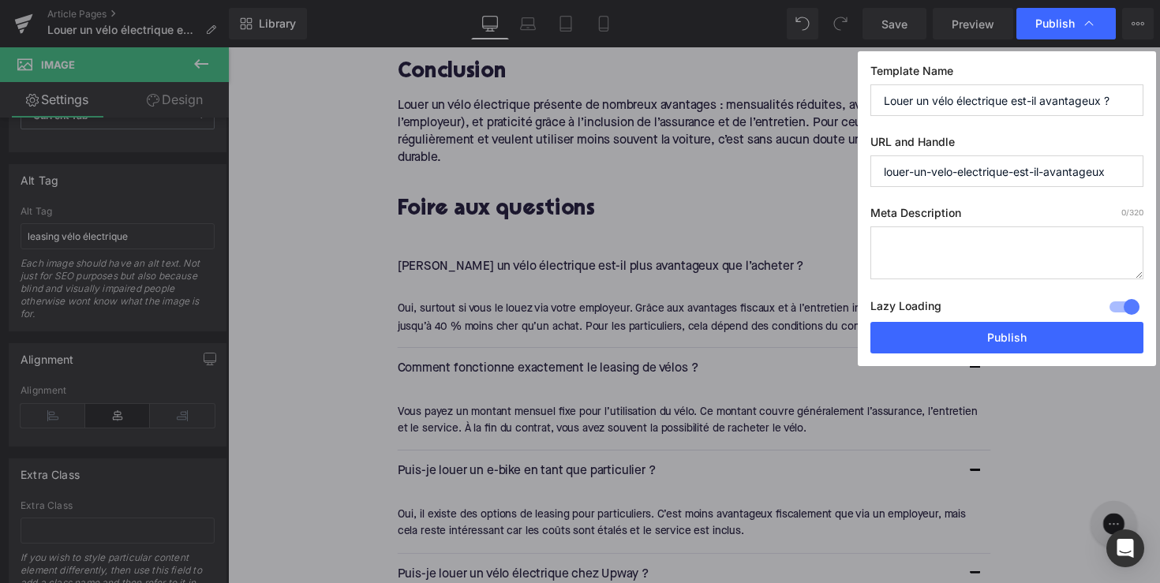
click at [951, 257] on textarea at bounding box center [1007, 253] width 273 height 53
paste textarea "Découvrez si louer un vélo électrique est avantageux : fiscalité réduite, mensu…"
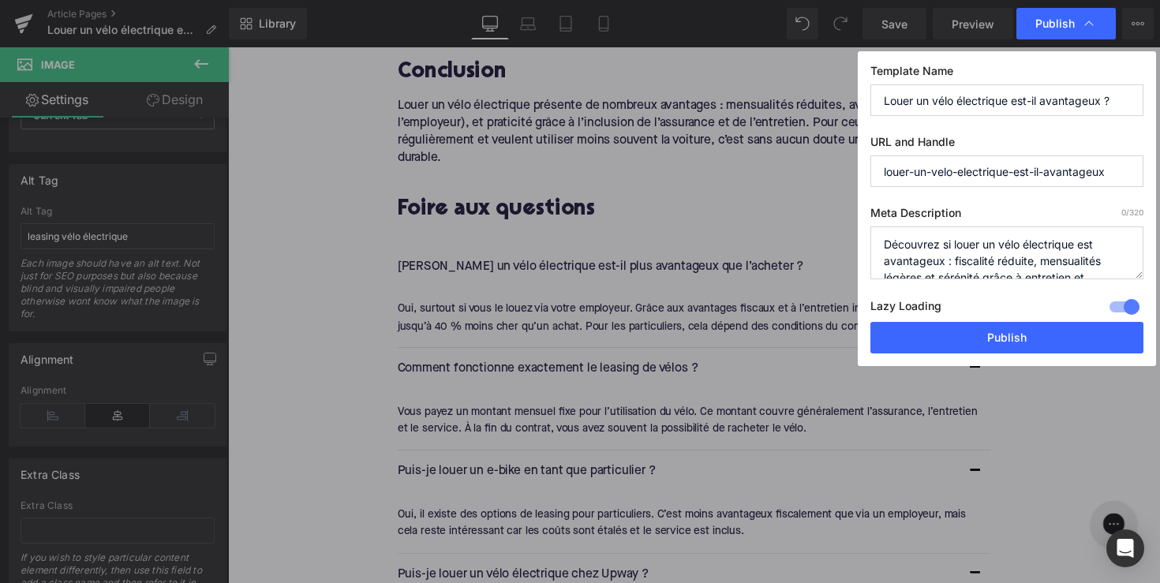
scroll to position [33, 0]
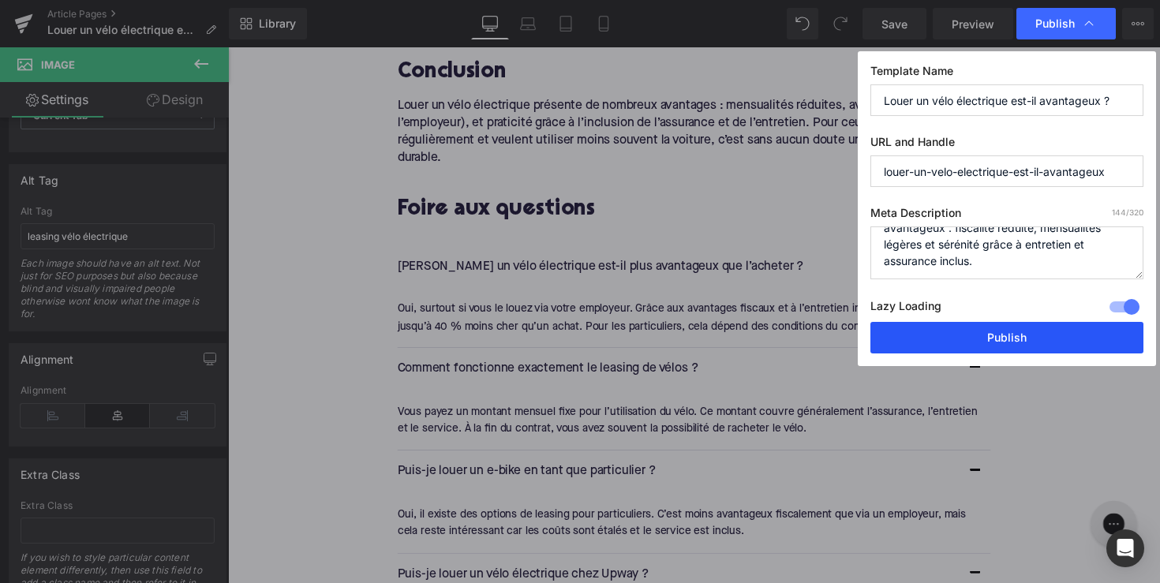
type textarea "Découvrez si louer un vélo électrique est avantageux : fiscalité réduite, mensu…"
click at [973, 336] on button "Publish" at bounding box center [1007, 338] width 273 height 32
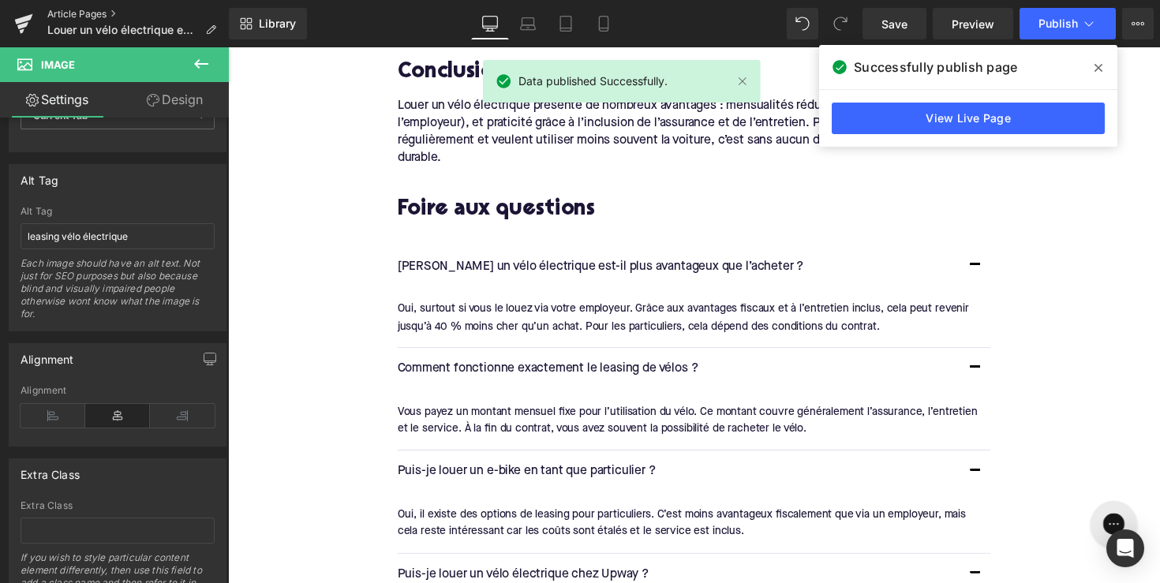
click at [87, 17] on link "Article Pages" at bounding box center [138, 14] width 182 height 13
